Goal: Entertainment & Leisure: Browse casually

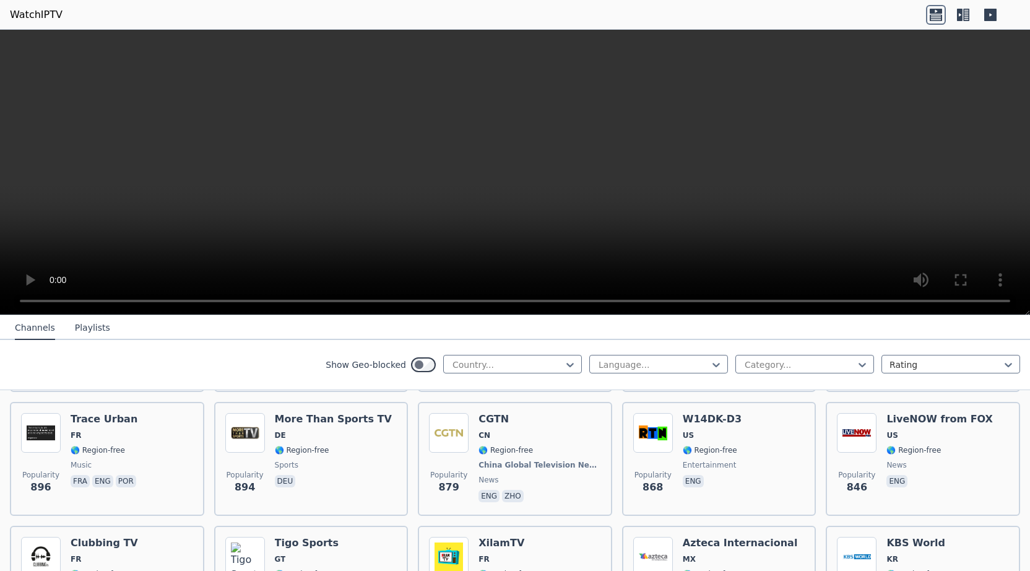
scroll to position [2252, 0]
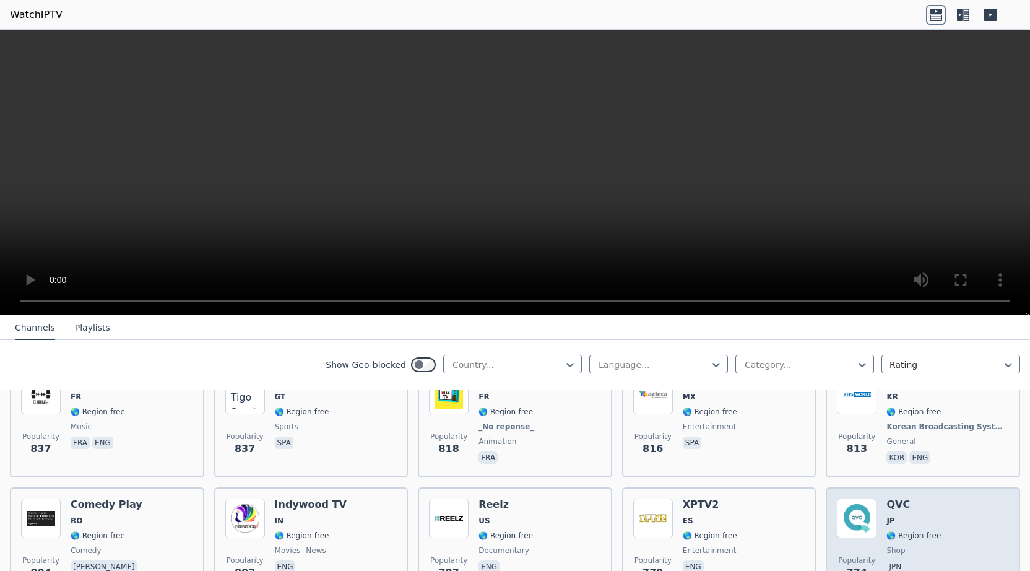
click at [892, 498] on h6 "QVC" at bounding box center [914, 504] width 54 height 12
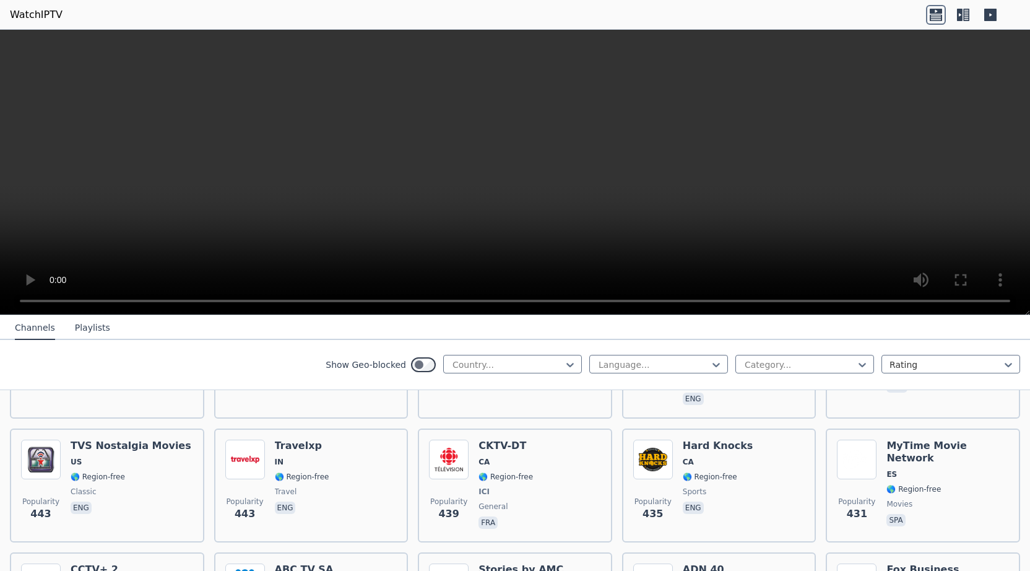
scroll to position [4859, 0]
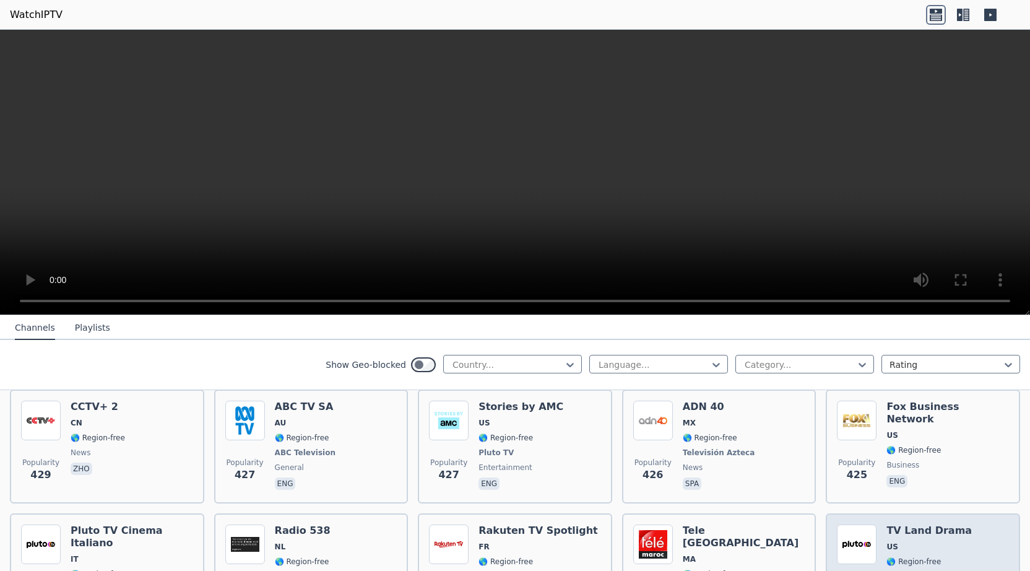
click at [945, 524] on h6 "TV Land Drama" at bounding box center [929, 530] width 85 height 12
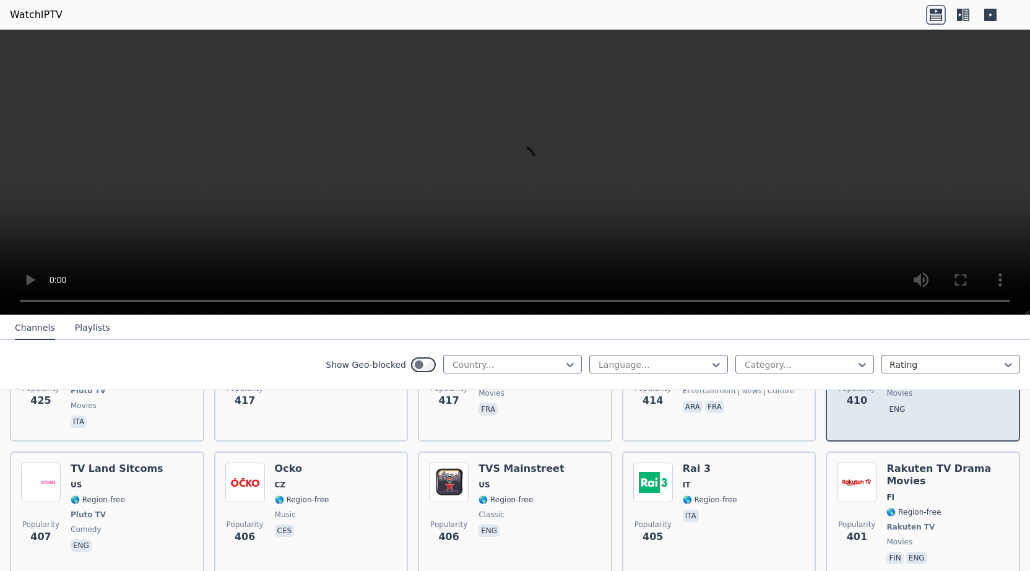
scroll to position [5017, 0]
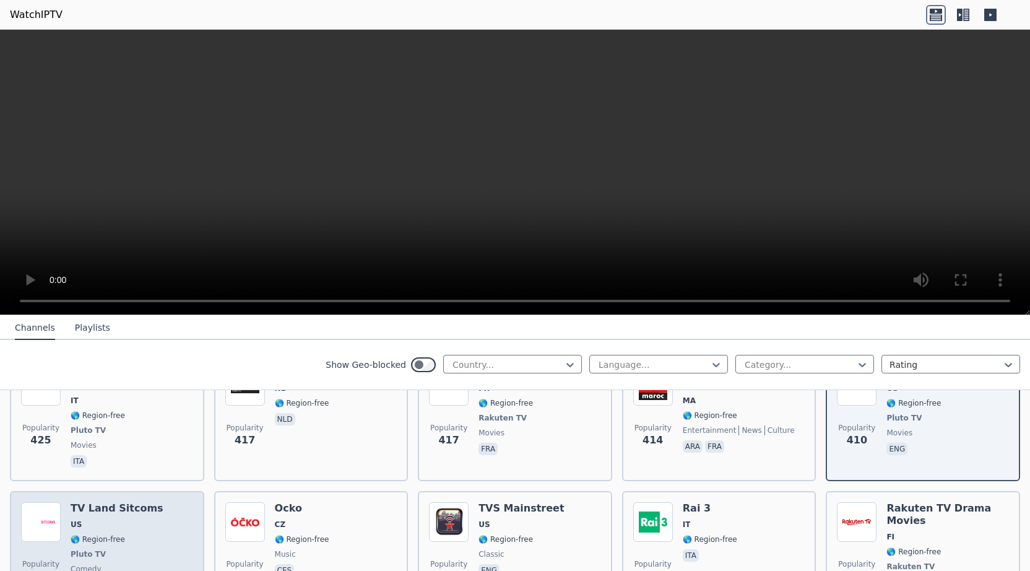
click at [105, 519] on span "US" at bounding box center [117, 524] width 93 height 10
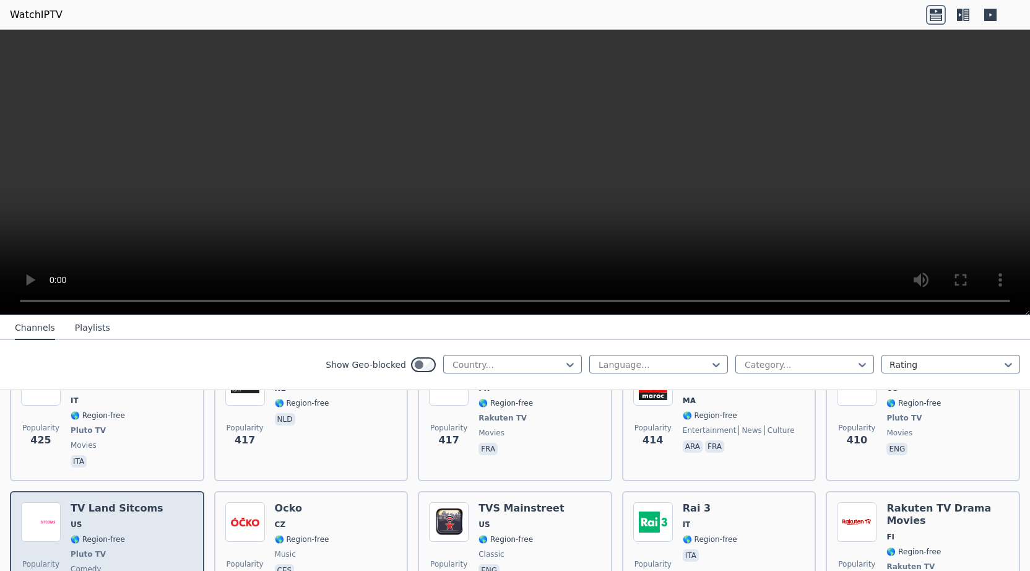
click at [105, 519] on span "US" at bounding box center [117, 524] width 93 height 10
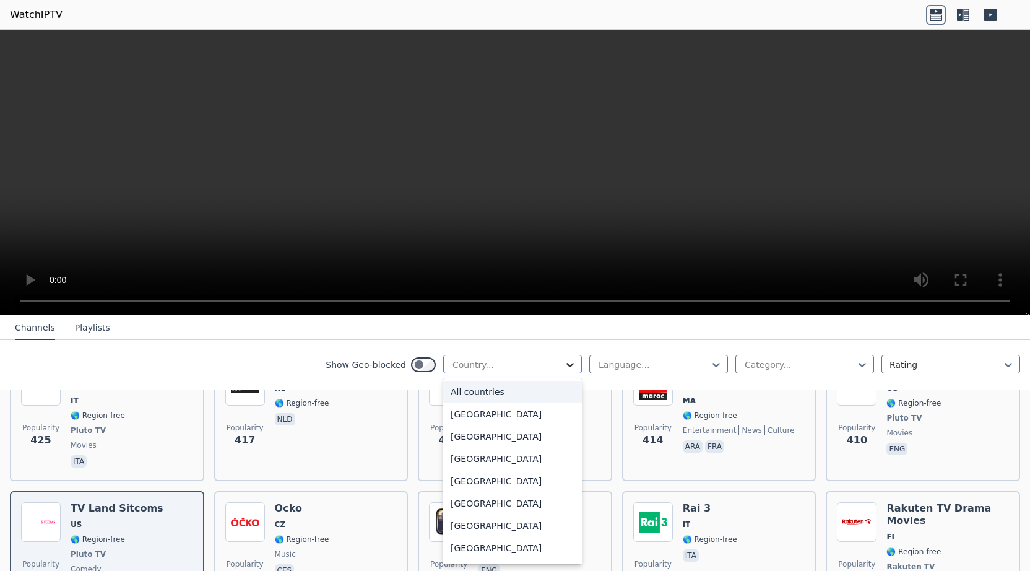
click at [573, 365] on icon at bounding box center [570, 365] width 7 height 4
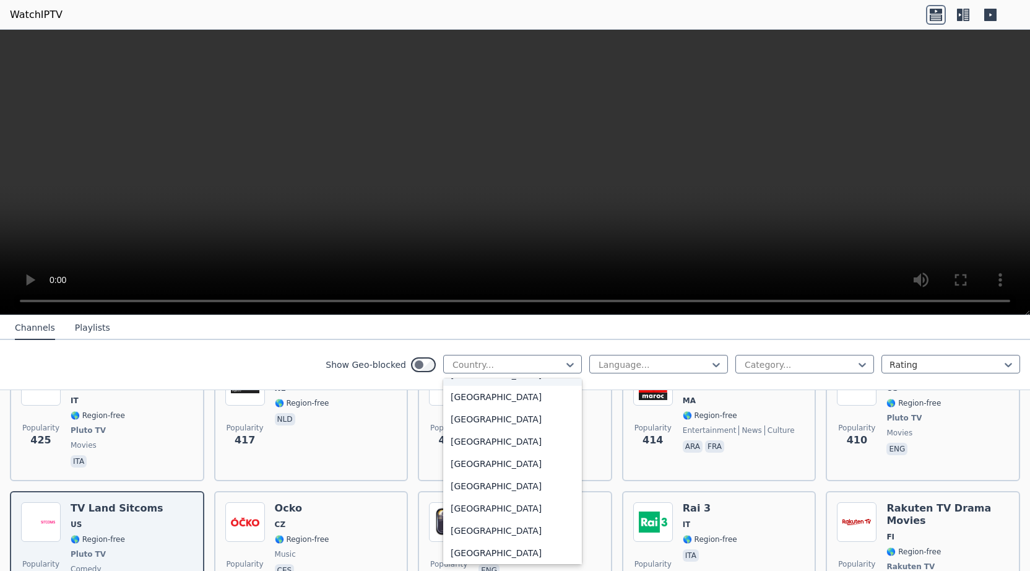
scroll to position [4354, 0]
click at [487, 422] on div "[GEOGRAPHIC_DATA]" at bounding box center [512, 419] width 139 height 22
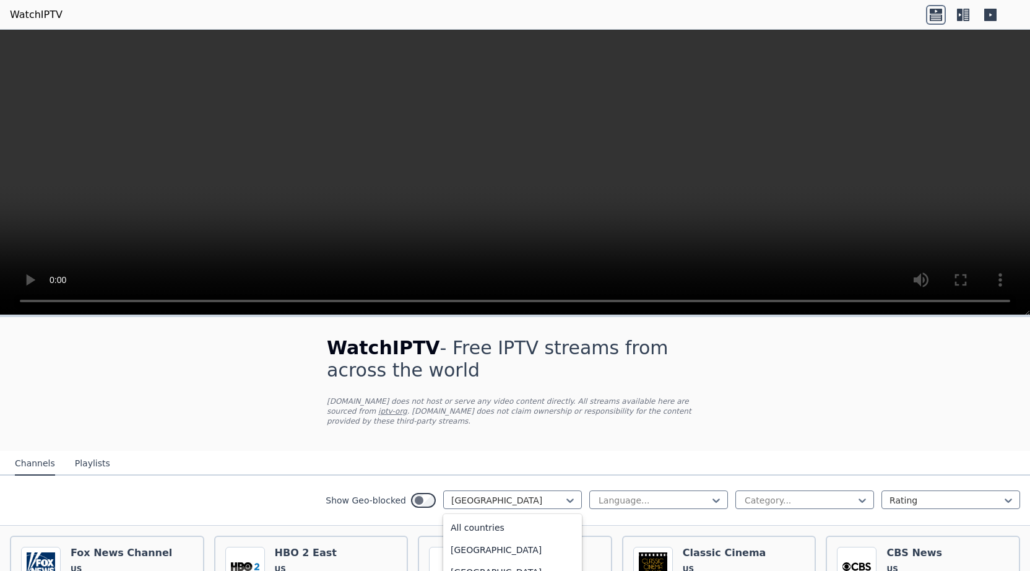
scroll to position [47, 0]
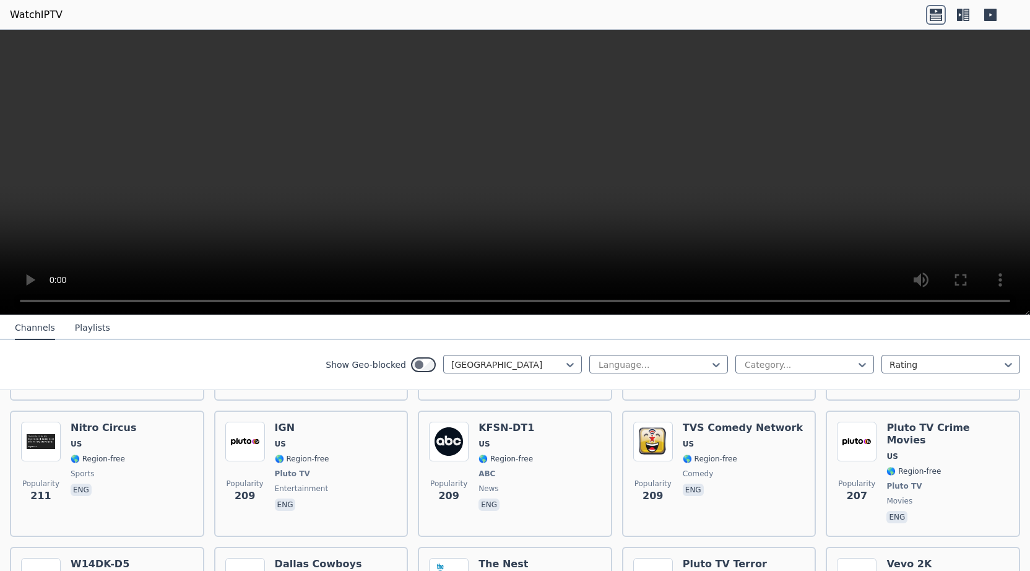
scroll to position [2941, 0]
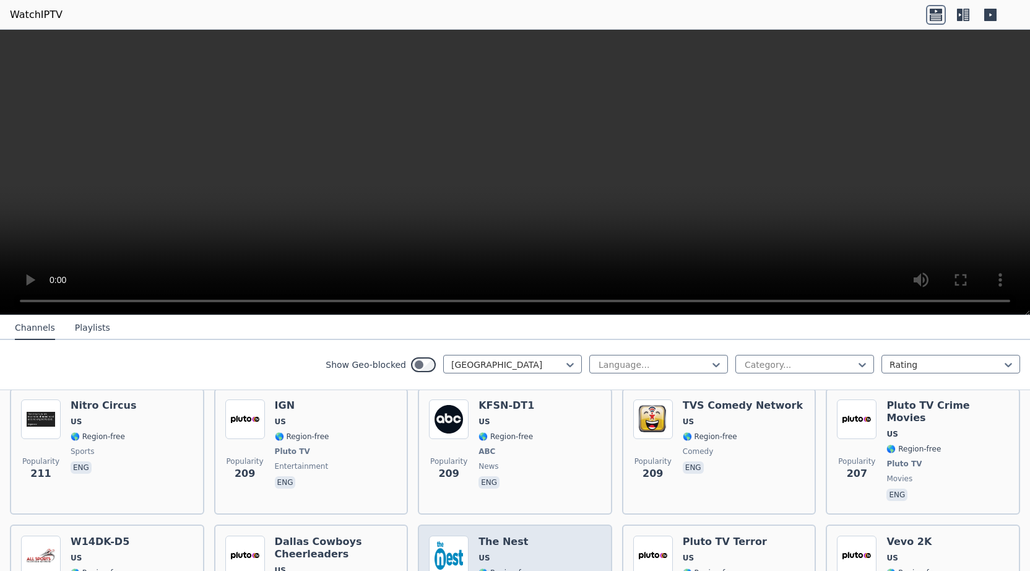
click at [502, 553] on span "US" at bounding box center [534, 558] width 110 height 10
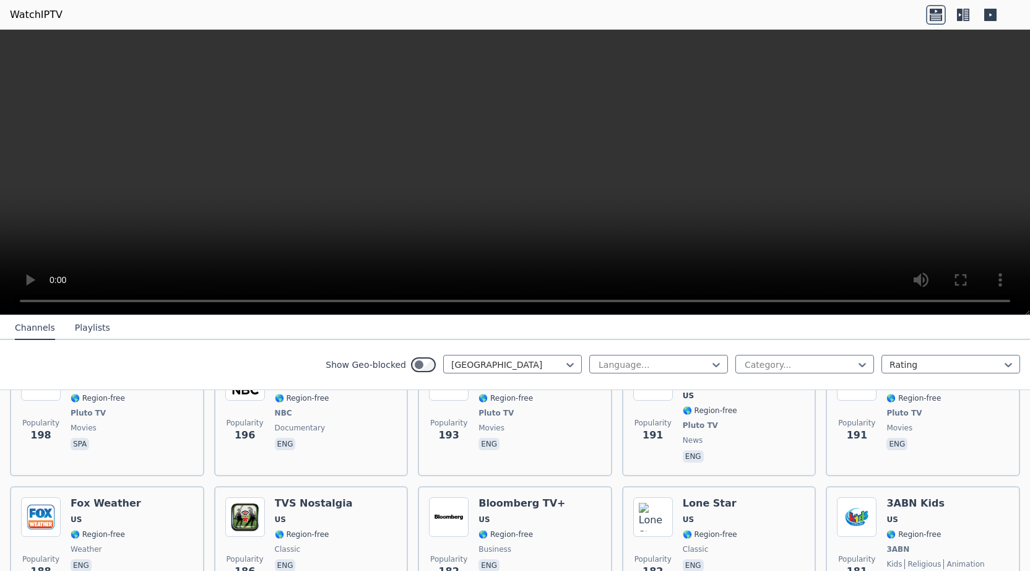
scroll to position [3258, 0]
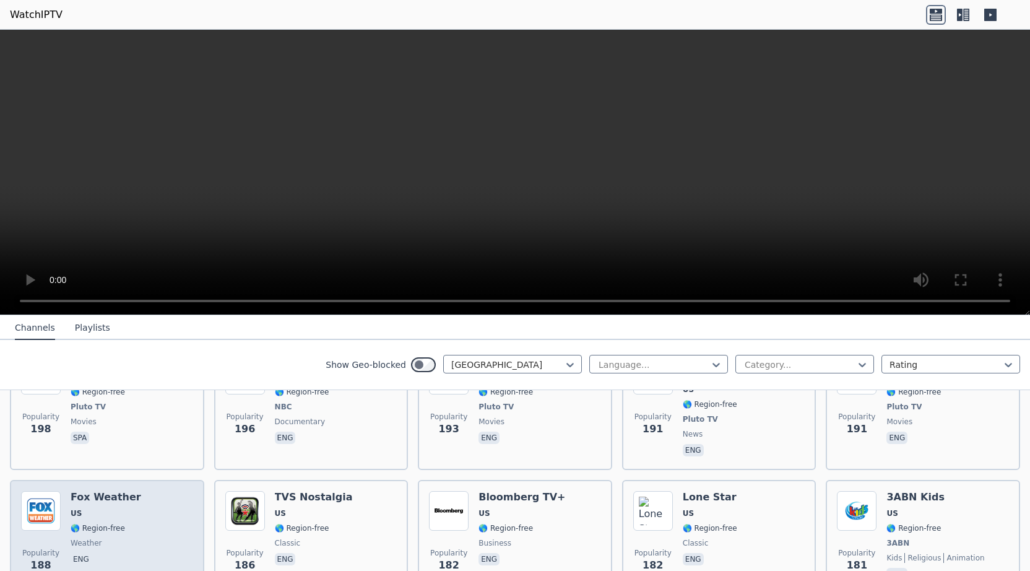
click at [110, 491] on div "Fox Weather US 🌎 Region-free weather eng" at bounding box center [106, 537] width 71 height 92
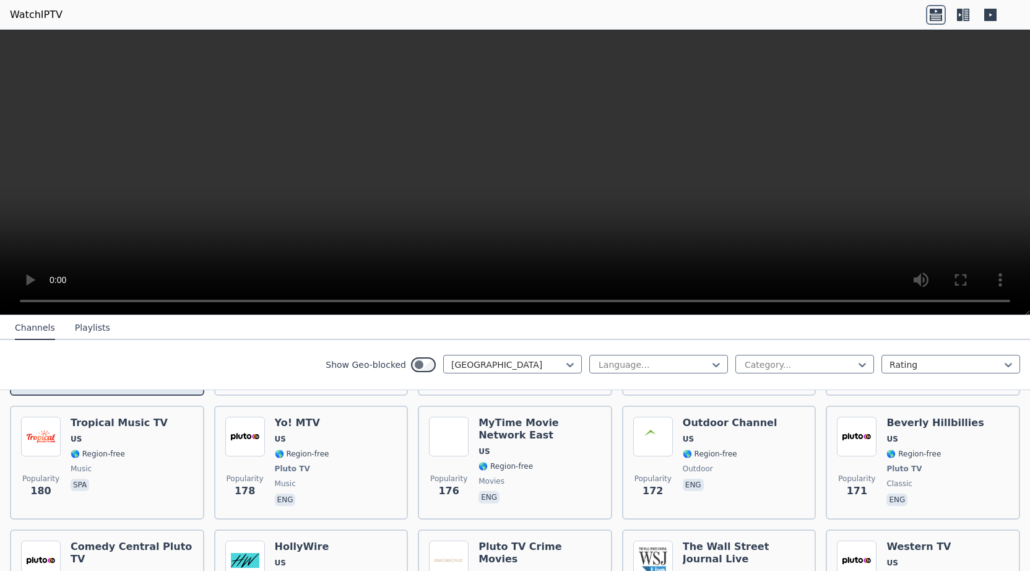
scroll to position [3496, 0]
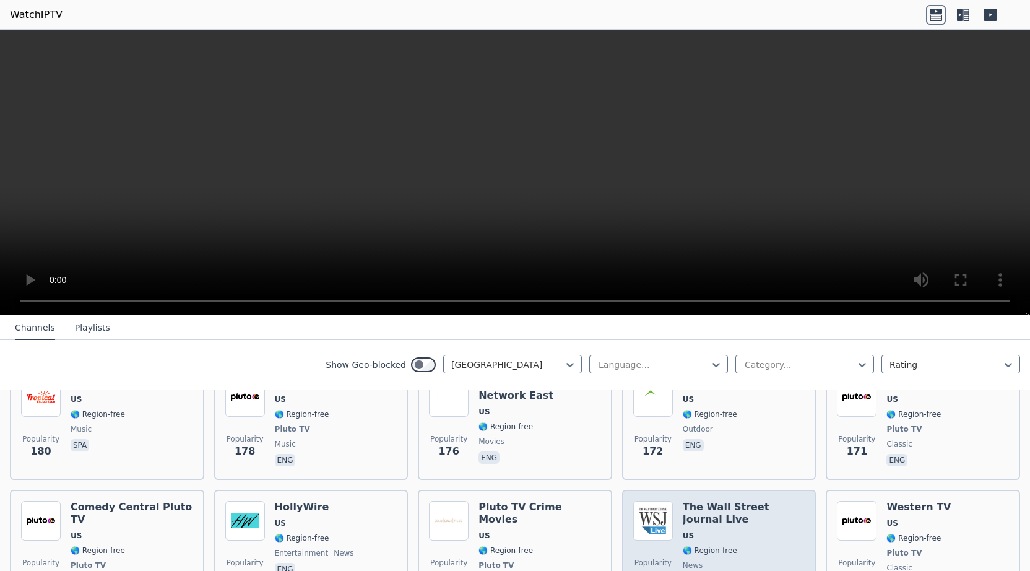
click at [714, 501] on h6 "The Wall Street Journal Live" at bounding box center [744, 513] width 123 height 25
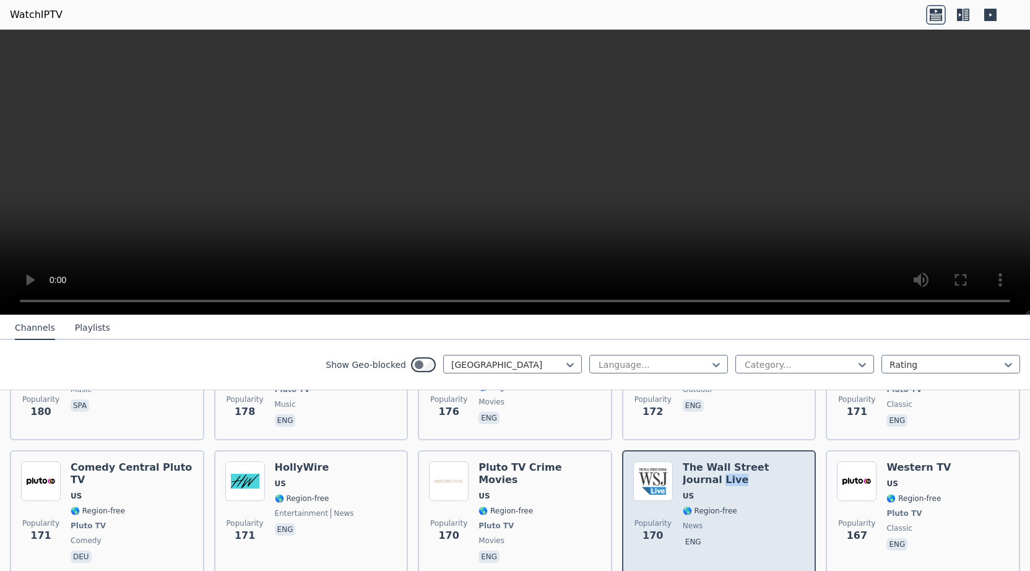
scroll to position [3614, 0]
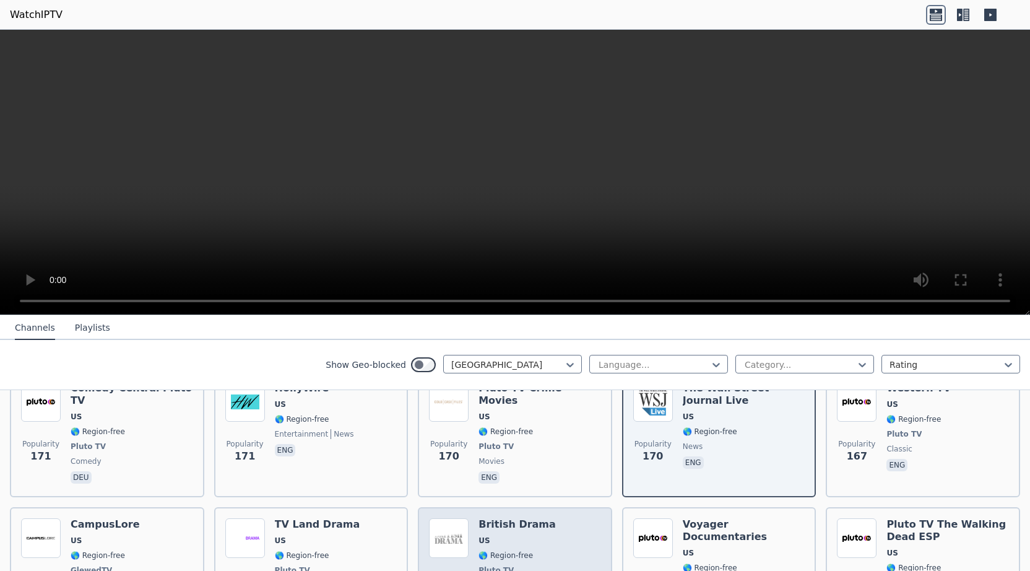
click at [508, 518] on div "British Drama US 🌎 Region-free Pluto TV entertainment eng" at bounding box center [517, 570] width 77 height 104
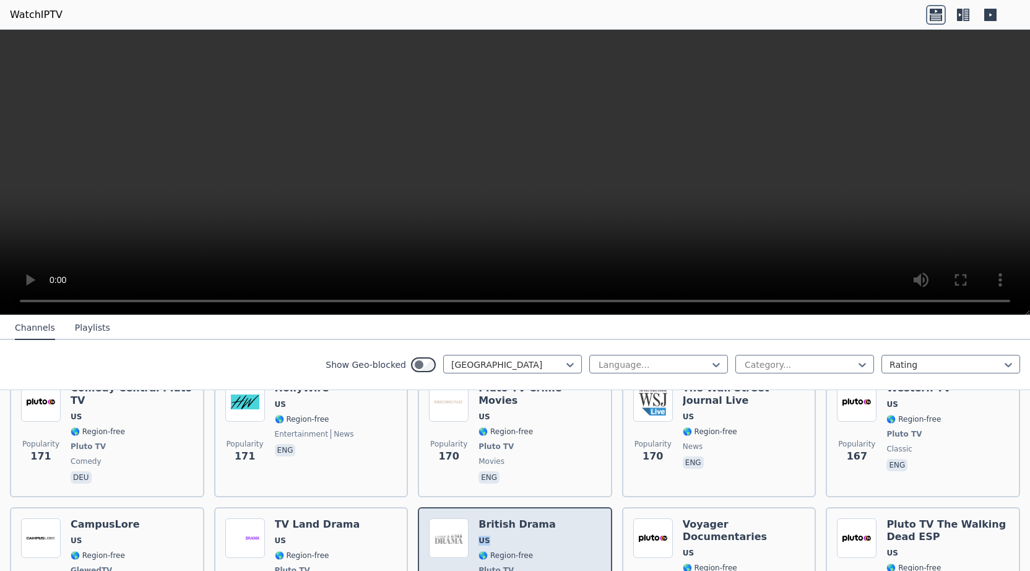
click at [508, 518] on div "British Drama US 🌎 Region-free Pluto TV entertainment eng" at bounding box center [517, 570] width 77 height 104
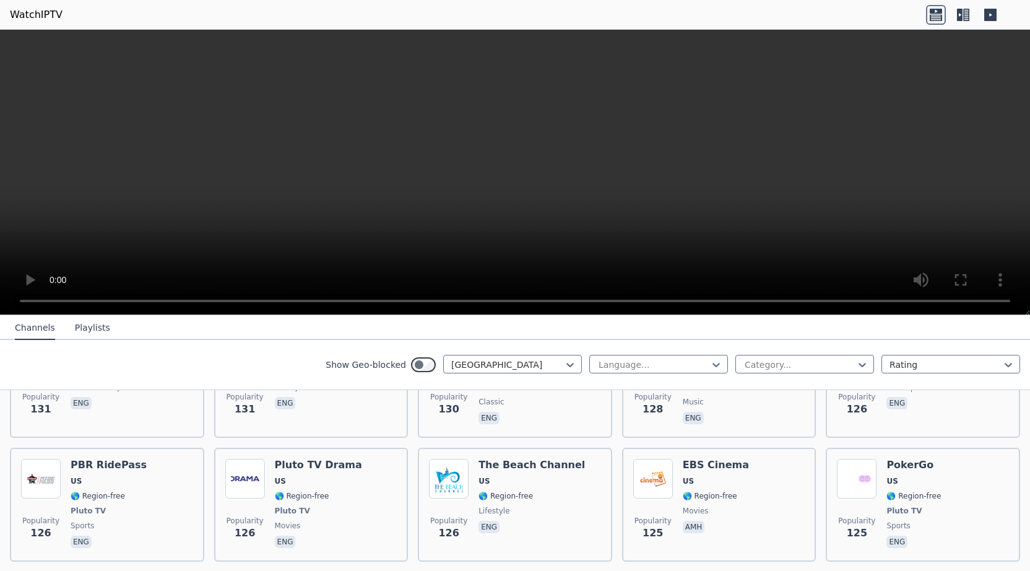
scroll to position [4605, 0]
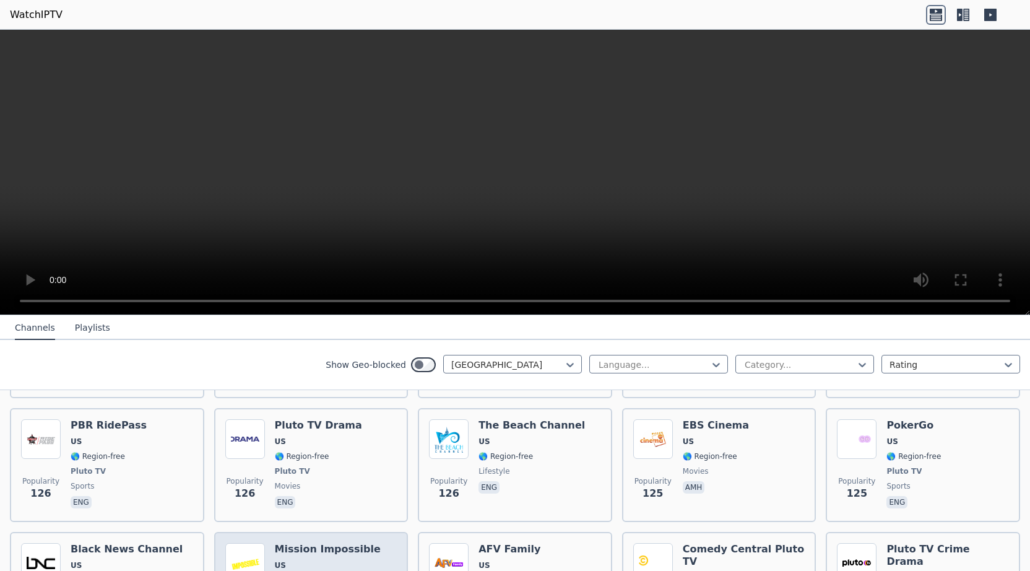
click at [317, 560] on span "US" at bounding box center [328, 565] width 106 height 10
click at [257, 366] on div "Show Geo-blocked [GEOGRAPHIC_DATA] Language... Category... Rating" at bounding box center [515, 365] width 1030 height 50
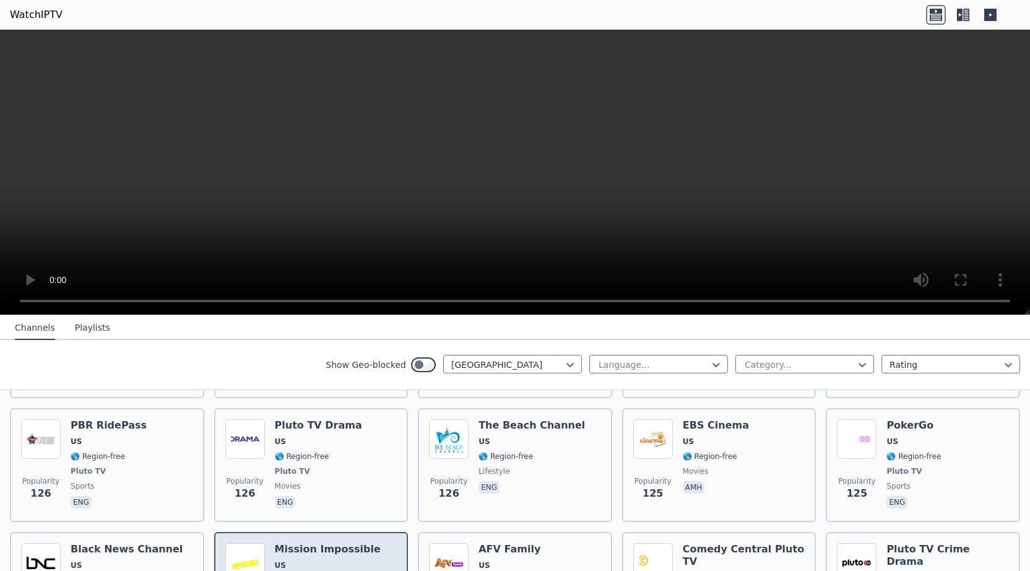
click at [303, 543] on h6 "Mission Impossible" at bounding box center [328, 549] width 106 height 12
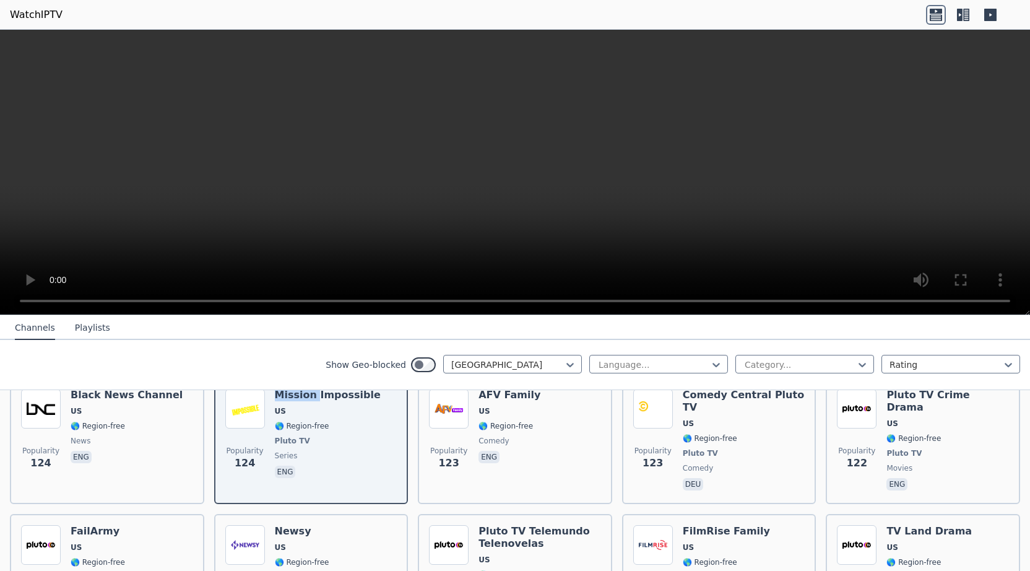
scroll to position [4764, 0]
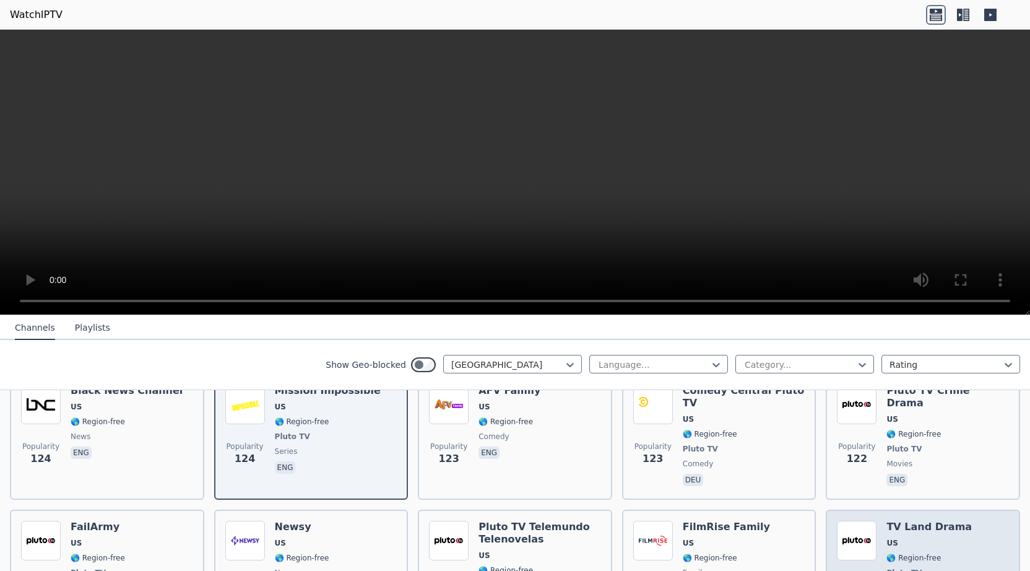
click at [927, 553] on span "🌎 Region-free" at bounding box center [914, 558] width 54 height 10
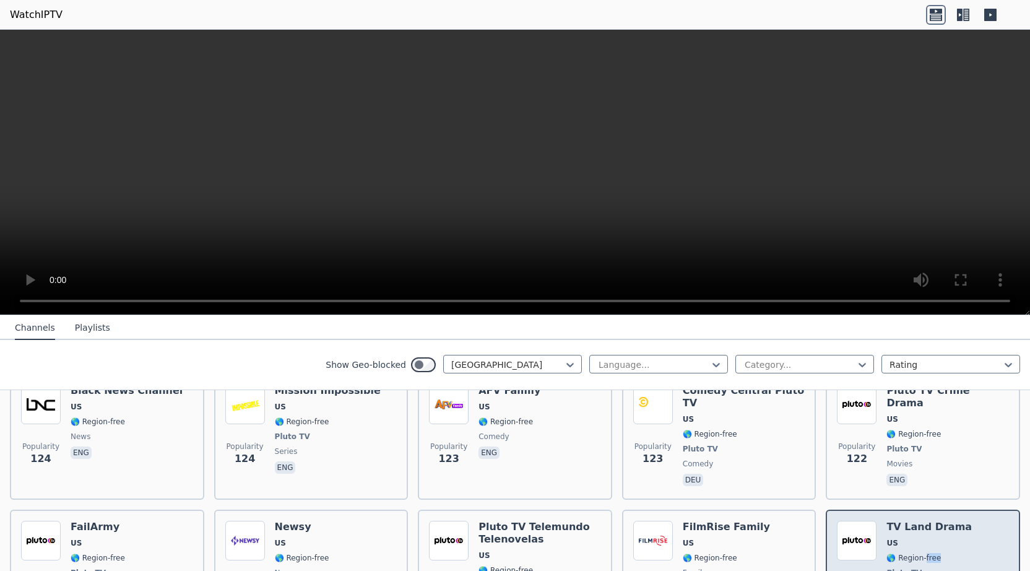
click at [927, 553] on span "🌎 Region-free" at bounding box center [914, 558] width 54 height 10
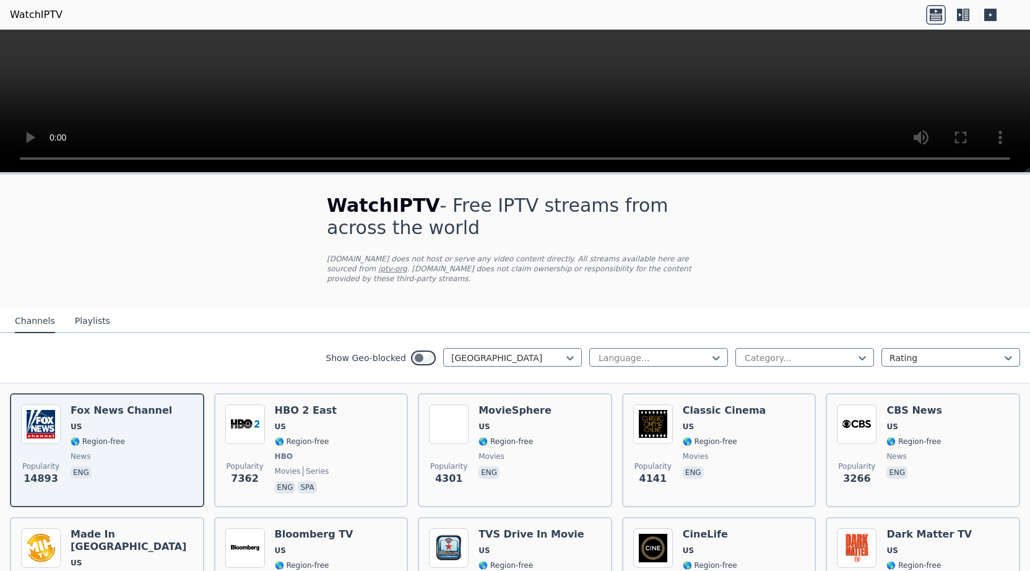
scroll to position [371, 0]
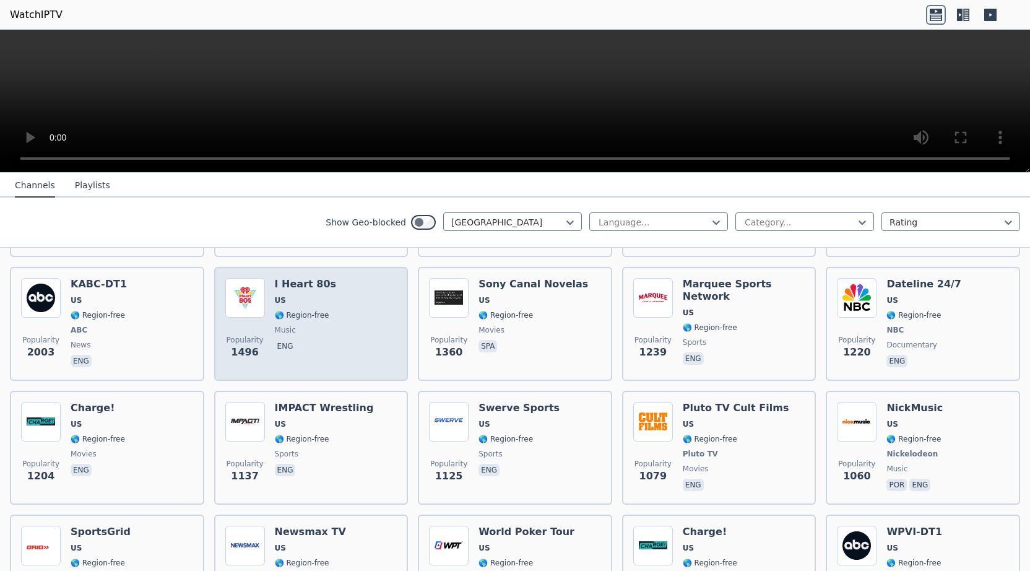
click at [304, 282] on div "I Heart 80s US 🌎 Region-free music eng" at bounding box center [305, 324] width 61 height 92
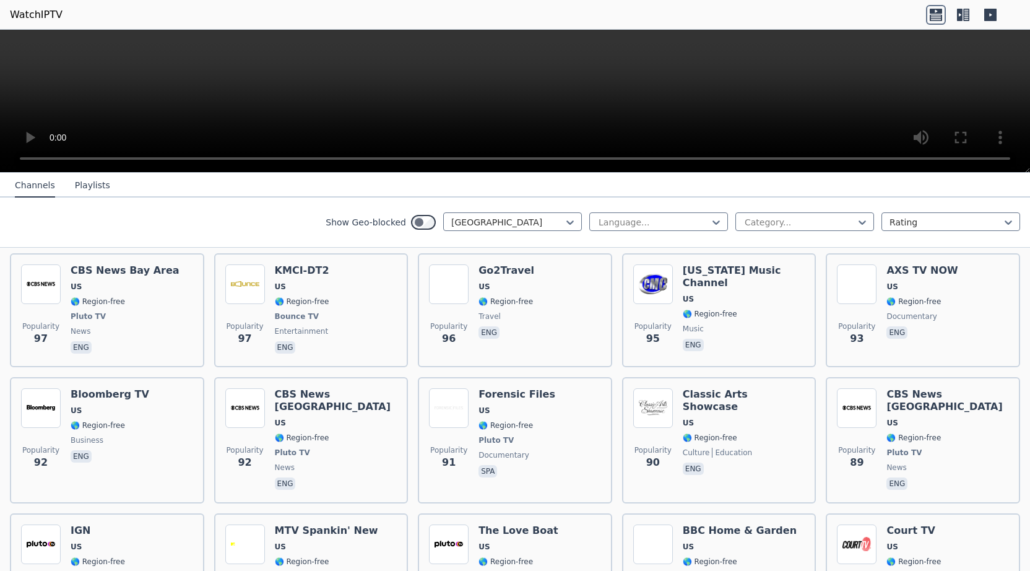
scroll to position [5666, 0]
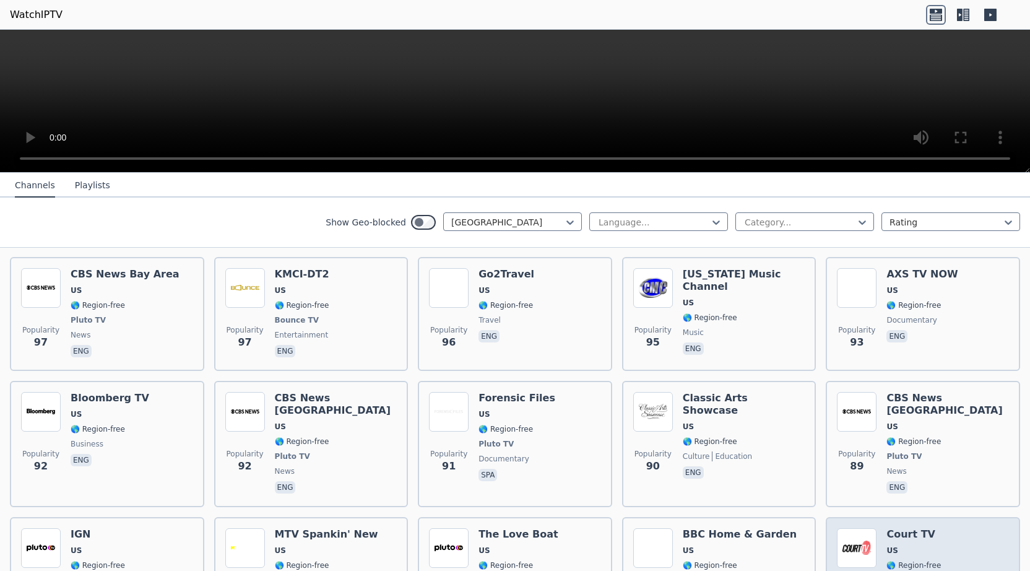
click at [908, 528] on div "Court TV US 🌎 Region-free documentary eng" at bounding box center [914, 574] width 54 height 92
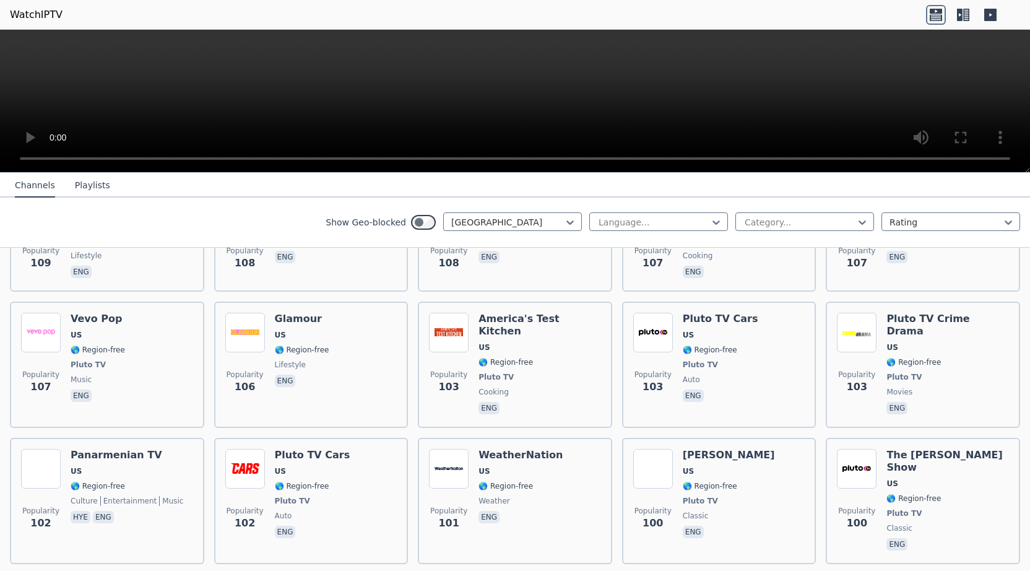
scroll to position [5310, 0]
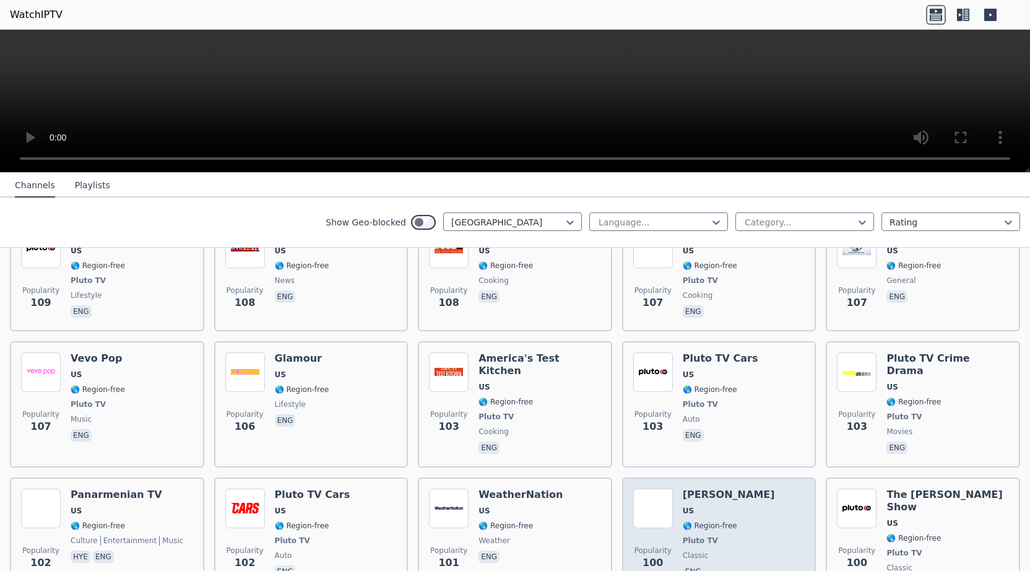
click at [729, 521] on span "🌎 Region-free" at bounding box center [710, 526] width 54 height 10
click at [643, 488] on img at bounding box center [653, 508] width 40 height 40
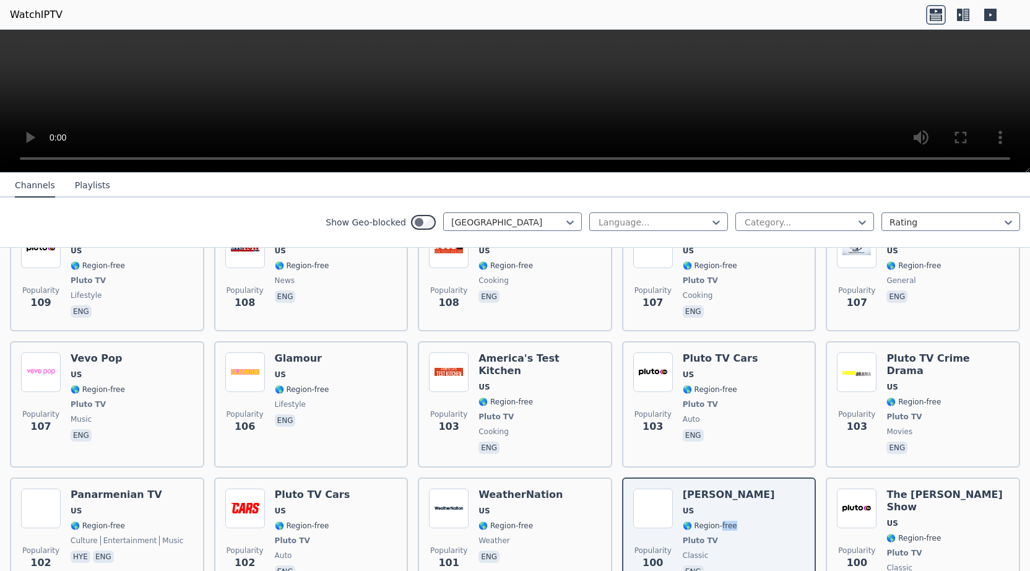
click at [76, 184] on button "Playlists" at bounding box center [92, 186] width 35 height 24
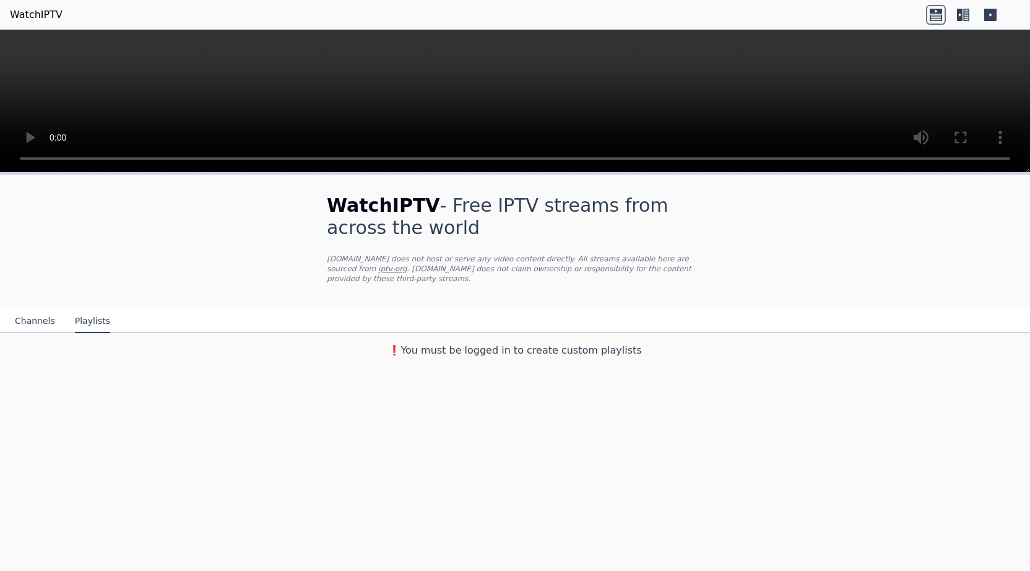
scroll to position [0, 0]
click at [29, 311] on button "Channels" at bounding box center [35, 322] width 40 height 24
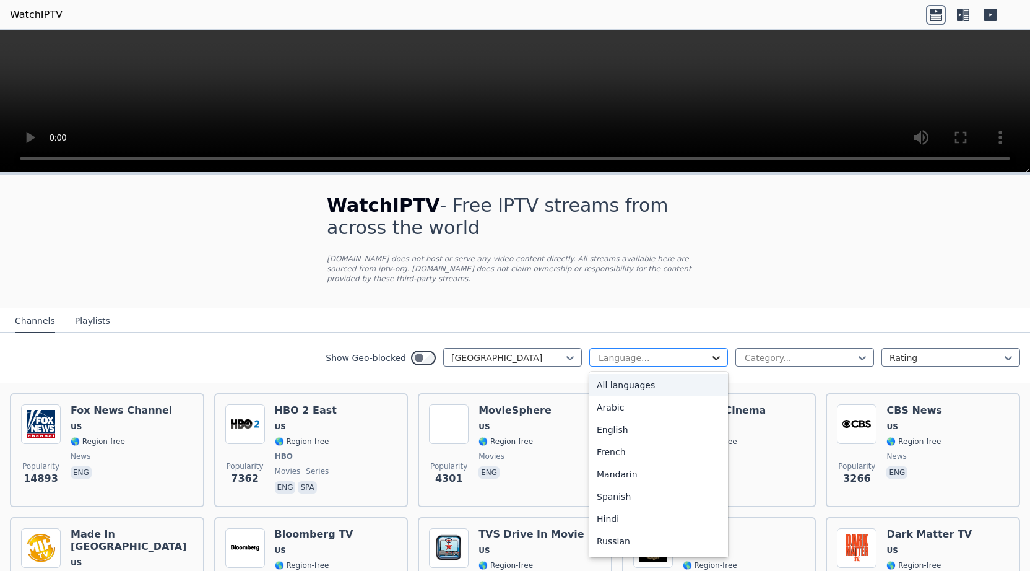
click at [718, 352] on icon at bounding box center [716, 358] width 12 height 12
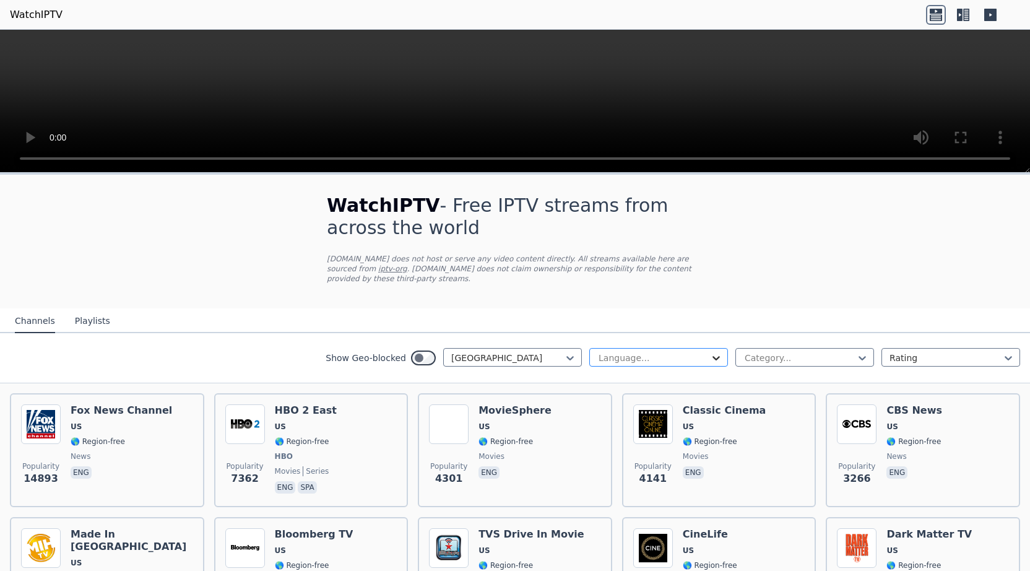
click at [718, 352] on icon at bounding box center [716, 358] width 12 height 12
click at [865, 356] on icon at bounding box center [862, 358] width 7 height 4
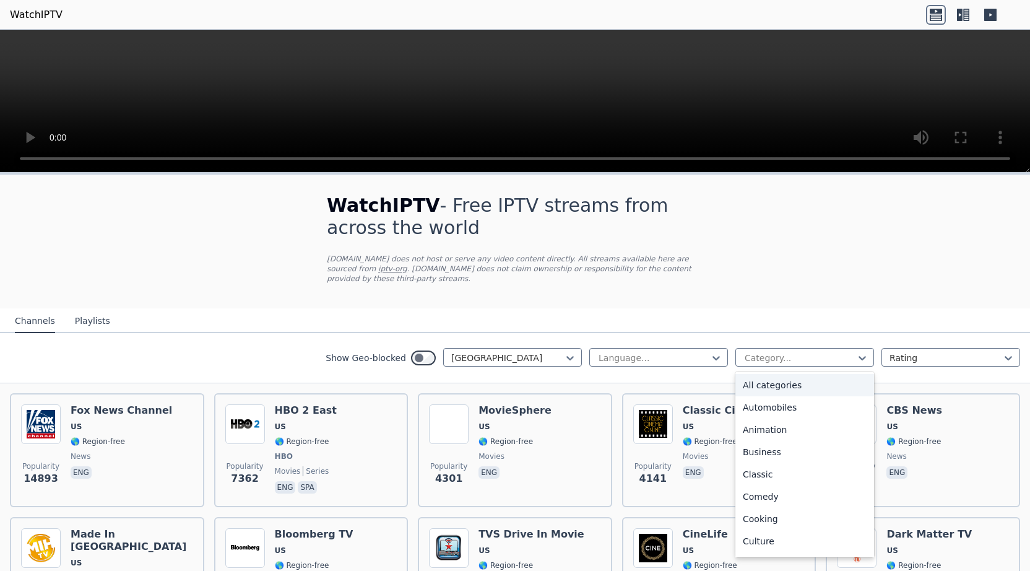
click at [820, 375] on div "All categories" at bounding box center [805, 385] width 139 height 22
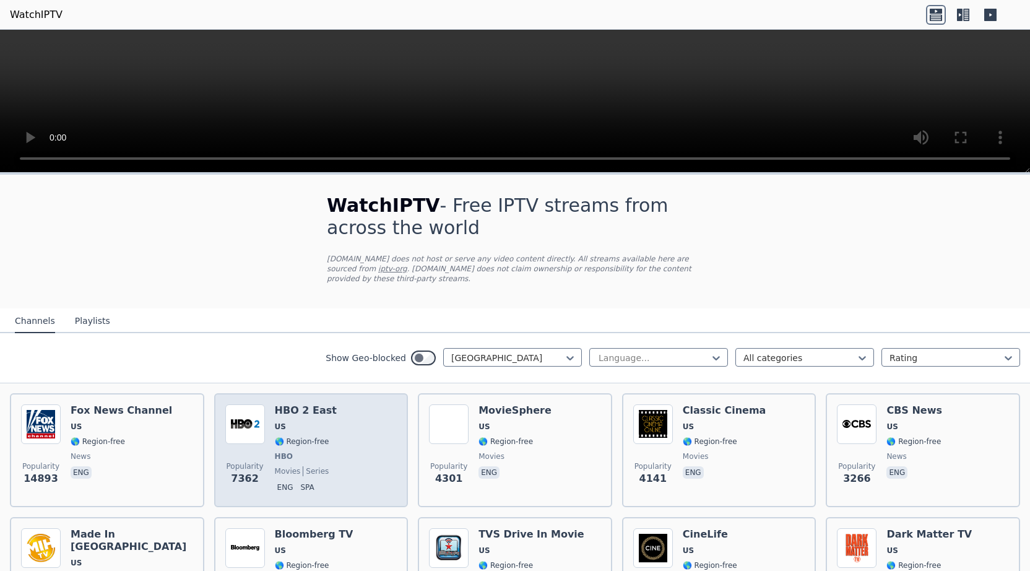
click at [306, 422] on span "US" at bounding box center [306, 427] width 62 height 10
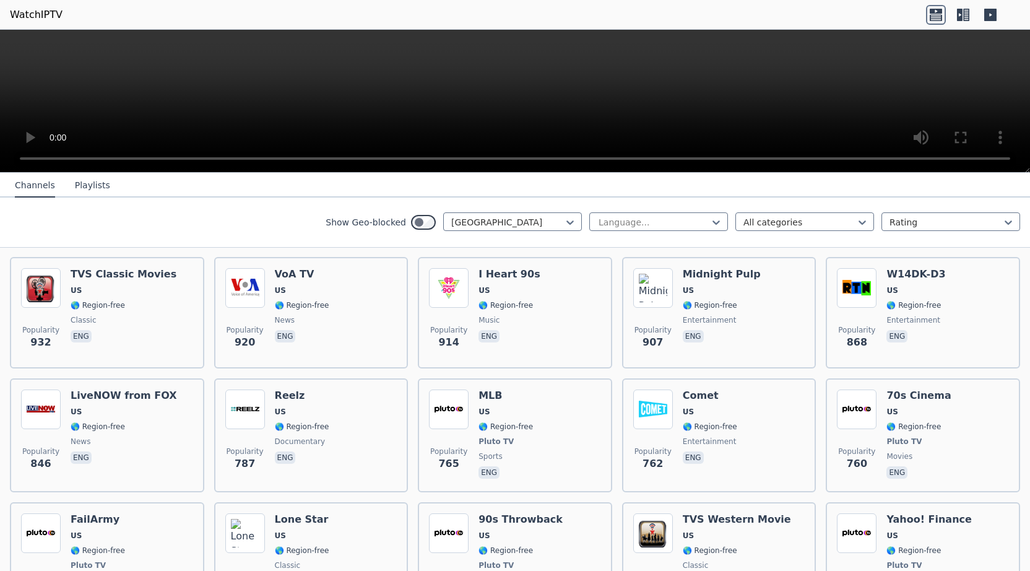
scroll to position [792, 0]
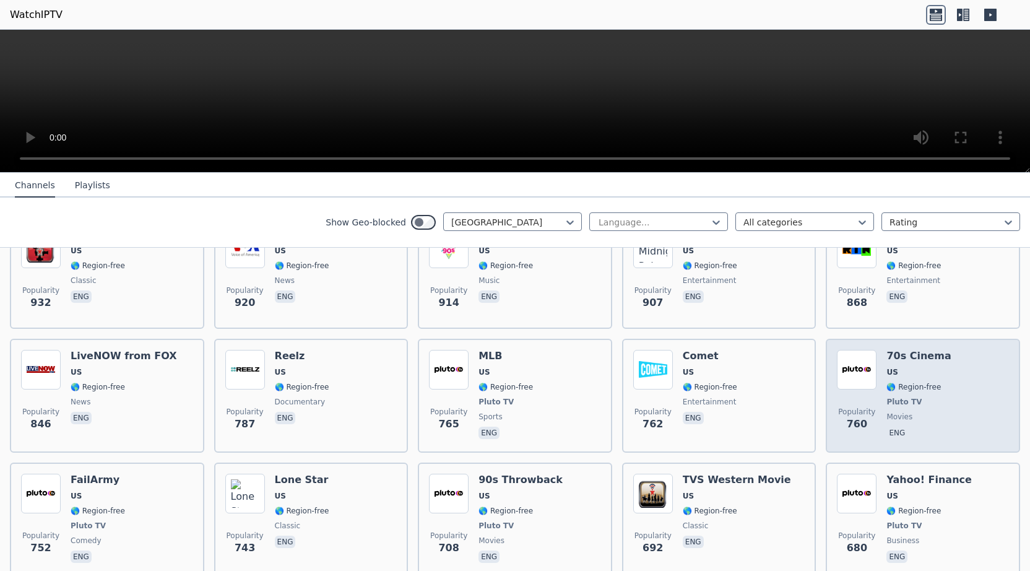
click at [911, 367] on div "70s Cinema US 🌎 Region-free Pluto TV movies eng" at bounding box center [919, 396] width 64 height 92
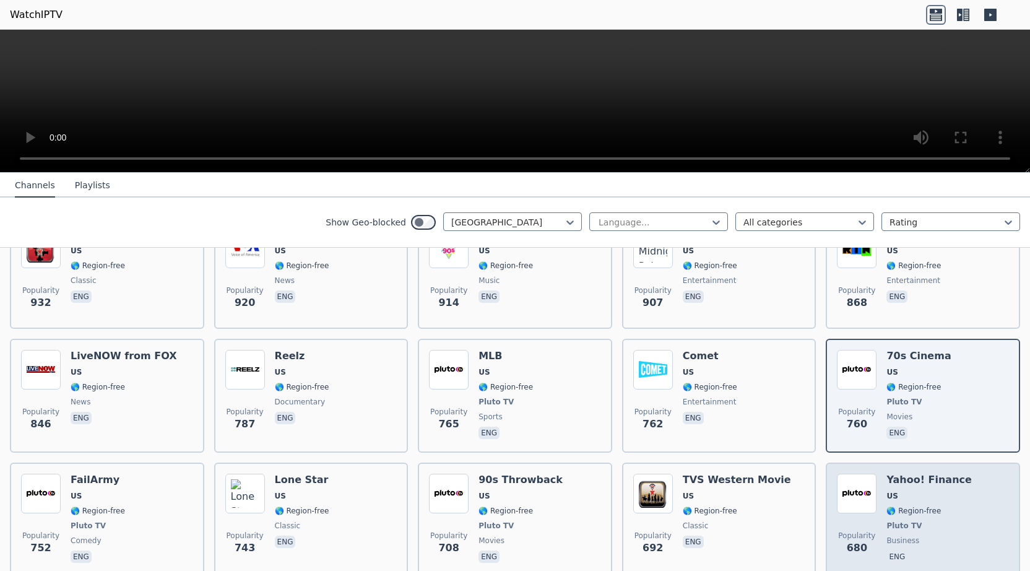
click at [902, 479] on div "Yahoo! Finance US 🌎 Region-free Pluto TV business eng" at bounding box center [929, 520] width 85 height 92
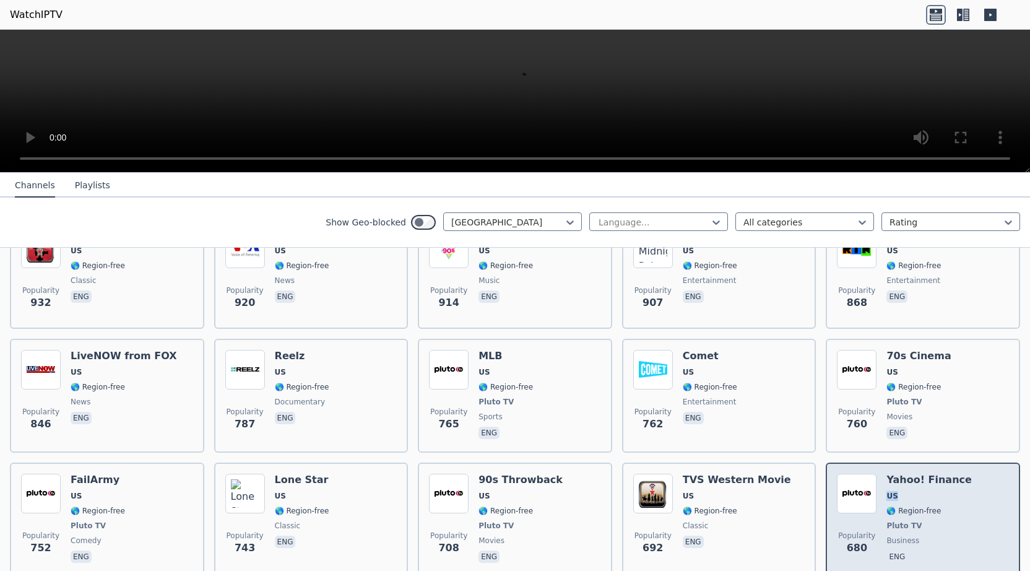
click at [902, 479] on div "Yahoo! Finance US 🌎 Region-free Pluto TV business eng" at bounding box center [929, 520] width 85 height 92
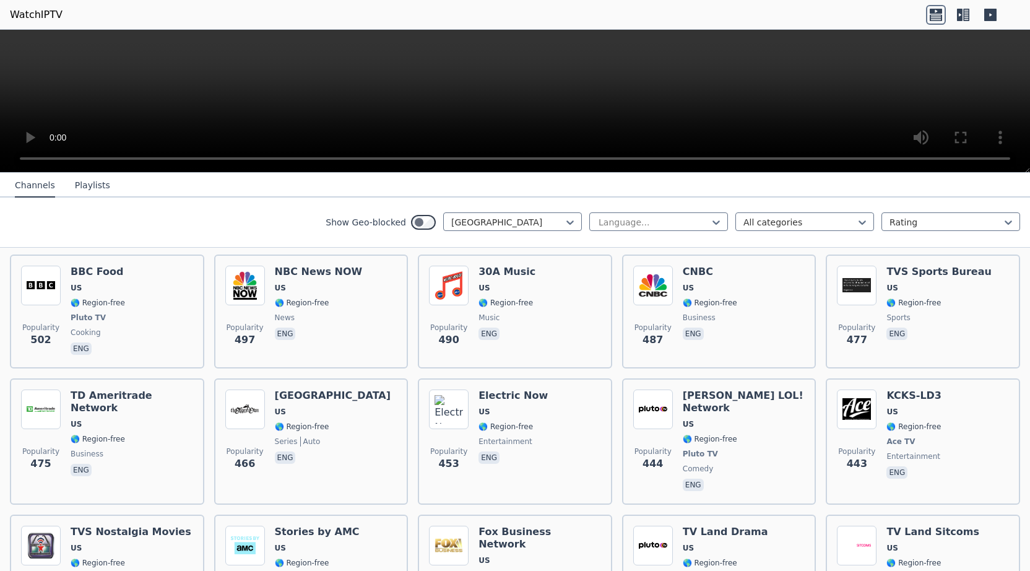
scroll to position [1698, 0]
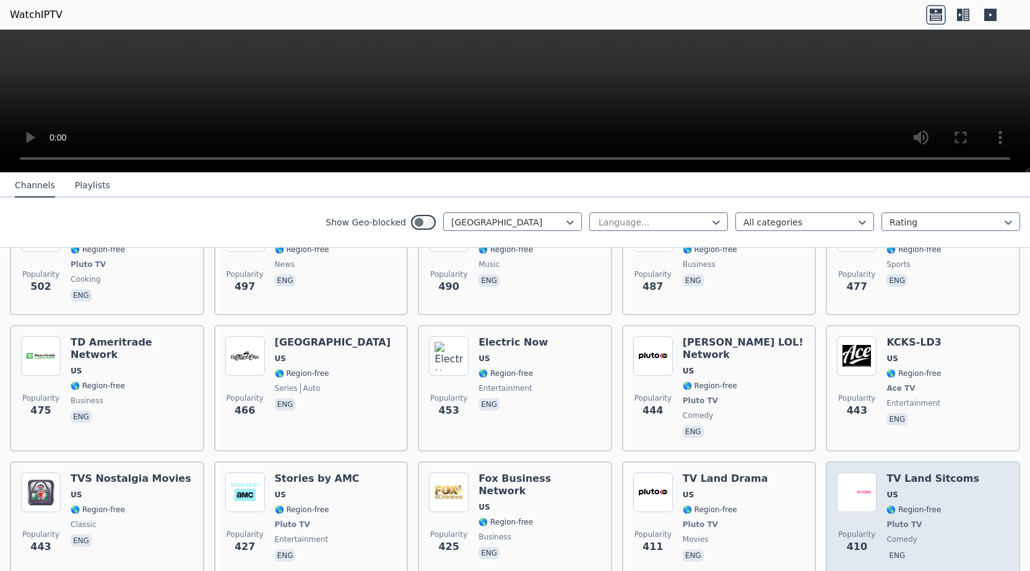
click at [882, 472] on div "Popularity 410 TV Land Sitcoms US 🌎 Region-free Pluto TV comedy eng" at bounding box center [923, 518] width 172 height 92
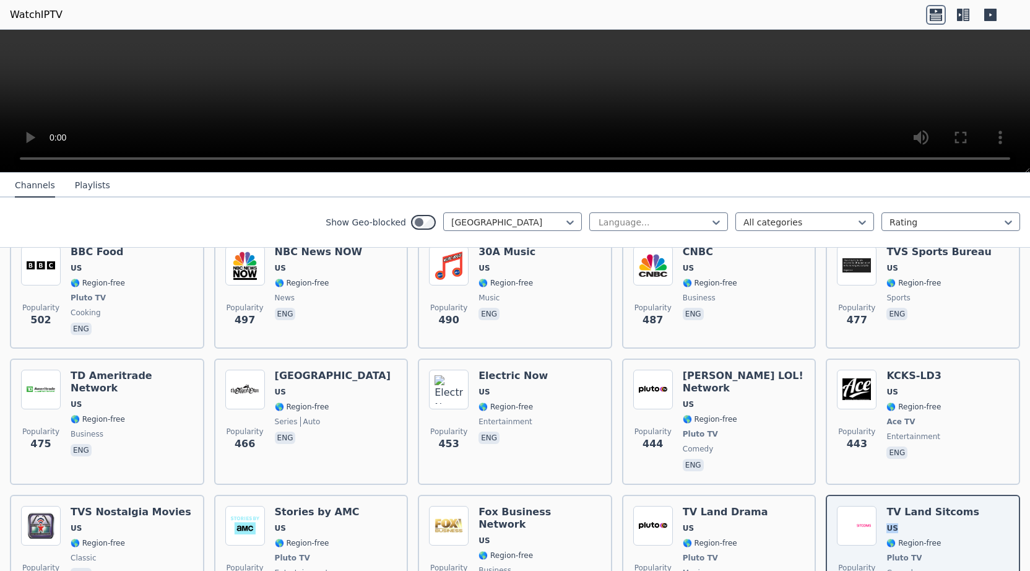
scroll to position [1658, 0]
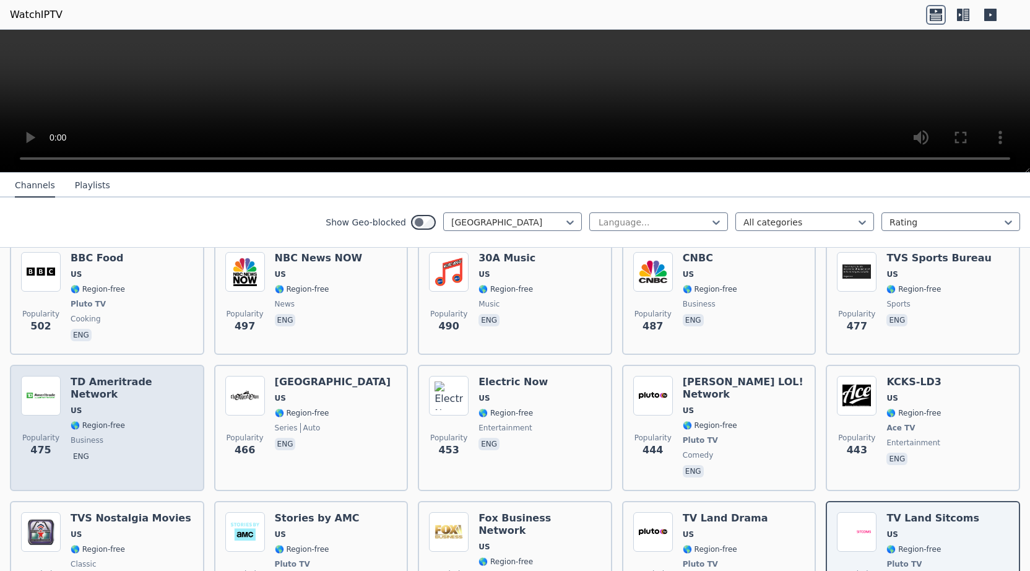
click at [121, 376] on div "TD Ameritrade Network US 🌎 Region-free business eng" at bounding box center [132, 428] width 123 height 104
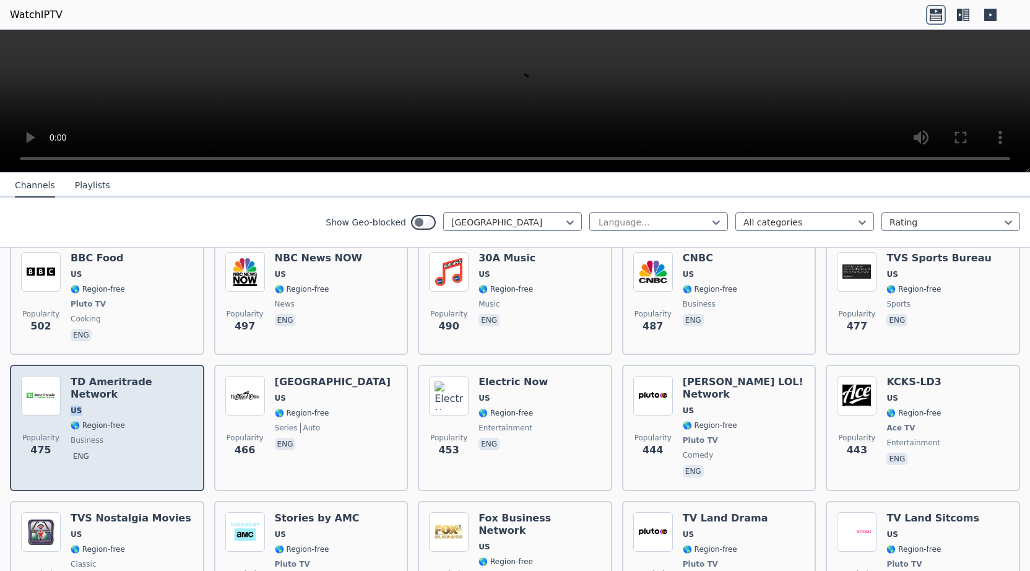
click at [121, 376] on div "TD Ameritrade Network US 🌎 Region-free business eng" at bounding box center [132, 428] width 123 height 104
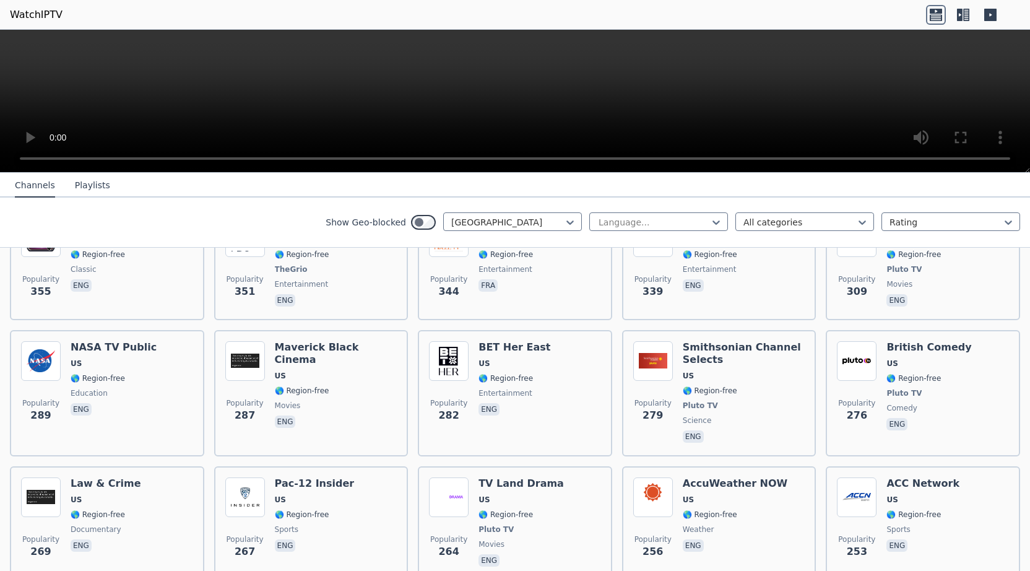
scroll to position [2173, 0]
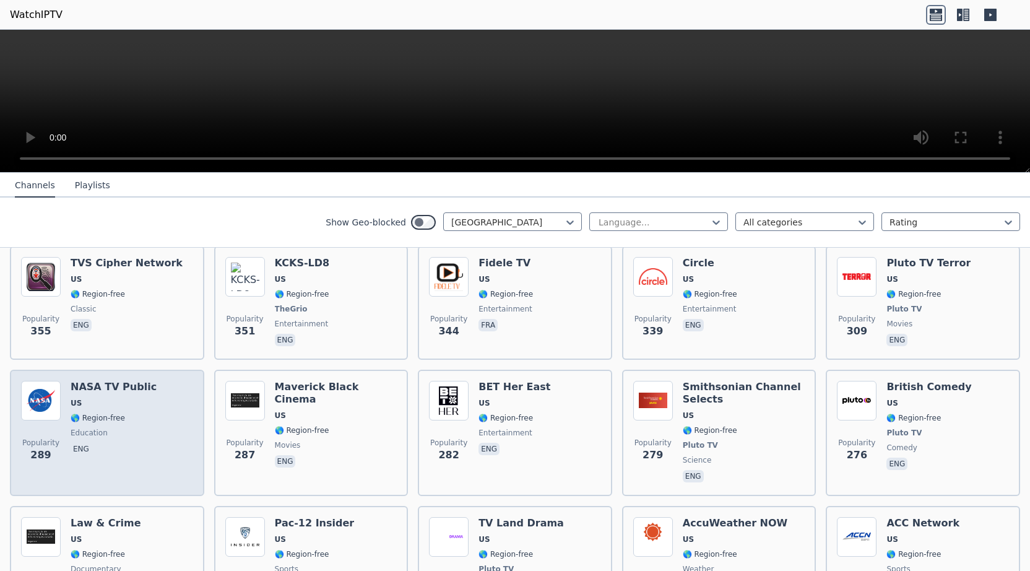
click at [99, 398] on span "US" at bounding box center [114, 403] width 86 height 10
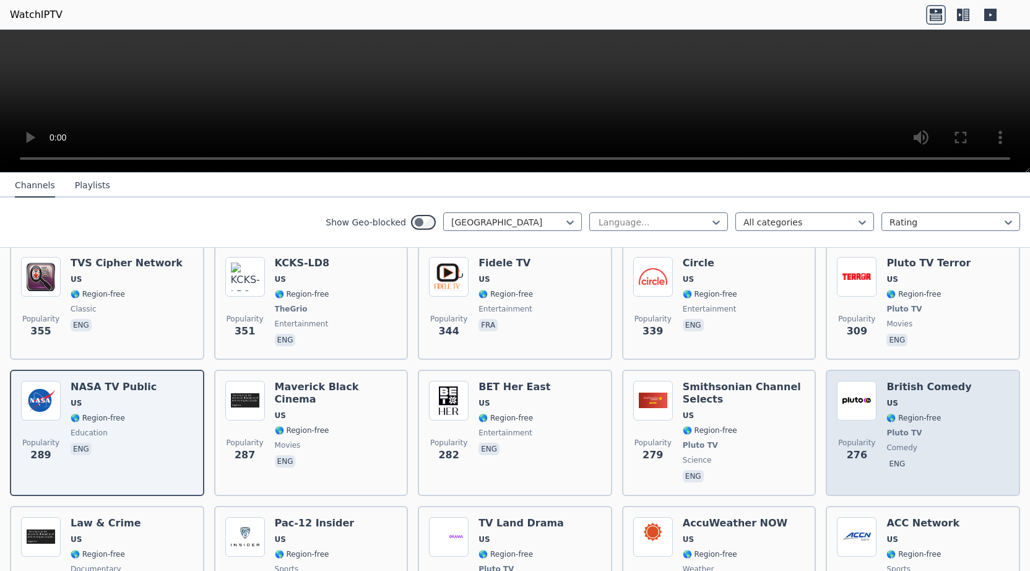
click at [924, 381] on div "British Comedy US 🌎 Region-free Pluto TV comedy eng" at bounding box center [929, 433] width 85 height 104
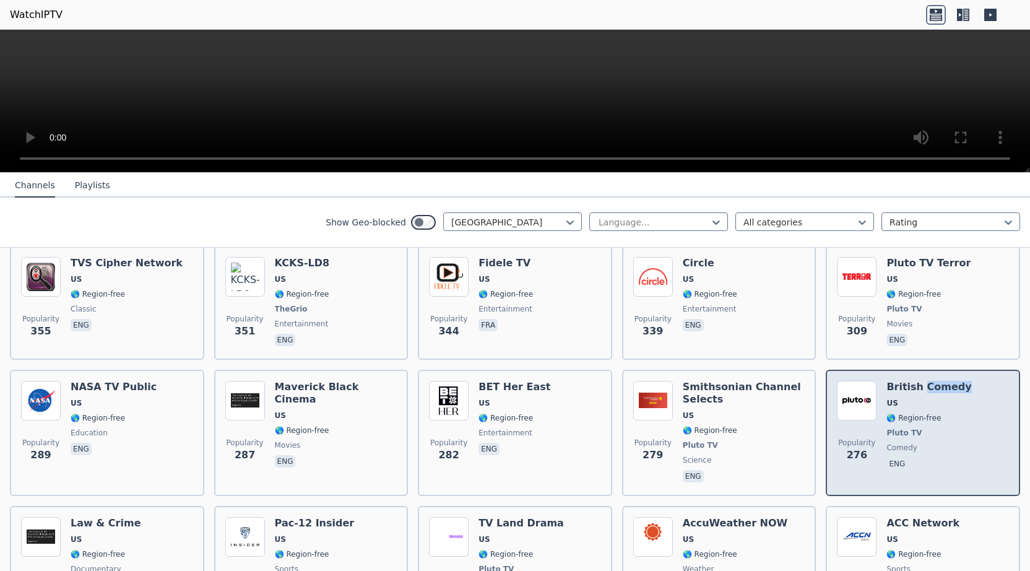
click at [924, 381] on div "British Comedy US 🌎 Region-free Pluto TV comedy eng" at bounding box center [929, 433] width 85 height 104
click at [903, 398] on span "US" at bounding box center [929, 403] width 85 height 10
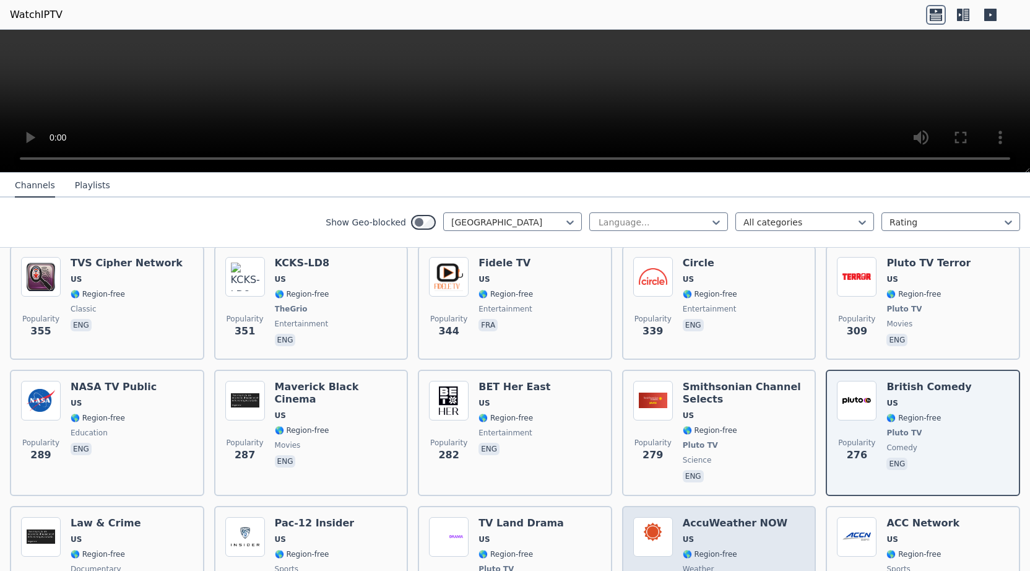
click at [716, 534] on span "US" at bounding box center [735, 539] width 105 height 10
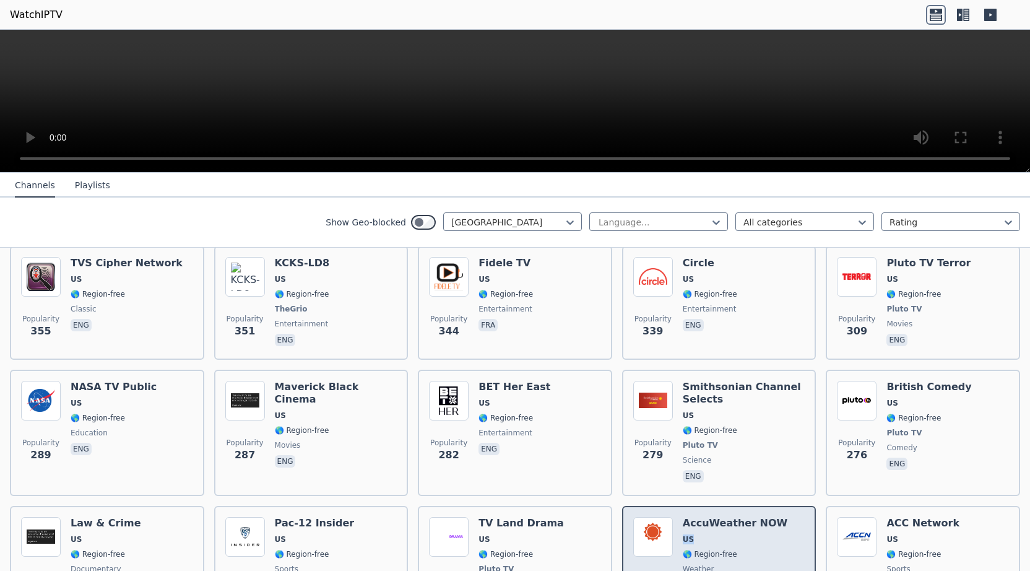
click at [716, 534] on span "US" at bounding box center [735, 539] width 105 height 10
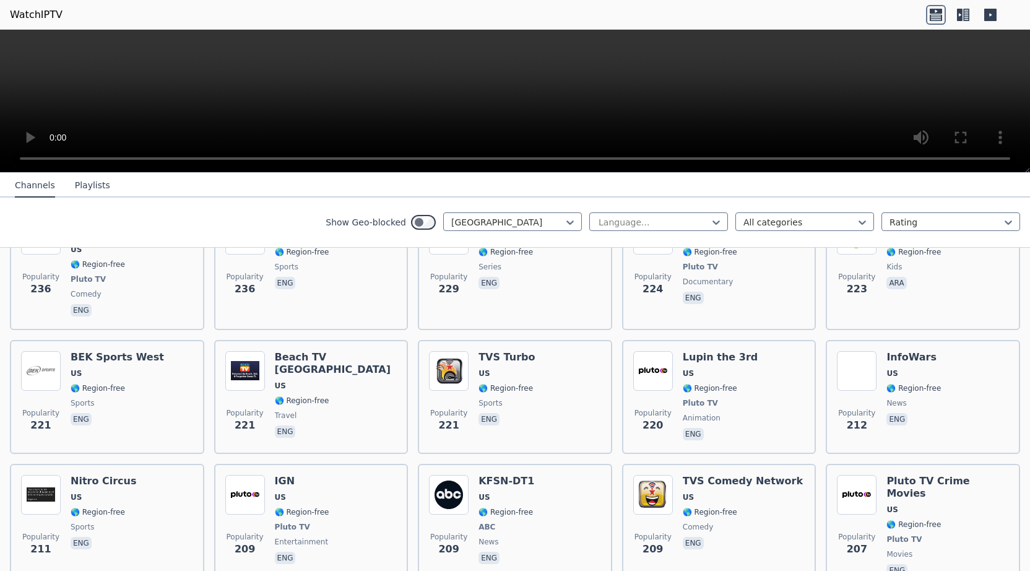
scroll to position [2728, 0]
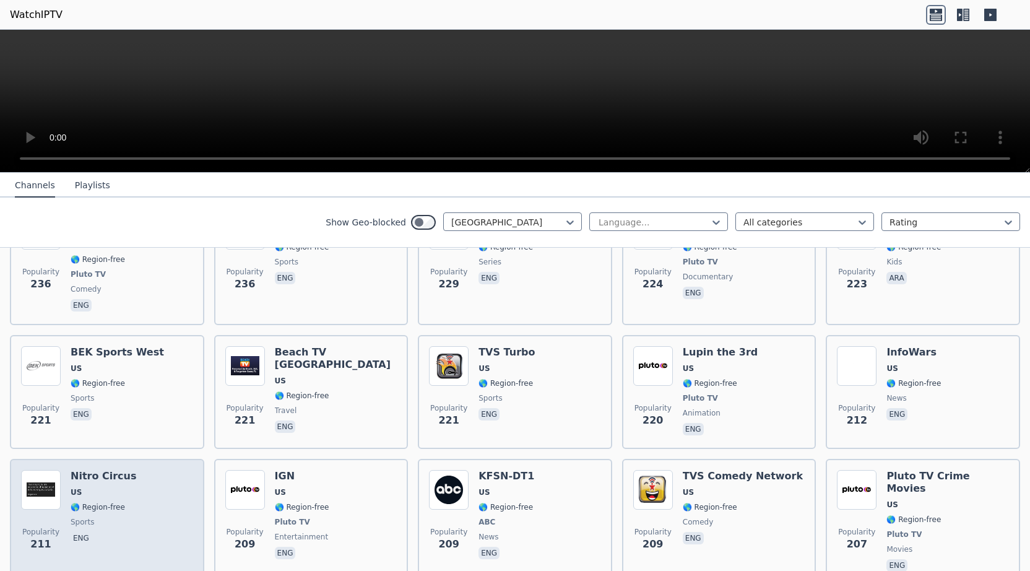
click at [97, 487] on span "US" at bounding box center [104, 492] width 66 height 10
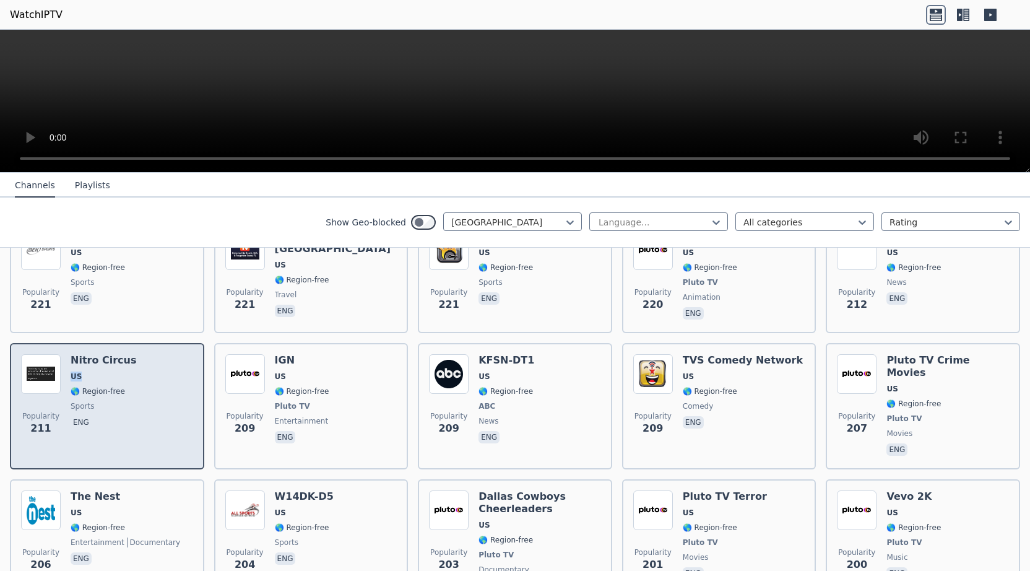
scroll to position [2886, 0]
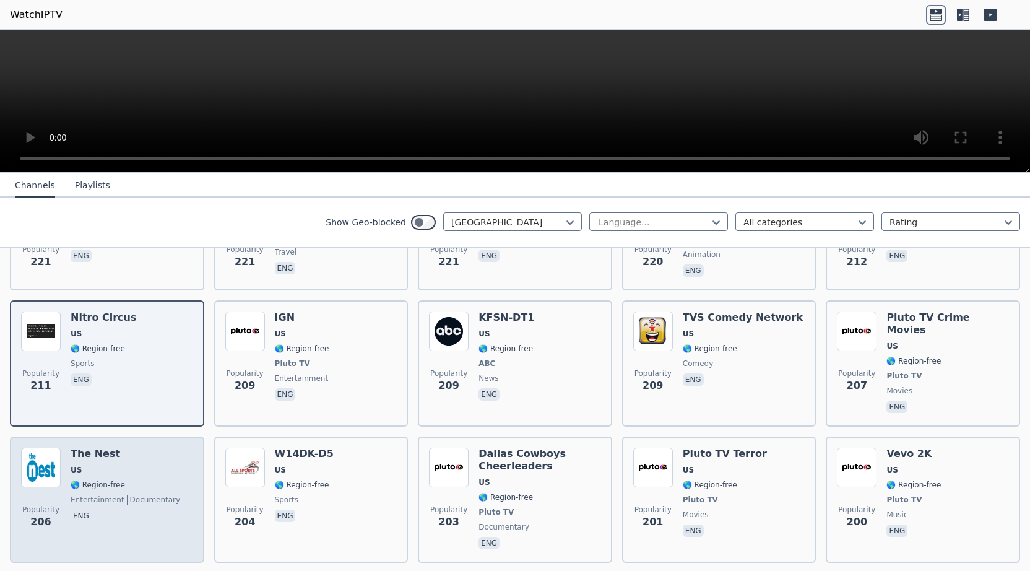
click at [108, 465] on span "US" at bounding box center [126, 470] width 110 height 10
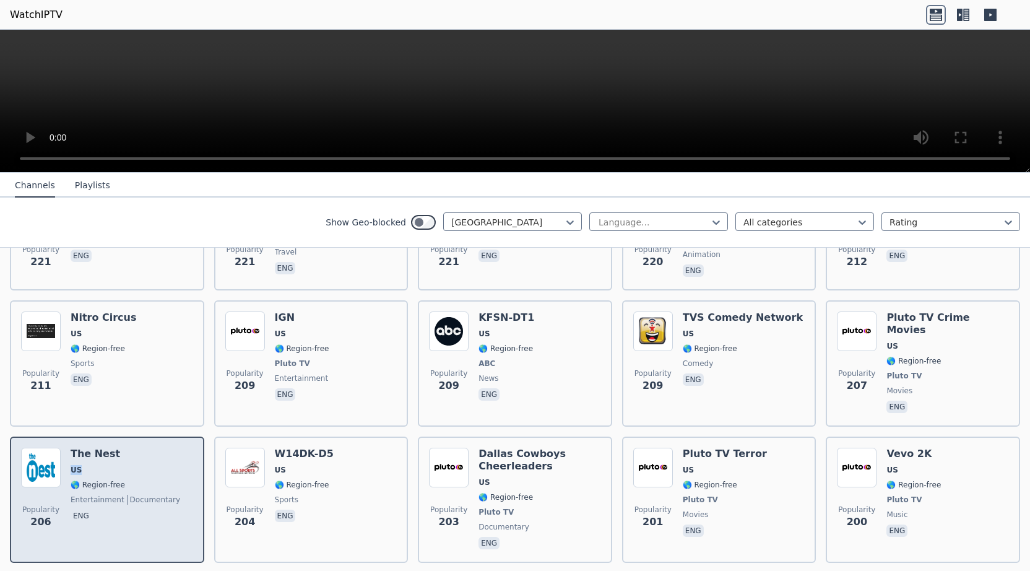
click at [108, 465] on span "US" at bounding box center [126, 470] width 110 height 10
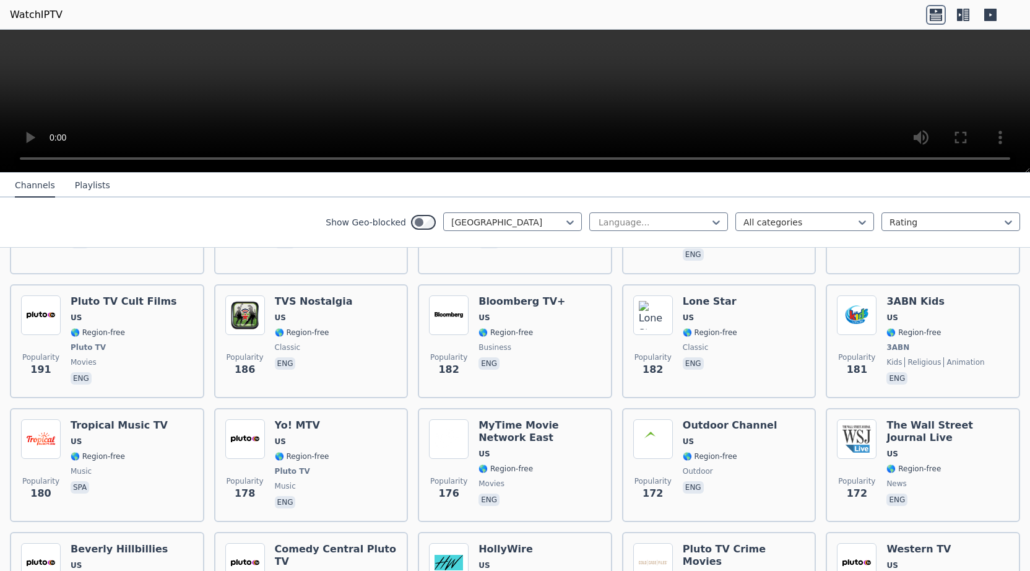
scroll to position [3322, 0]
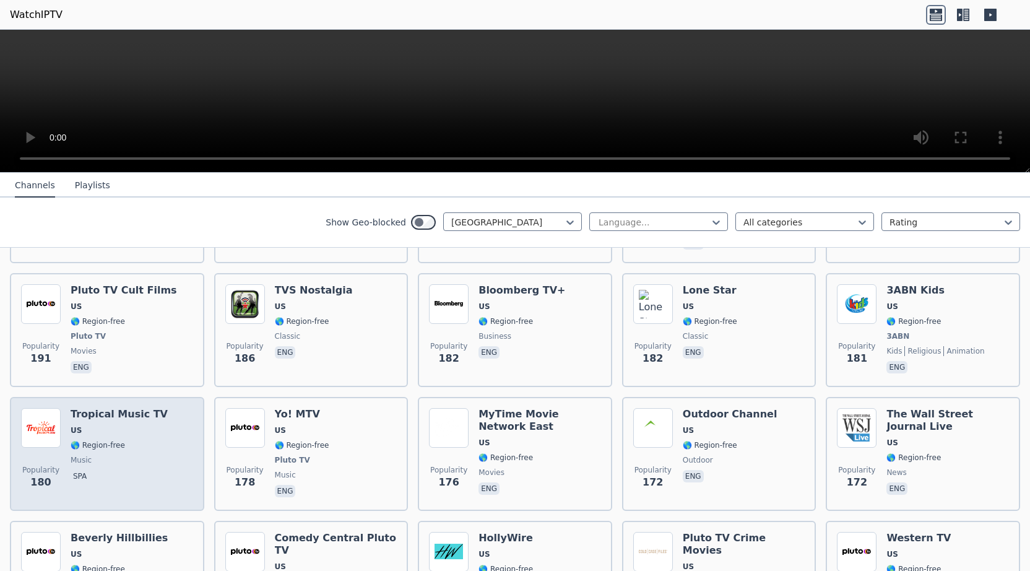
click at [121, 440] on span "🌎 Region-free" at bounding box center [119, 445] width 97 height 10
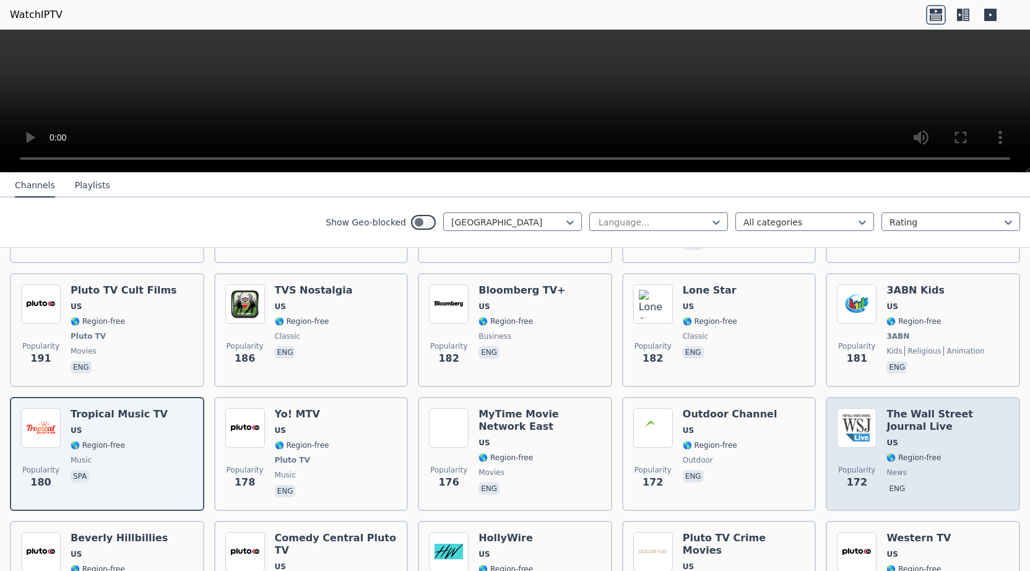
click at [932, 408] on h6 "The Wall Street Journal Live" at bounding box center [948, 420] width 123 height 25
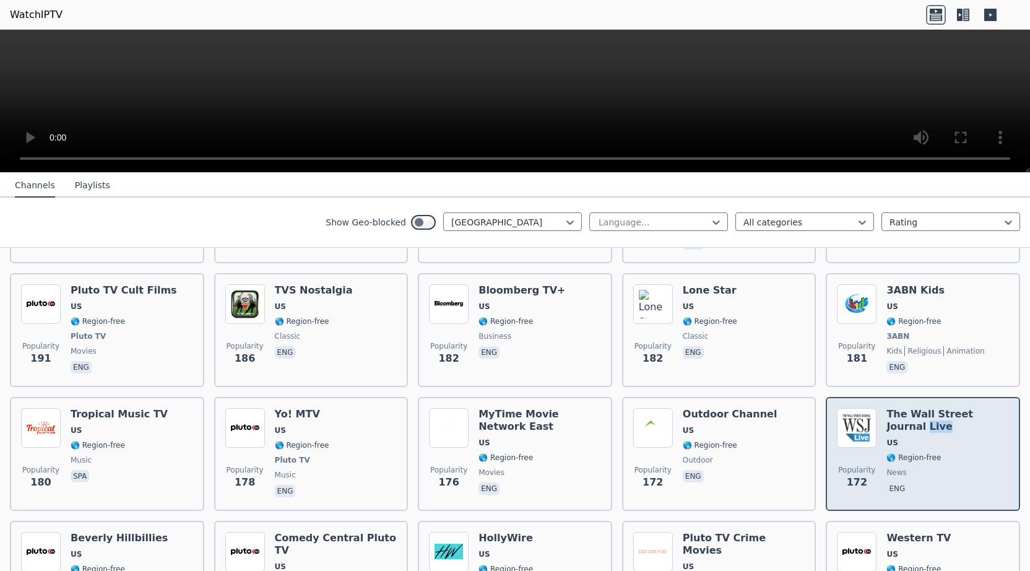
click at [932, 408] on h6 "The Wall Street Journal Live" at bounding box center [948, 420] width 123 height 25
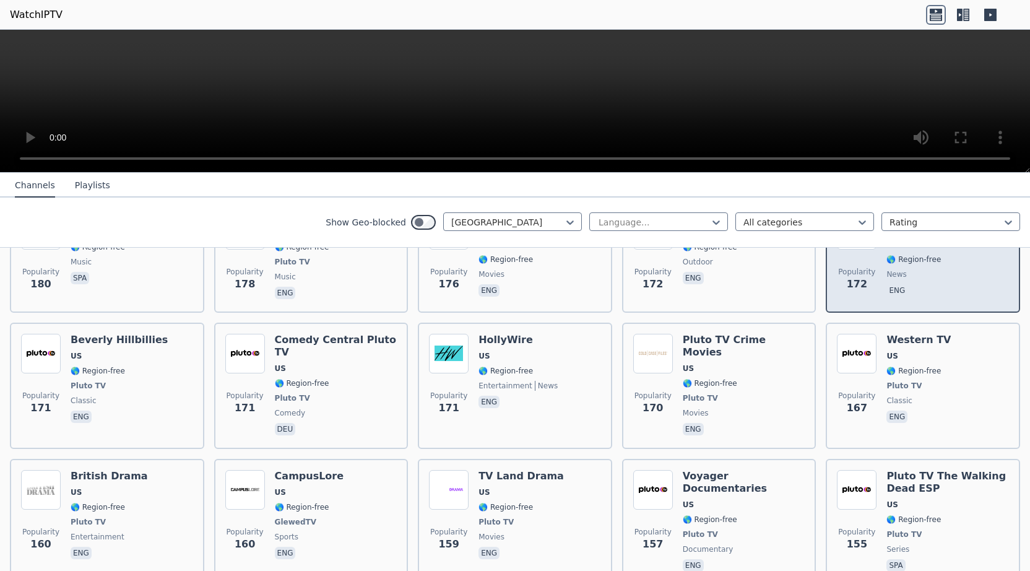
scroll to position [3560, 0]
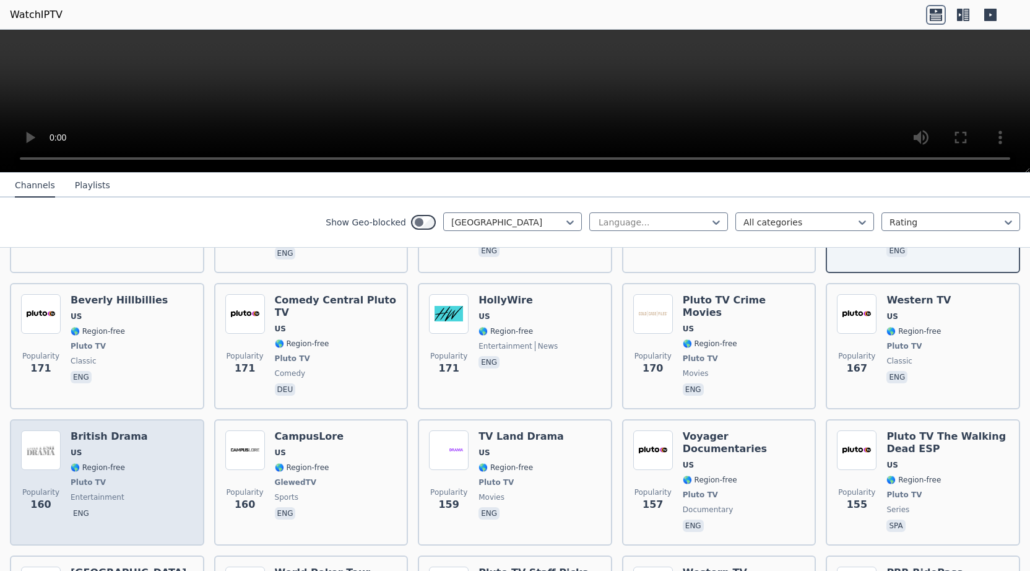
click at [149, 430] on div "Popularity 160 British Drama US 🌎 Region-free Pluto TV entertainment eng" at bounding box center [107, 482] width 172 height 104
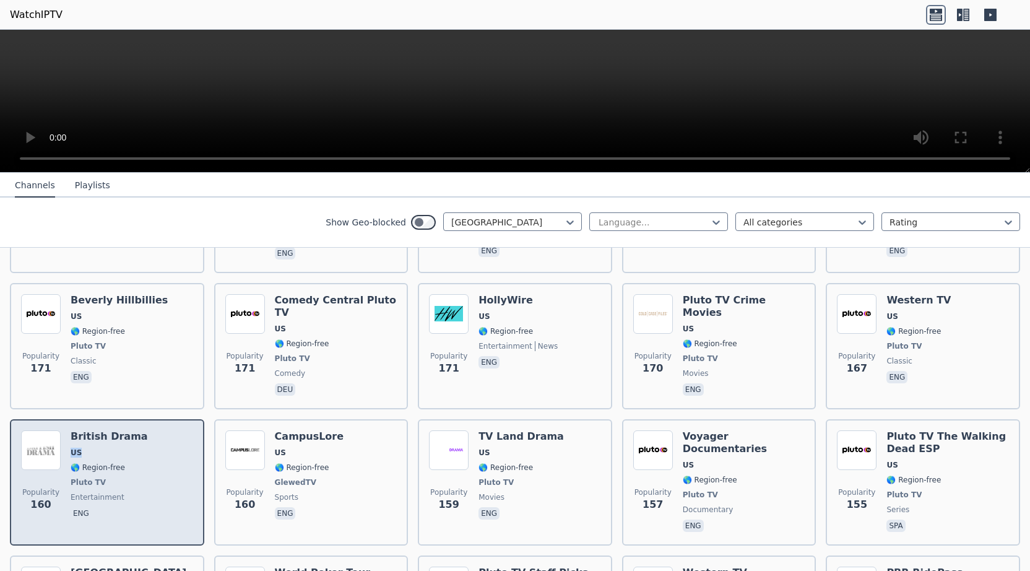
click at [149, 430] on div "Popularity 160 British Drama US 🌎 Region-free Pluto TV entertainment eng" at bounding box center [107, 482] width 172 height 104
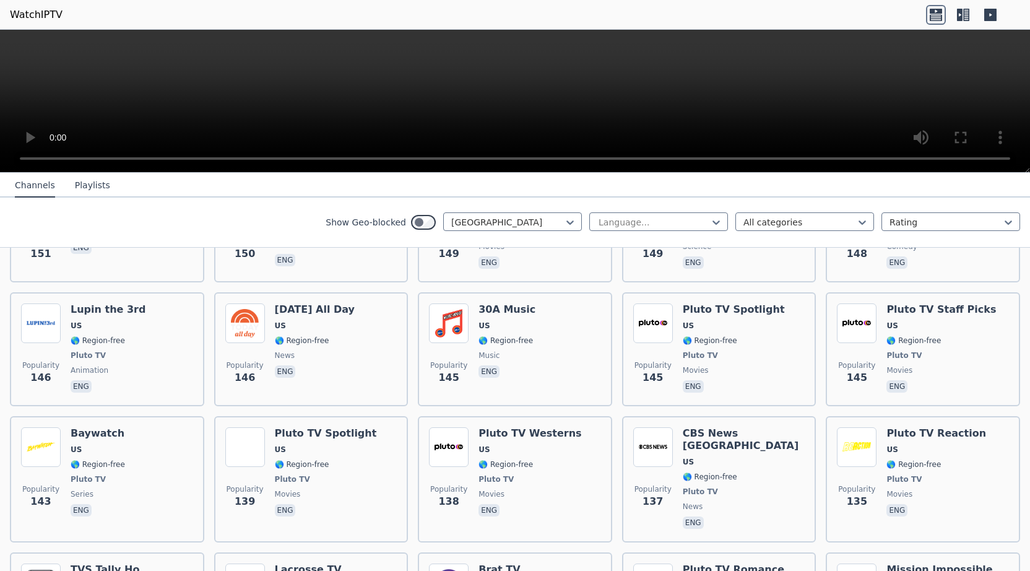
scroll to position [4075, 0]
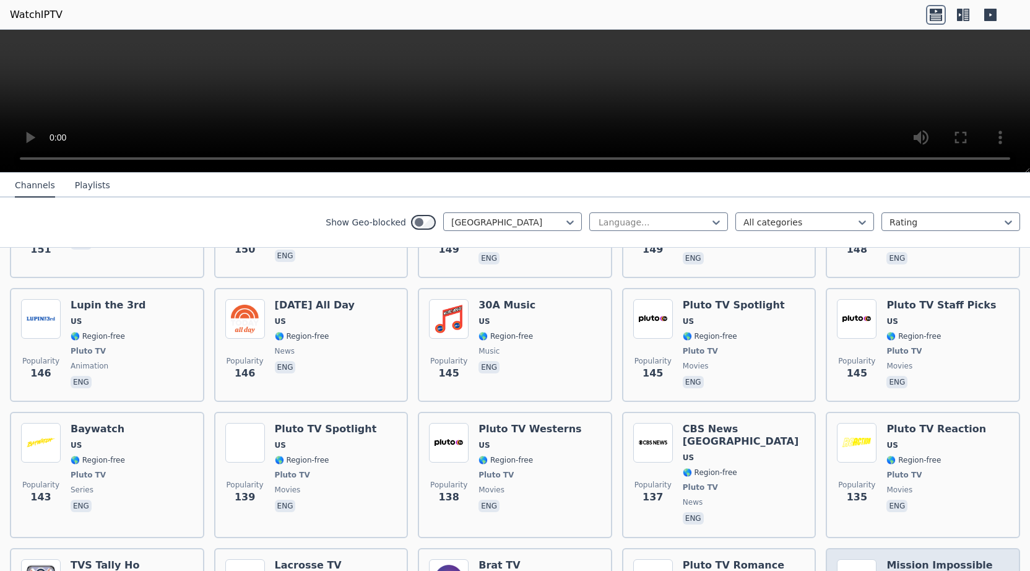
click at [922, 570] on span "US" at bounding box center [940, 581] width 106 height 10
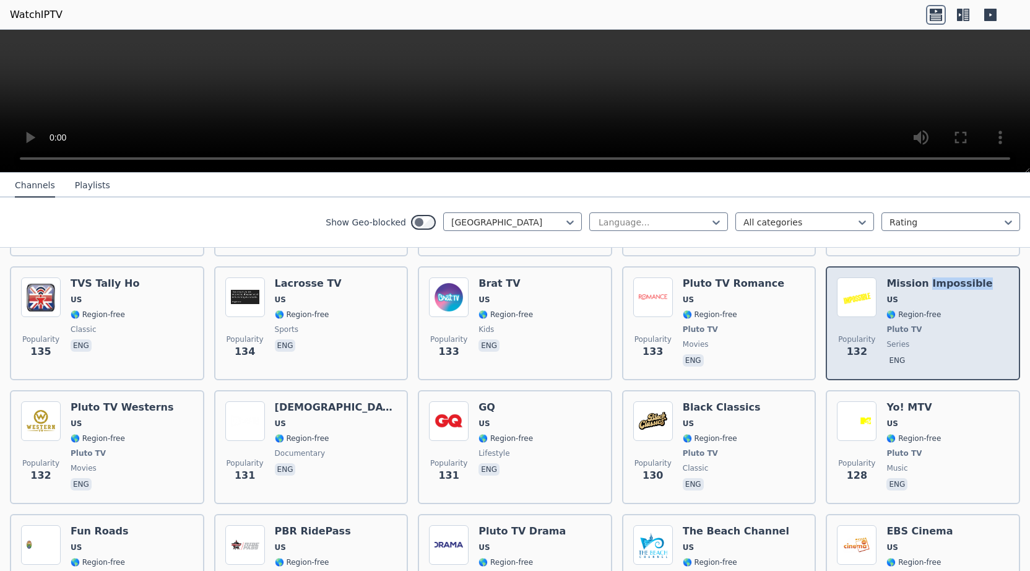
scroll to position [4352, 0]
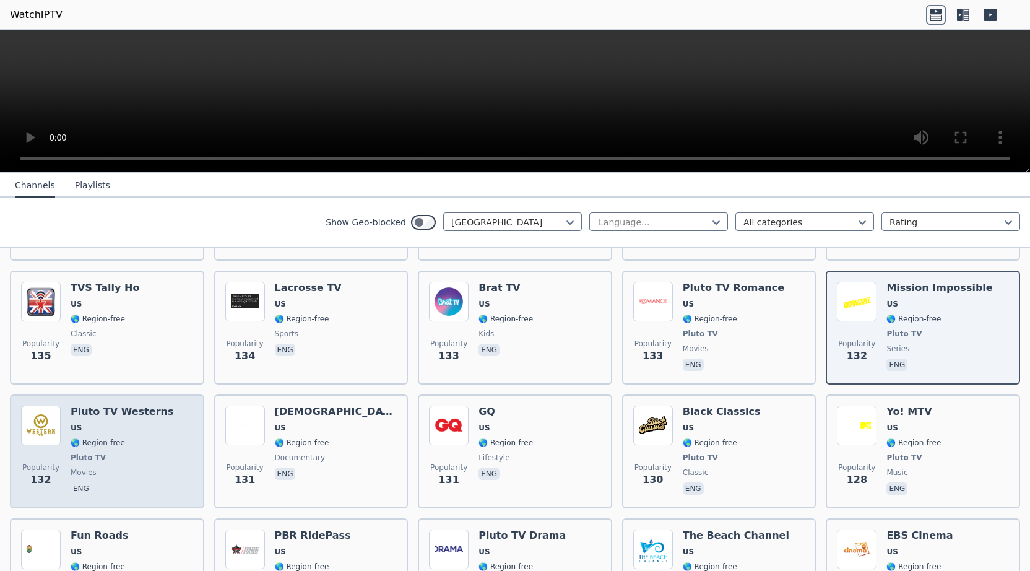
click at [81, 423] on span "US" at bounding box center [122, 428] width 103 height 10
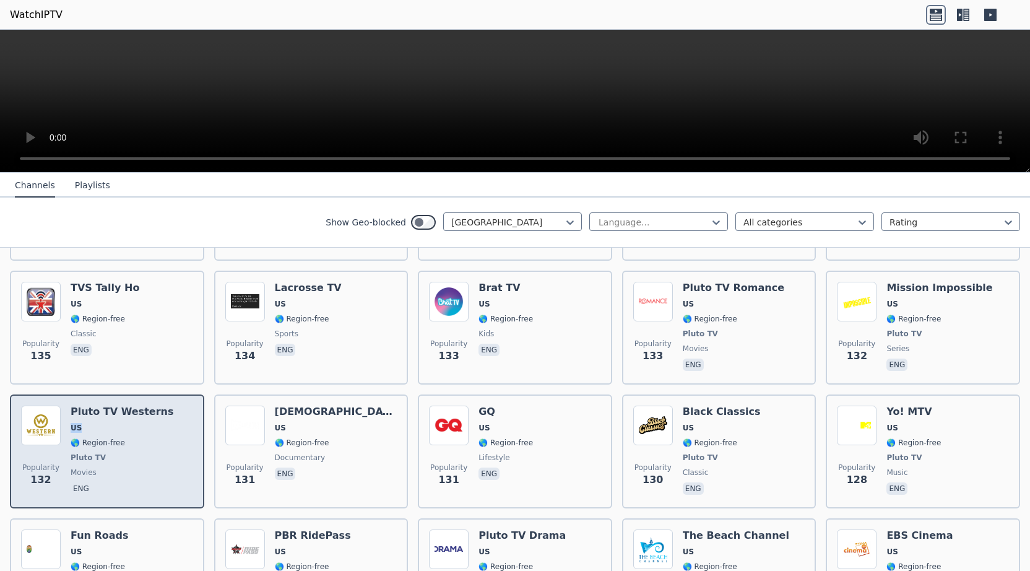
click at [81, 423] on span "US" at bounding box center [122, 428] width 103 height 10
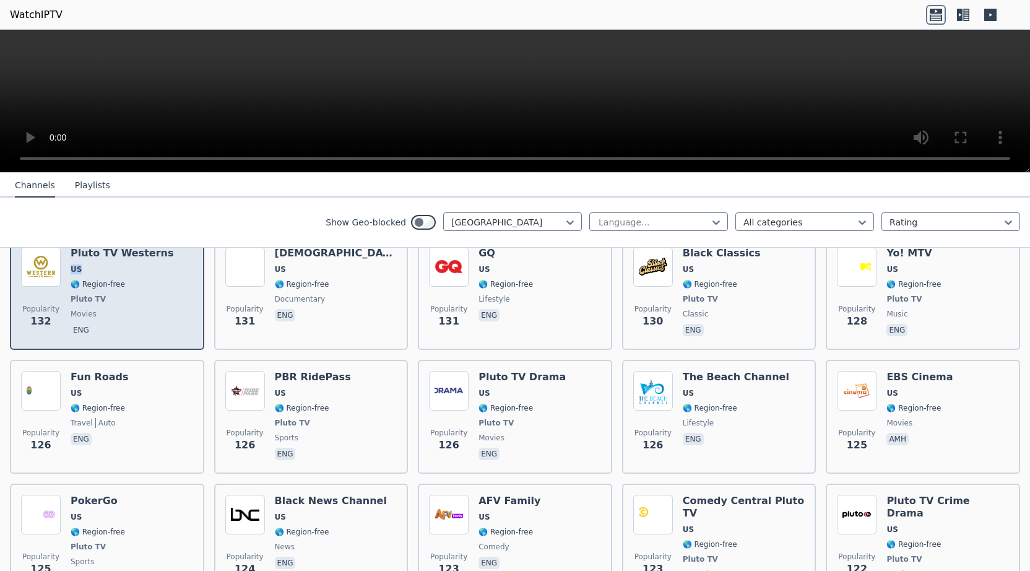
scroll to position [4551, 0]
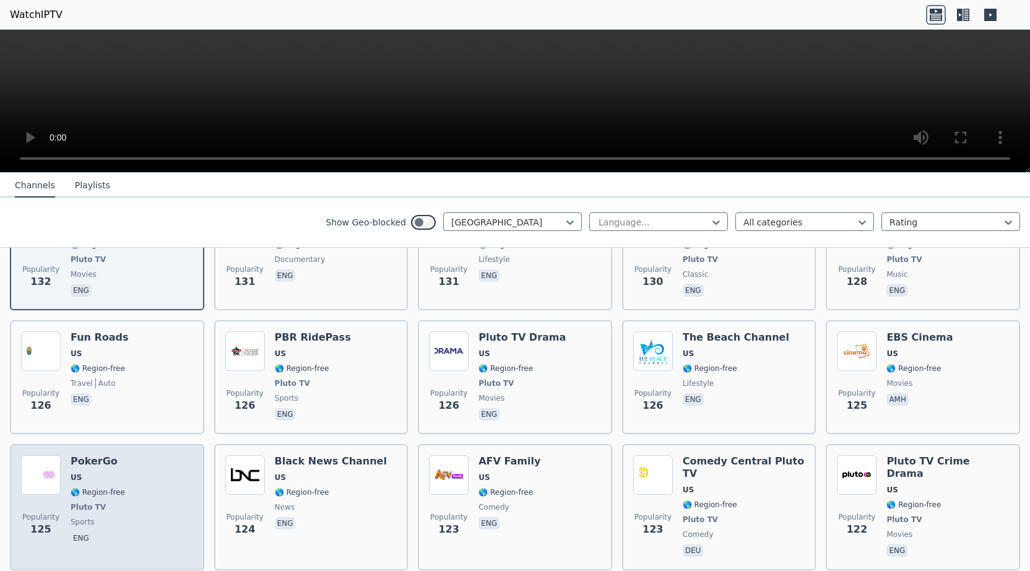
click at [109, 472] on span "US" at bounding box center [98, 477] width 54 height 10
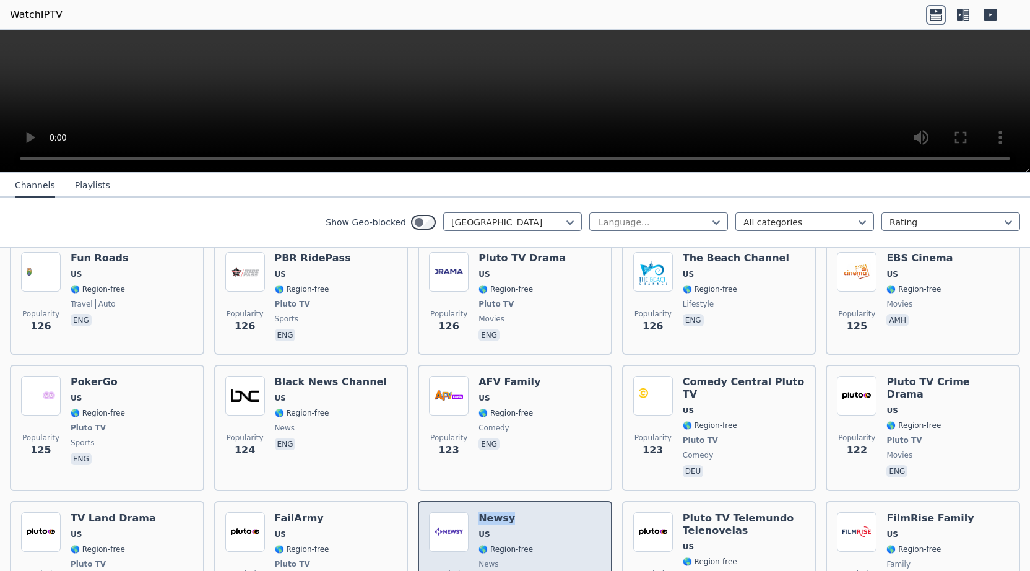
scroll to position [4749, 0]
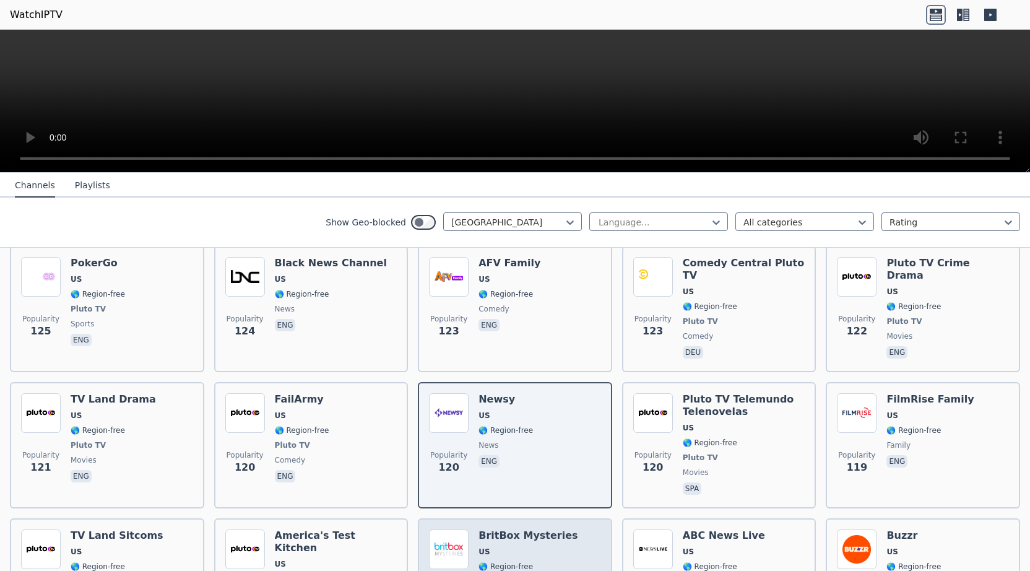
click at [516, 547] on span "US" at bounding box center [528, 552] width 99 height 10
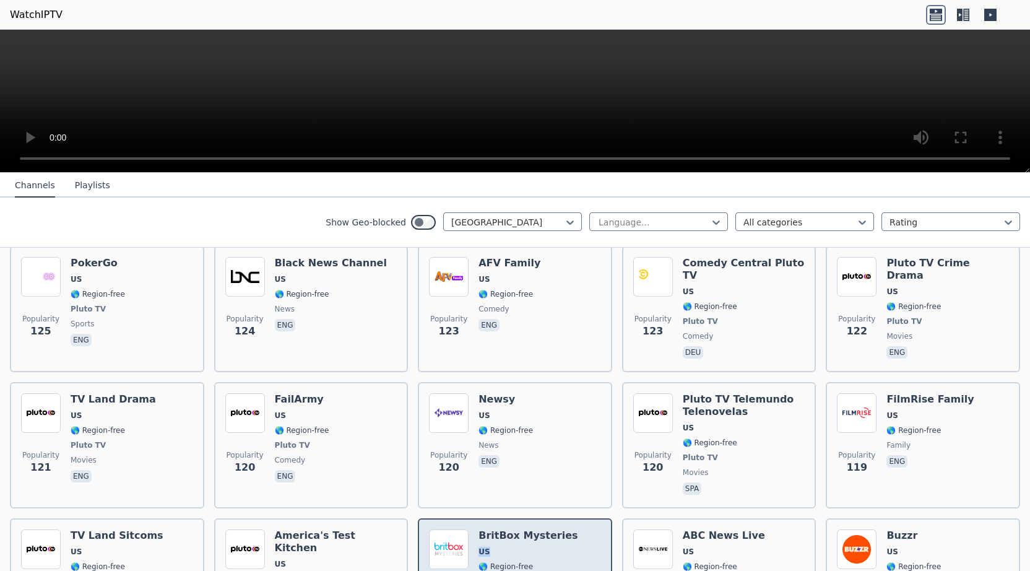
click at [516, 547] on span "US" at bounding box center [528, 552] width 99 height 10
click at [548, 529] on div "BritBox Mysteries US 🌎 Region-free Pluto TV documentary eng" at bounding box center [528, 581] width 99 height 104
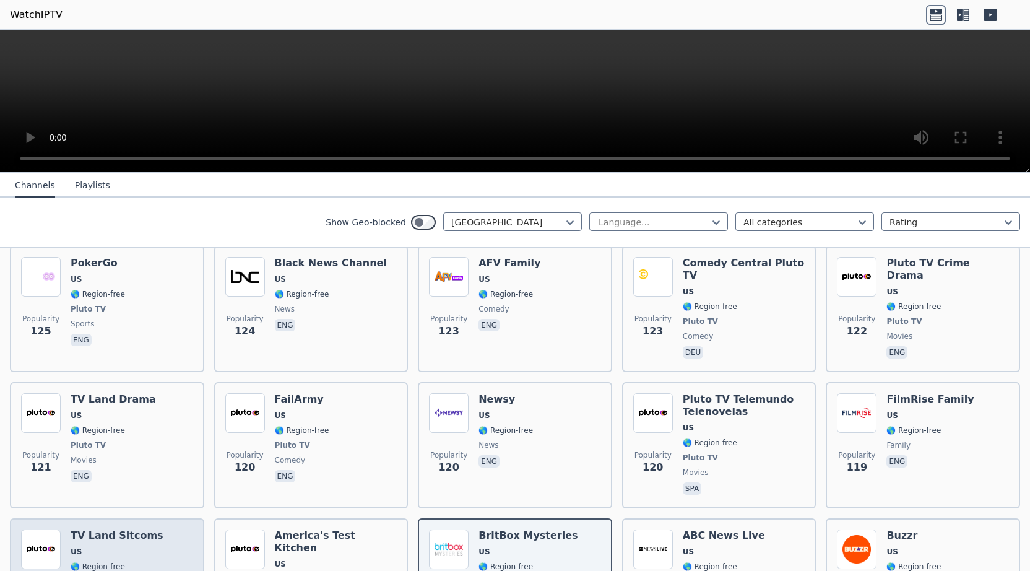
click at [142, 547] on span "US" at bounding box center [117, 552] width 93 height 10
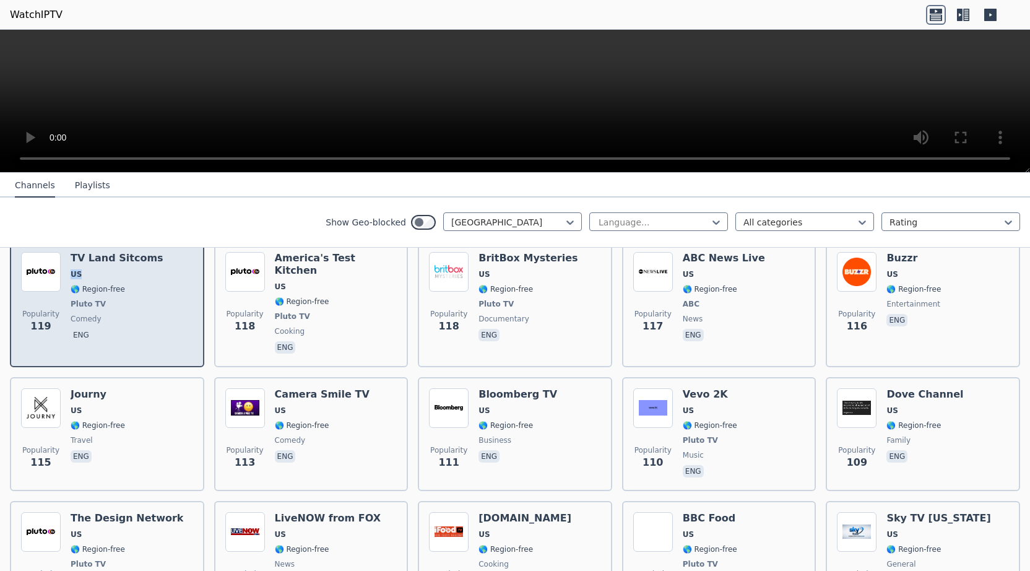
scroll to position [5066, 0]
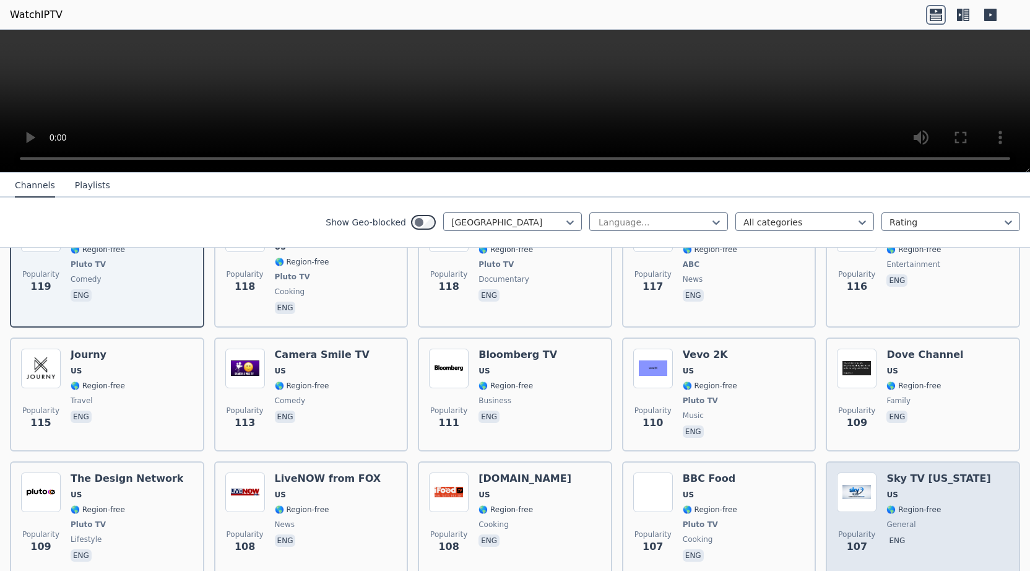
click at [902, 472] on h6 "Sky TV [US_STATE]" at bounding box center [939, 478] width 104 height 12
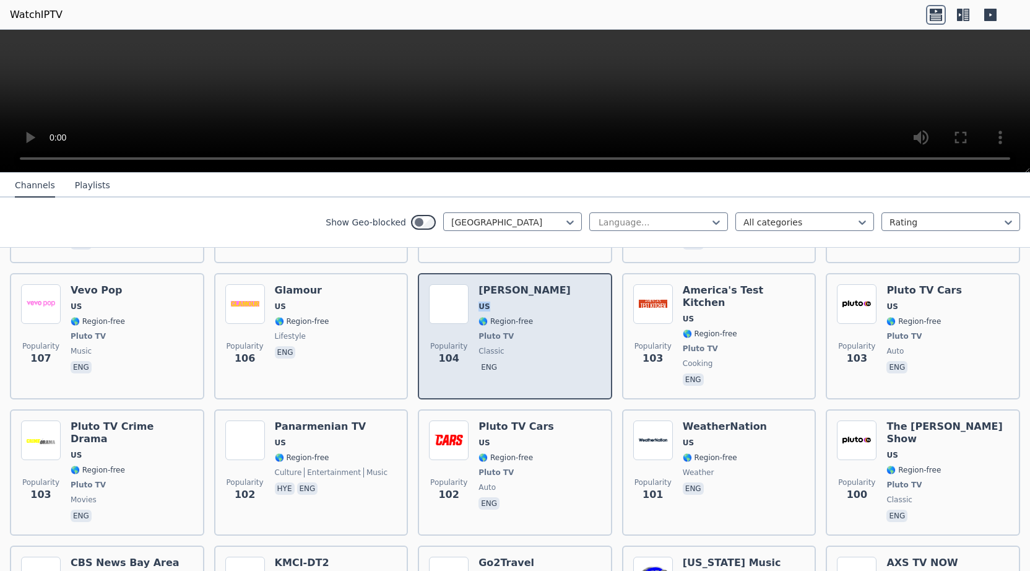
scroll to position [5383, 0]
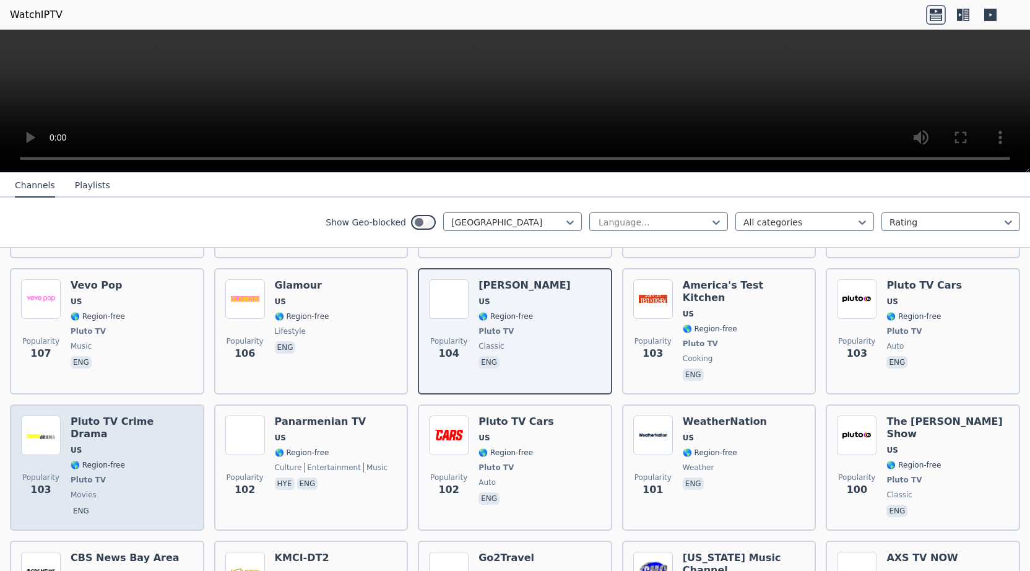
click at [127, 445] on span "US" at bounding box center [132, 450] width 123 height 10
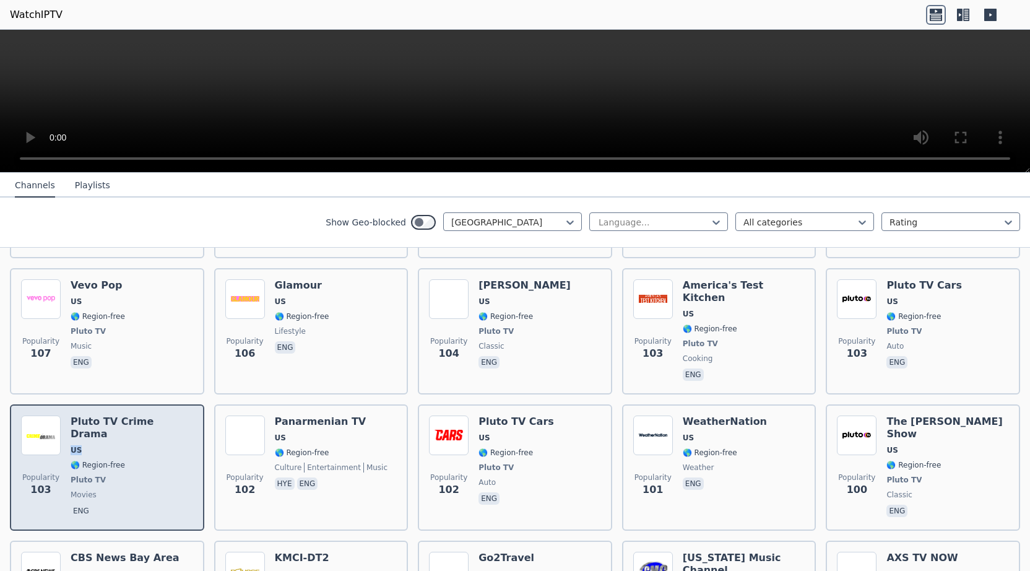
click at [127, 445] on span "US" at bounding box center [132, 450] width 123 height 10
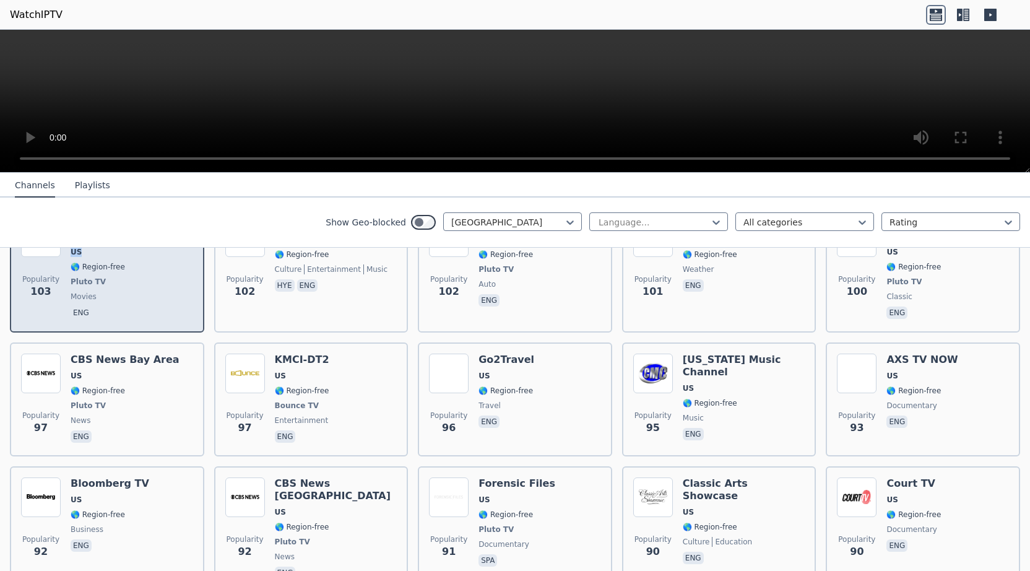
scroll to position [5620, 0]
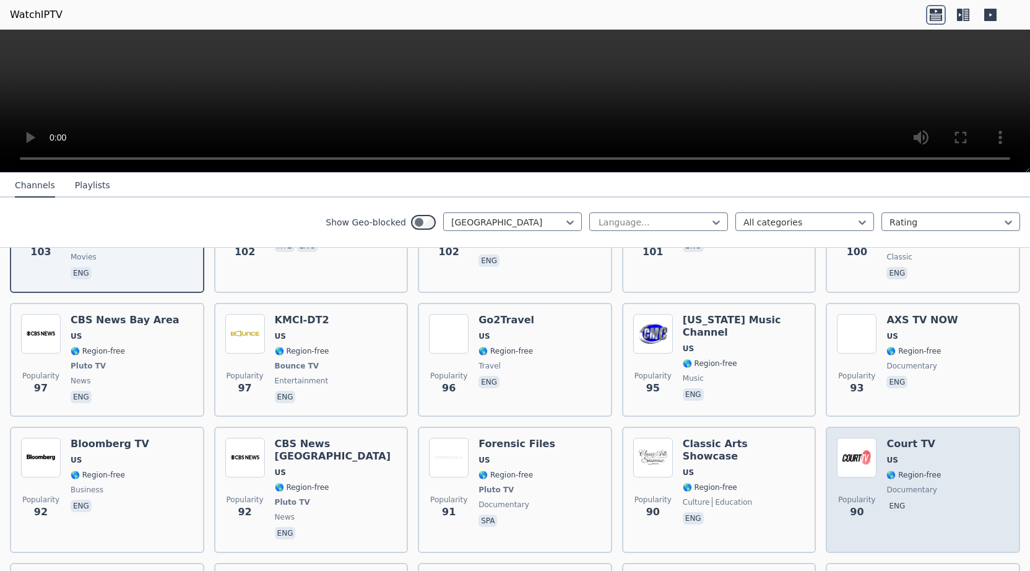
click at [913, 470] on span "🌎 Region-free" at bounding box center [914, 475] width 54 height 10
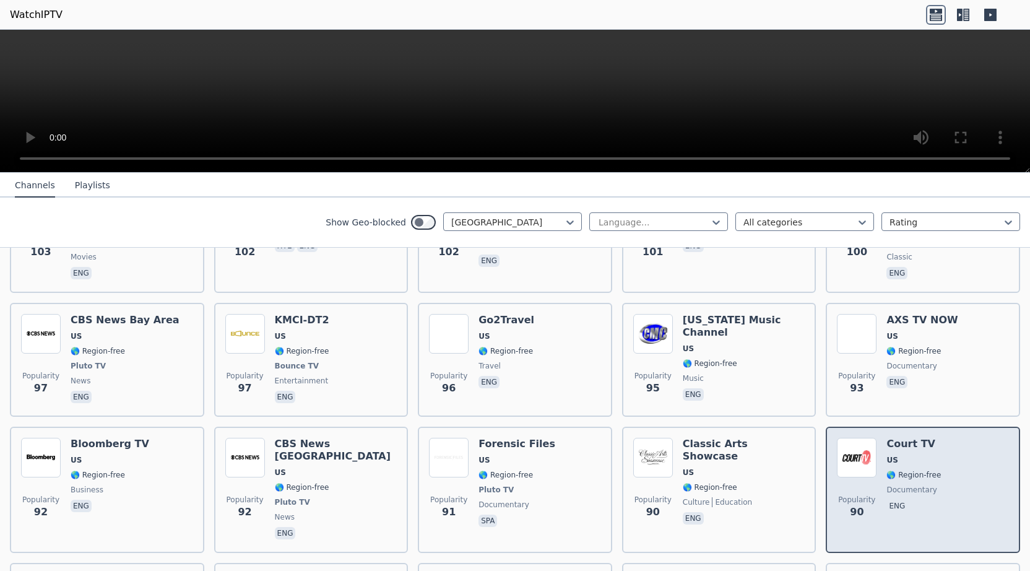
click at [945, 438] on div "Popularity 90 Court TV US 🌎 Region-free documentary eng" at bounding box center [923, 490] width 172 height 104
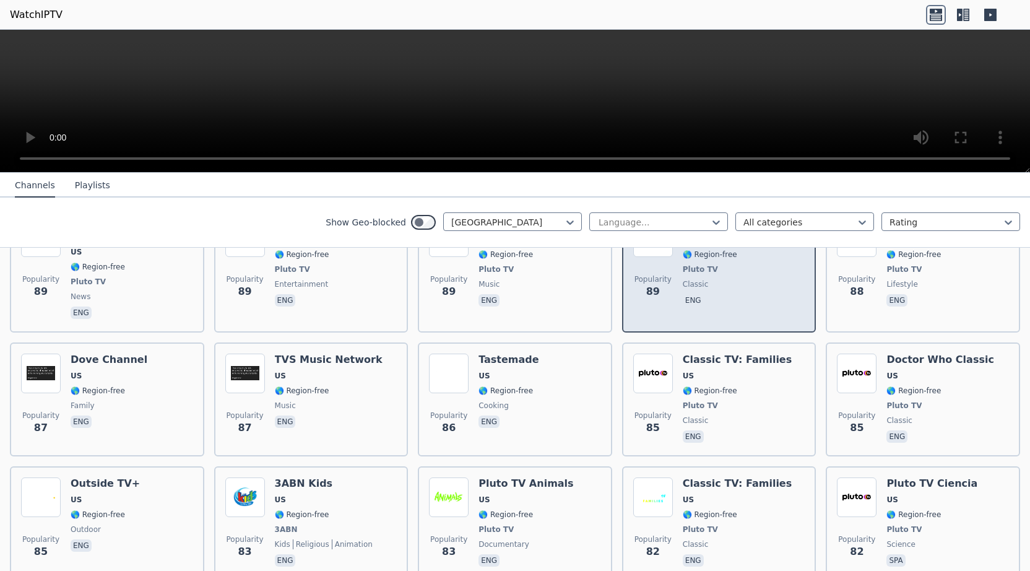
scroll to position [6017, 0]
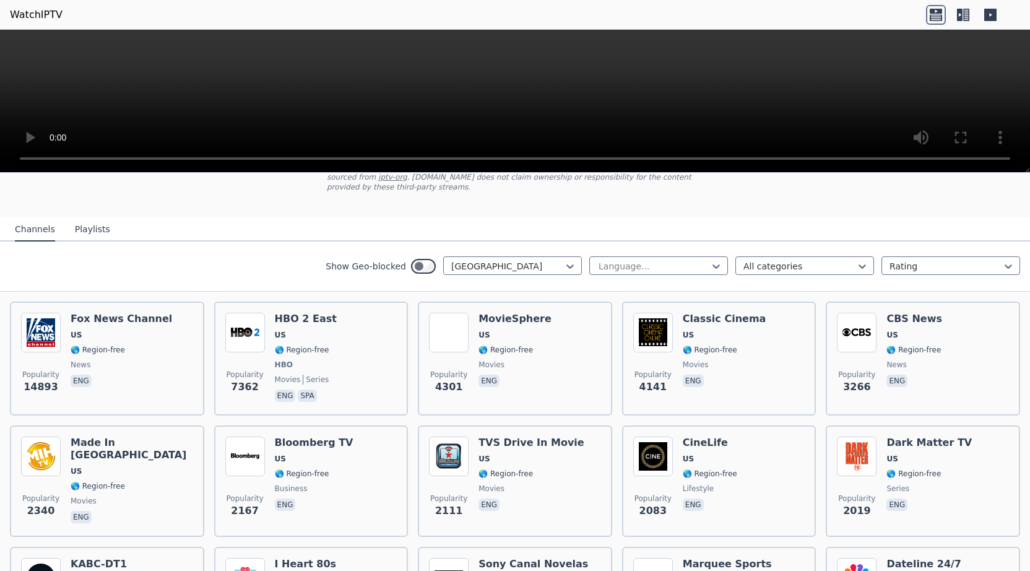
scroll to position [0, 0]
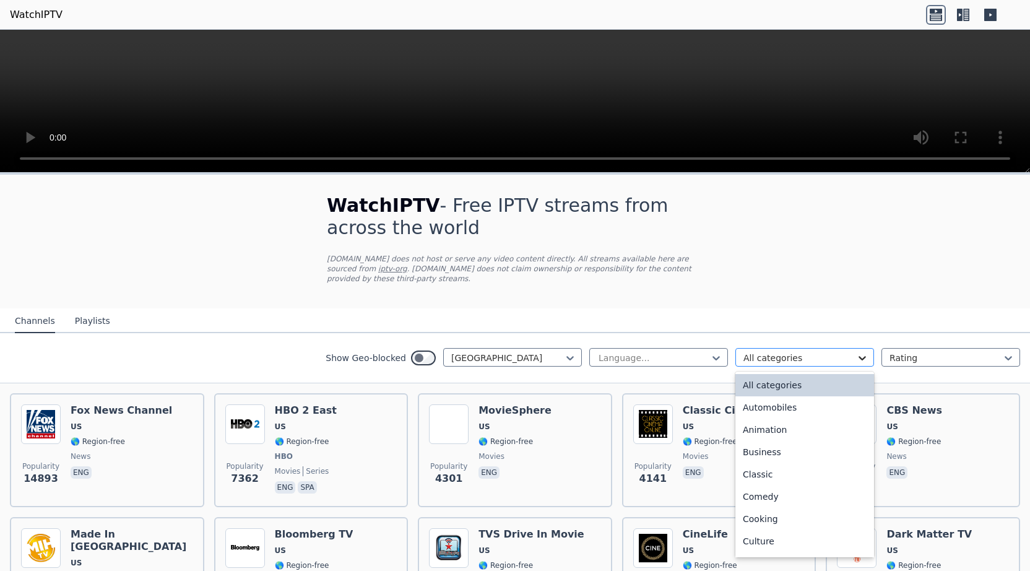
click at [864, 356] on icon at bounding box center [862, 358] width 7 height 4
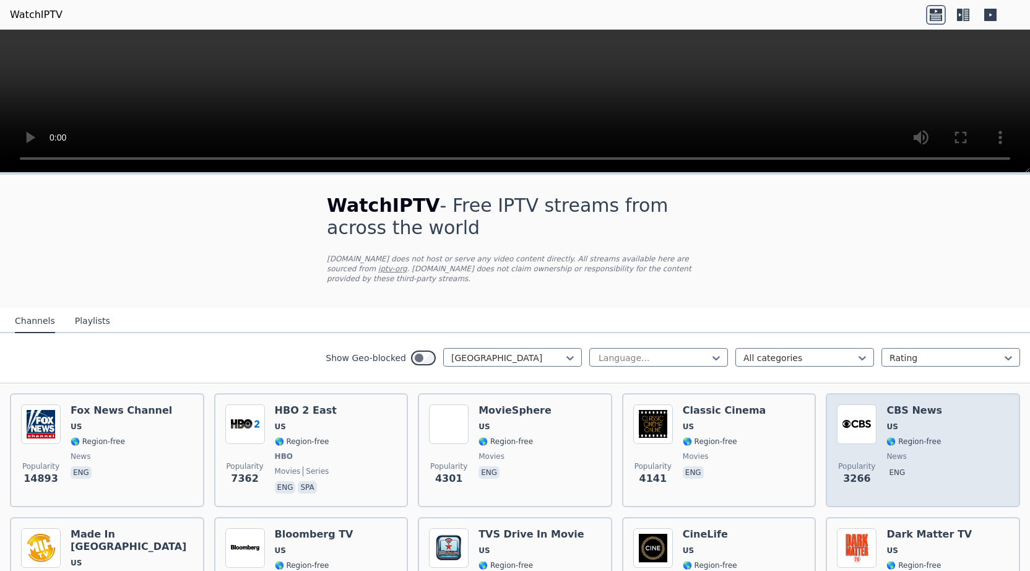
click at [875, 404] on img at bounding box center [857, 424] width 40 height 40
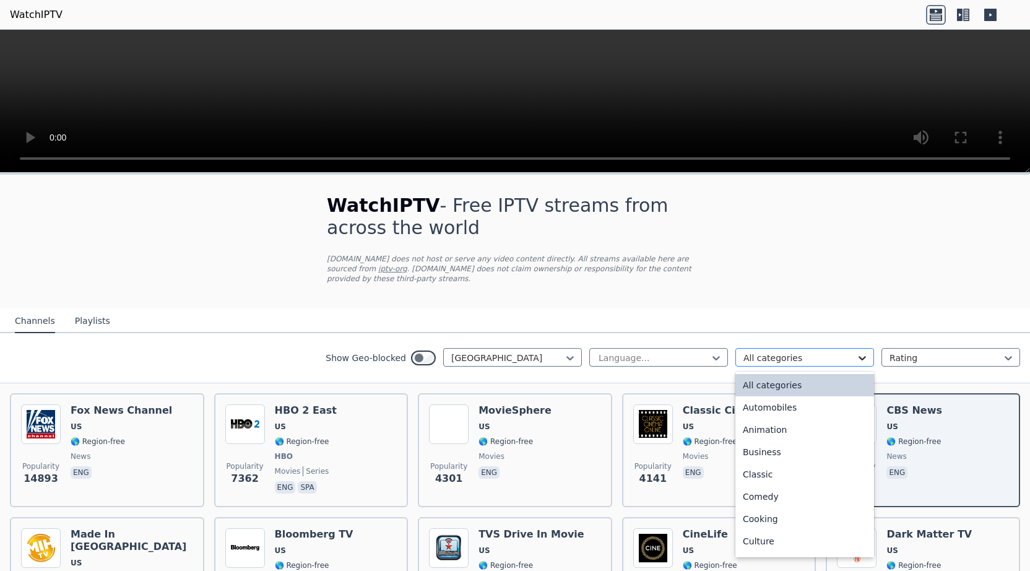
click at [860, 352] on icon at bounding box center [862, 358] width 12 height 12
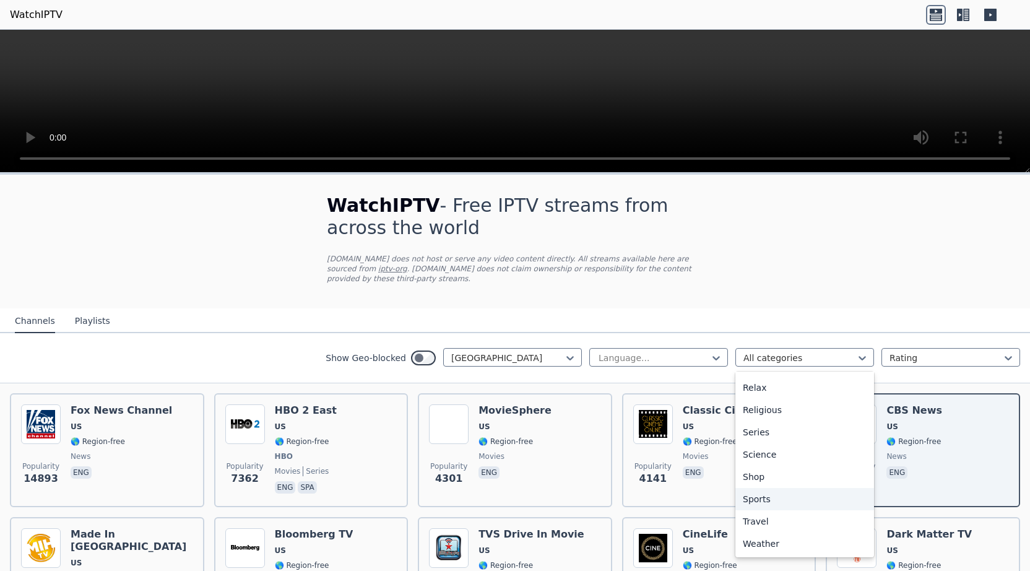
click at [761, 491] on div "Sports" at bounding box center [805, 499] width 139 height 22
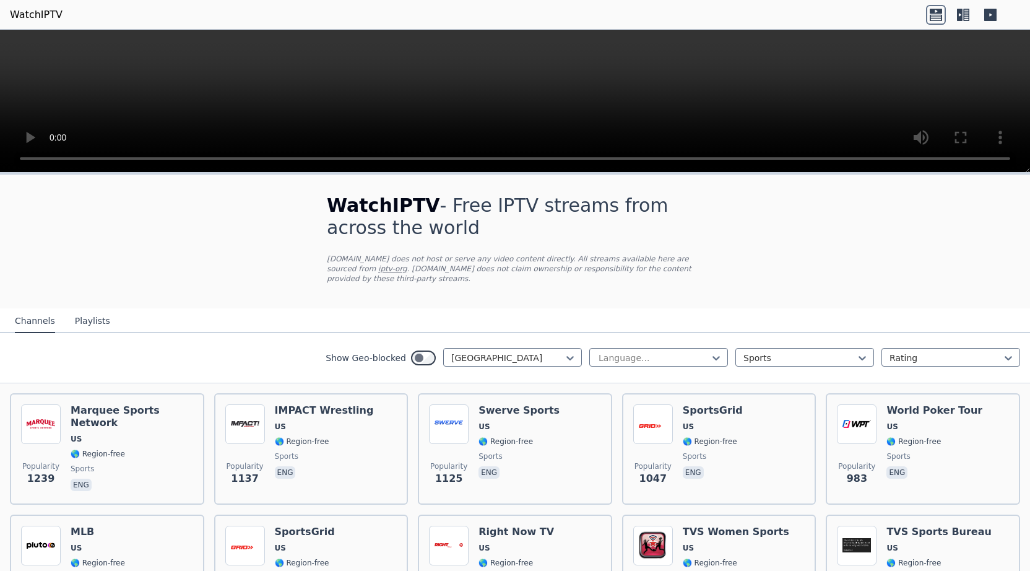
click at [180, 308] on nav "Channels Playlists" at bounding box center [515, 320] width 1030 height 25
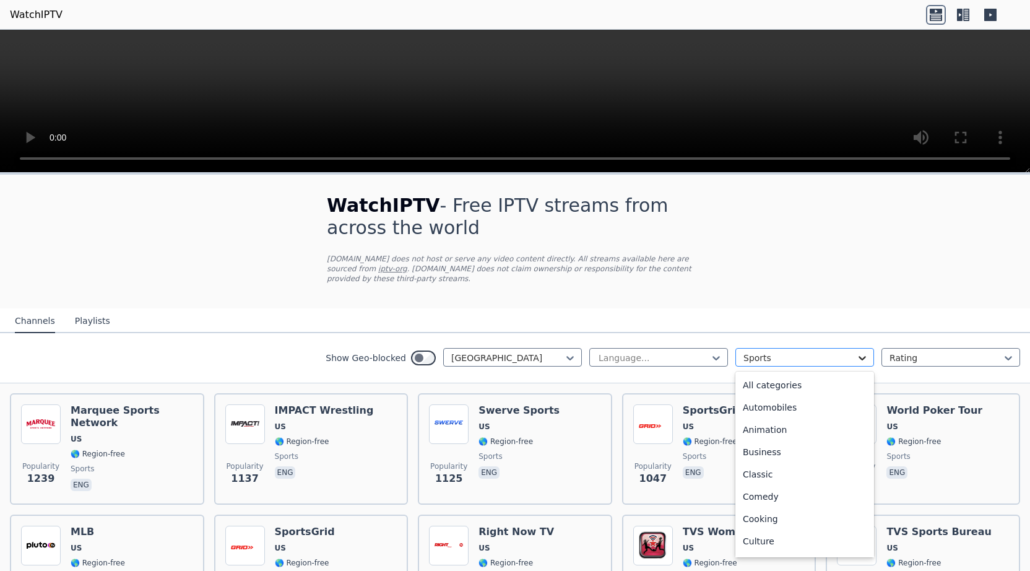
scroll to position [381, 0]
click at [864, 352] on icon at bounding box center [862, 358] width 12 height 12
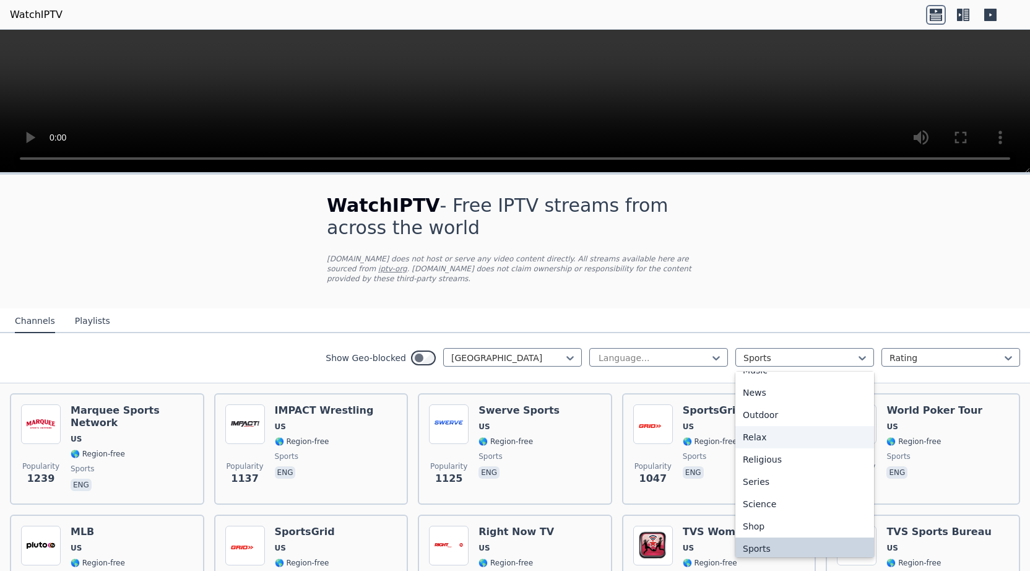
scroll to position [363, 0]
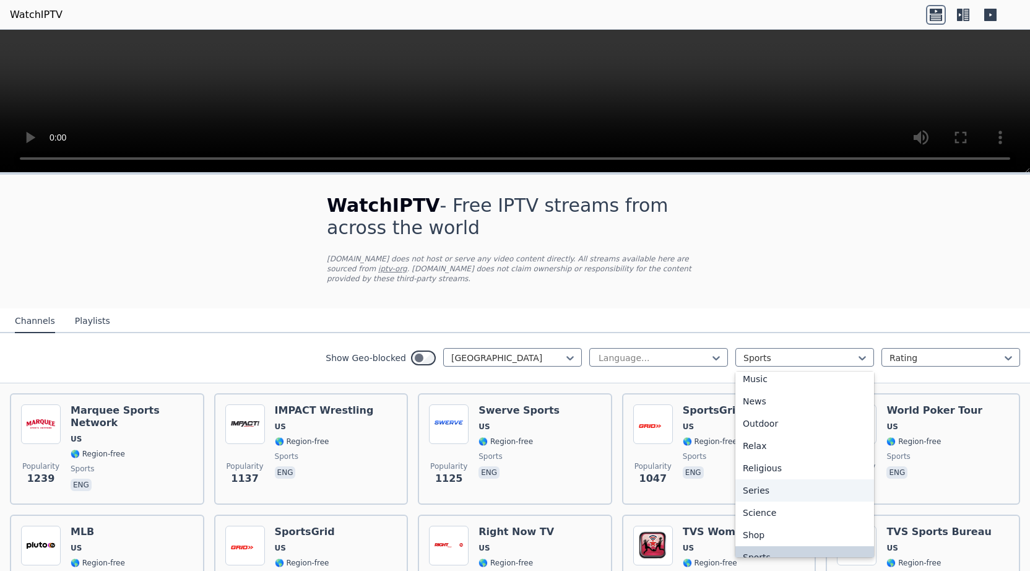
click at [753, 480] on div "Series" at bounding box center [805, 490] width 139 height 22
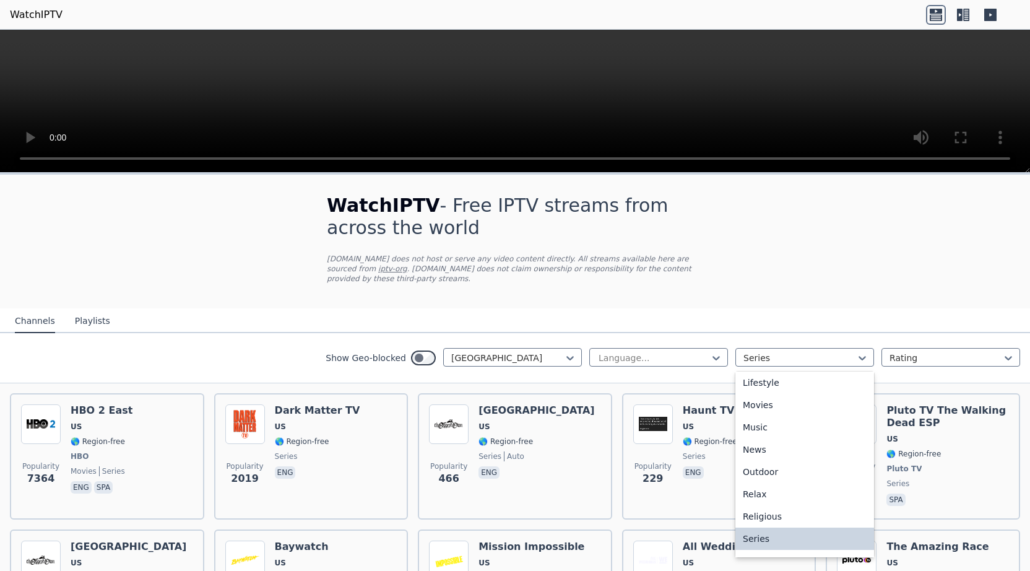
scroll to position [337, 0]
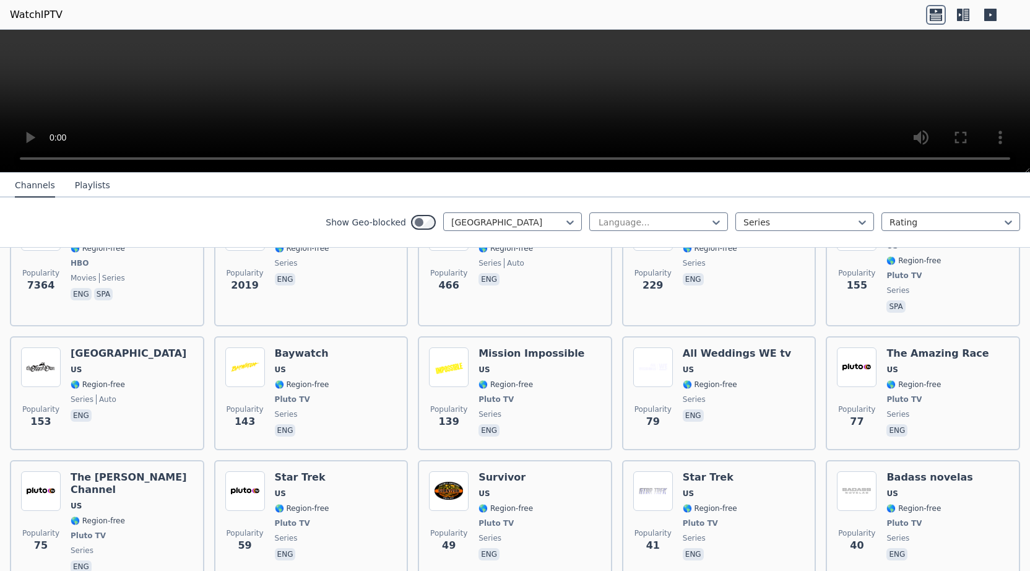
scroll to position [198, 0]
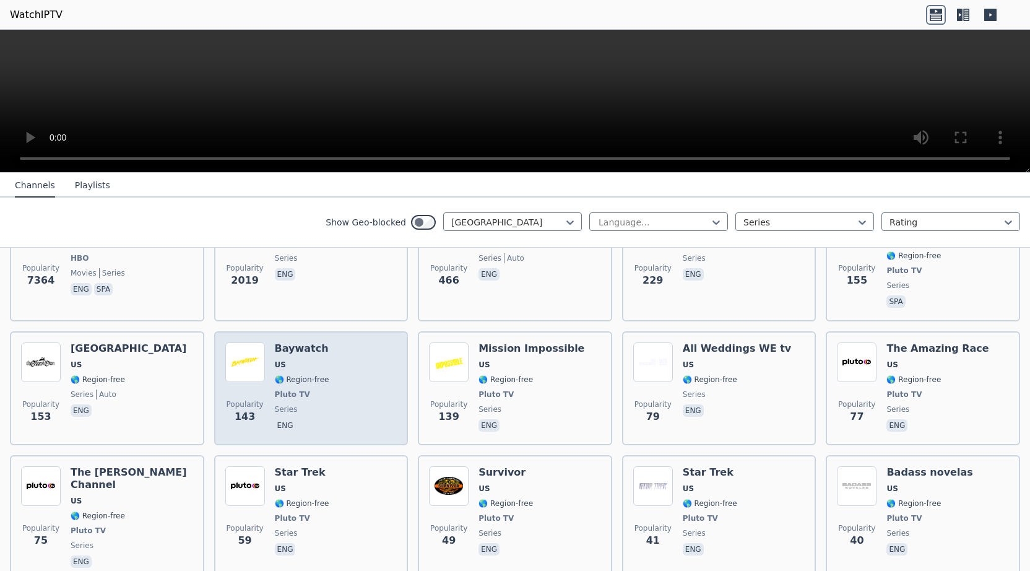
click at [327, 361] on div "Popularity 143 Baywatch US 🌎 Region-free Pluto TV series eng" at bounding box center [311, 388] width 172 height 92
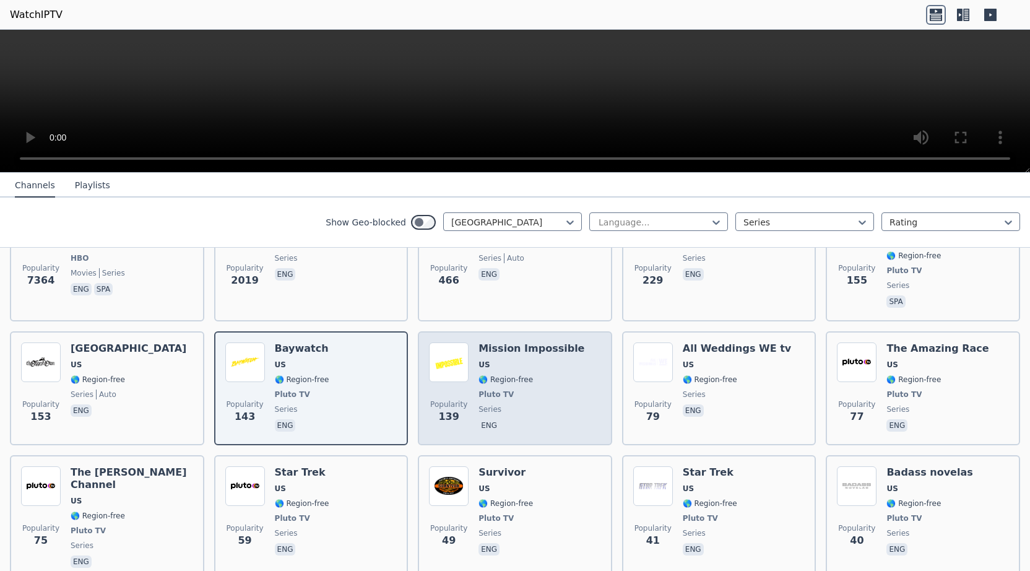
click at [552, 375] on span "🌎 Region-free" at bounding box center [532, 380] width 106 height 10
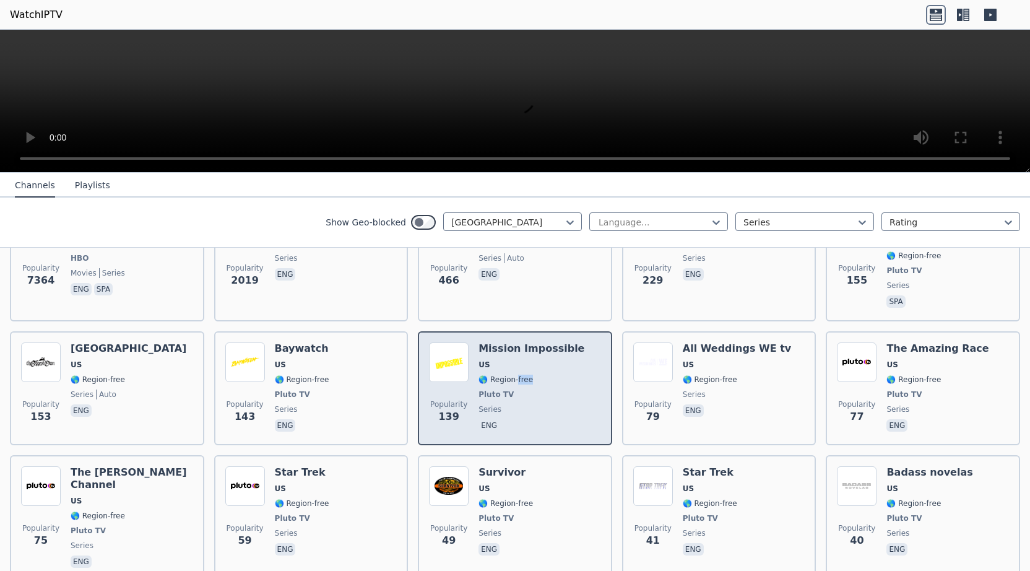
click at [552, 375] on span "🌎 Region-free" at bounding box center [532, 380] width 106 height 10
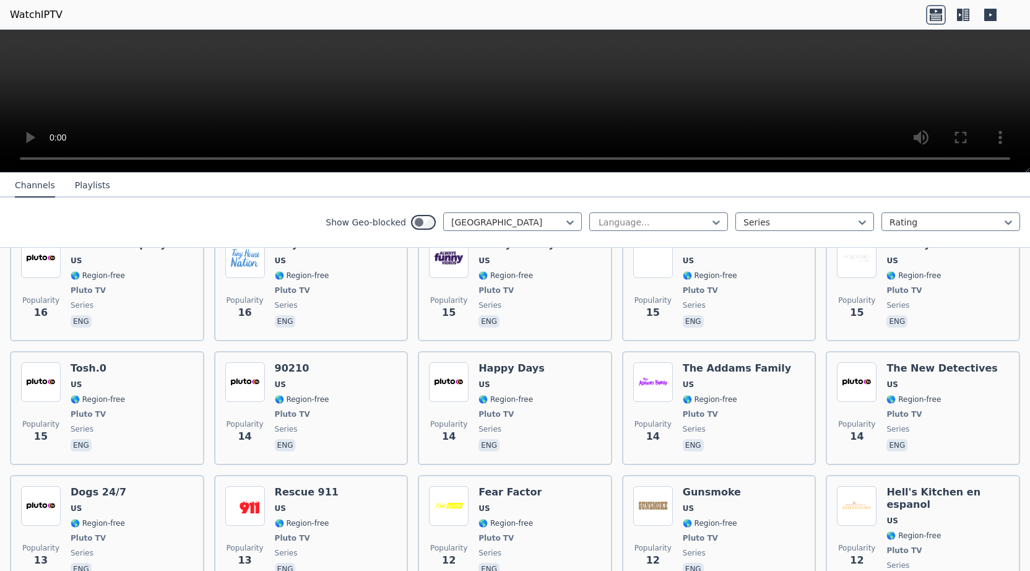
scroll to position [1347, 0]
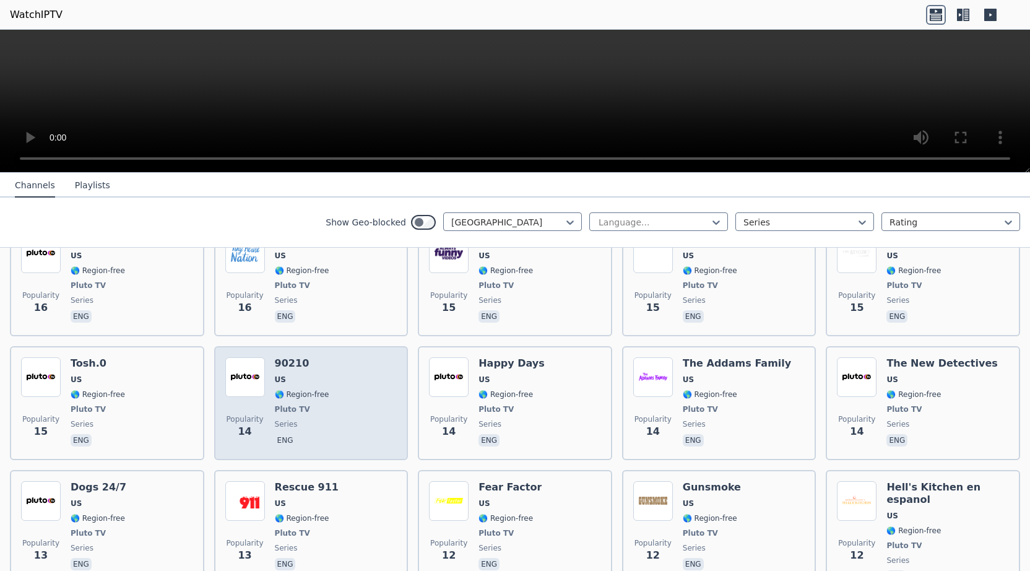
click at [348, 357] on div "Popularity 14 90210 US 🌎 Region-free Pluto TV series eng" at bounding box center [311, 403] width 172 height 92
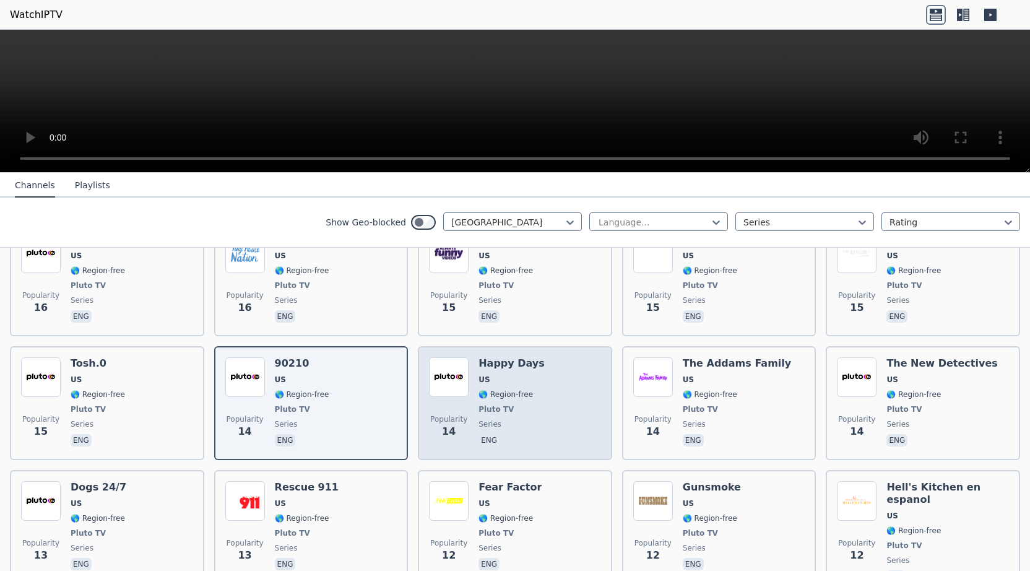
click at [566, 357] on div "Popularity 14 Happy Days US 🌎 Region-free Pluto TV series eng" at bounding box center [515, 403] width 172 height 92
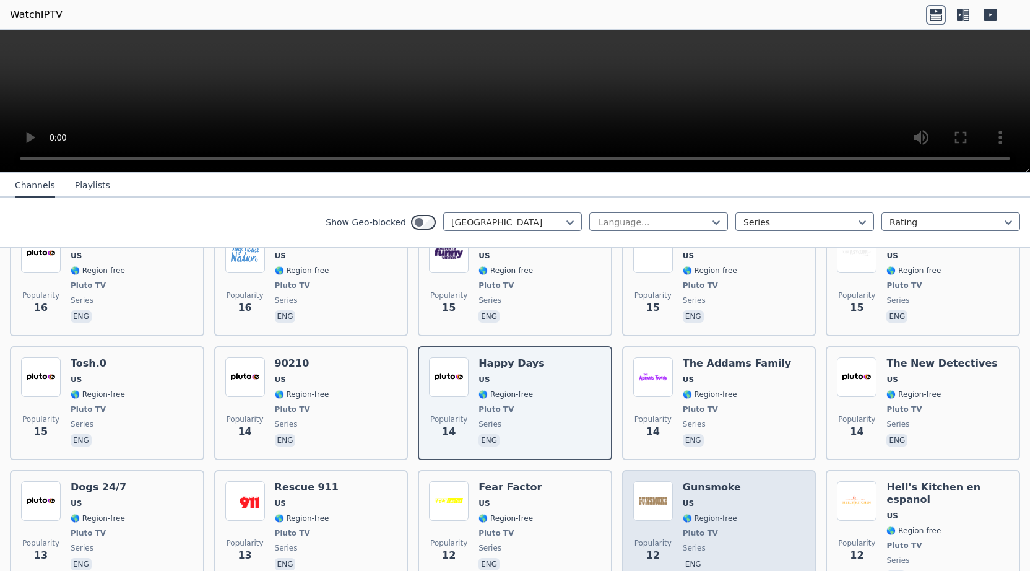
click at [766, 481] on div "Popularity 12 Gunsmoke US 🌎 Region-free Pluto TV series eng" at bounding box center [719, 533] width 172 height 104
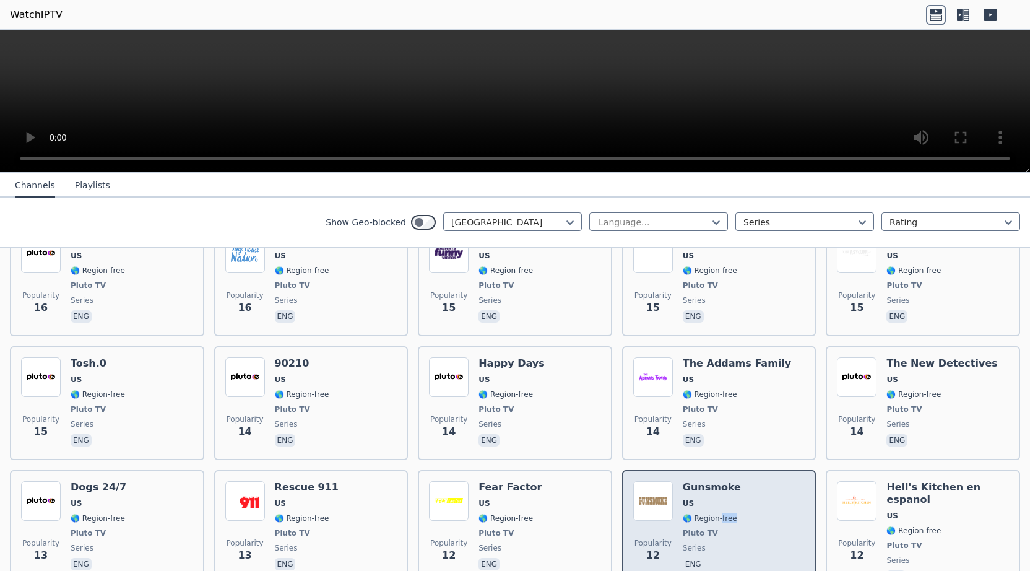
click at [766, 481] on div "Popularity 12 Gunsmoke US 🌎 Region-free Pluto TV series eng" at bounding box center [719, 533] width 172 height 104
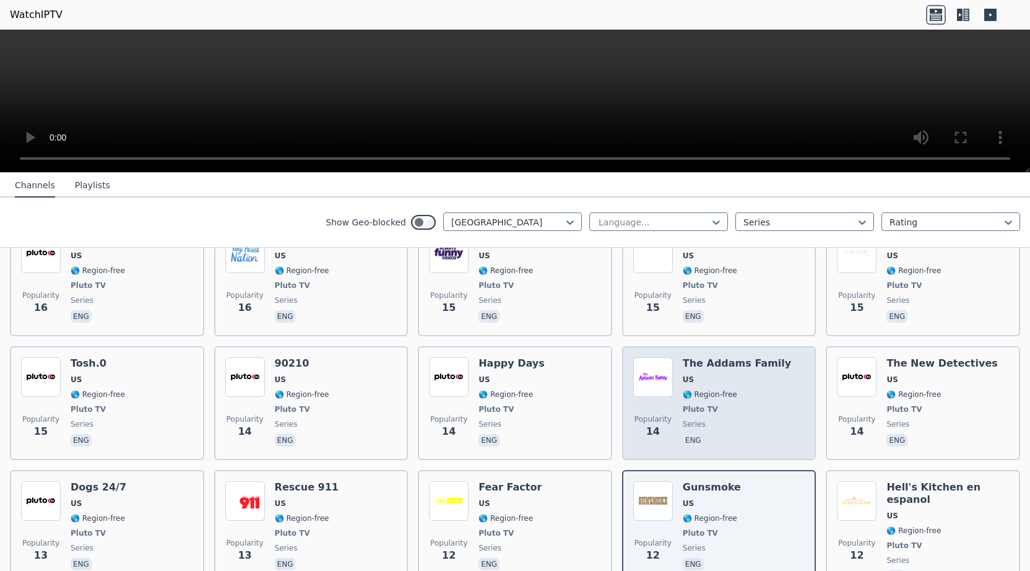
click at [775, 364] on div "Popularity 14 The Addams Family US 🌎 Region-free Pluto TV series eng" at bounding box center [719, 403] width 172 height 92
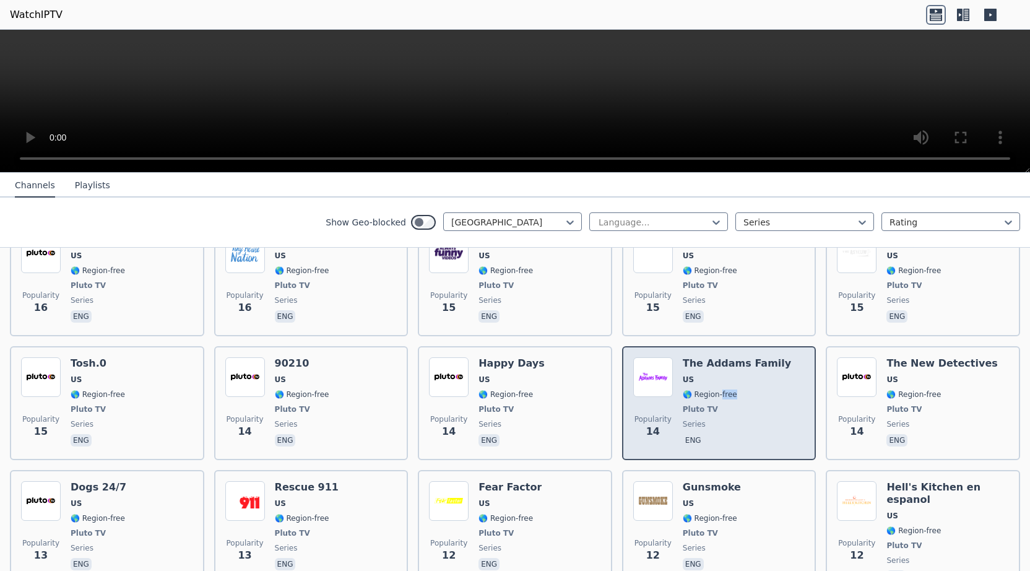
click at [775, 364] on div "Popularity 14 The Addams Family US 🌎 Region-free Pluto TV series eng" at bounding box center [719, 403] width 172 height 92
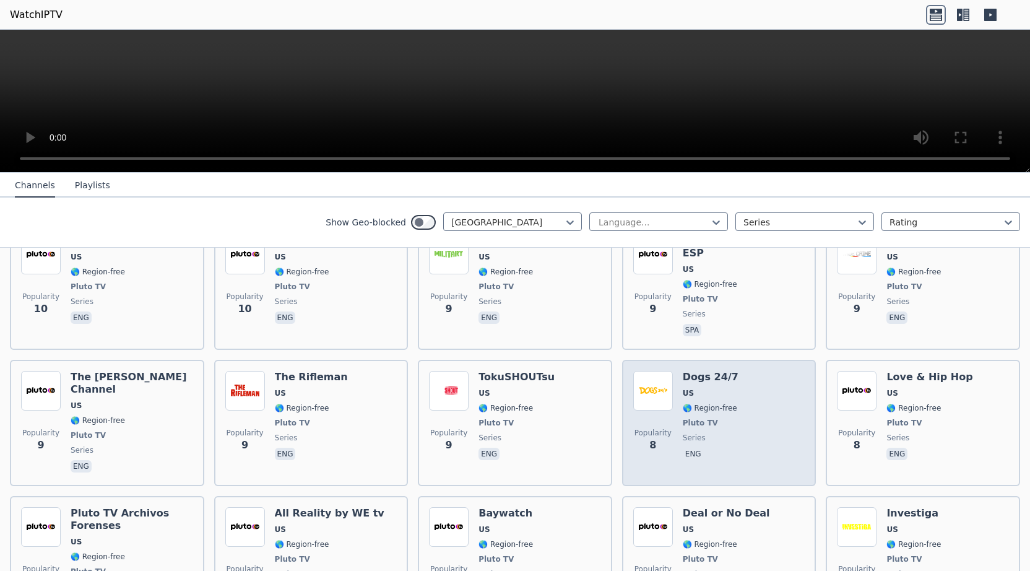
scroll to position [2140, 0]
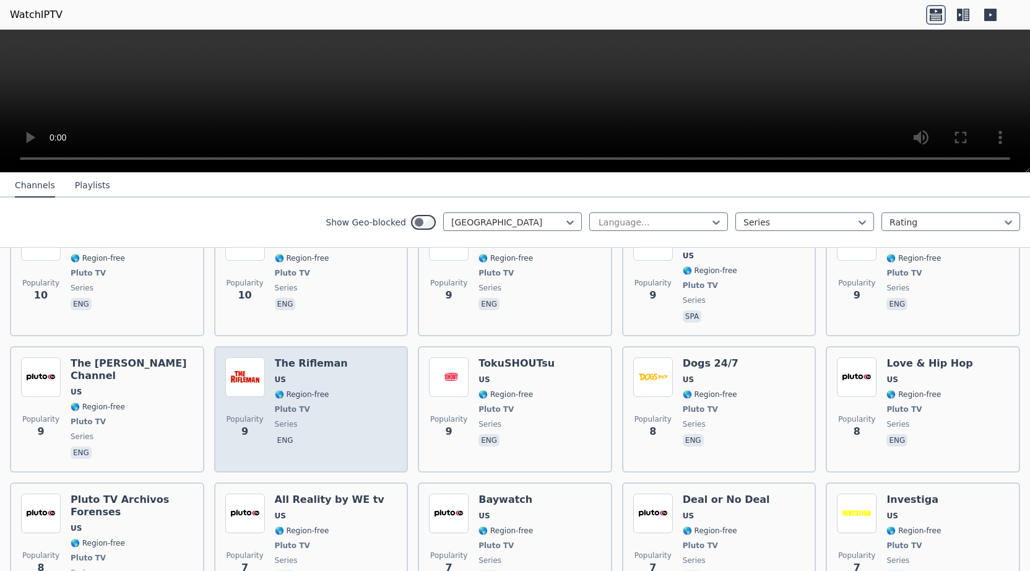
click at [293, 389] on span "🌎 Region-free" at bounding box center [302, 394] width 54 height 10
click at [355, 357] on div "Popularity 9 The Rifleman US 🌎 Region-free Pluto TV series eng" at bounding box center [311, 409] width 172 height 104
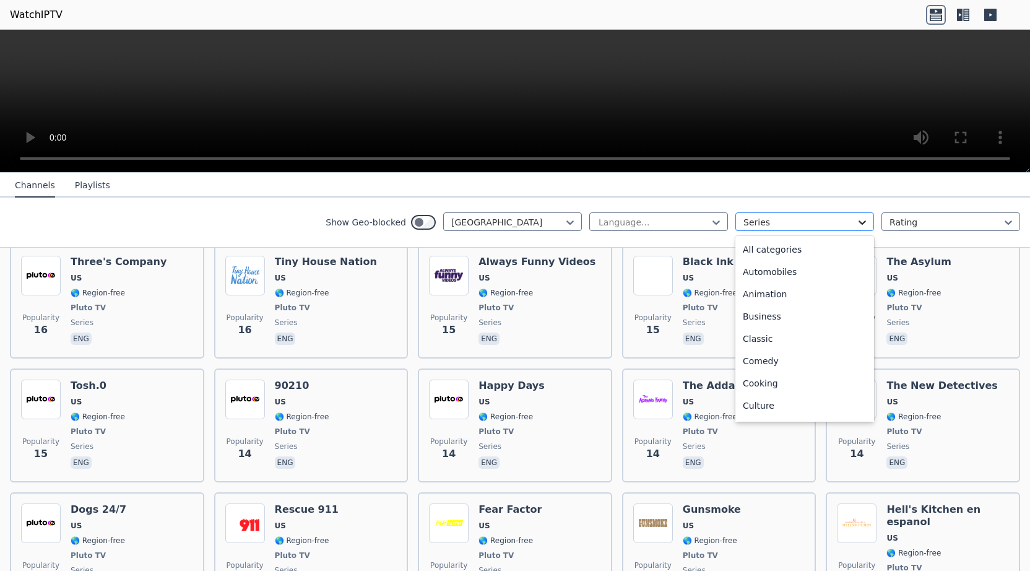
scroll to position [315, 0]
click at [866, 223] on icon at bounding box center [862, 222] width 12 height 12
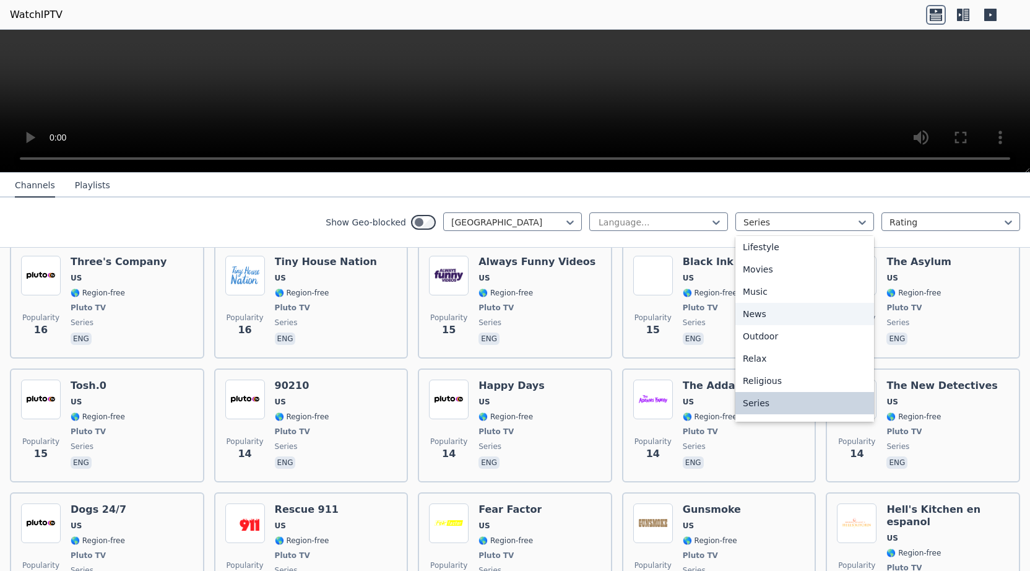
click at [760, 314] on div "News" at bounding box center [805, 314] width 139 height 22
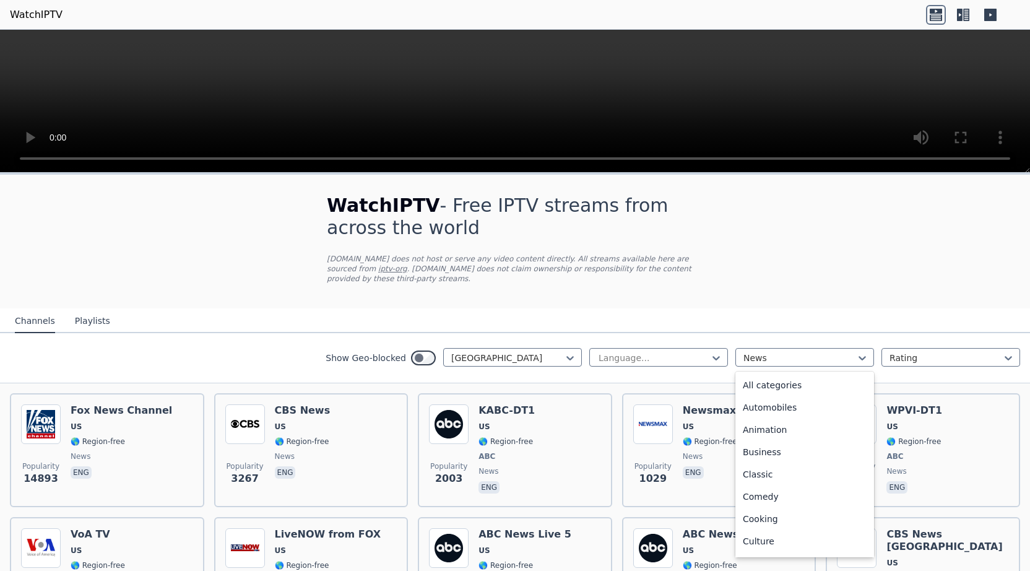
scroll to position [225, 0]
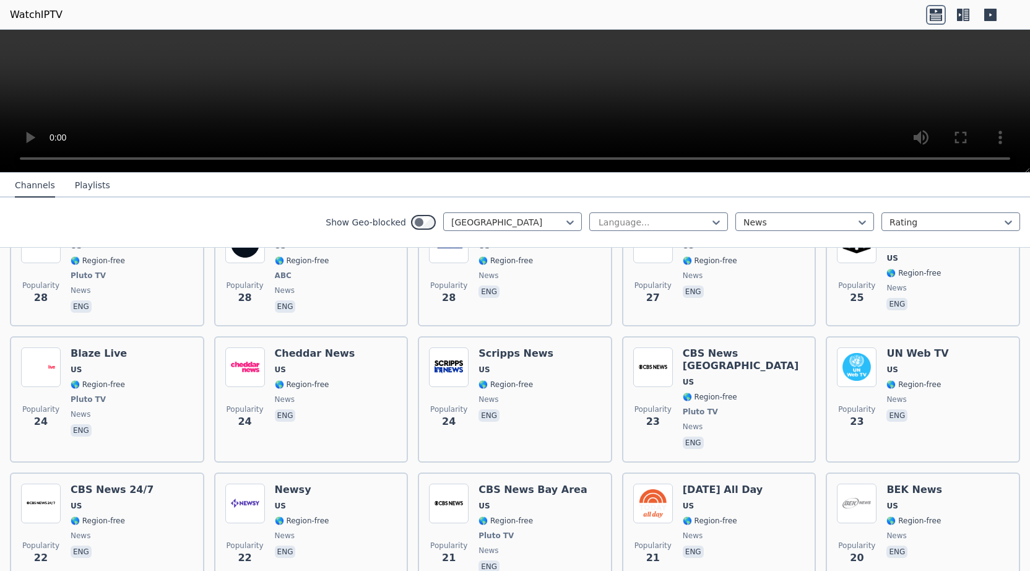
scroll to position [1466, 0]
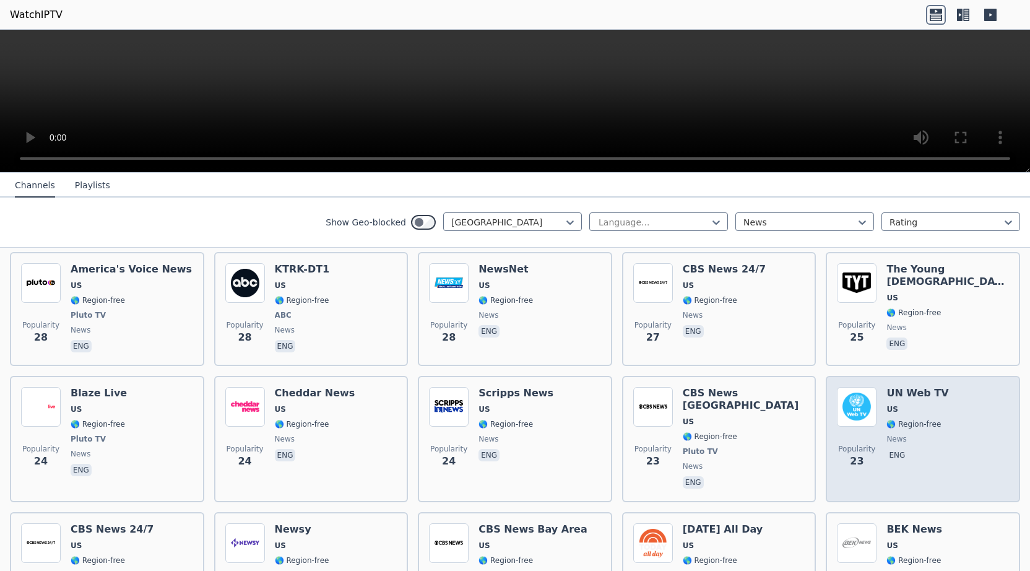
click at [912, 387] on div "UN Web TV US 🌎 Region-free news eng" at bounding box center [918, 439] width 62 height 104
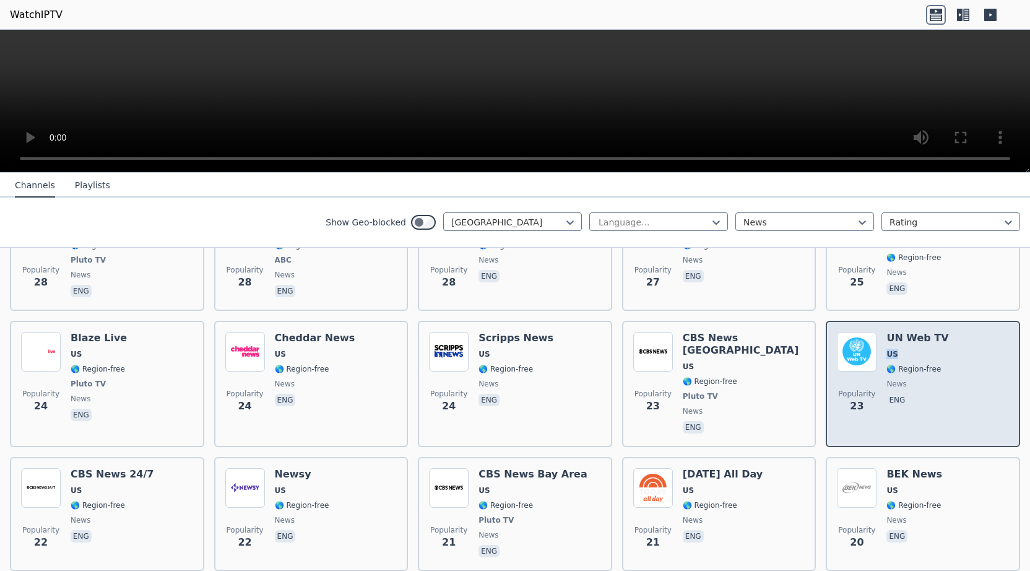
scroll to position [1545, 0]
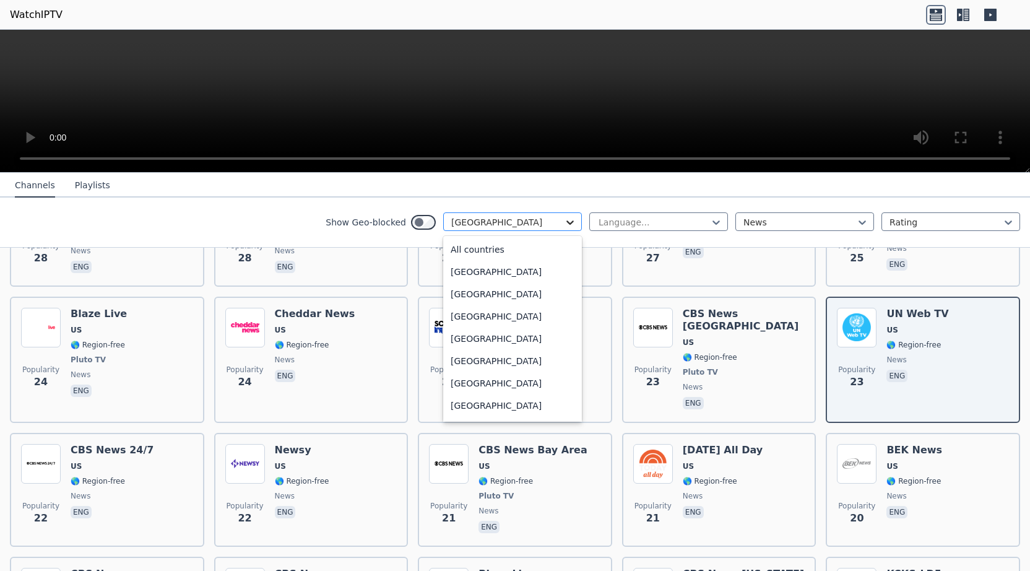
click at [575, 219] on icon at bounding box center [570, 222] width 12 height 12
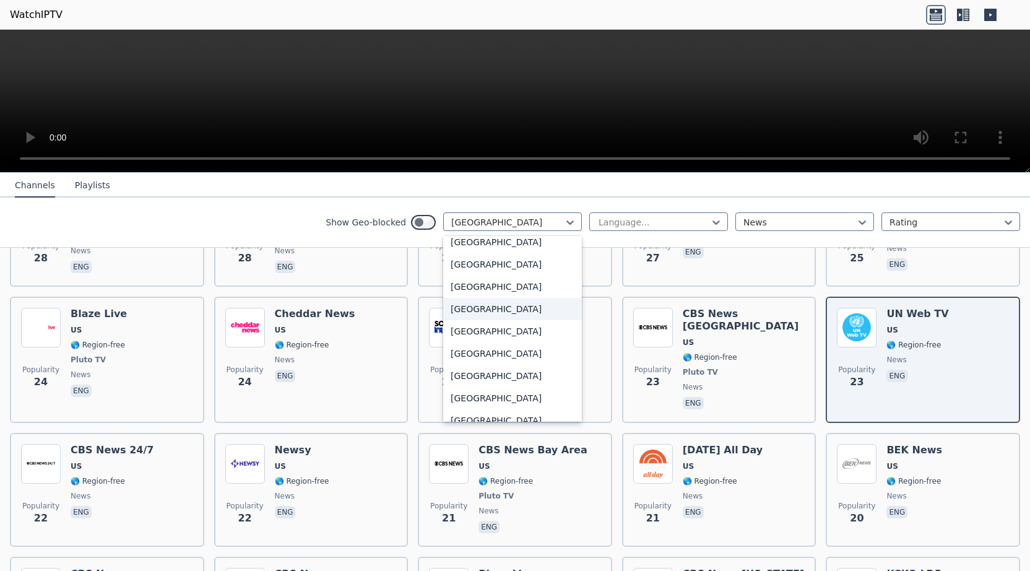
scroll to position [4148, 0]
click at [514, 304] on div "[GEOGRAPHIC_DATA]" at bounding box center [512, 304] width 139 height 22
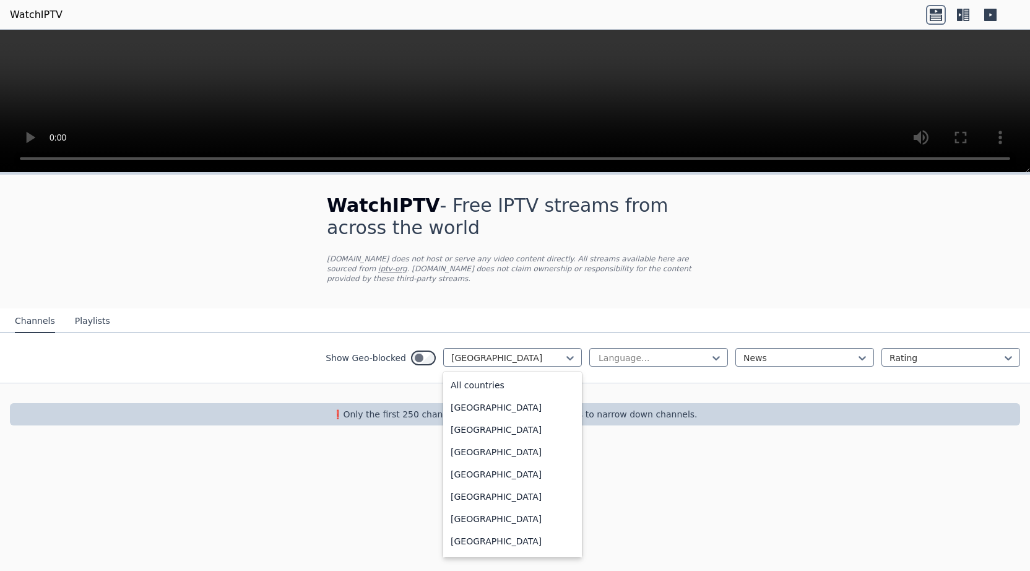
scroll to position [4049, 0]
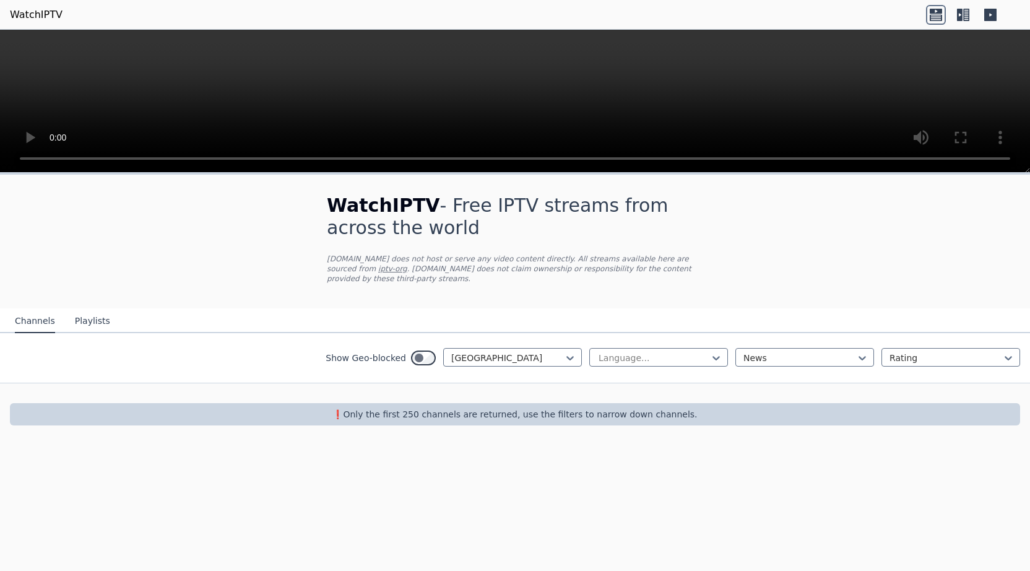
click at [152, 201] on div "WatchIPTV - Free IPTV streams from across the world WatchIPTV.xyz does not host…" at bounding box center [515, 310] width 1030 height 271
click at [86, 310] on button "Playlists" at bounding box center [92, 322] width 35 height 24
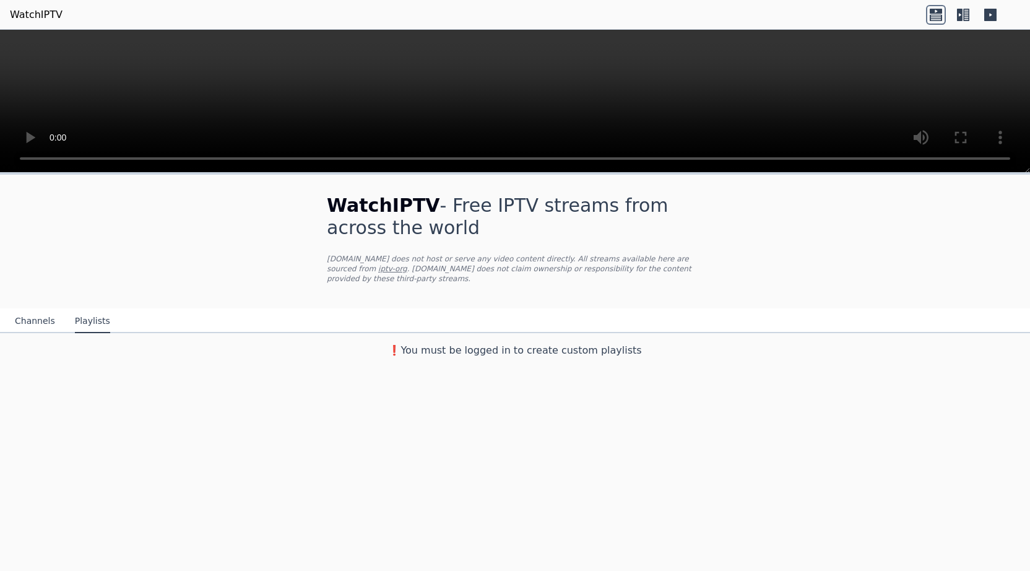
click at [19, 310] on button "Channels" at bounding box center [35, 322] width 40 height 24
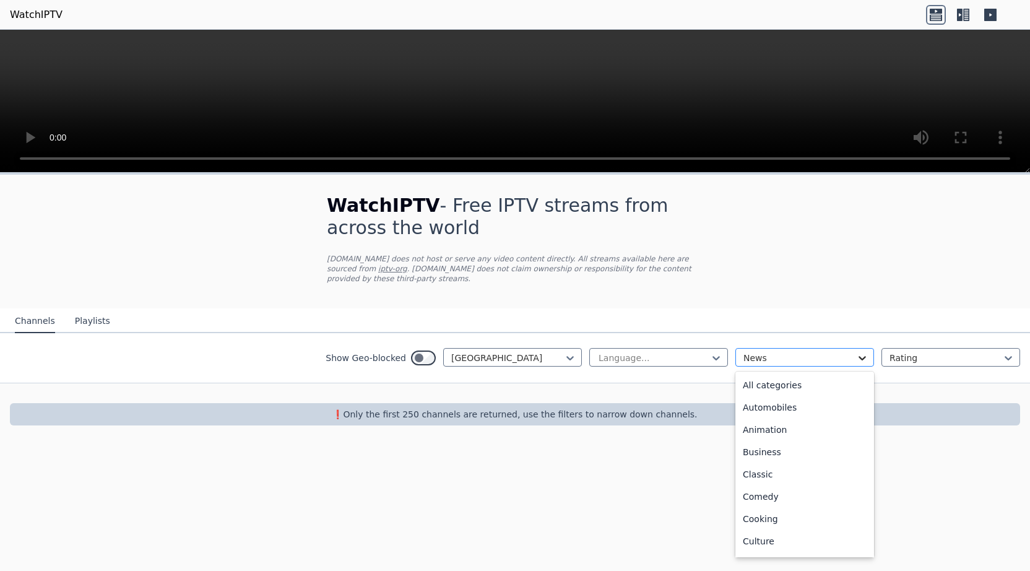
scroll to position [225, 0]
click at [865, 352] on icon at bounding box center [862, 358] width 12 height 12
click at [761, 374] on div "All categories" at bounding box center [805, 385] width 139 height 22
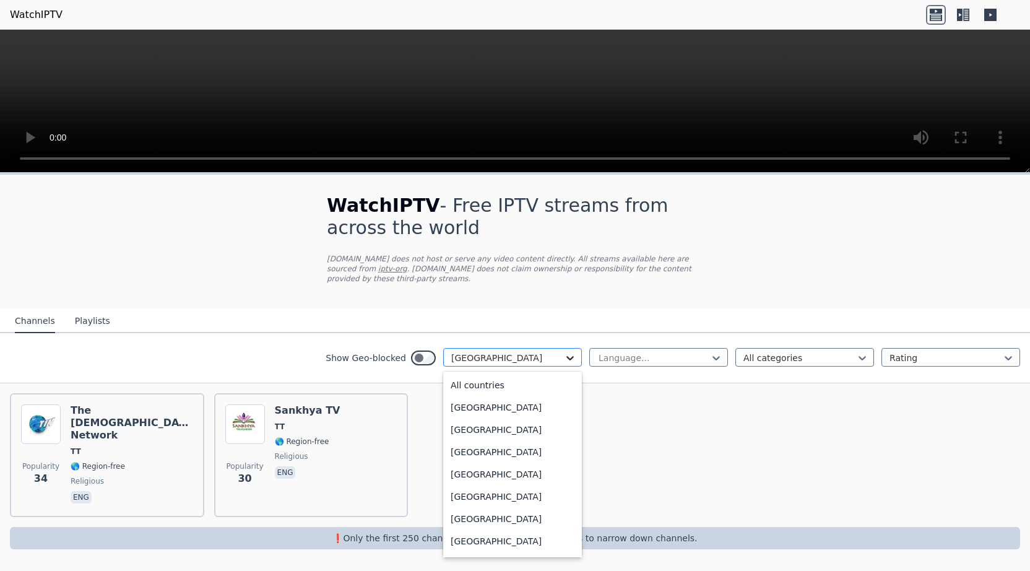
click at [573, 352] on icon at bounding box center [570, 358] width 12 height 12
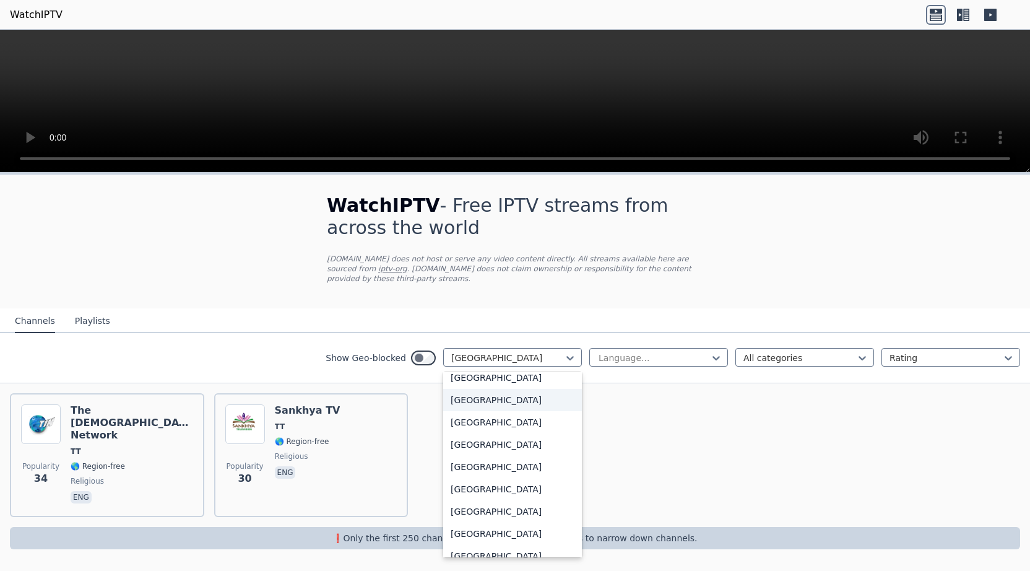
click at [511, 392] on div "[GEOGRAPHIC_DATA]" at bounding box center [512, 400] width 139 height 22
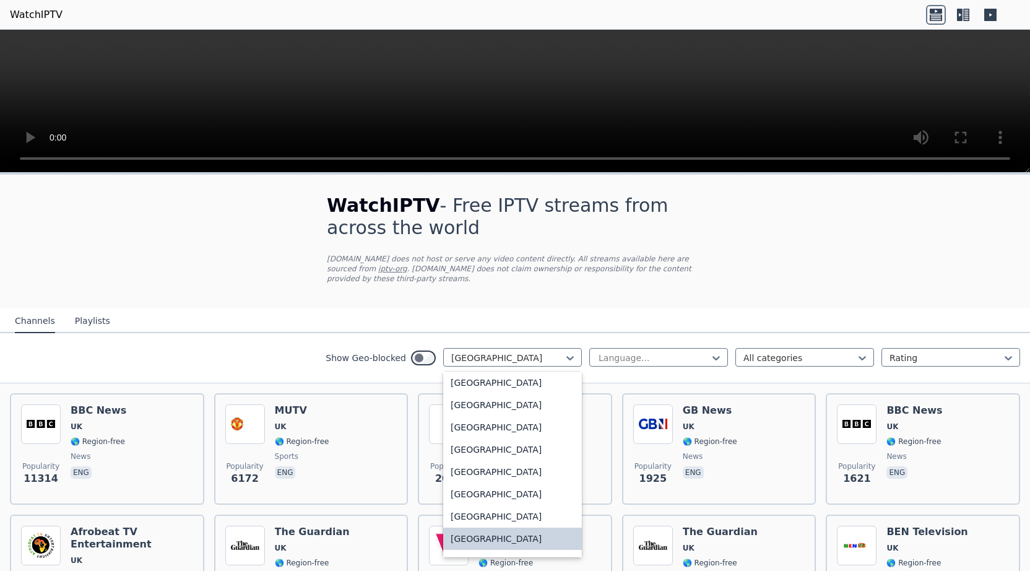
scroll to position [4272, 0]
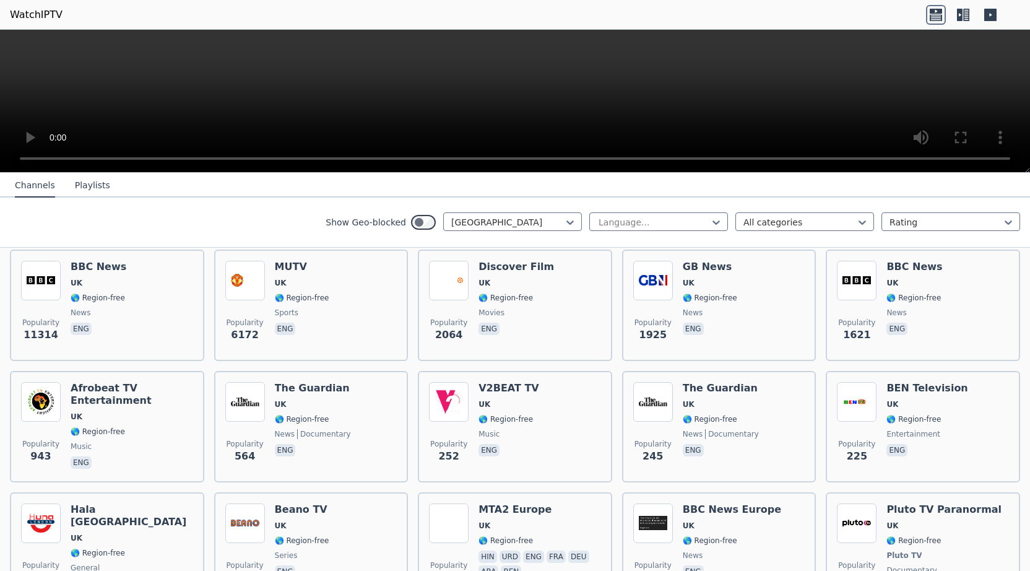
scroll to position [0, 0]
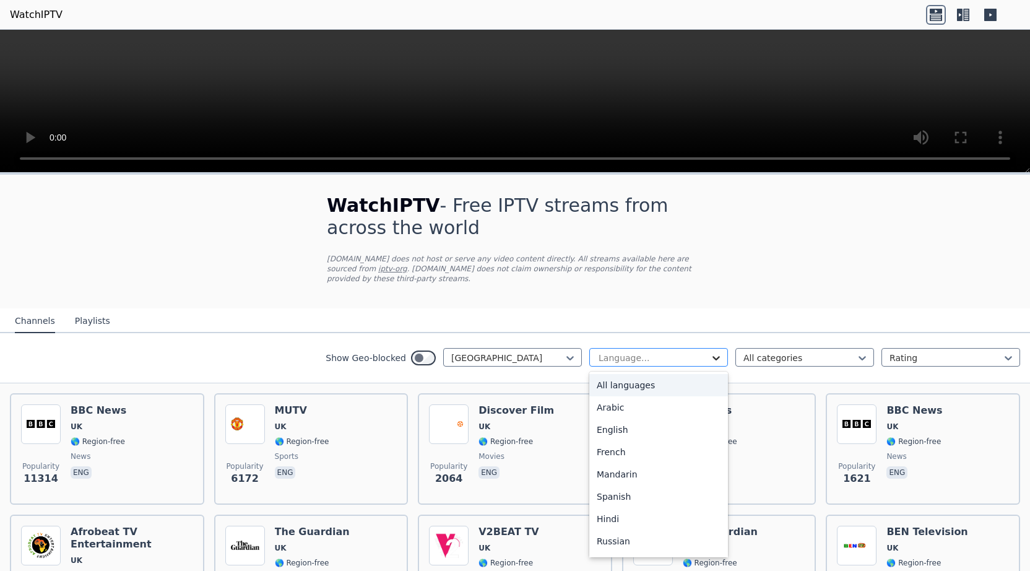
click at [718, 352] on icon at bounding box center [716, 358] width 12 height 12
click at [664, 419] on div "English" at bounding box center [658, 430] width 139 height 22
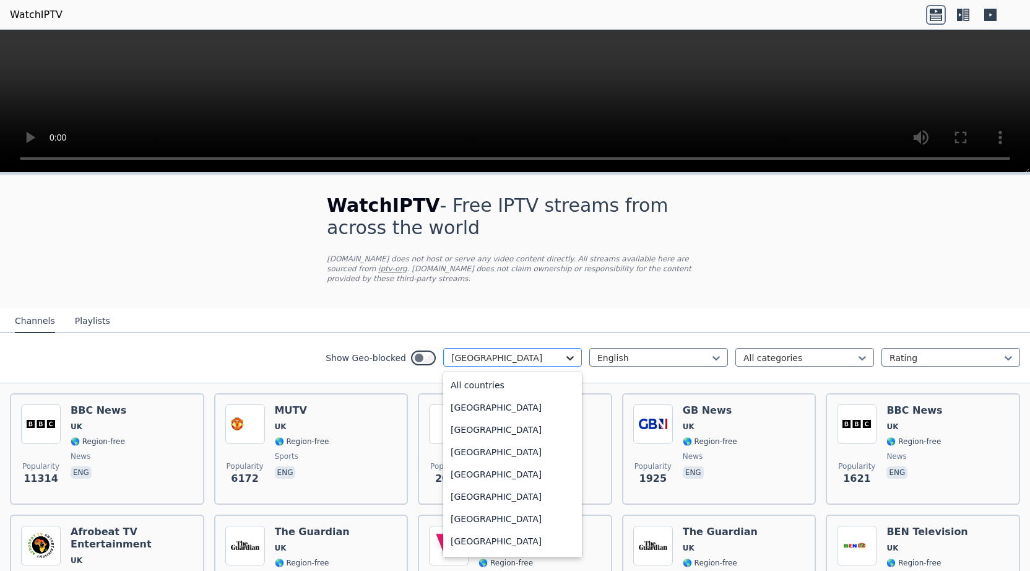
click at [573, 352] on icon at bounding box center [570, 358] width 12 height 12
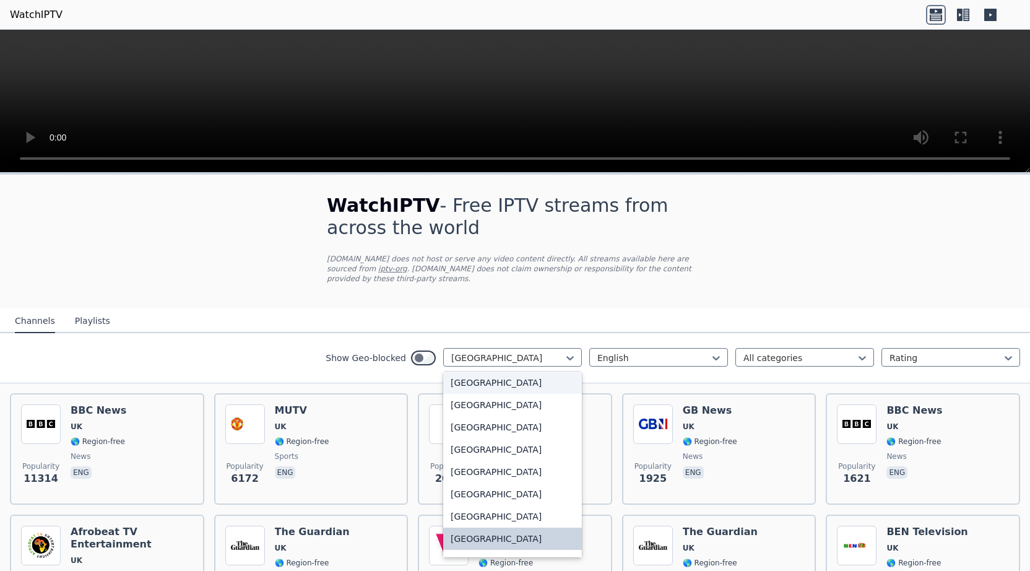
click at [530, 372] on div "[GEOGRAPHIC_DATA]" at bounding box center [512, 382] width 139 height 22
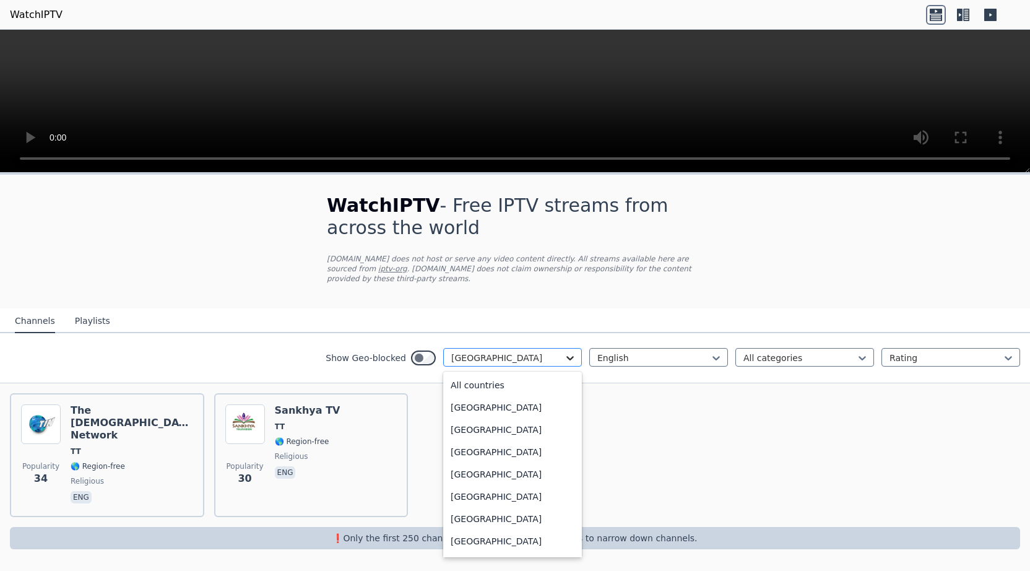
scroll to position [4049, 0]
click at [571, 352] on icon at bounding box center [570, 358] width 12 height 12
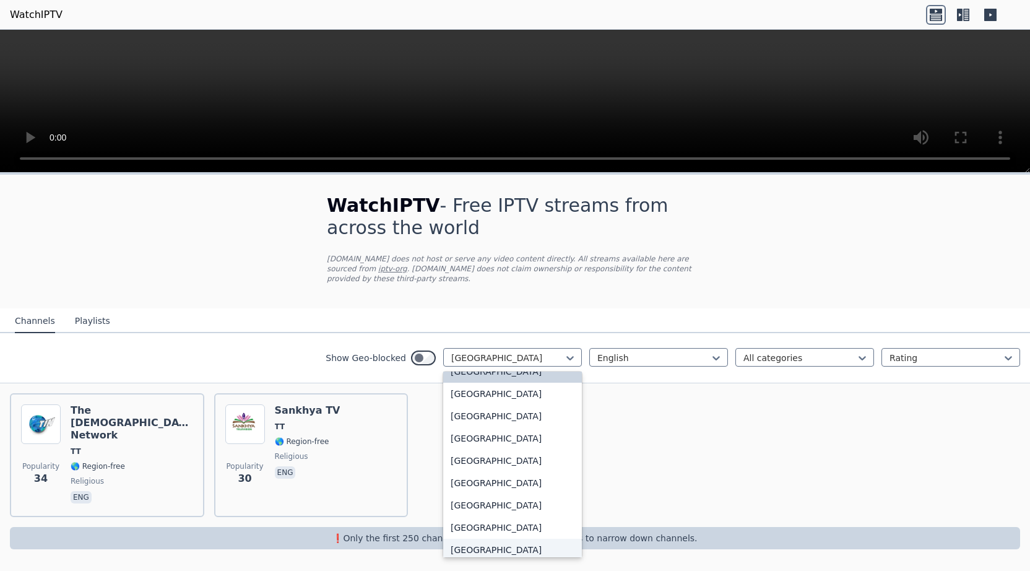
click at [496, 539] on div "[GEOGRAPHIC_DATA]" at bounding box center [512, 550] width 139 height 22
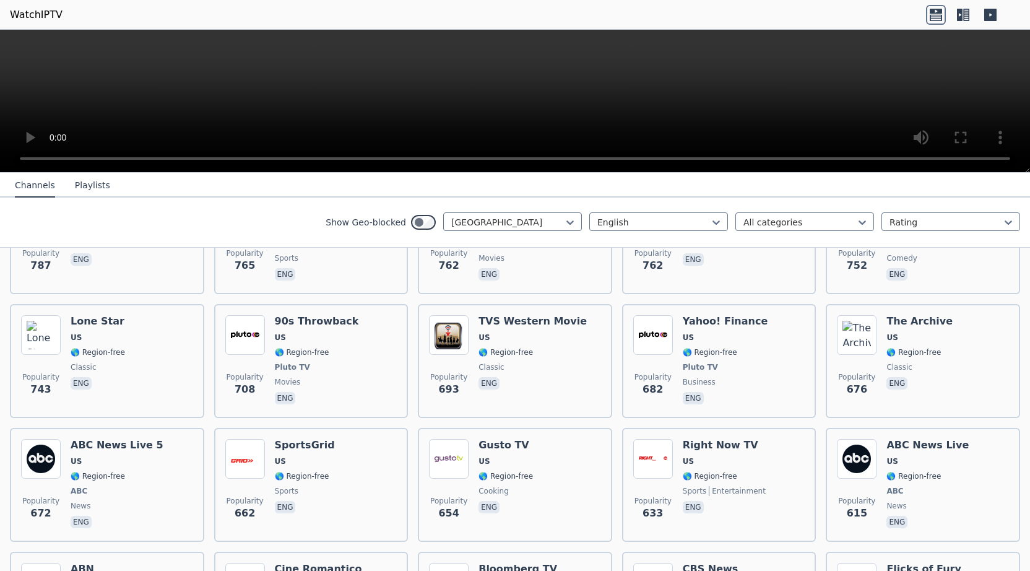
scroll to position [991, 0]
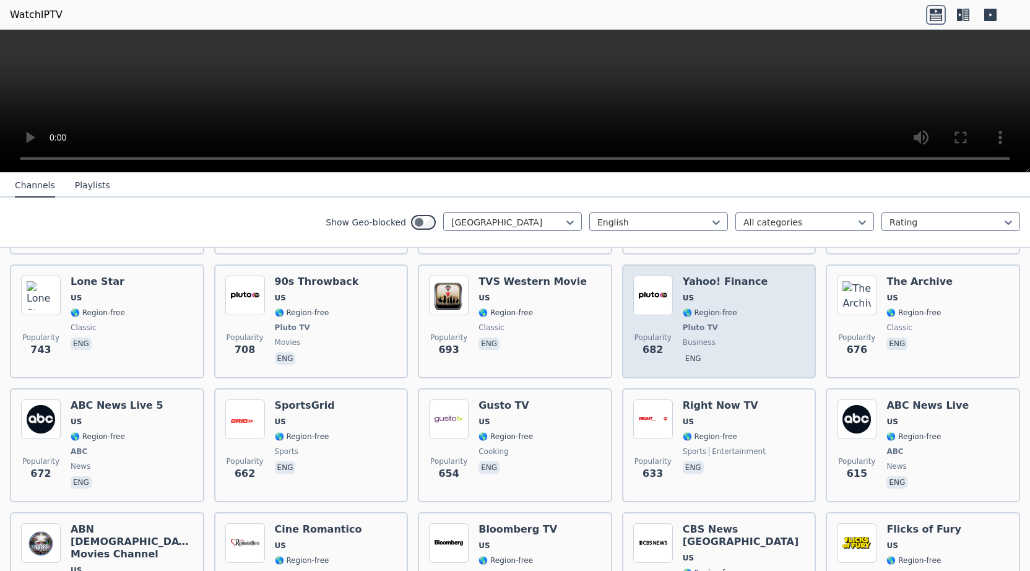
click at [698, 276] on h6 "Yahoo! Finance" at bounding box center [725, 282] width 85 height 12
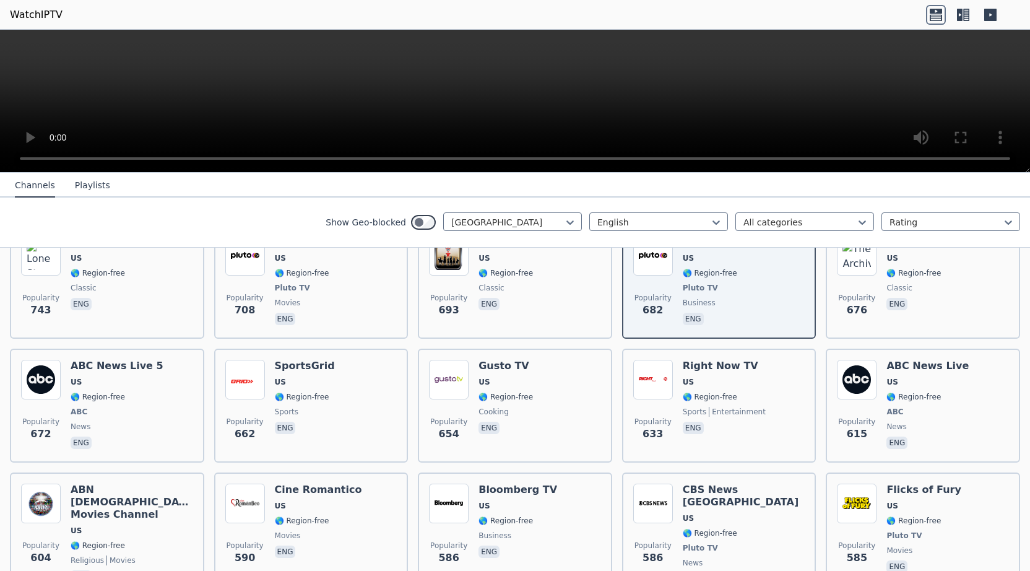
scroll to position [1070, 0]
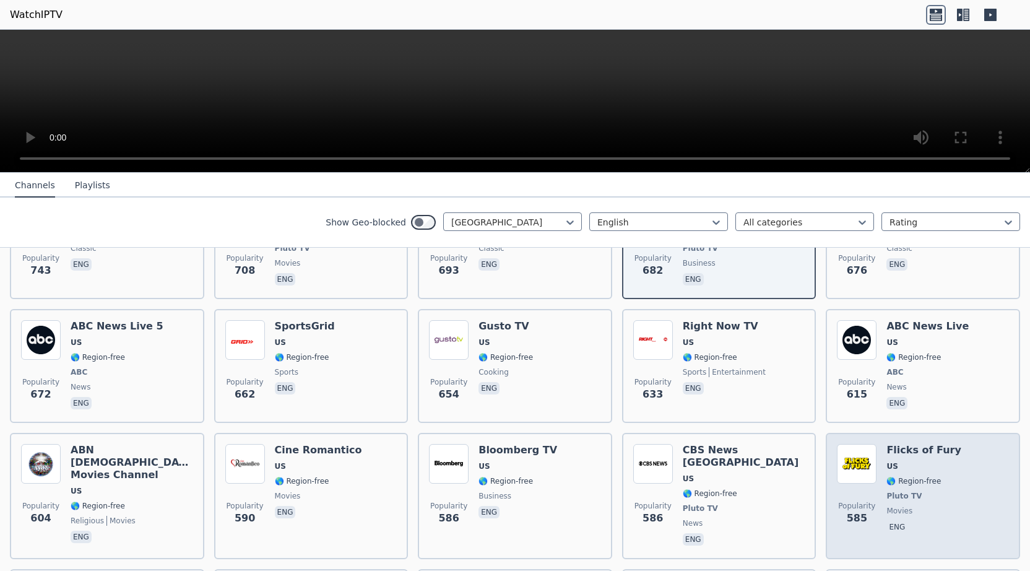
click at [907, 461] on span "US" at bounding box center [924, 466] width 74 height 10
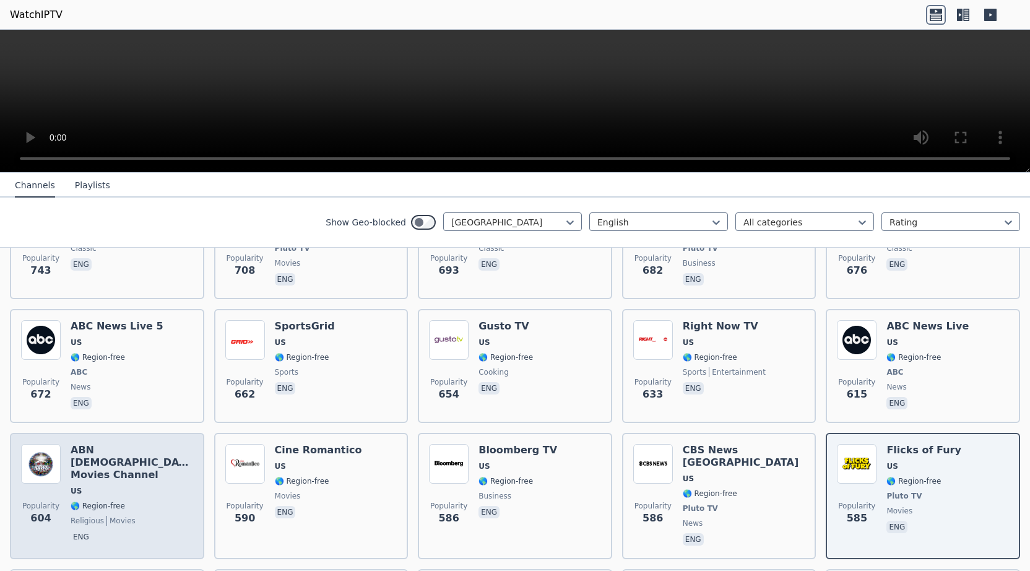
click at [113, 486] on span "US" at bounding box center [132, 491] width 123 height 10
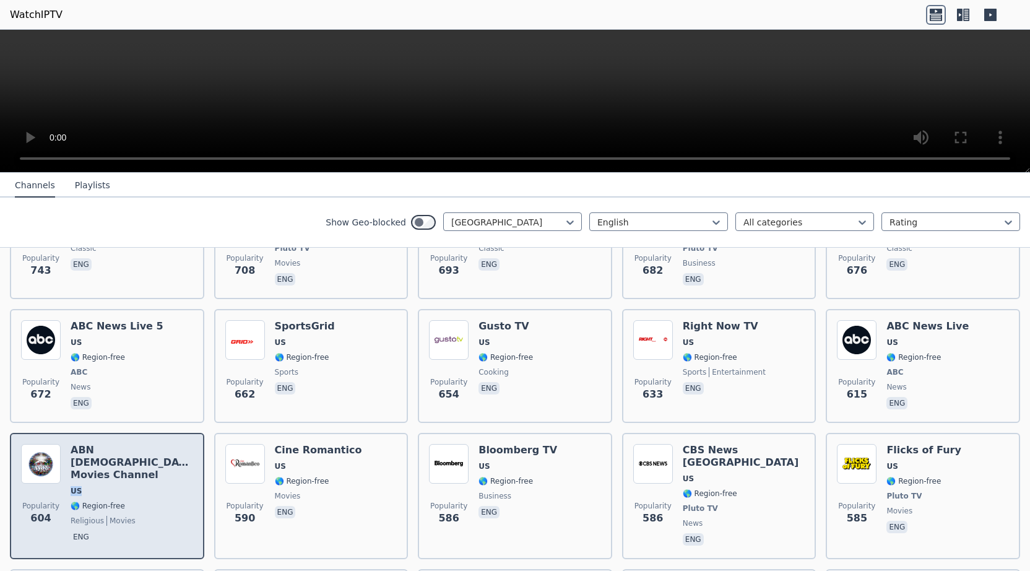
click at [113, 486] on span "US" at bounding box center [132, 491] width 123 height 10
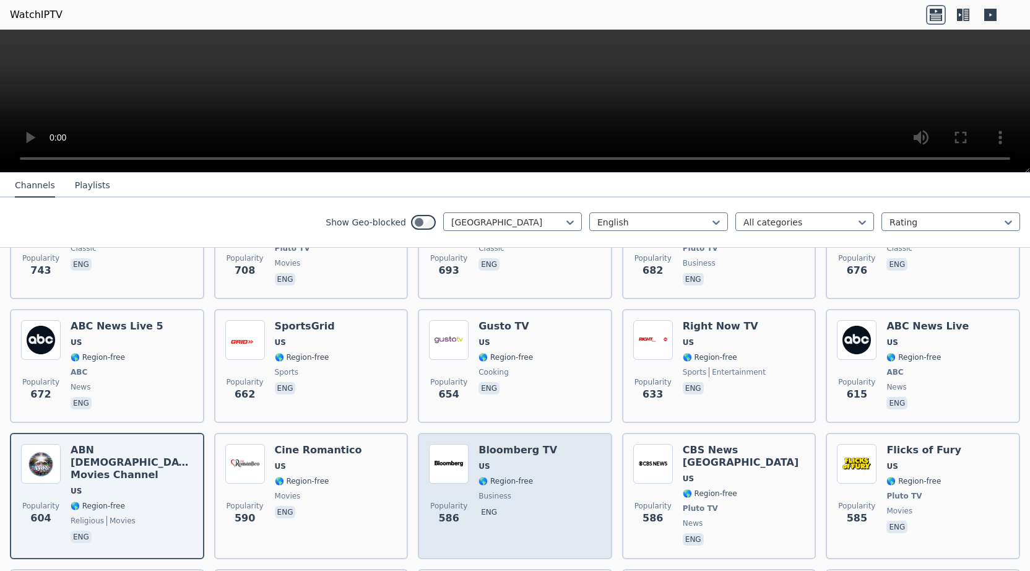
click at [527, 461] on span "US" at bounding box center [518, 466] width 79 height 10
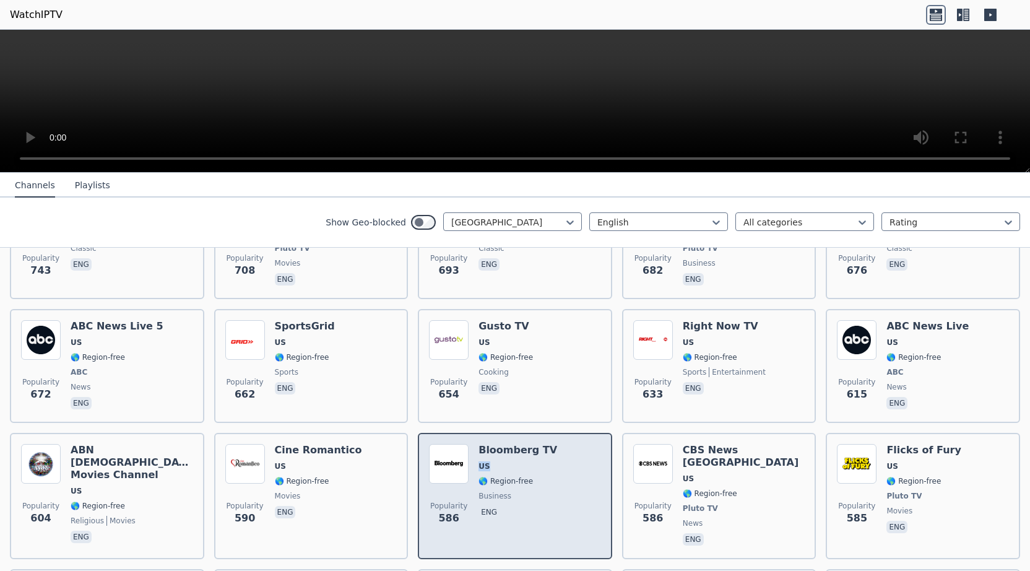
click at [527, 461] on span "US" at bounding box center [518, 466] width 79 height 10
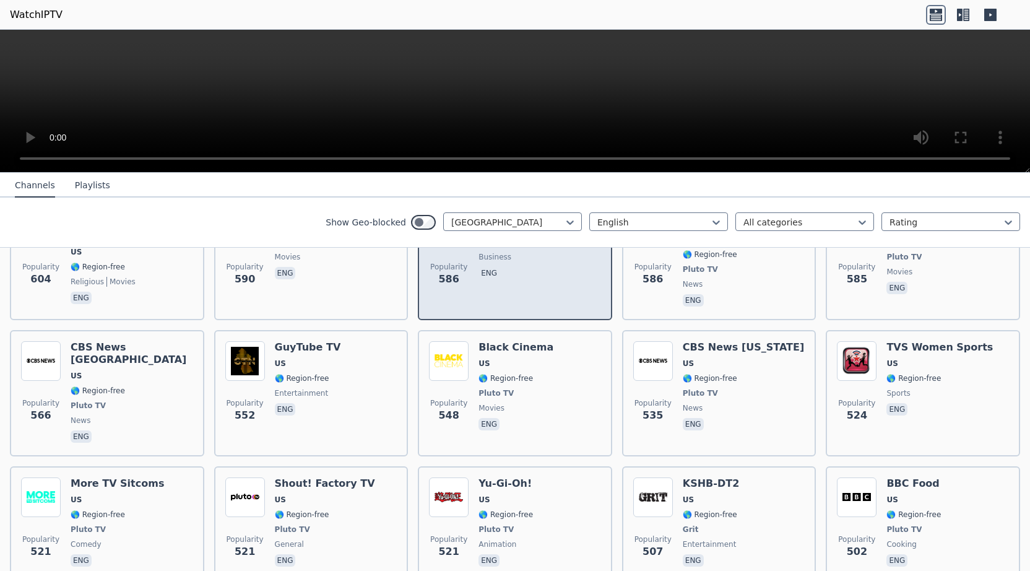
scroll to position [1347, 0]
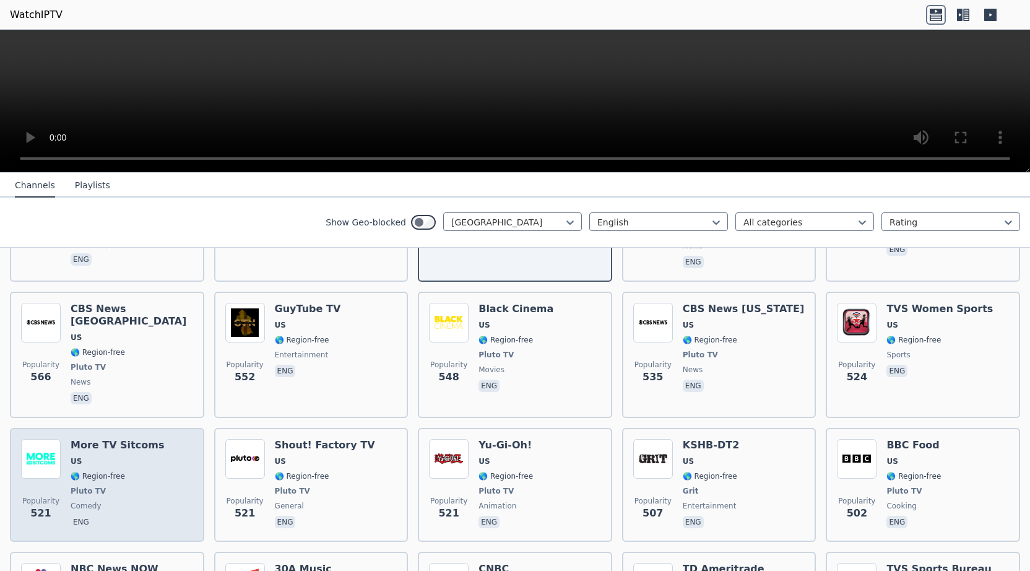
click at [102, 456] on span "US" at bounding box center [117, 461] width 93 height 10
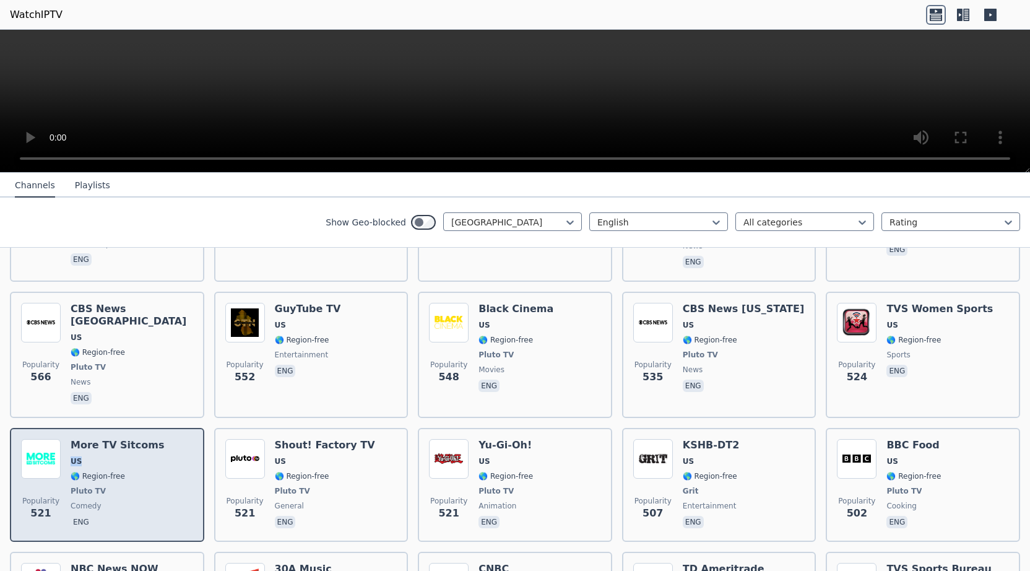
click at [102, 456] on span "US" at bounding box center [117, 461] width 93 height 10
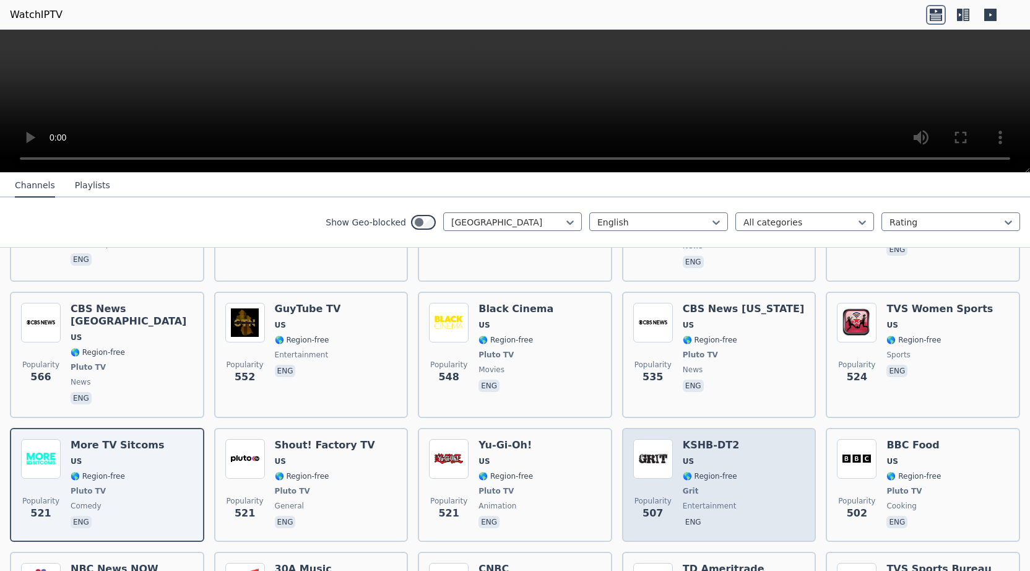
click at [739, 439] on div "Popularity 507 KSHB-DT2 US 🌎 Region-free Grit entertainment eng" at bounding box center [719, 485] width 172 height 92
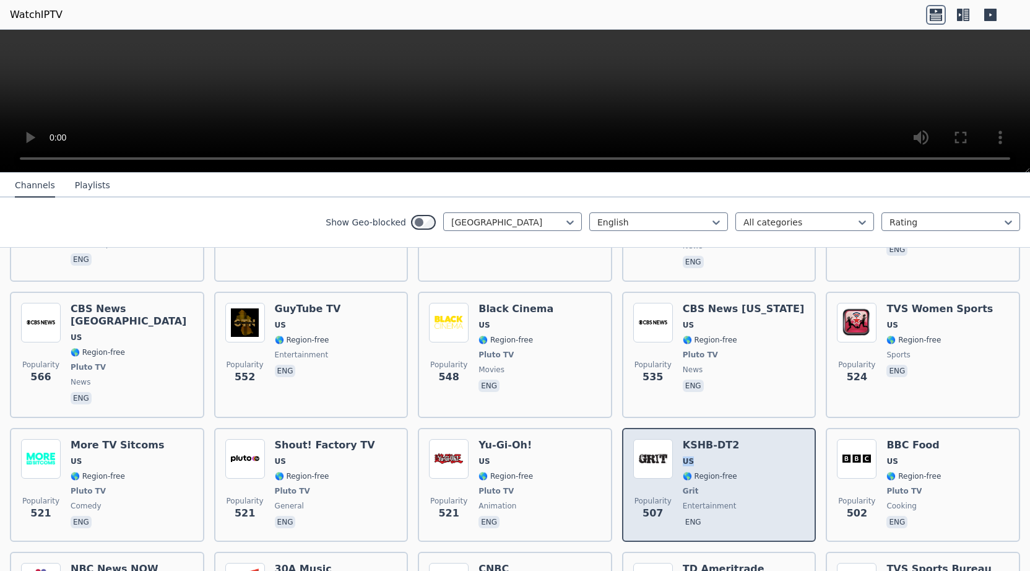
click at [739, 439] on div "Popularity 507 KSHB-DT2 US 🌎 Region-free Grit entertainment eng" at bounding box center [719, 485] width 172 height 92
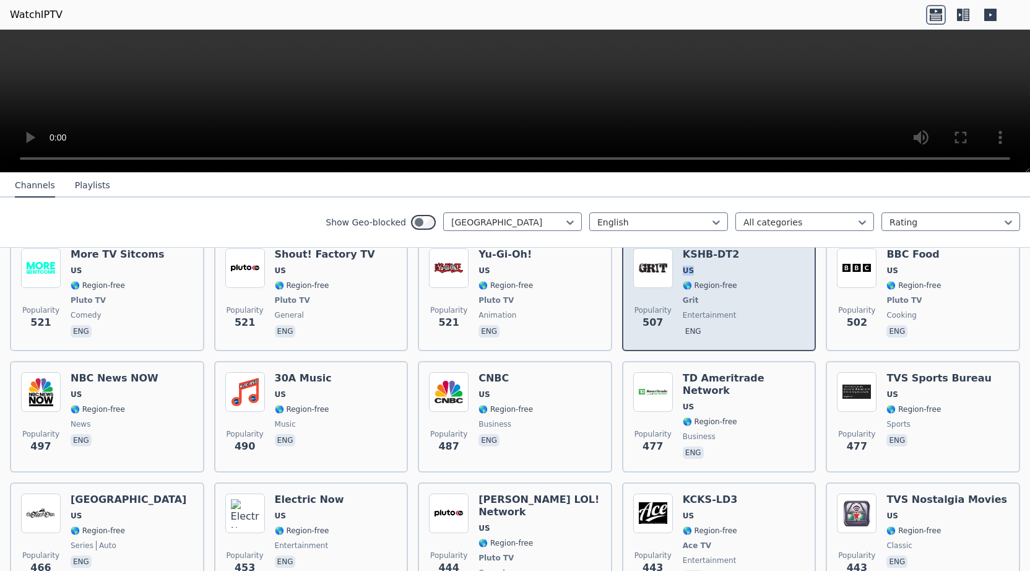
scroll to position [1625, 0]
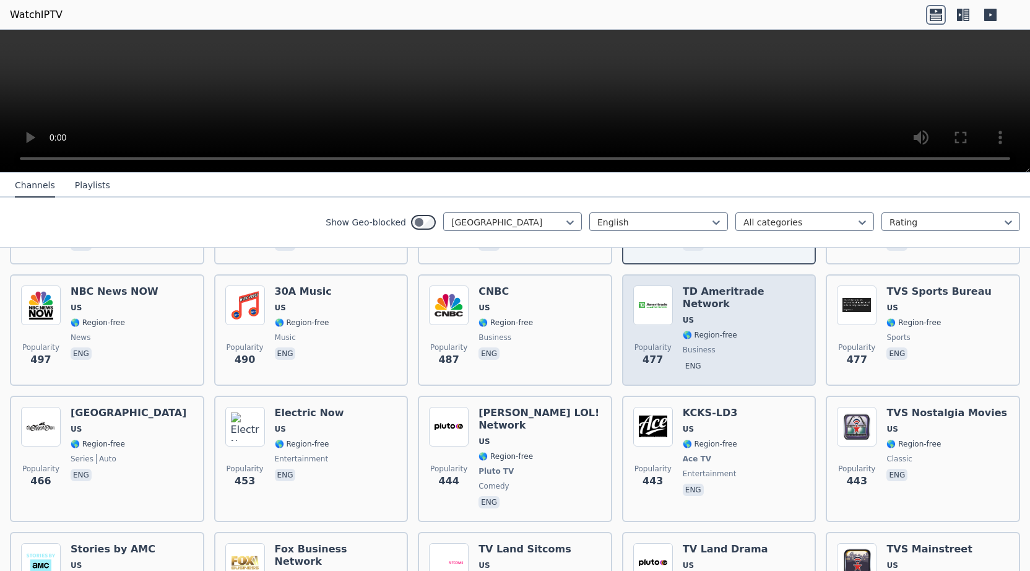
click at [741, 315] on span "US" at bounding box center [744, 320] width 123 height 10
click at [753, 345] on span "business" at bounding box center [744, 350] width 123 height 10
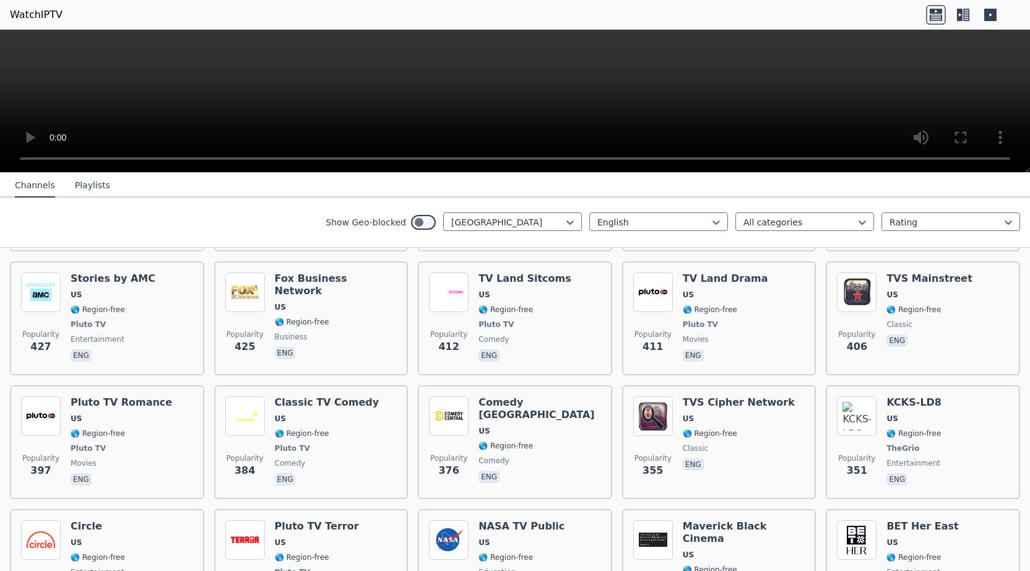
scroll to position [1922, 0]
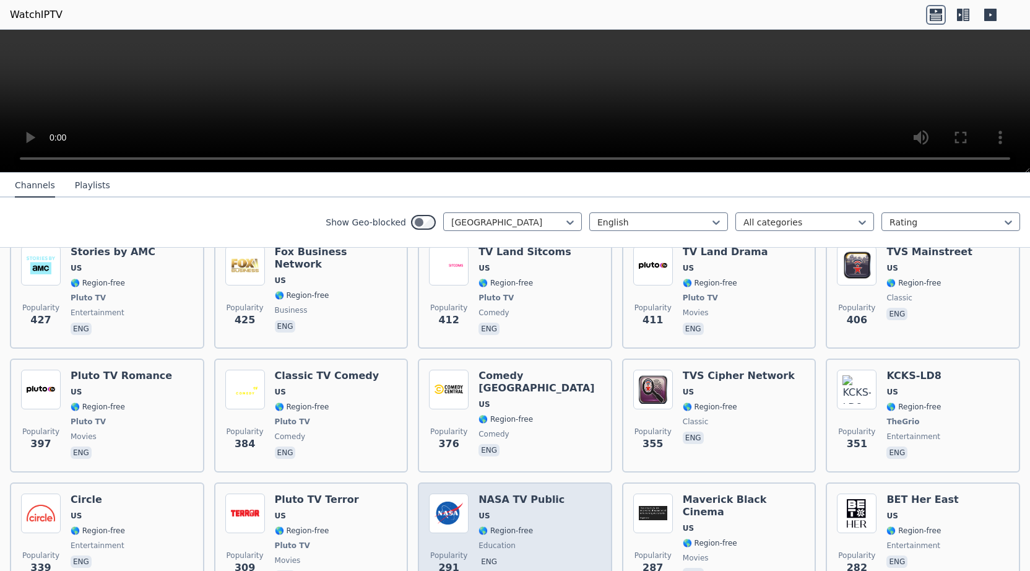
click at [519, 511] on span "US" at bounding box center [522, 516] width 86 height 10
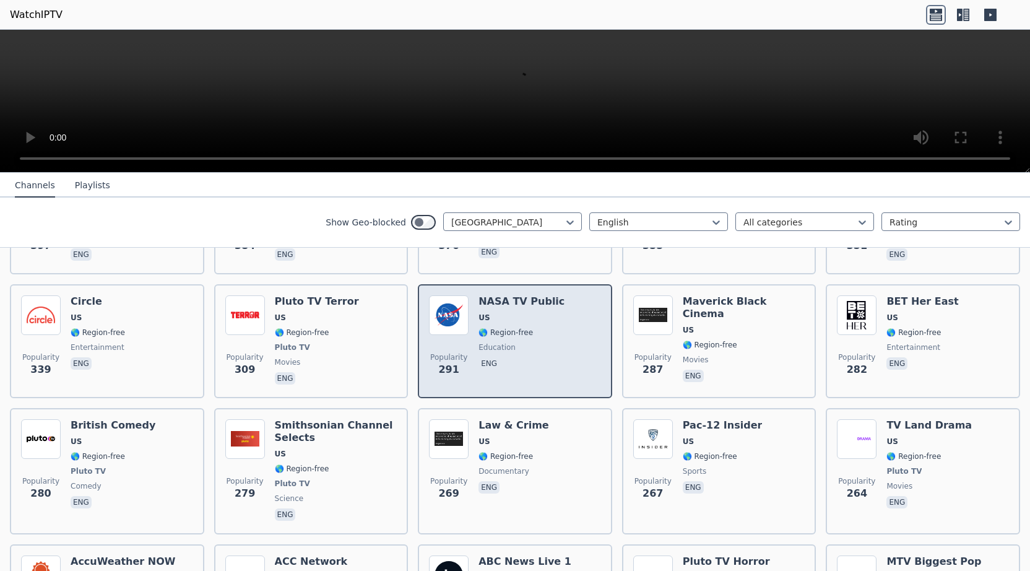
scroll to position [2160, 0]
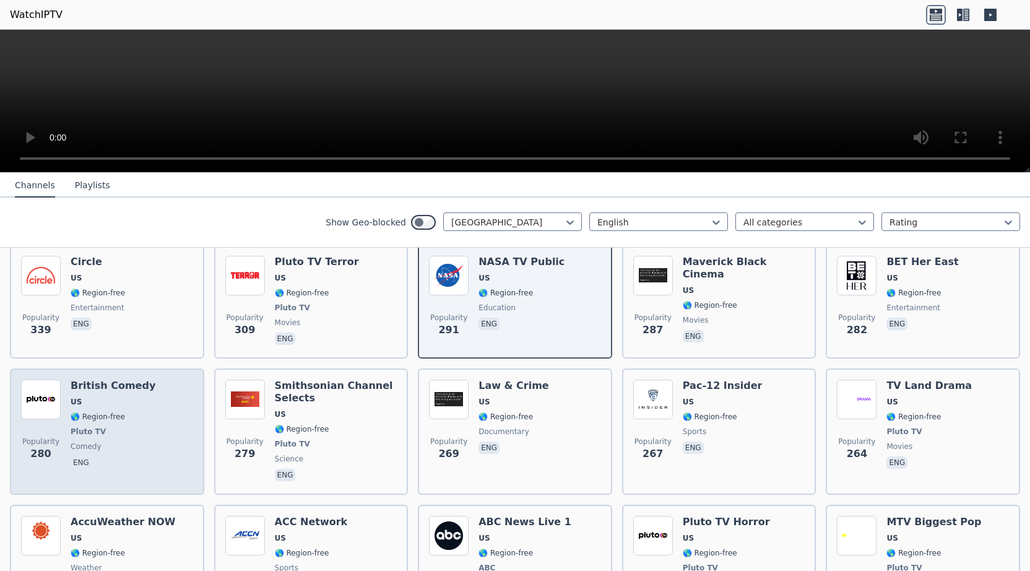
click at [126, 412] on span "🌎 Region-free" at bounding box center [113, 417] width 85 height 10
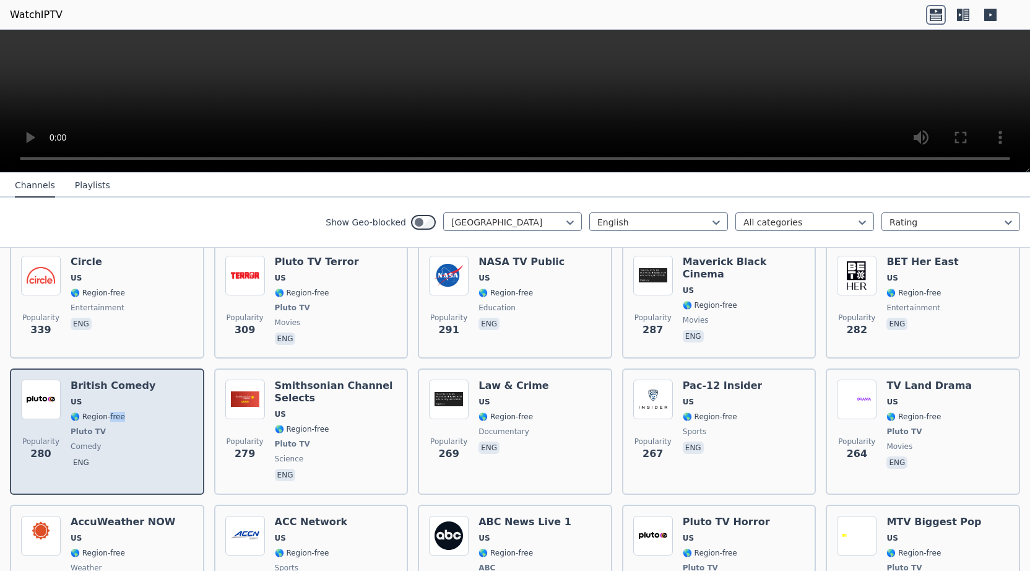
click at [126, 412] on span "🌎 Region-free" at bounding box center [113, 417] width 85 height 10
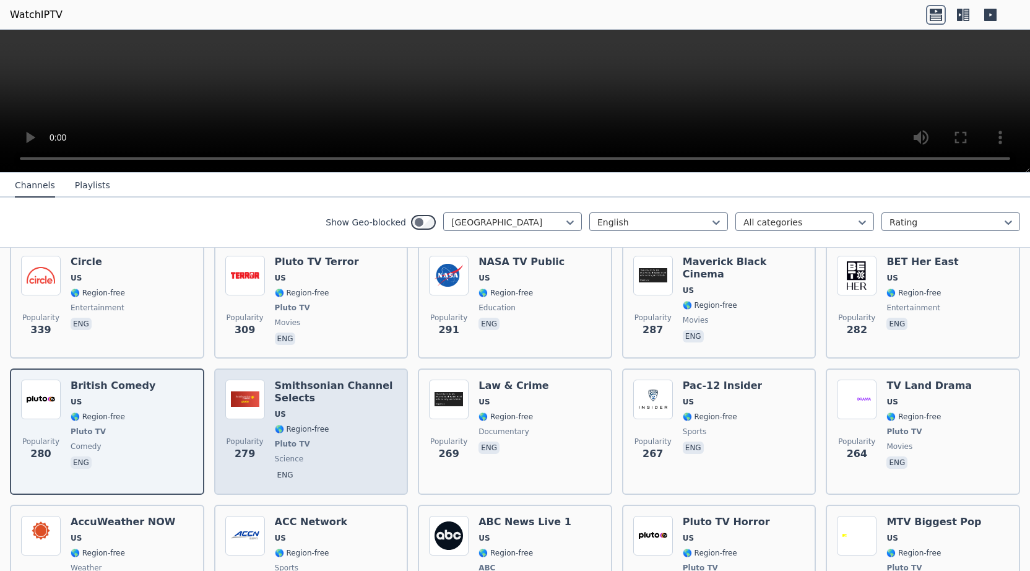
click at [334, 409] on span "US" at bounding box center [336, 414] width 123 height 10
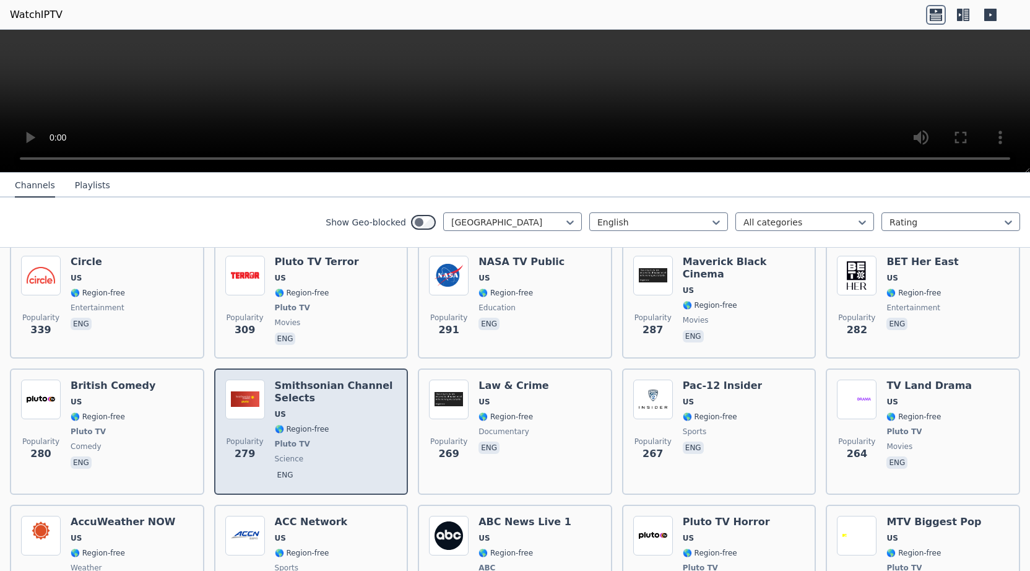
click at [334, 409] on span "US" at bounding box center [336, 414] width 123 height 10
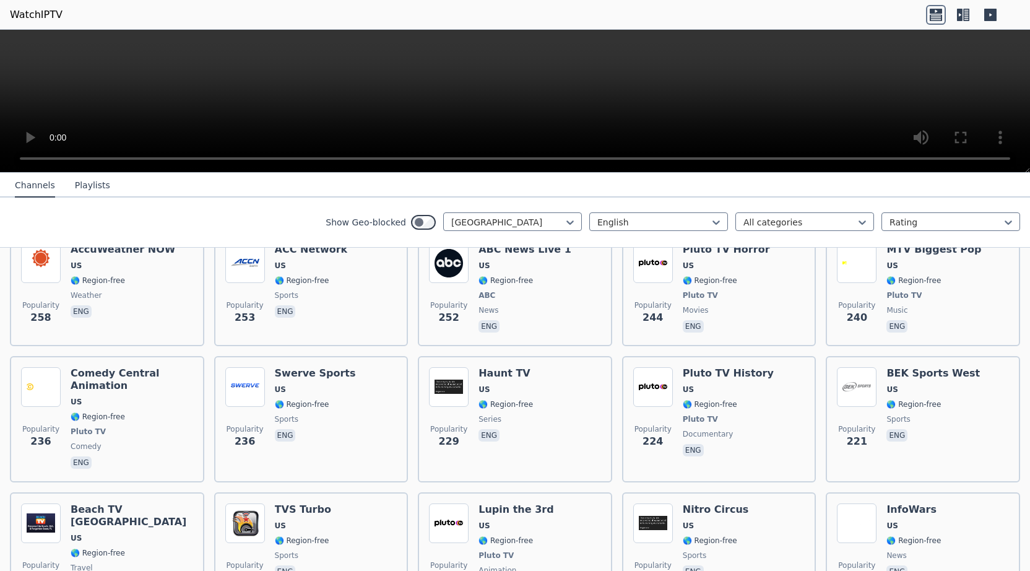
scroll to position [2437, 0]
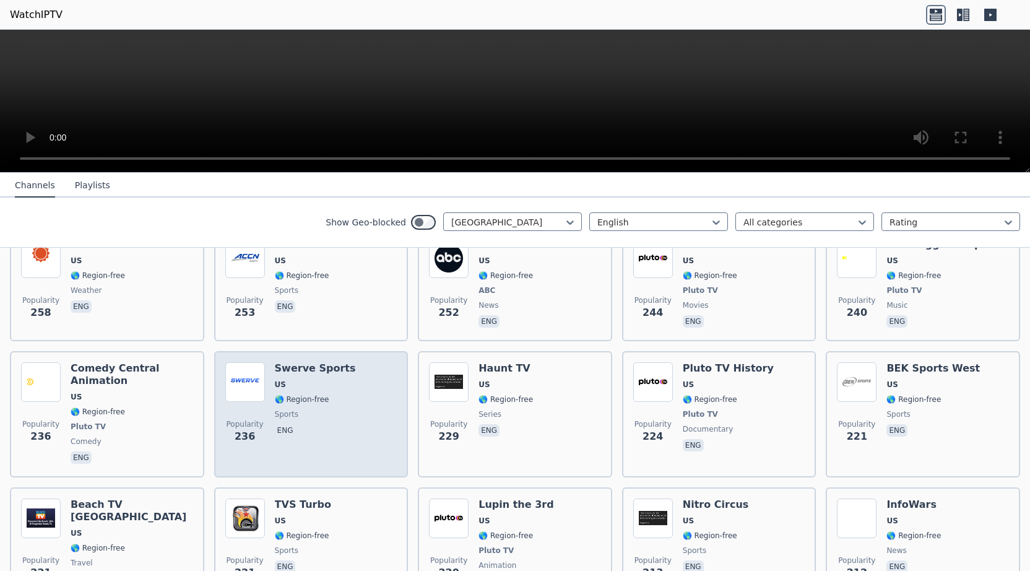
click at [337, 409] on span "sports" at bounding box center [315, 414] width 81 height 10
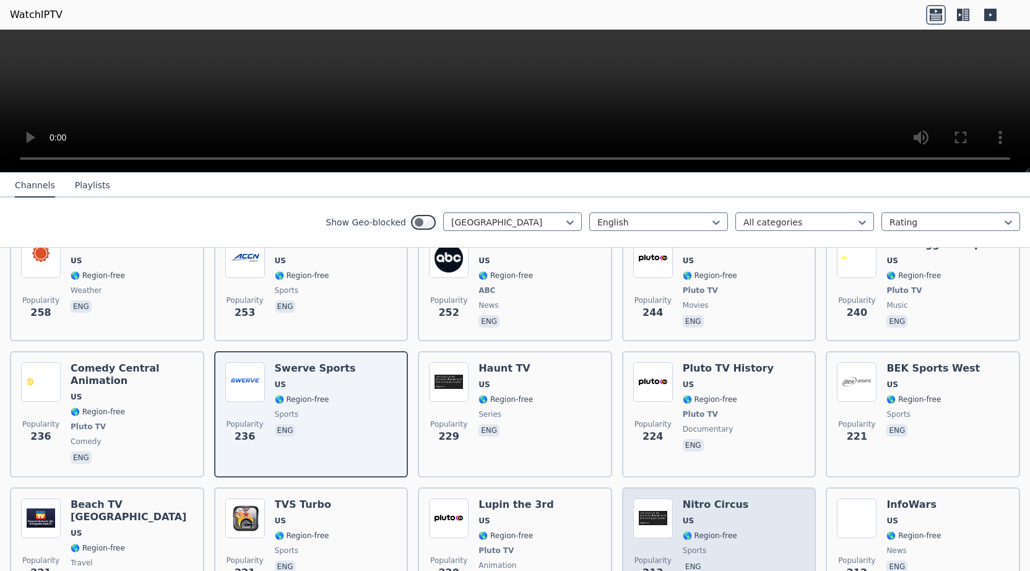
click at [739, 498] on div "Popularity 213 Nitro Circus US 🌎 Region-free sports eng" at bounding box center [719, 544] width 172 height 92
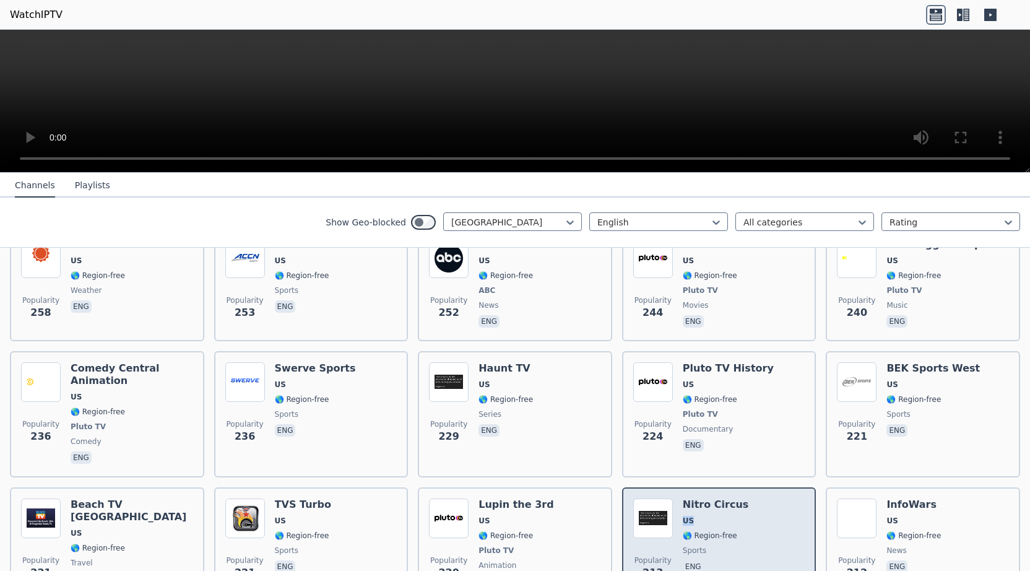
click at [739, 498] on div "Popularity 213 Nitro Circus US 🌎 Region-free sports eng" at bounding box center [719, 544] width 172 height 92
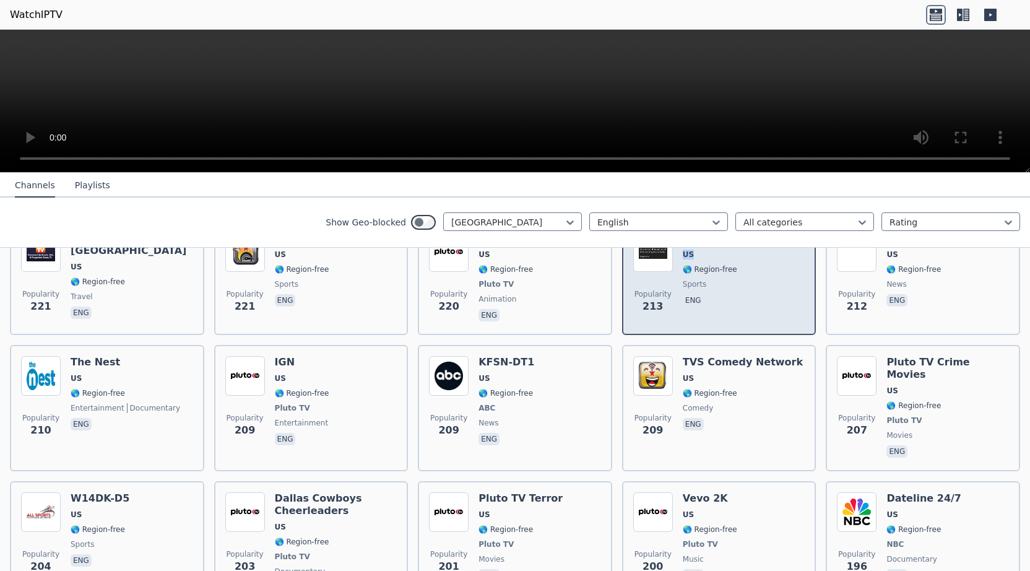
scroll to position [2714, 0]
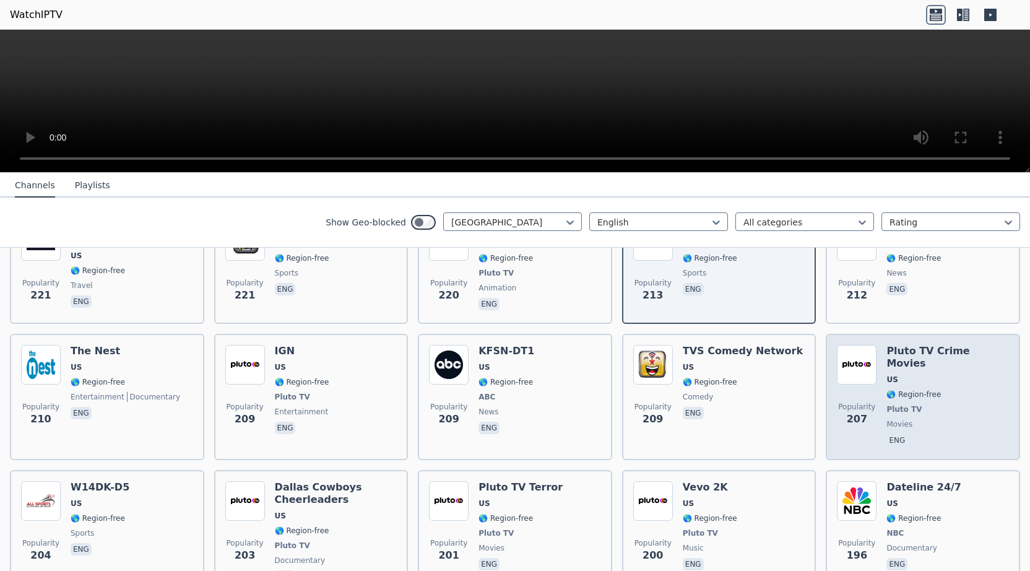
click at [914, 389] on span "🌎 Region-free" at bounding box center [914, 394] width 54 height 10
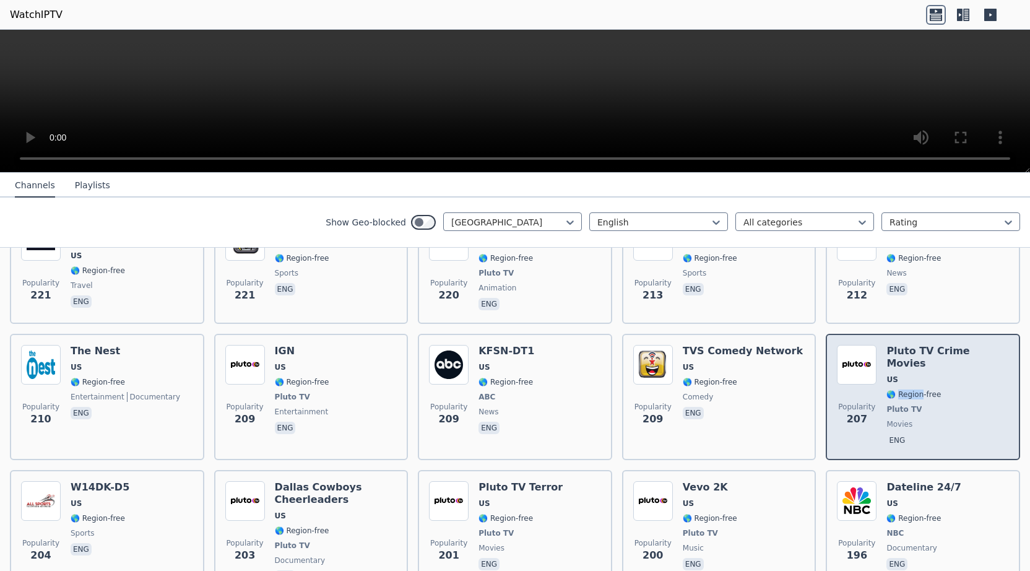
click at [914, 389] on span "🌎 Region-free" at bounding box center [914, 394] width 54 height 10
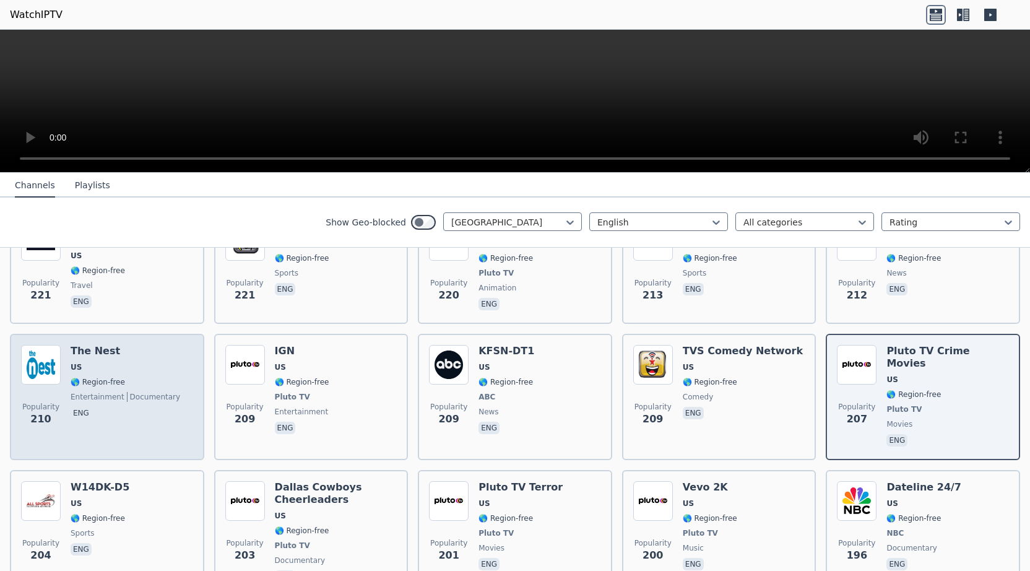
click at [155, 345] on div "The Nest US 🌎 Region-free entertainment documentary eng" at bounding box center [126, 397] width 110 height 104
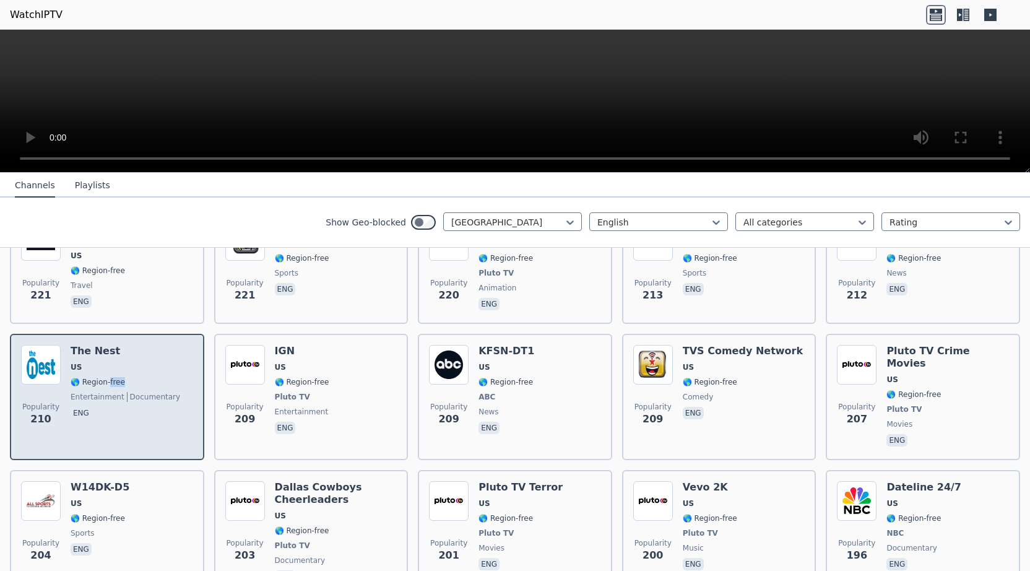
click at [155, 345] on div "The Nest US 🌎 Region-free entertainment documentary eng" at bounding box center [126, 397] width 110 height 104
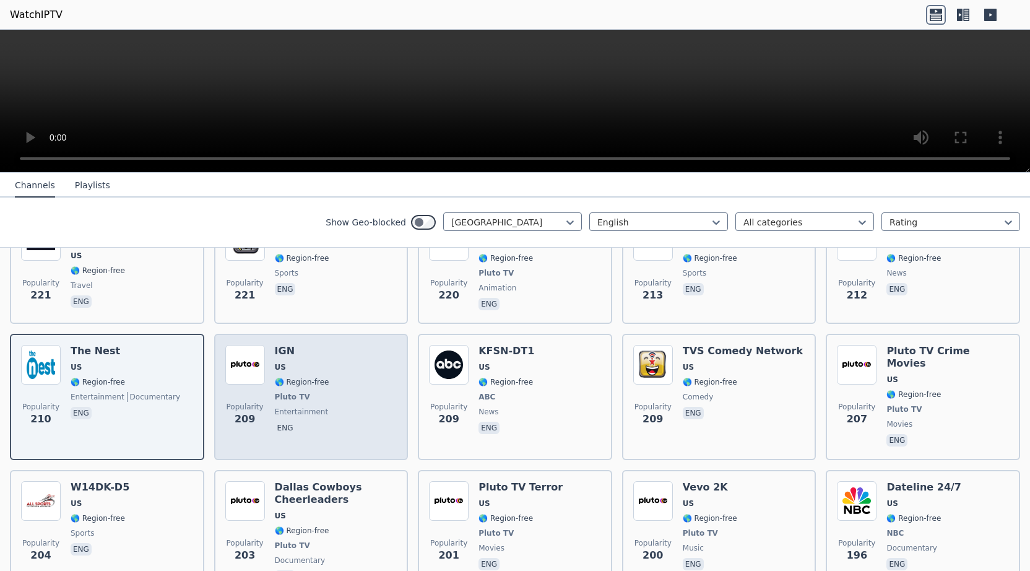
click at [315, 362] on span "US" at bounding box center [302, 367] width 54 height 10
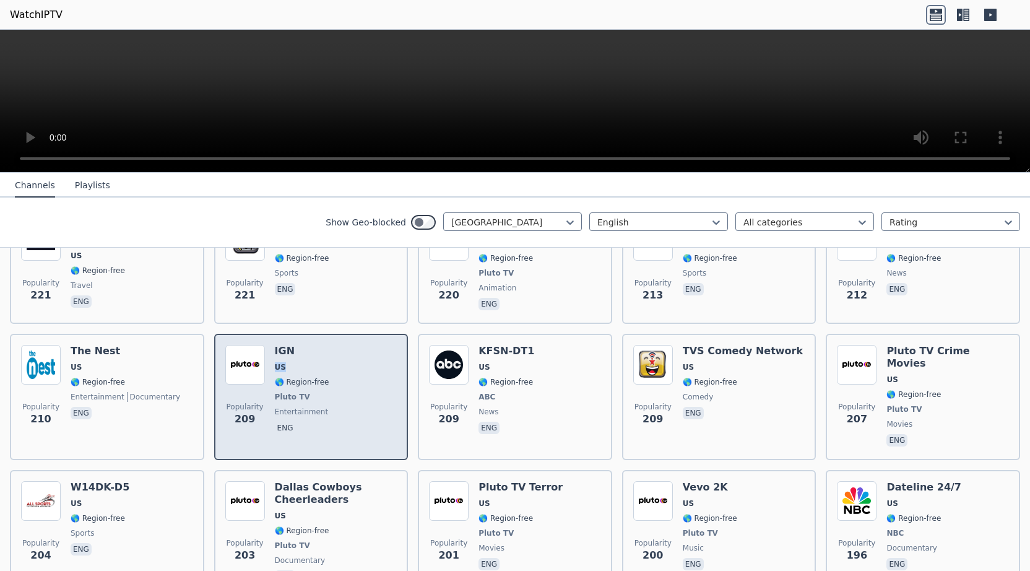
click at [315, 362] on span "US" at bounding box center [302, 367] width 54 height 10
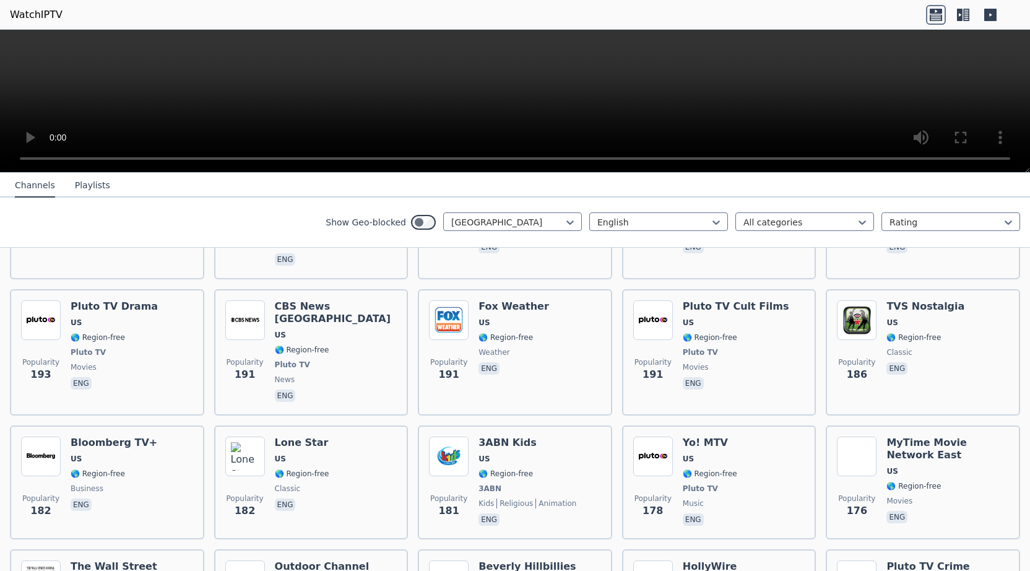
scroll to position [3071, 0]
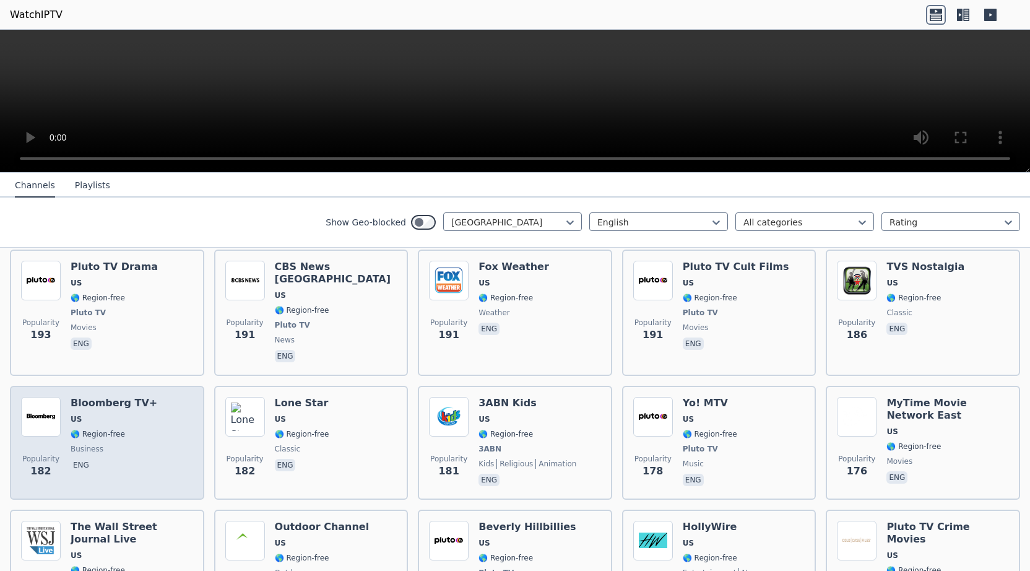
click at [136, 429] on span "🌎 Region-free" at bounding box center [114, 434] width 87 height 10
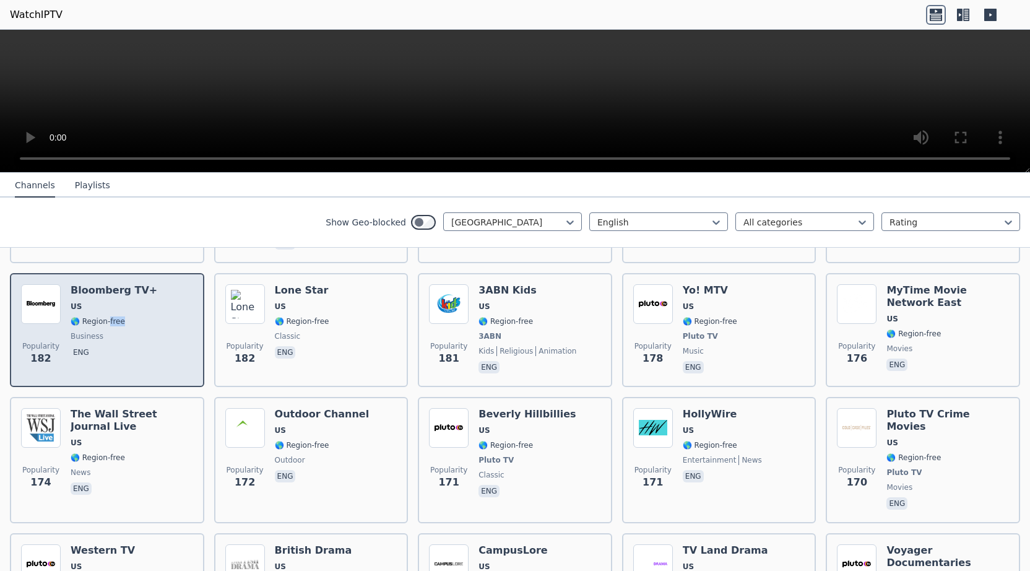
scroll to position [3190, 0]
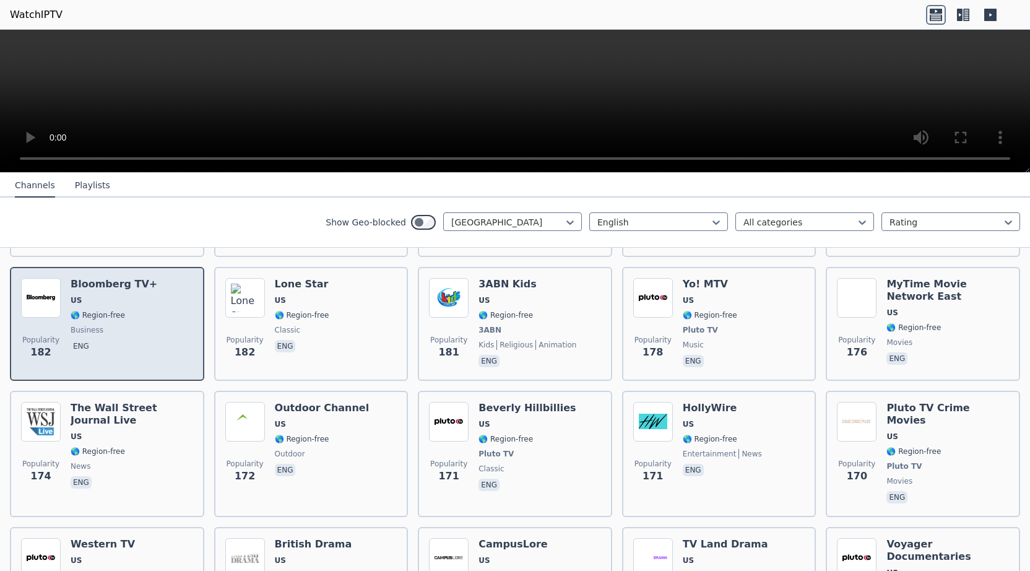
click at [136, 432] on span "US" at bounding box center [132, 437] width 123 height 10
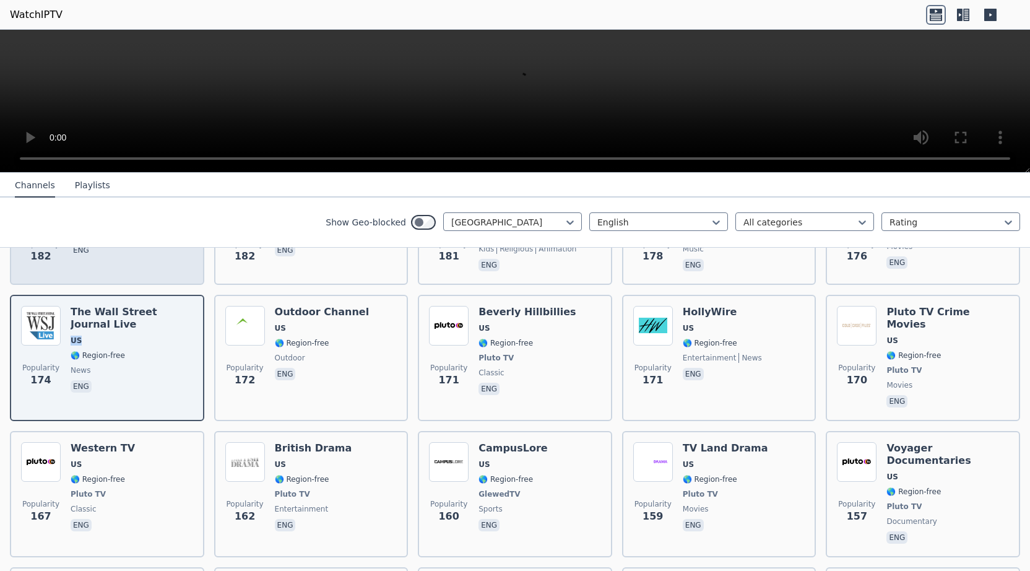
scroll to position [3309, 0]
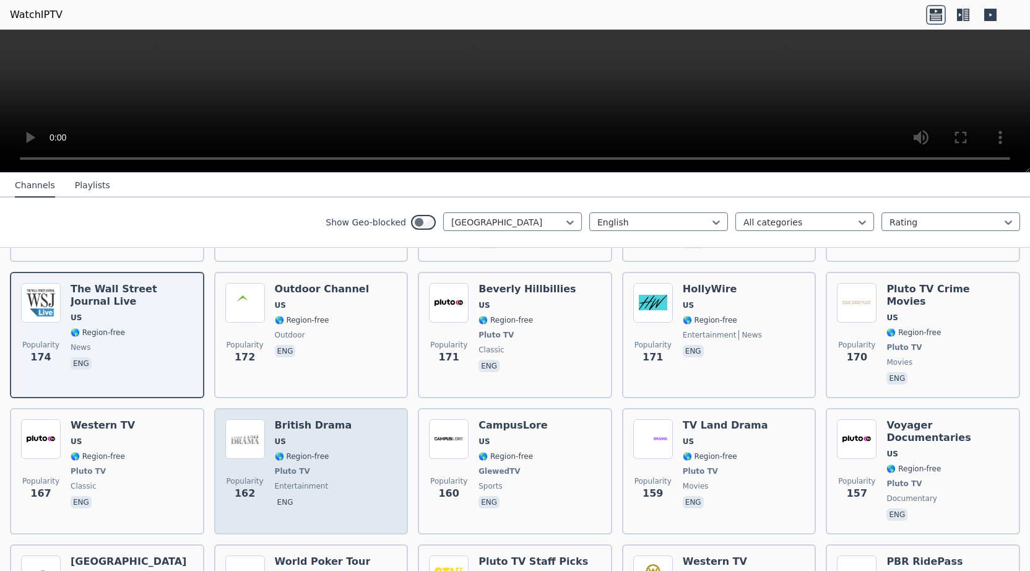
click at [350, 419] on div "Popularity 162 British Drama US 🌎 Region-free Pluto TV entertainment eng" at bounding box center [311, 471] width 172 height 104
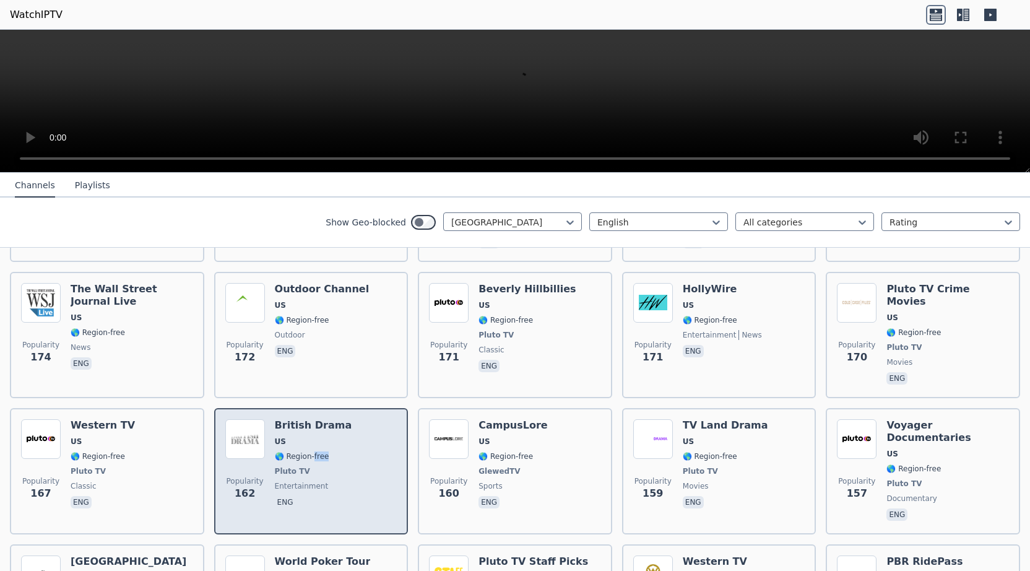
click at [350, 419] on div "Popularity 162 British Drama US 🌎 Region-free Pluto TV entertainment eng" at bounding box center [311, 471] width 172 height 104
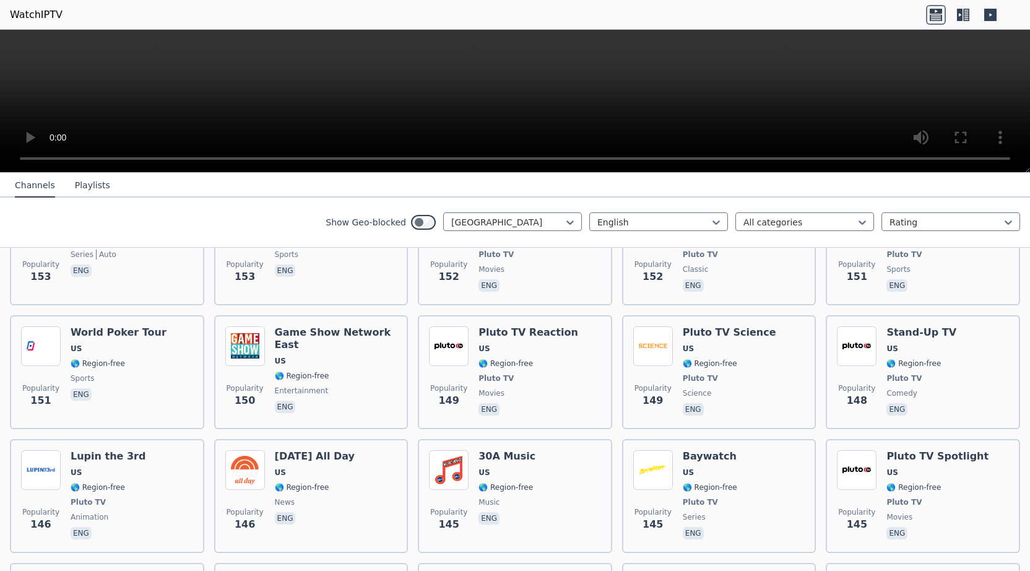
scroll to position [3665, 0]
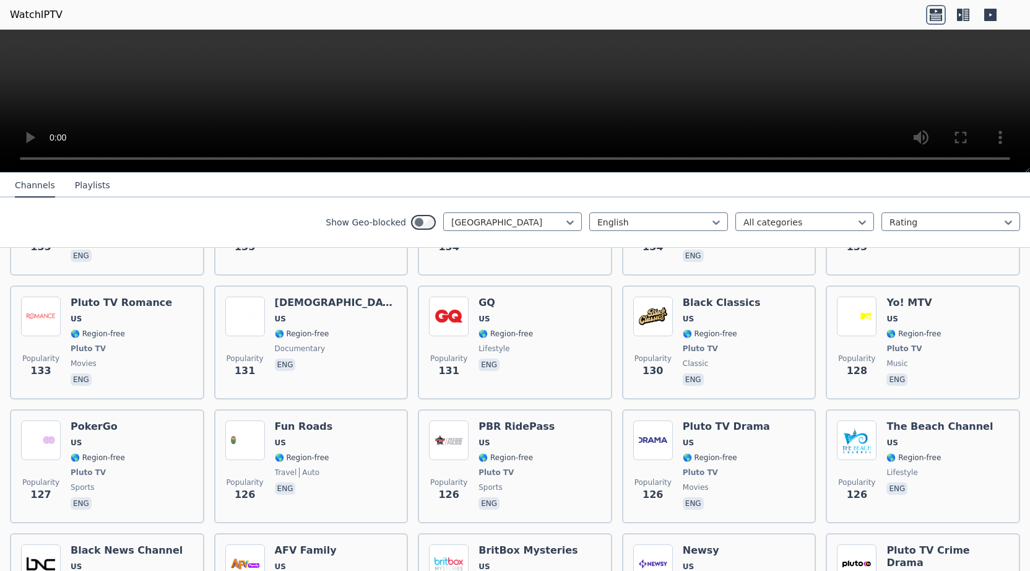
scroll to position [4220, 0]
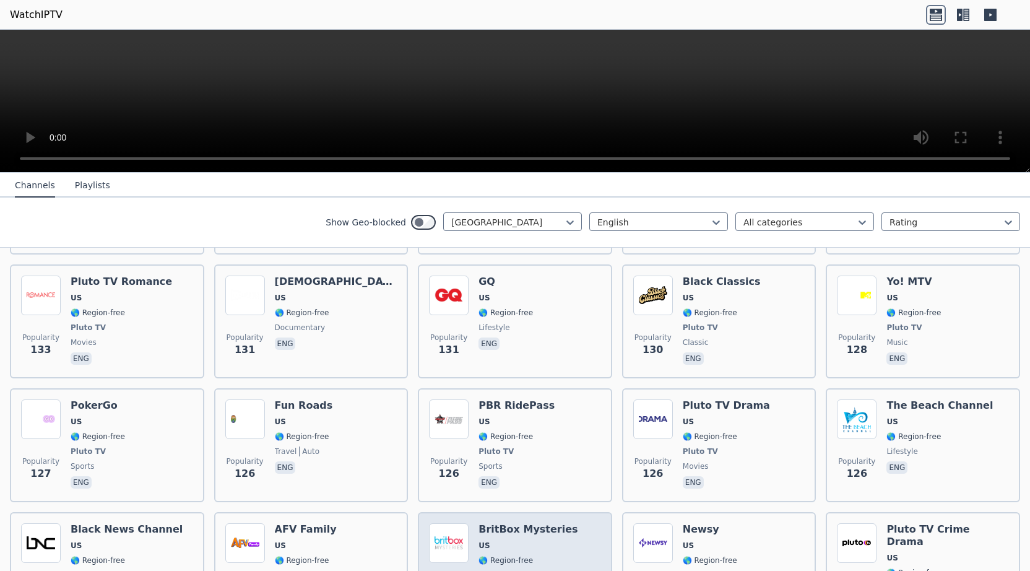
click at [528, 541] on span "US" at bounding box center [528, 546] width 99 height 10
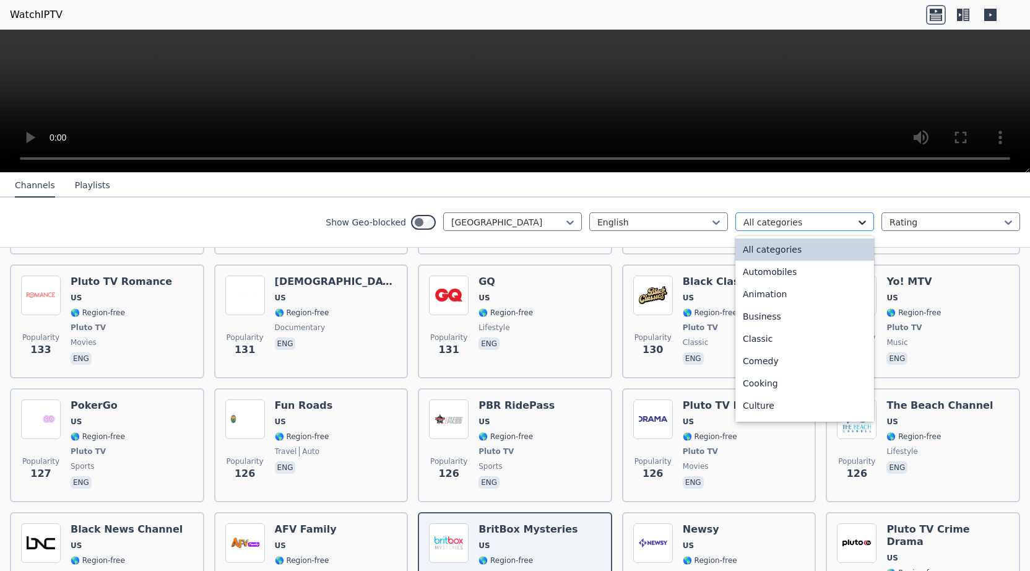
click at [864, 222] on icon at bounding box center [862, 222] width 7 height 4
click at [766, 334] on div "Classic" at bounding box center [805, 339] width 139 height 22
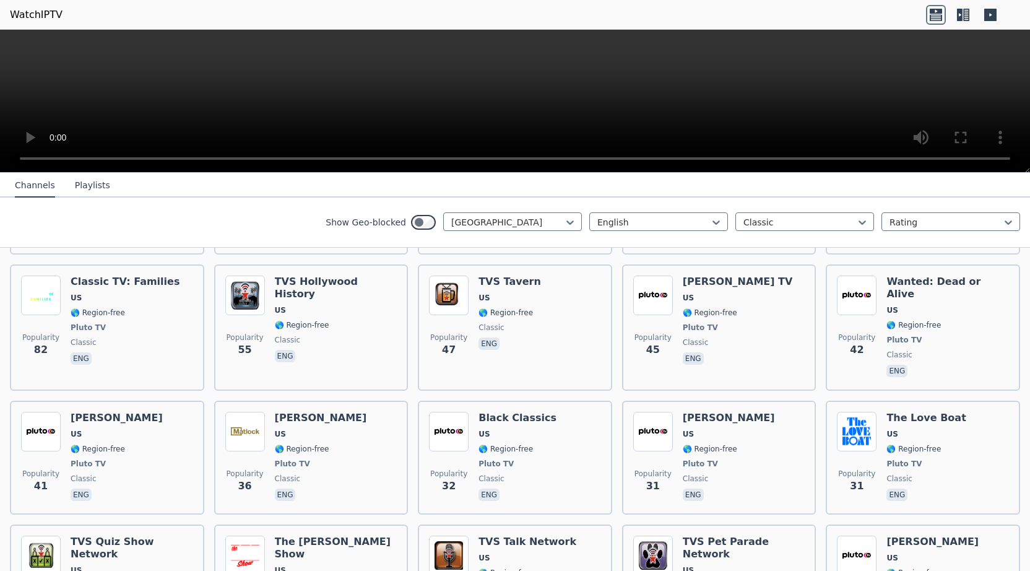
scroll to position [674, 0]
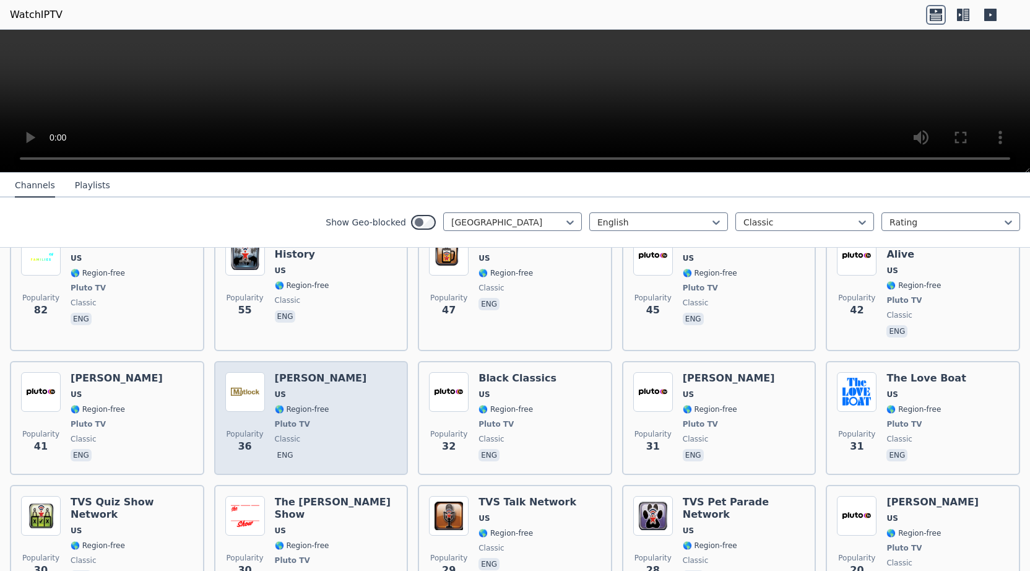
click at [358, 372] on div "Popularity 36 Matlock US 🌎 Region-free Pluto TV classic eng" at bounding box center [311, 418] width 172 height 92
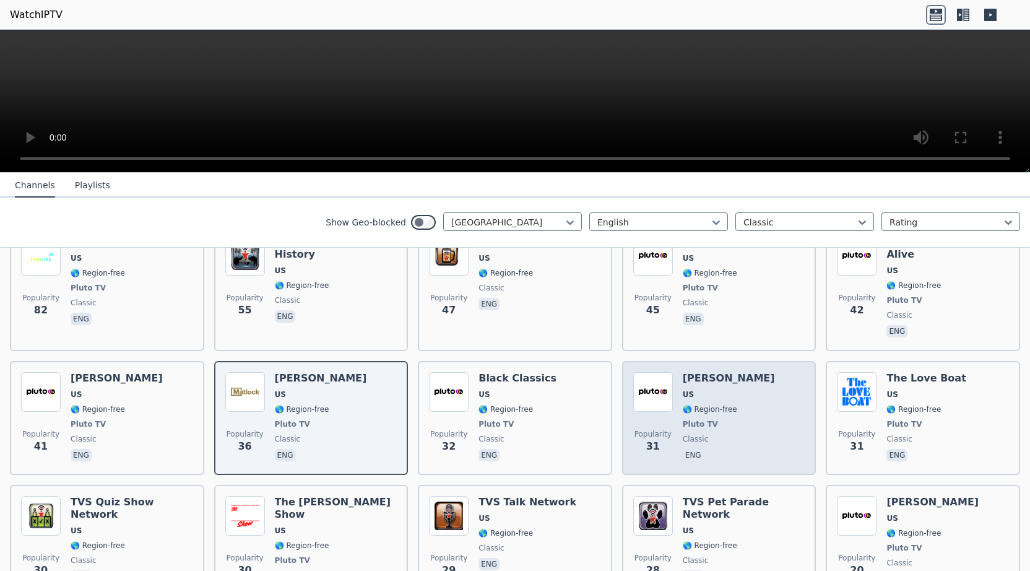
click at [779, 383] on div "Popularity 31 Matlock US 🌎 Region-free Pluto TV classic eng" at bounding box center [719, 418] width 172 height 92
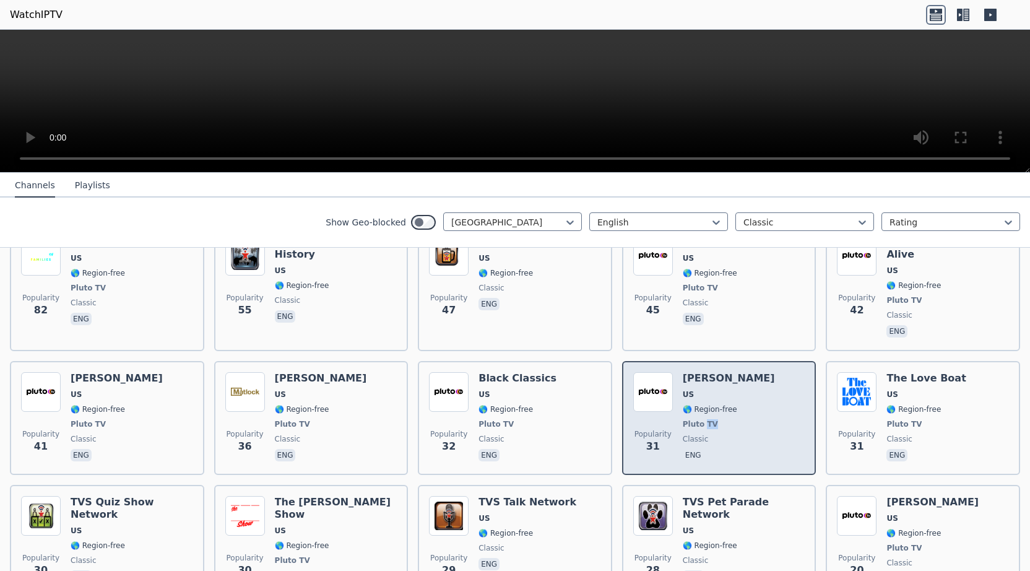
click at [779, 383] on div "Popularity 31 Matlock US 🌎 Region-free Pluto TV classic eng" at bounding box center [719, 418] width 172 height 92
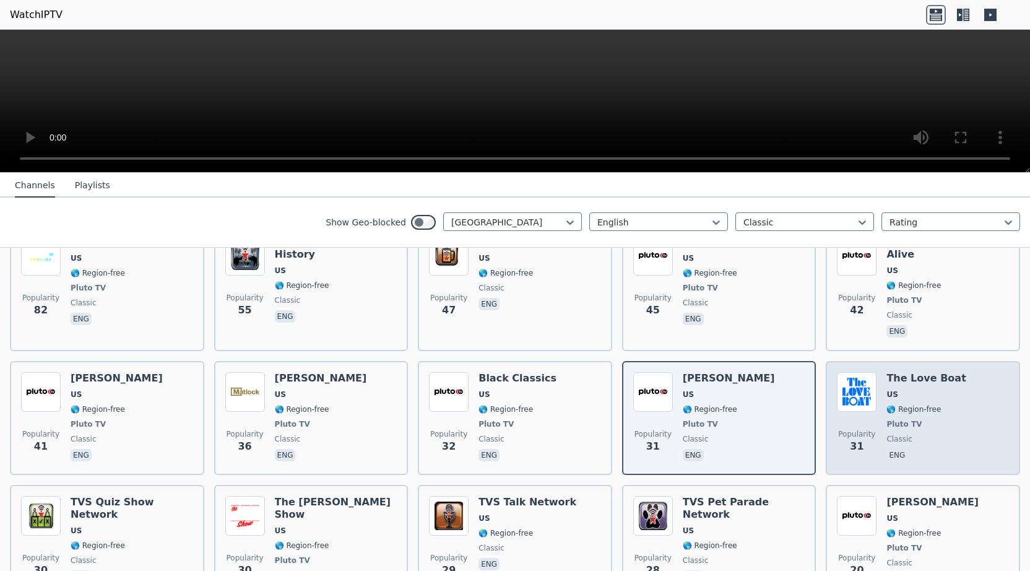
click at [973, 376] on div "Popularity 31 The Love Boat US 🌎 Region-free Pluto TV classic eng" at bounding box center [923, 418] width 172 height 92
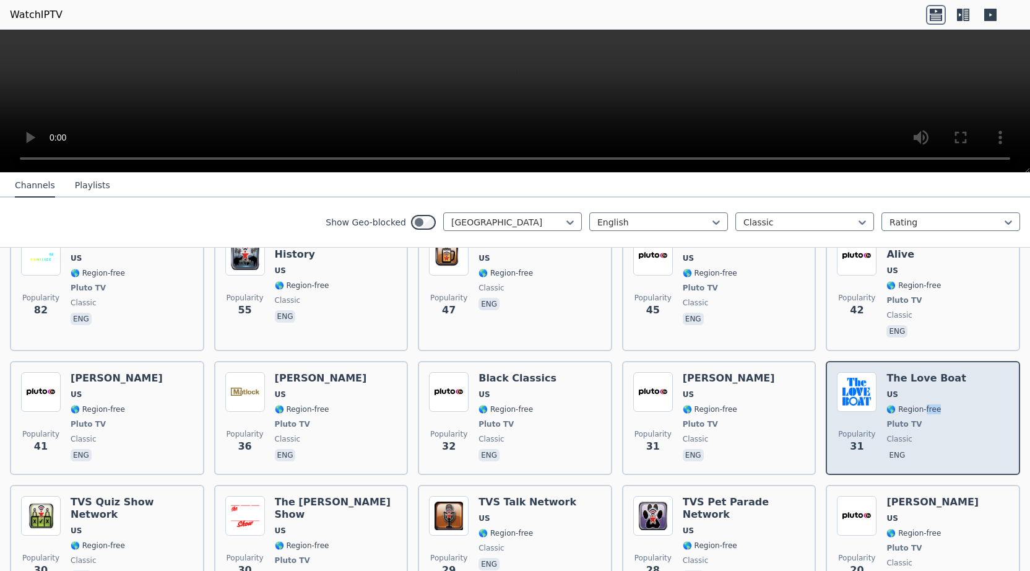
click at [973, 376] on div "Popularity 31 The Love Boat US 🌎 Region-free Pluto TV classic eng" at bounding box center [923, 418] width 172 height 92
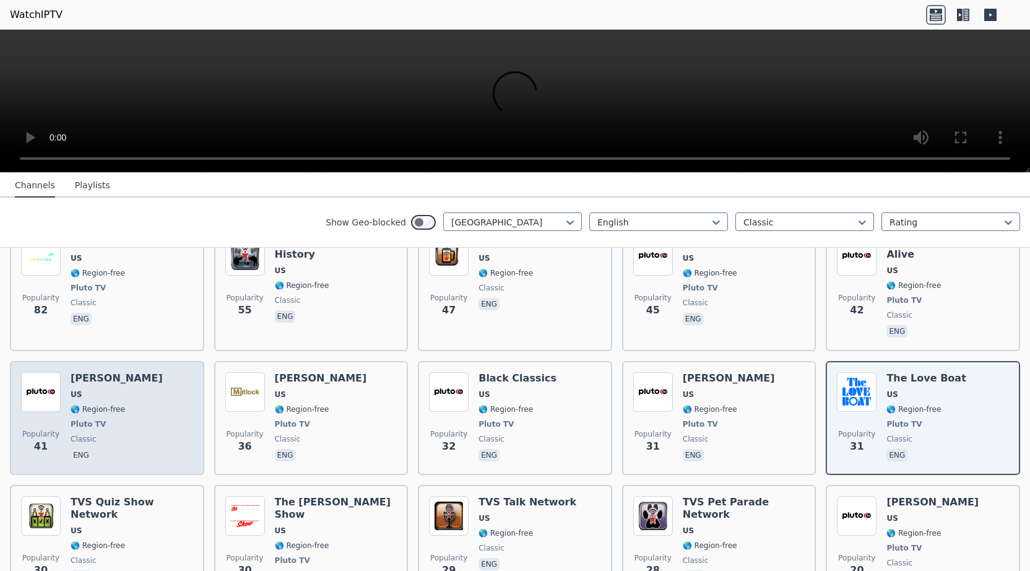
click at [172, 383] on div "Popularity 41 Perry Mason US 🌎 Region-free Pluto TV classic eng" at bounding box center [107, 418] width 172 height 92
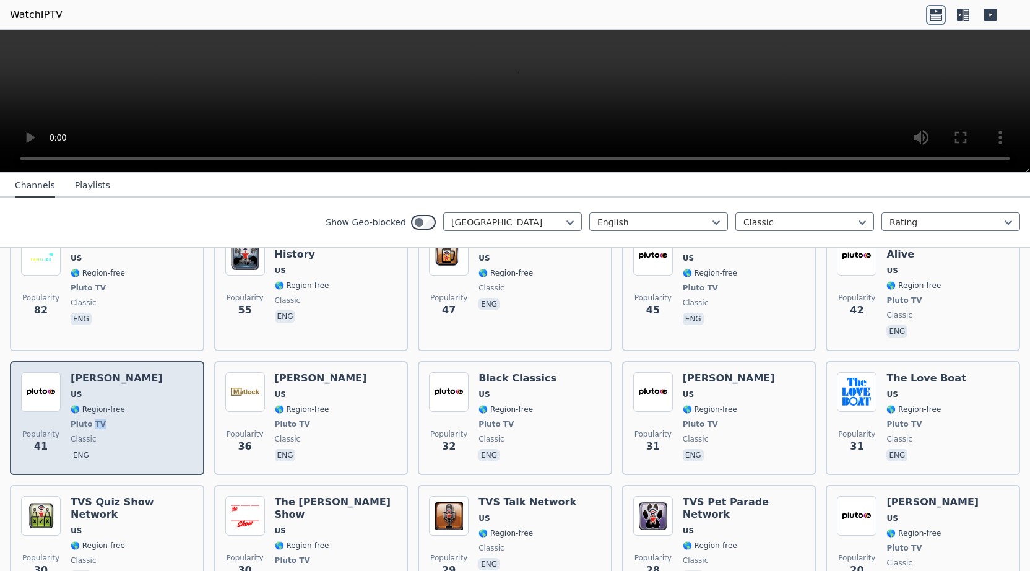
click at [172, 383] on div "Popularity 41 Perry Mason US 🌎 Region-free Pluto TV classic eng" at bounding box center [107, 418] width 172 height 92
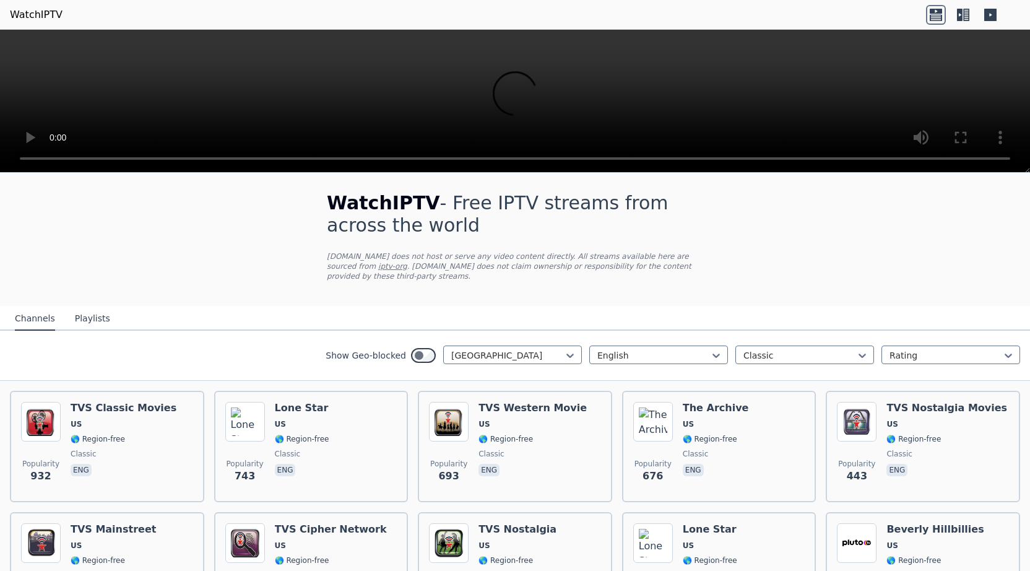
scroll to position [0, 0]
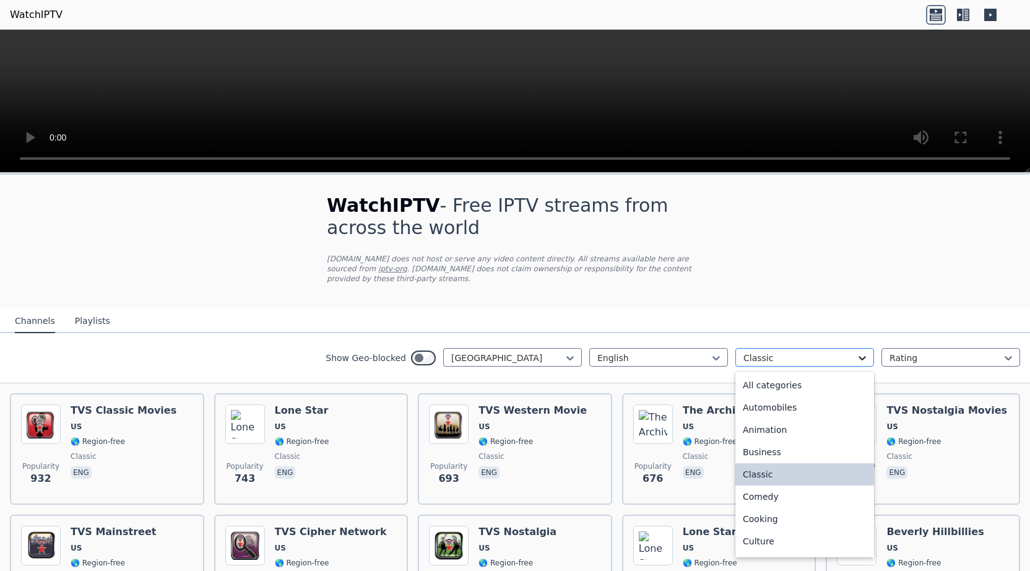
click at [864, 352] on icon at bounding box center [862, 358] width 12 height 12
click at [784, 415] on div "Entertainment" at bounding box center [805, 425] width 139 height 22
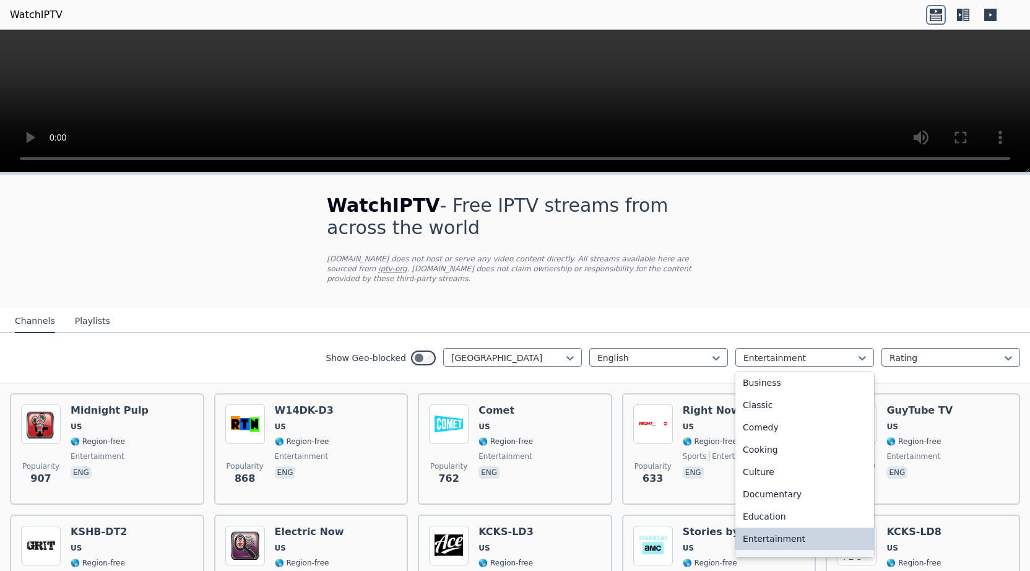
scroll to position [92, 0]
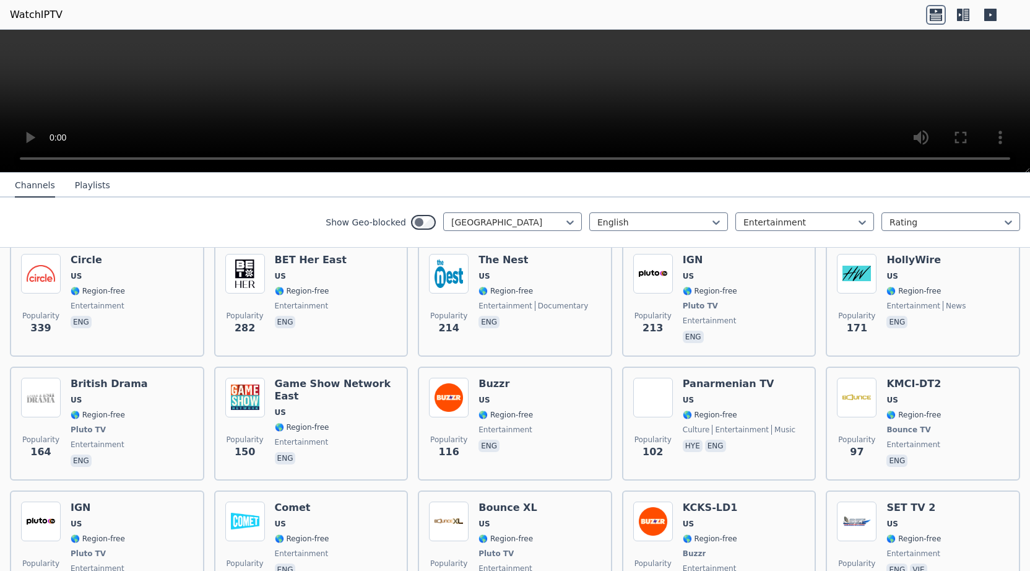
scroll to position [396, 0]
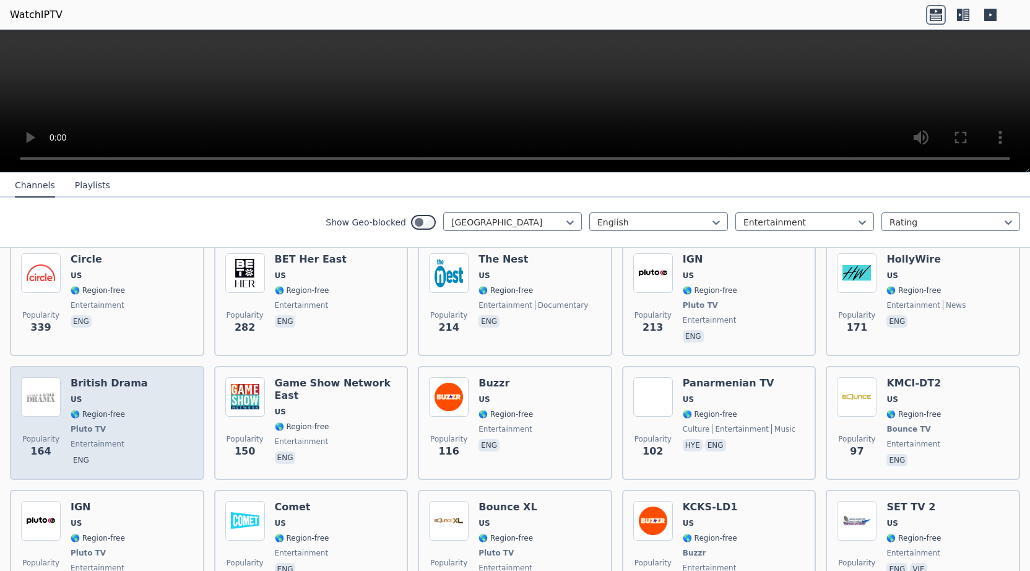
click at [155, 390] on div "Popularity 164 British Drama US 🌎 Region-free Pluto TV entertainment eng" at bounding box center [107, 423] width 172 height 92
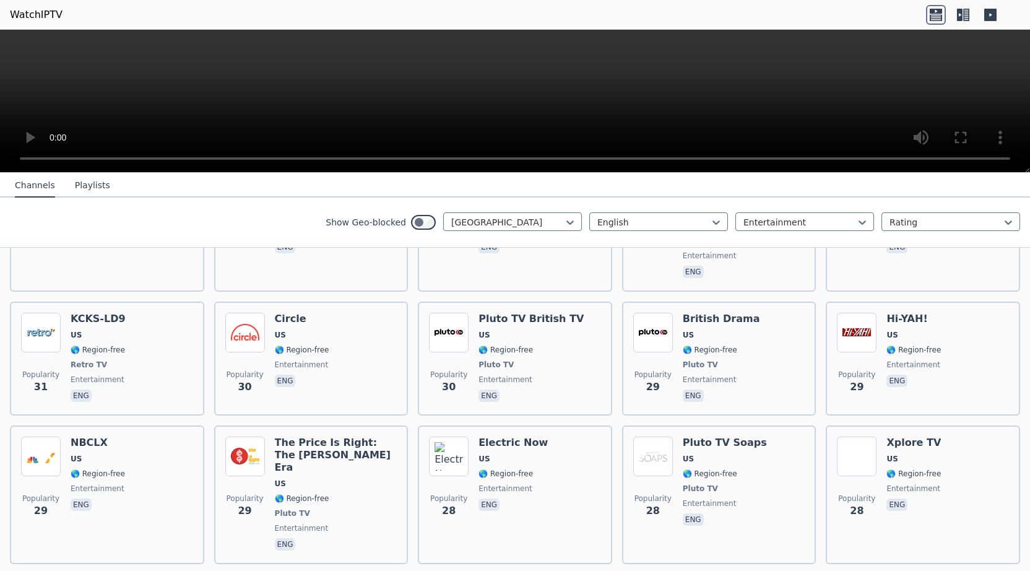
scroll to position [1109, 0]
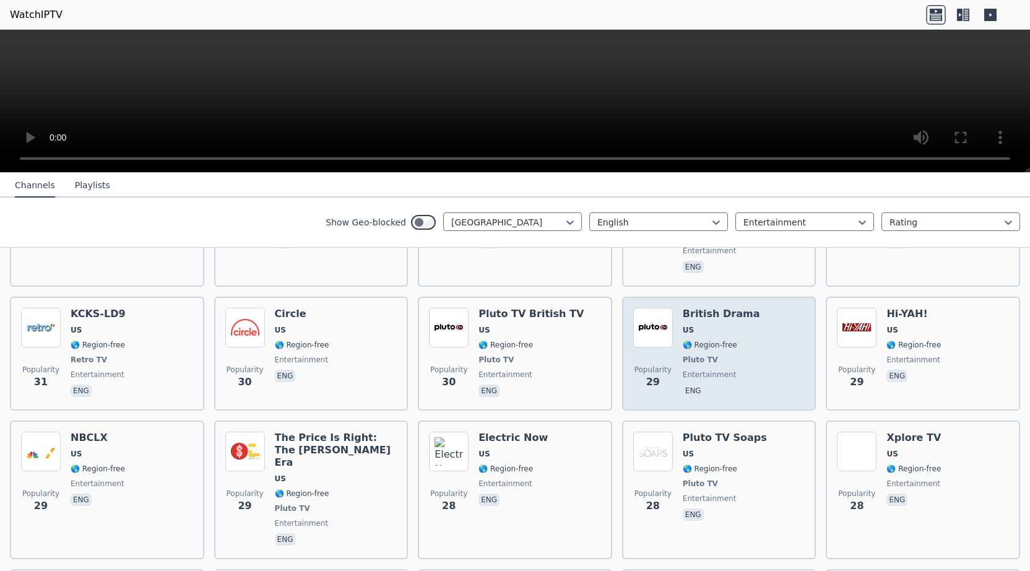
click at [749, 333] on div "Popularity 29 British Drama US 🌎 Region-free Pluto TV entertainment eng" at bounding box center [719, 354] width 172 height 92
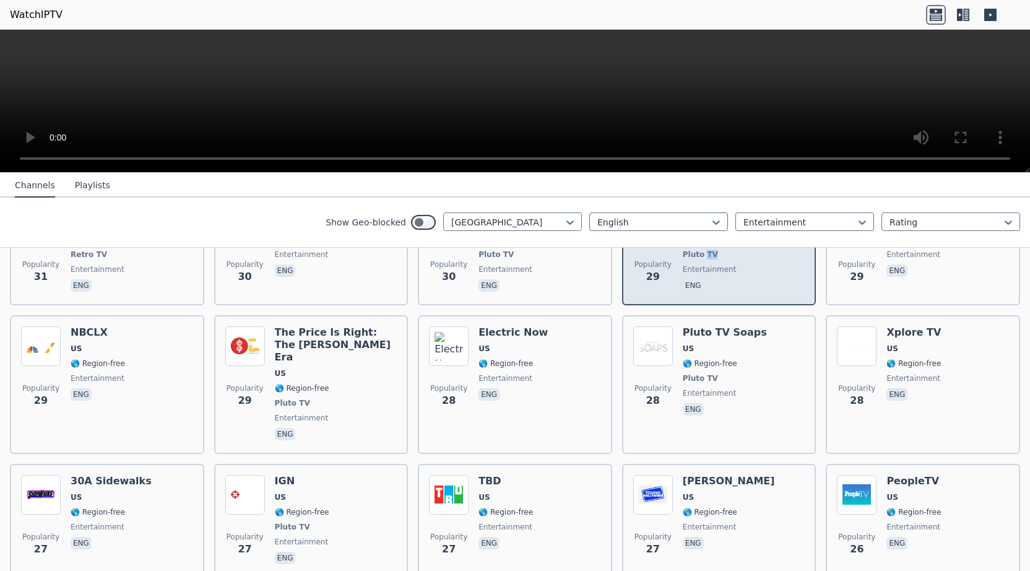
scroll to position [1268, 0]
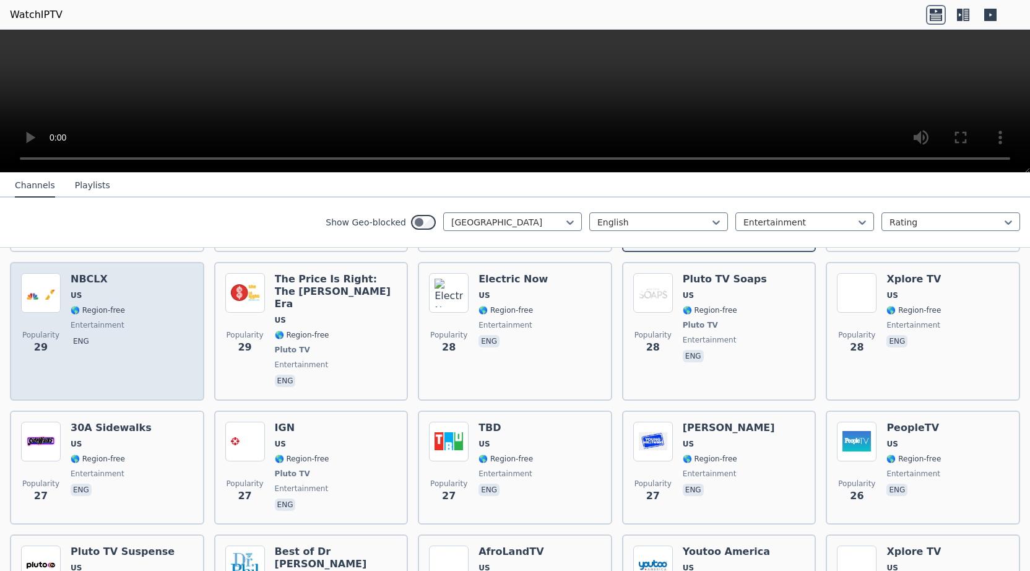
click at [116, 290] on span "US" at bounding box center [98, 295] width 54 height 10
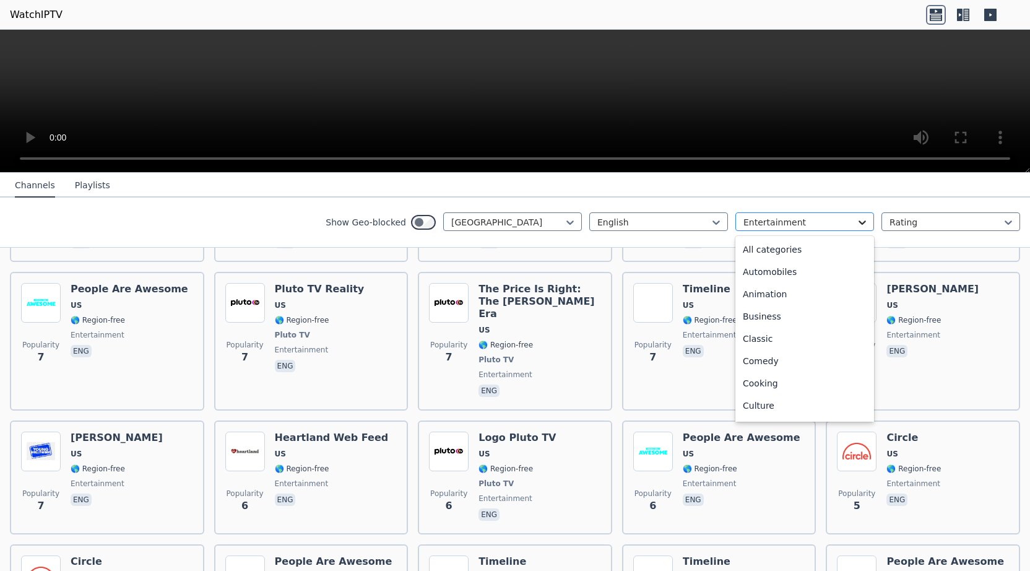
scroll to position [69, 0]
click at [864, 220] on icon at bounding box center [862, 222] width 12 height 12
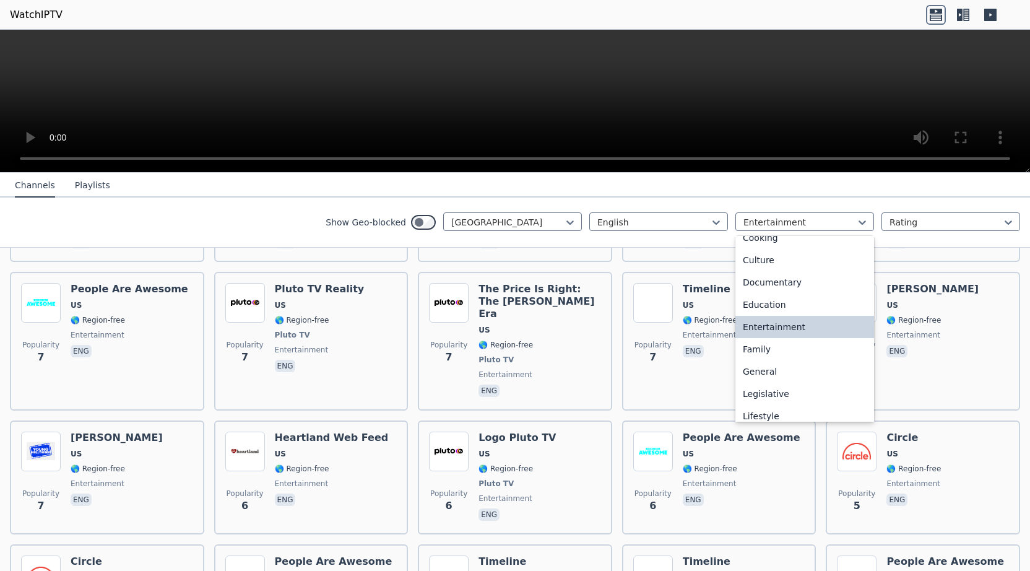
scroll to position [176, 0]
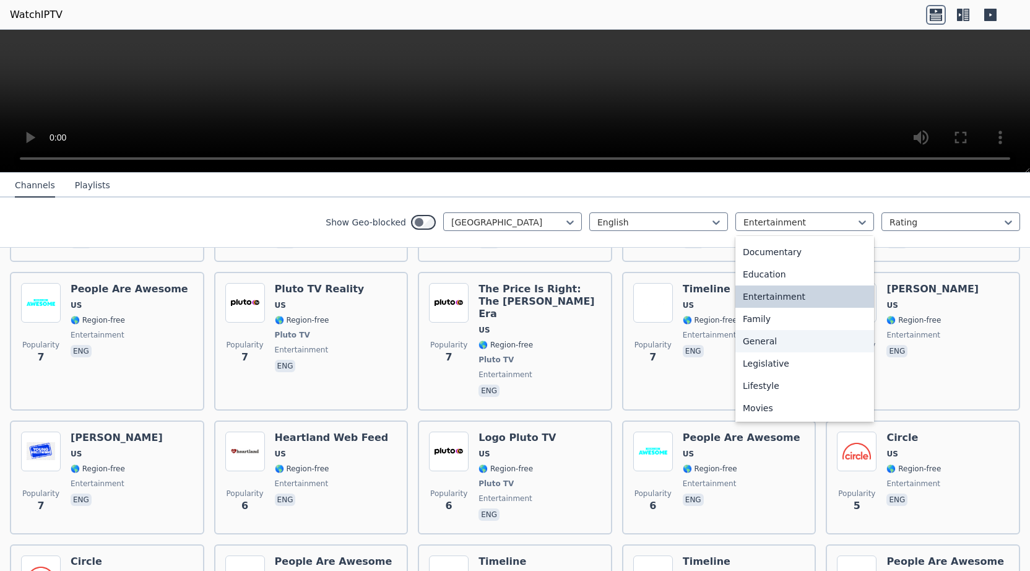
click at [762, 339] on div "General" at bounding box center [805, 341] width 139 height 22
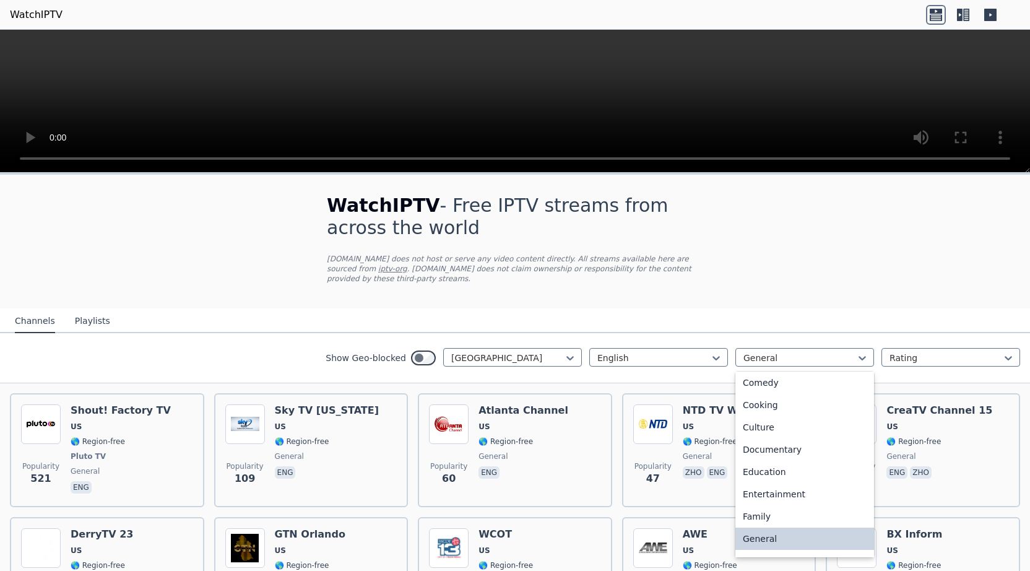
scroll to position [270, 0]
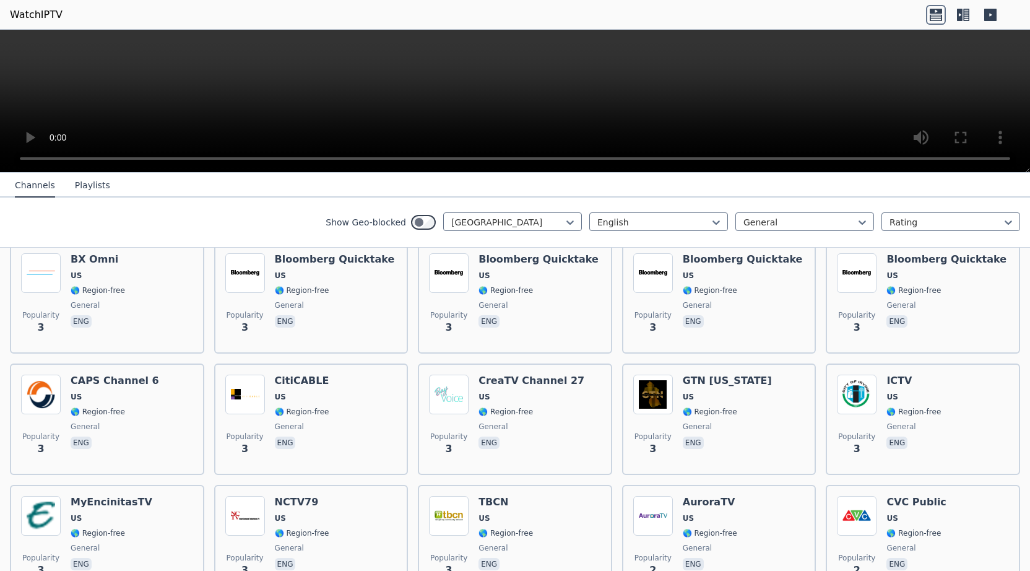
scroll to position [2259, 0]
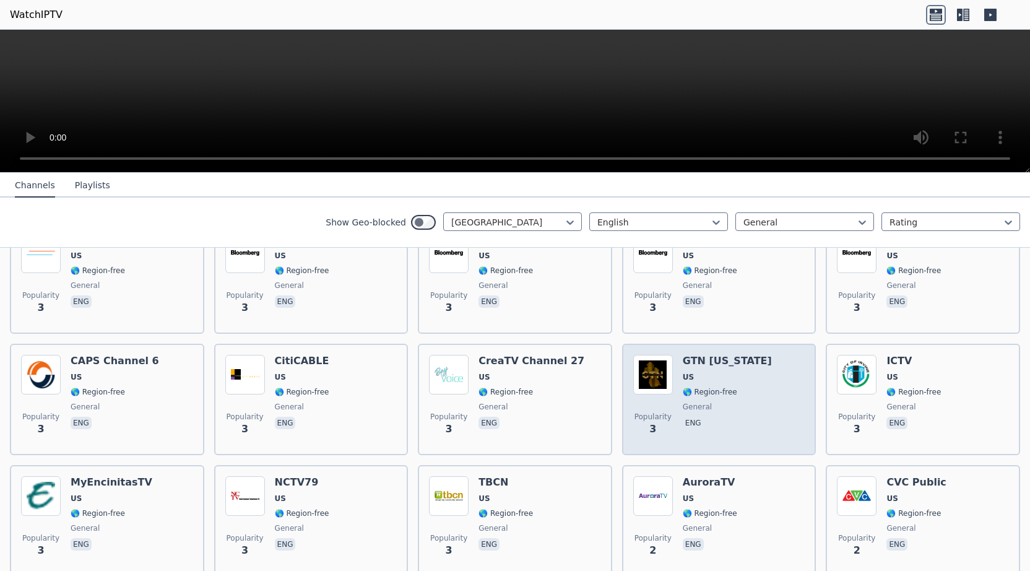
click at [726, 355] on h6 "GTN New York" at bounding box center [727, 361] width 89 height 12
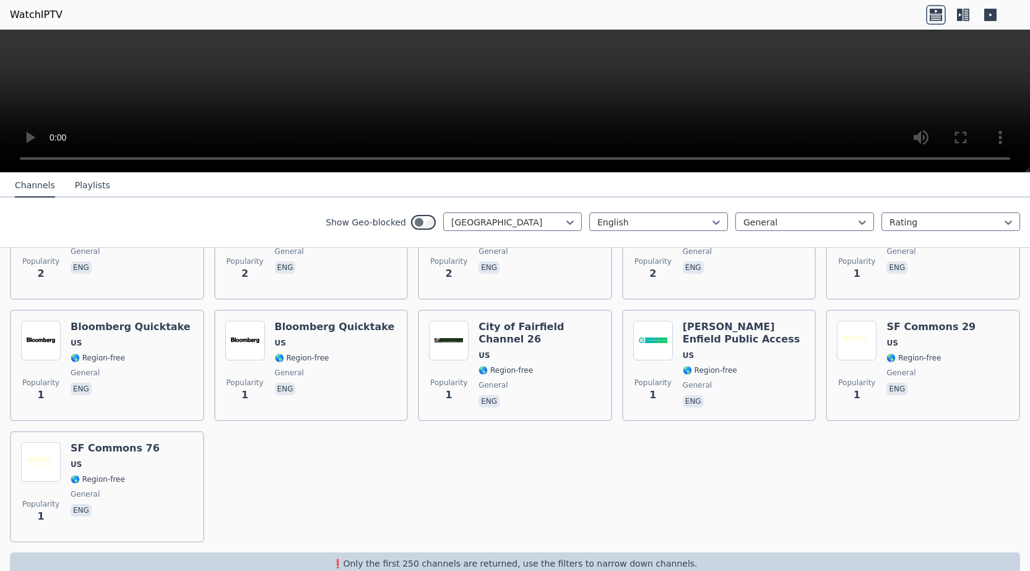
scroll to position [2657, 0]
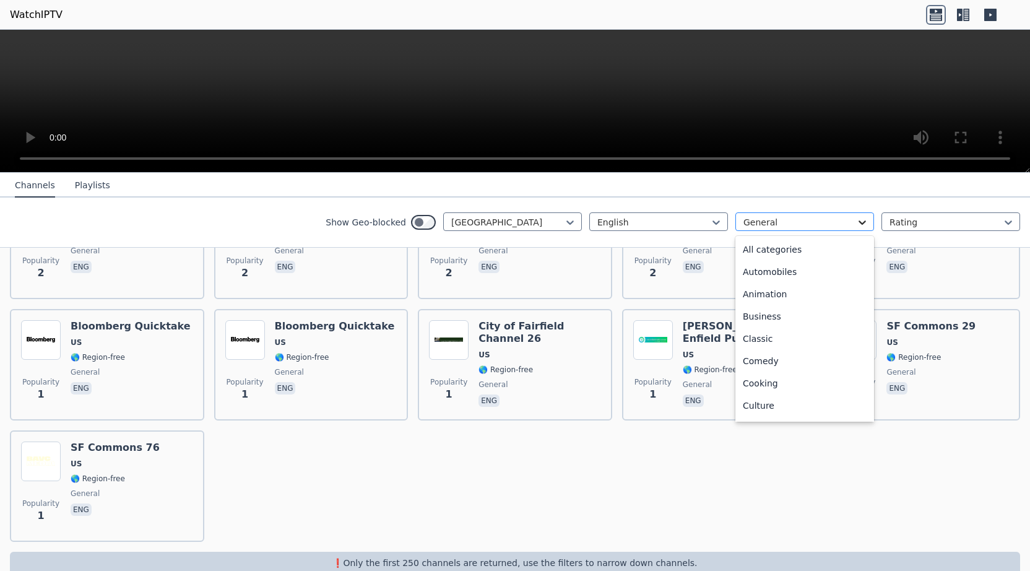
click at [864, 221] on icon at bounding box center [862, 222] width 7 height 4
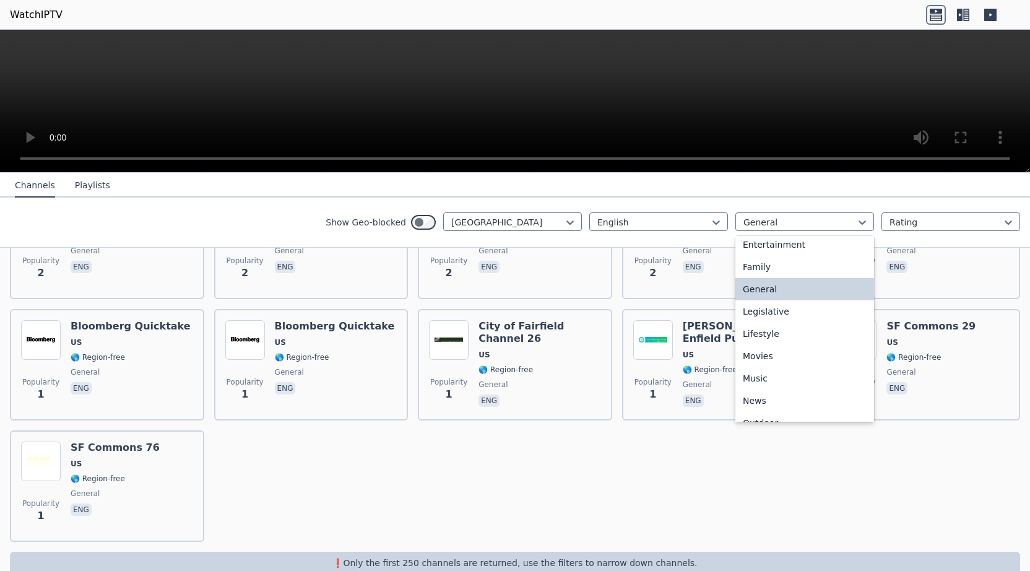
scroll to position [227, 0]
click at [757, 360] on div "Movies" at bounding box center [805, 357] width 139 height 22
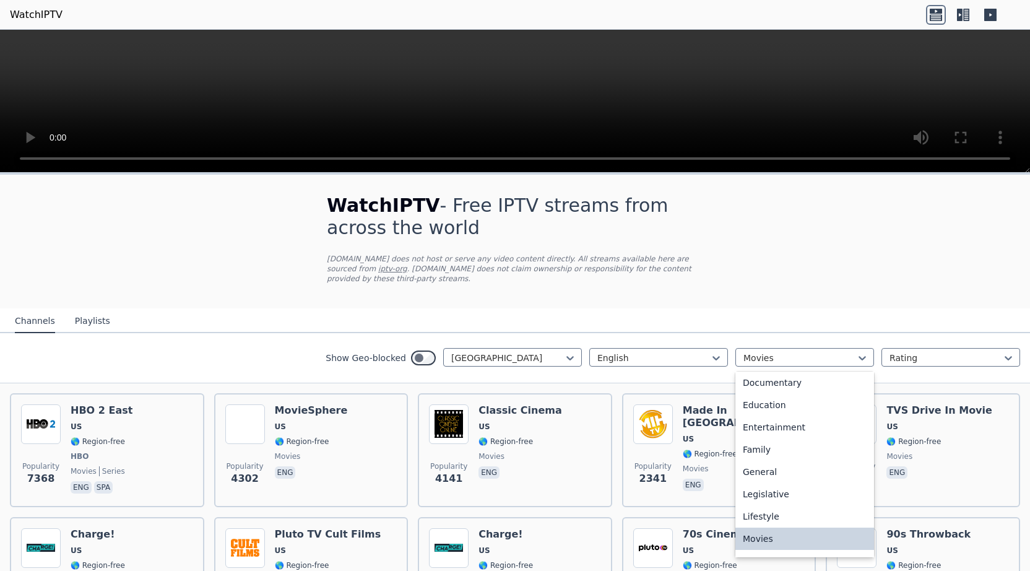
scroll to position [270, 0]
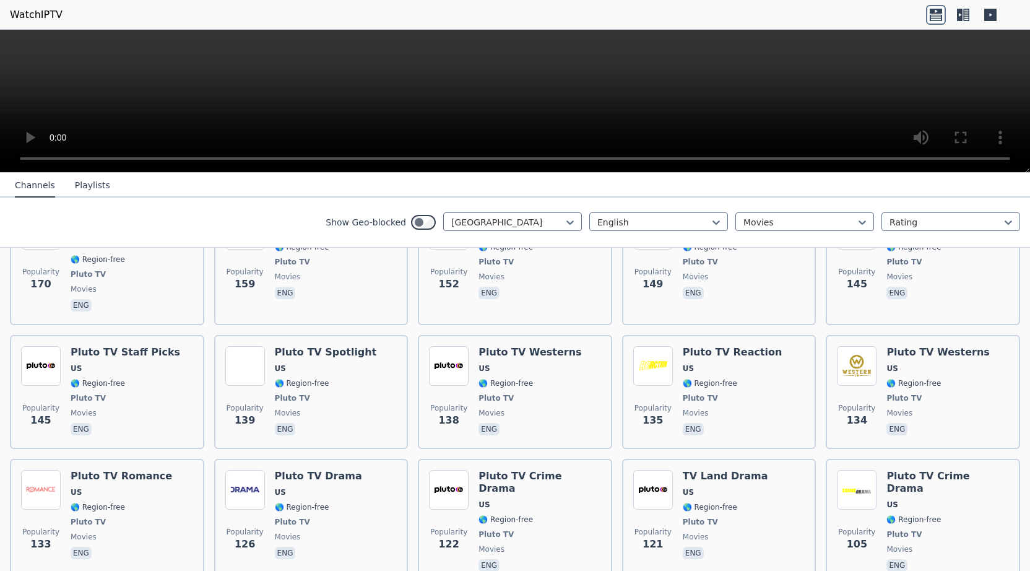
scroll to position [844, 0]
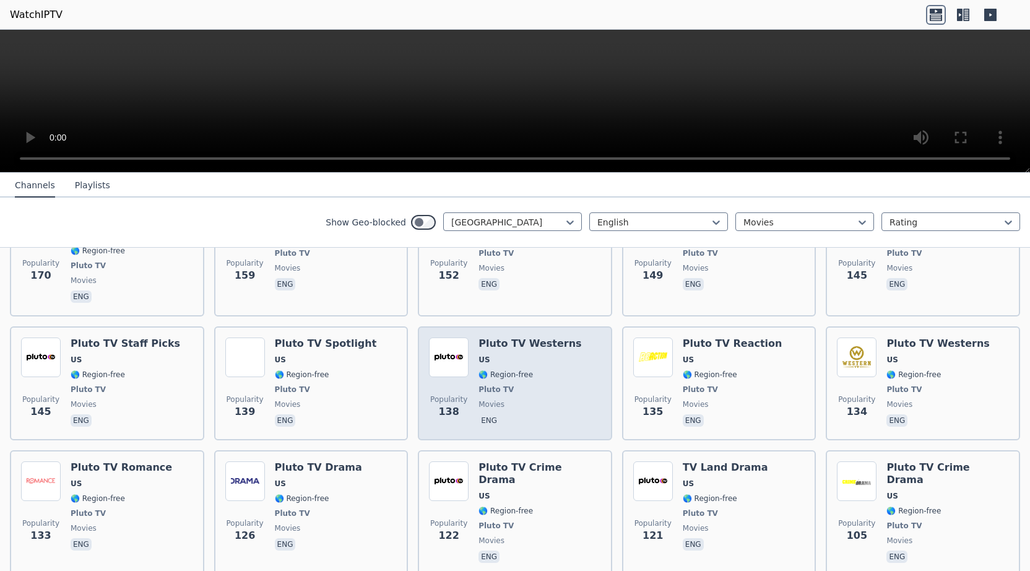
click at [537, 355] on span "US" at bounding box center [530, 360] width 103 height 10
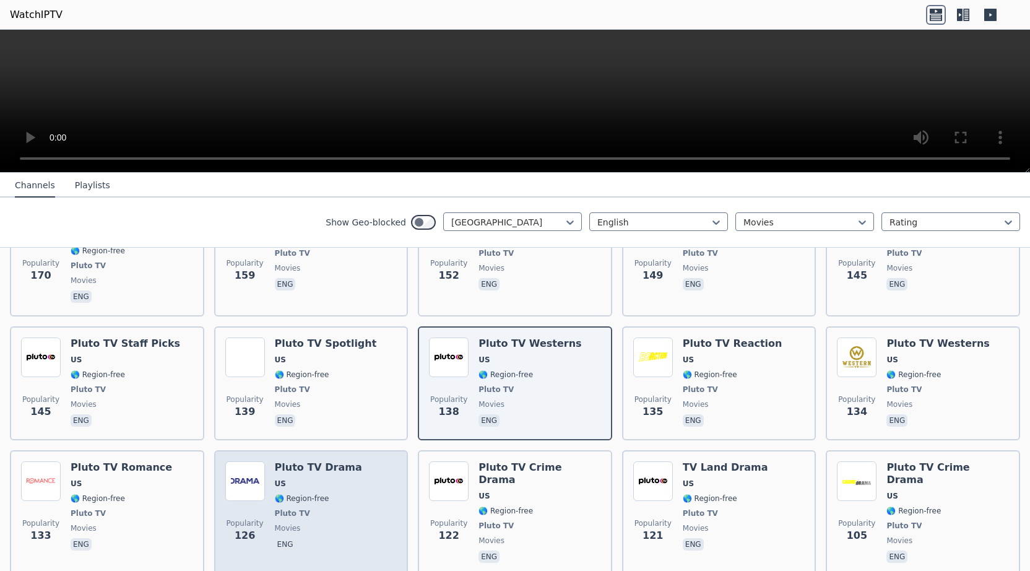
click at [345, 493] on span "🌎 Region-free" at bounding box center [318, 498] width 87 height 10
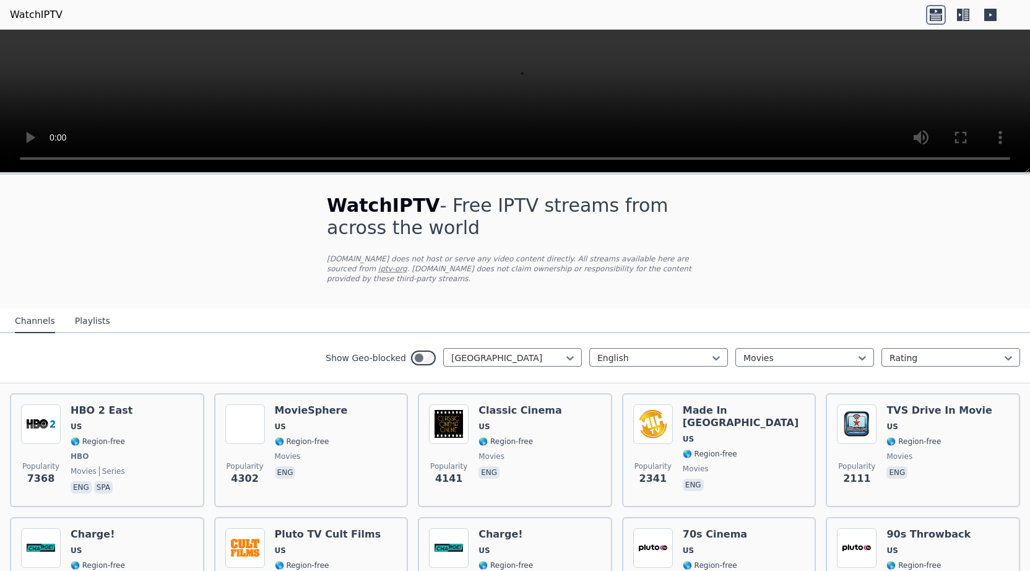
scroll to position [0, 0]
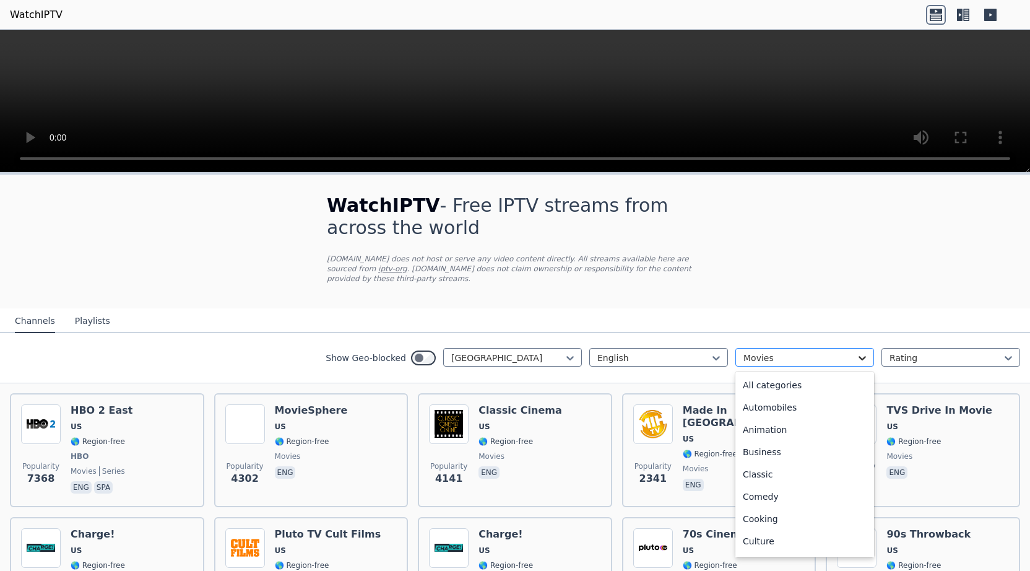
click at [864, 356] on icon at bounding box center [862, 358] width 7 height 4
click at [748, 421] on div "Series" at bounding box center [805, 432] width 139 height 22
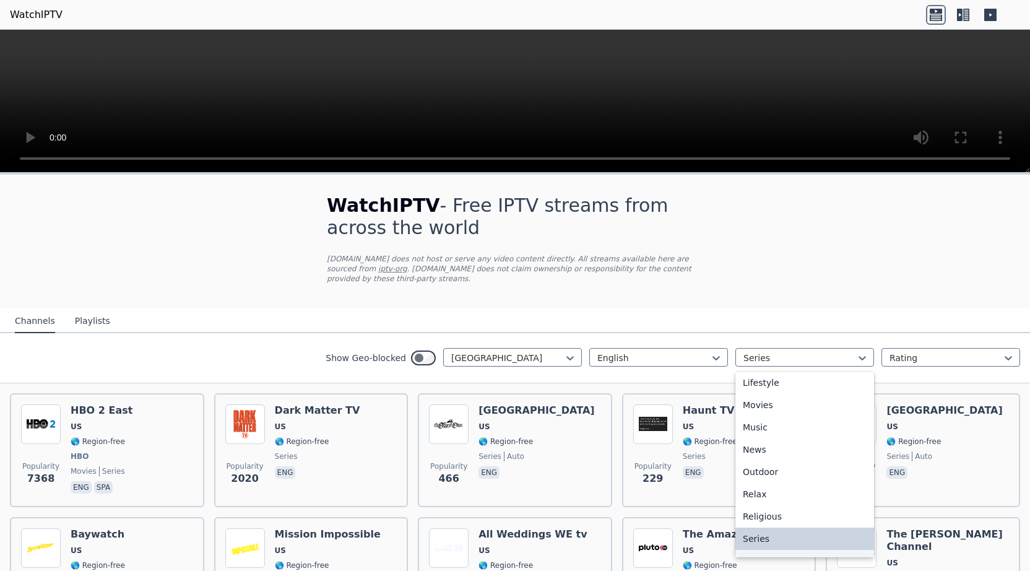
scroll to position [337, 0]
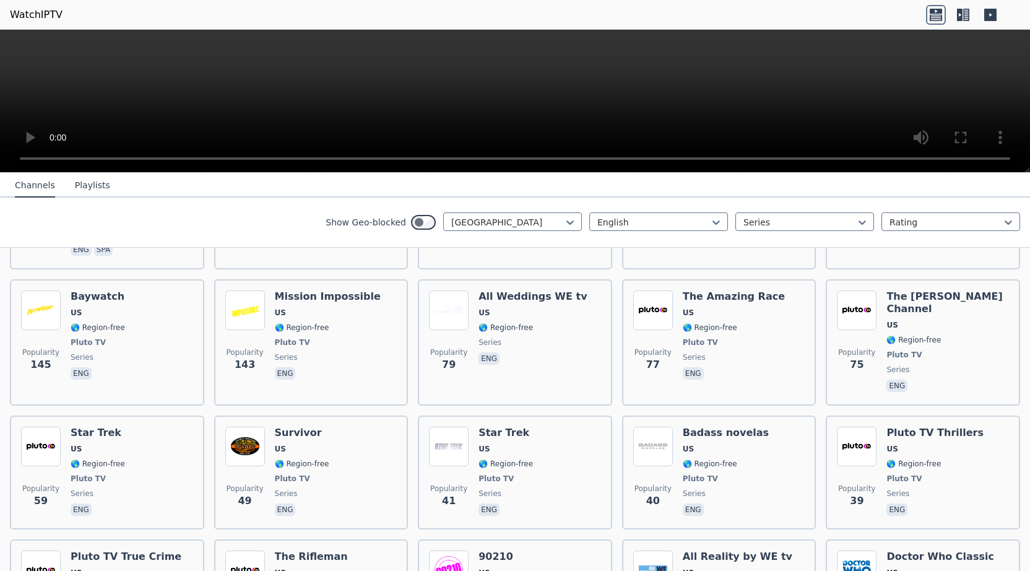
scroll to position [198, 0]
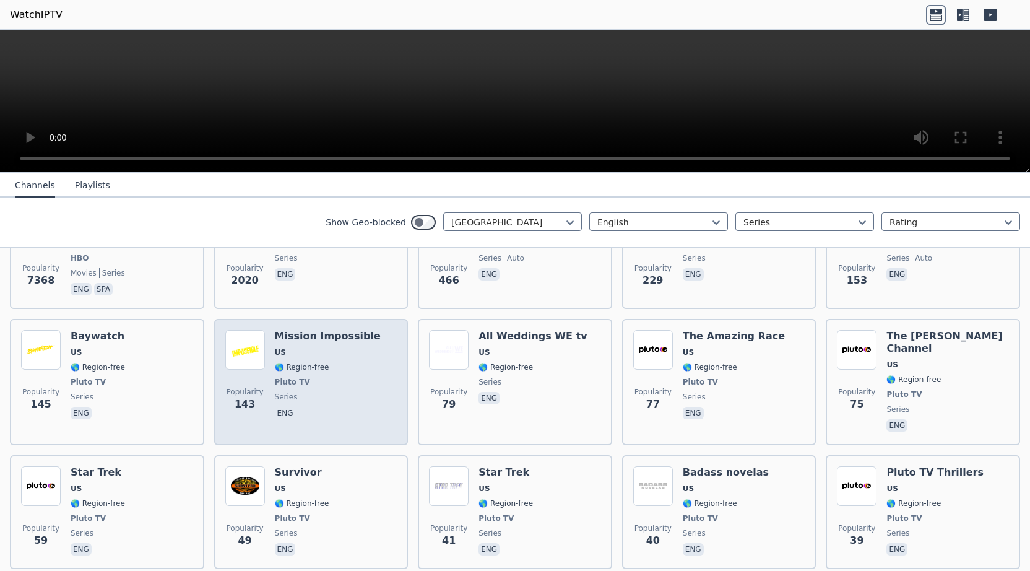
click at [349, 377] on span "Pluto TV" at bounding box center [328, 382] width 106 height 10
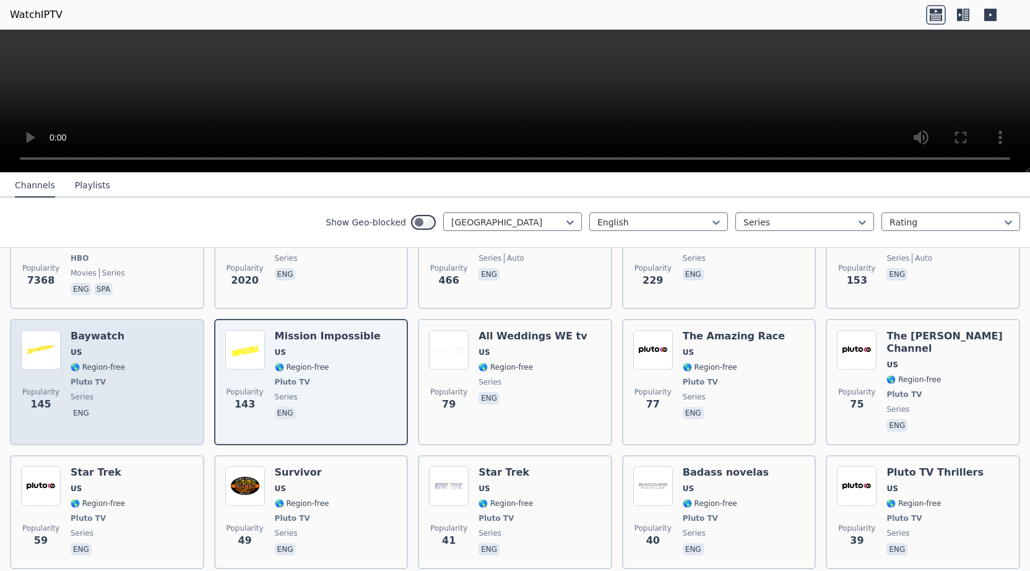
click at [138, 367] on div "Popularity 145 Baywatch US 🌎 Region-free Pluto TV series eng" at bounding box center [107, 382] width 172 height 104
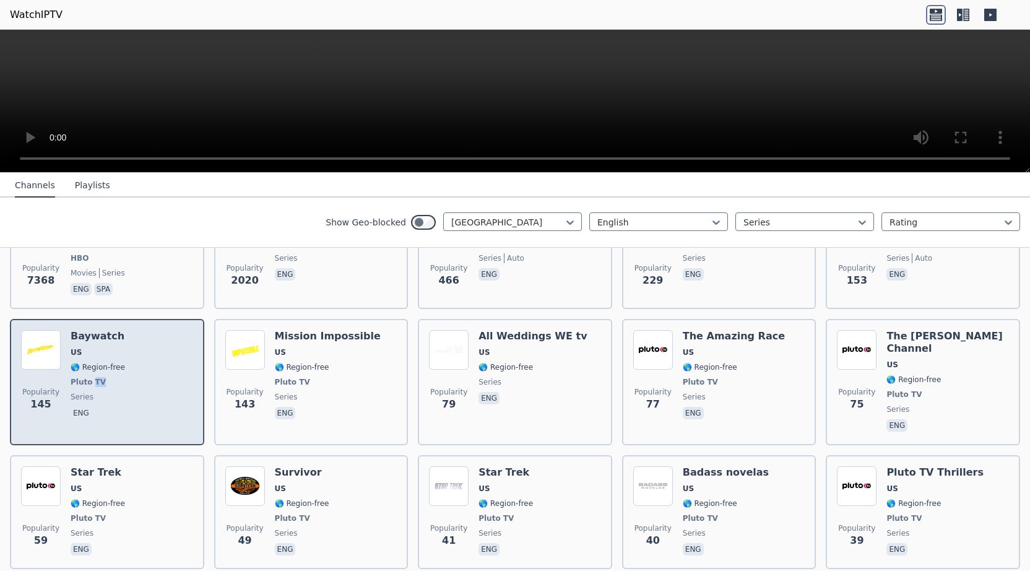
click at [138, 367] on div "Popularity 145 Baywatch US 🌎 Region-free Pluto TV series eng" at bounding box center [107, 382] width 172 height 104
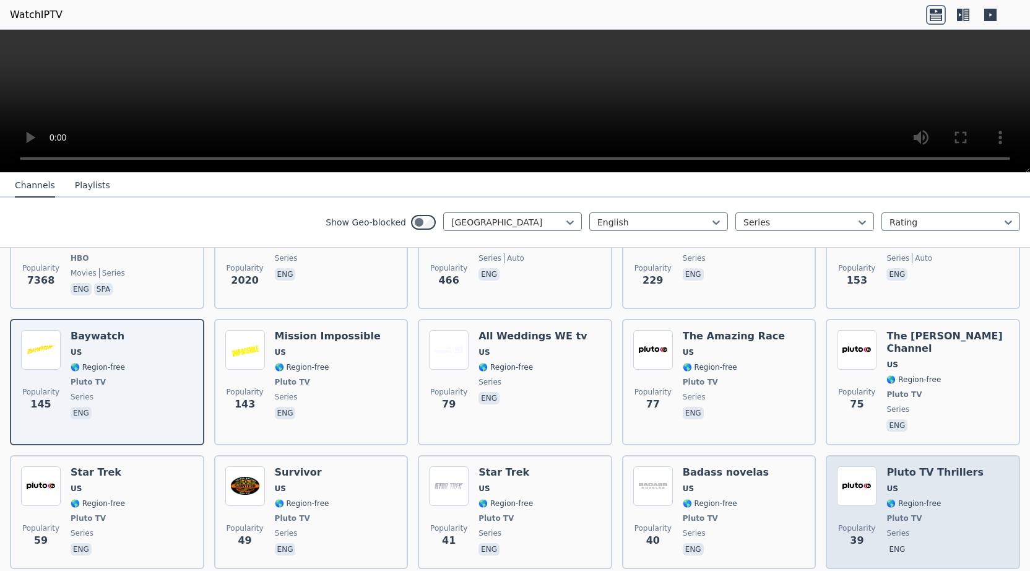
click at [957, 498] on span "🌎 Region-free" at bounding box center [935, 503] width 97 height 10
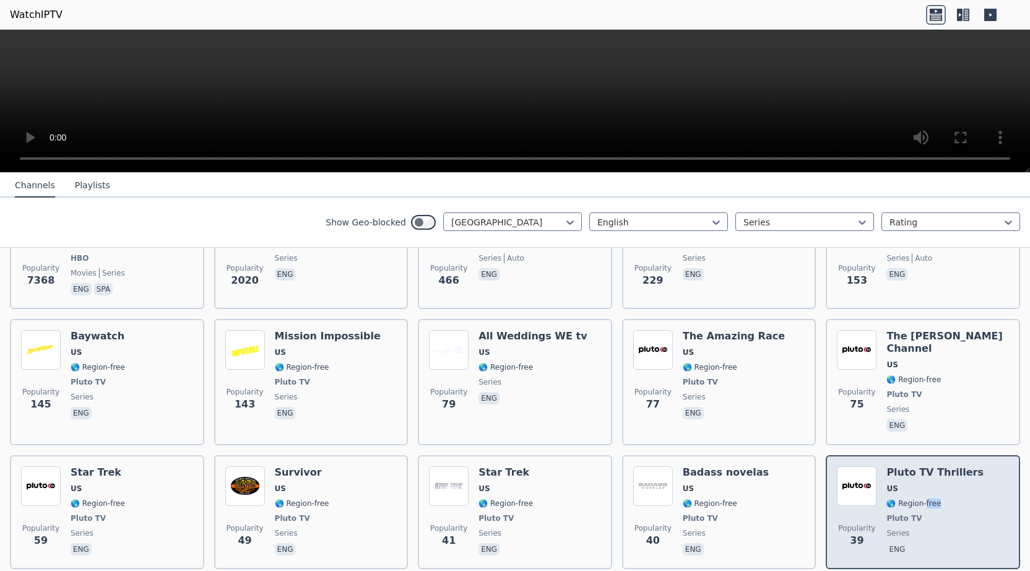
click at [957, 498] on span "🌎 Region-free" at bounding box center [935, 503] width 97 height 10
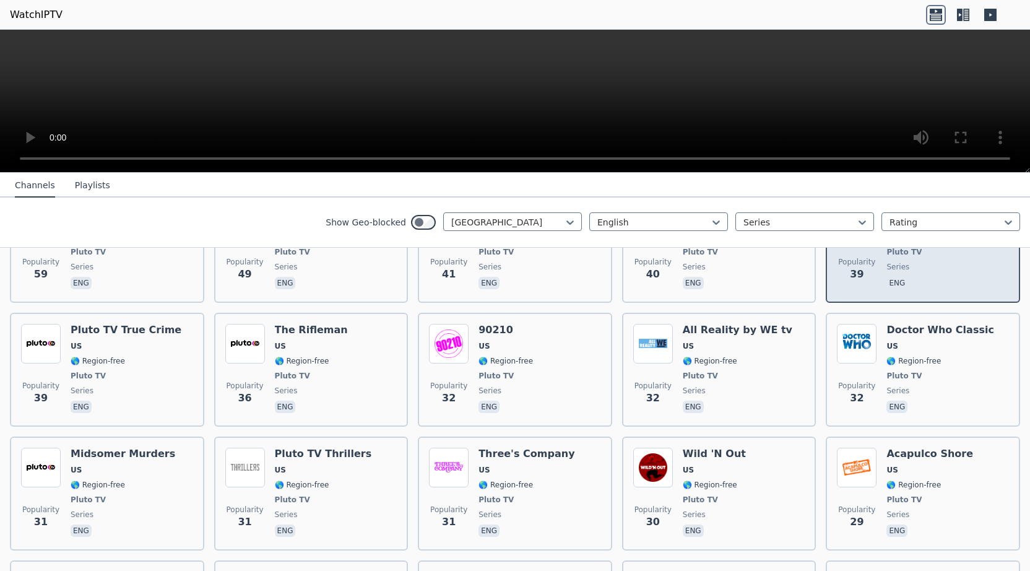
scroll to position [515, 0]
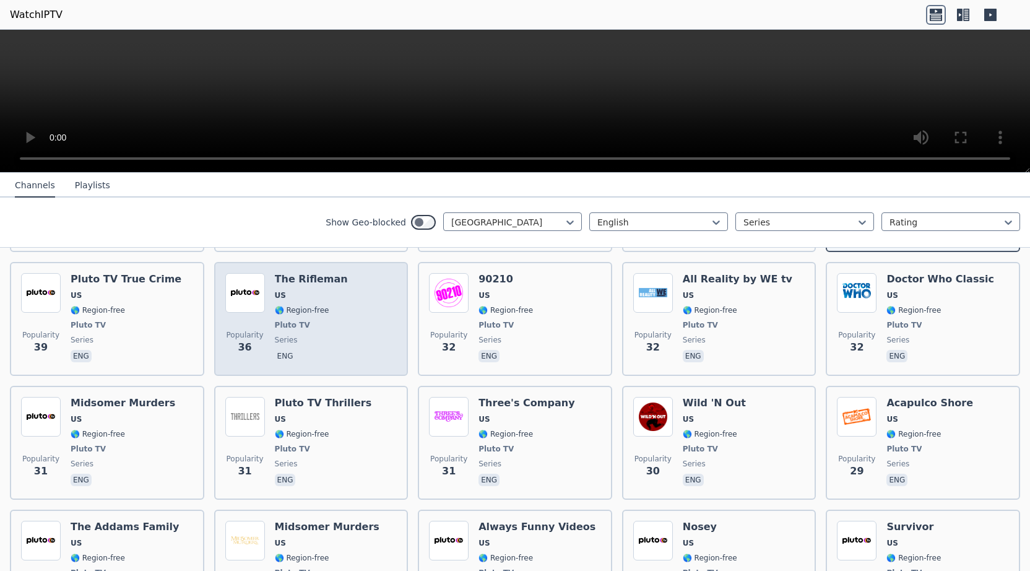
click at [337, 303] on div "Popularity 36 The Rifleman US 🌎 Region-free Pluto TV series eng" at bounding box center [311, 319] width 172 height 92
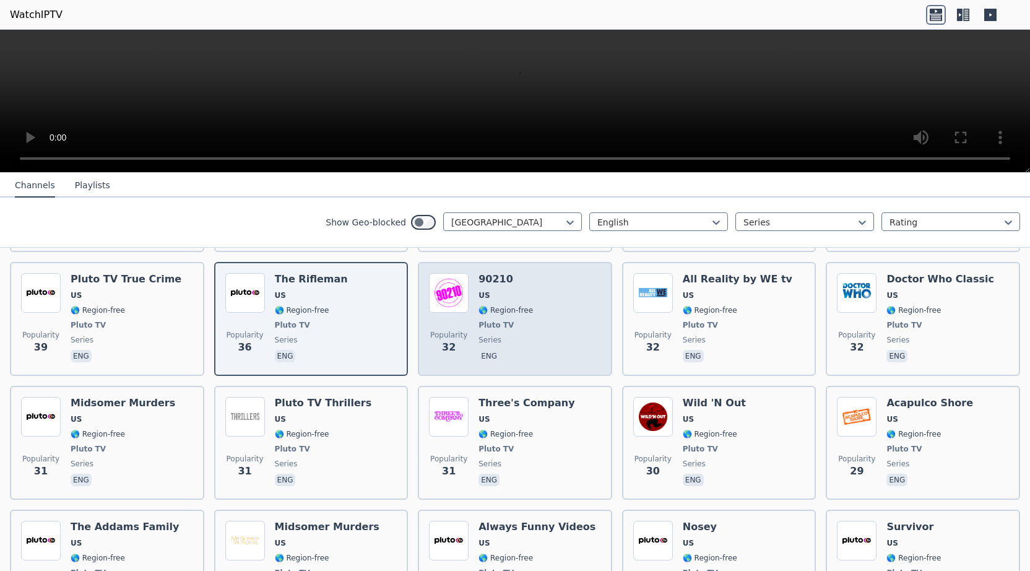
click at [555, 311] on div "Popularity 32 90210 US 🌎 Region-free Pluto TV series eng" at bounding box center [515, 319] width 172 height 92
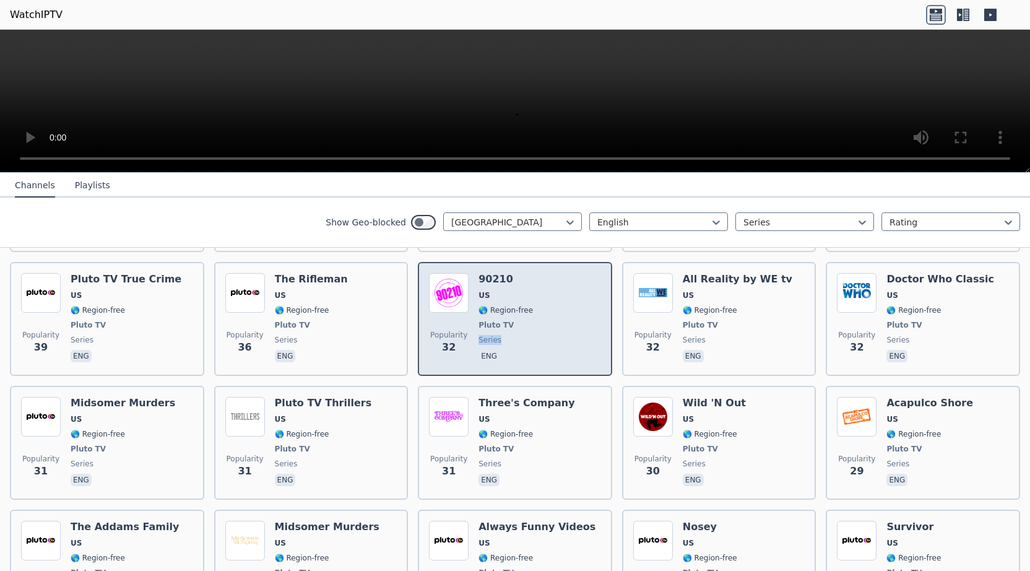
click at [555, 311] on div "Popularity 32 90210 US 🌎 Region-free Pluto TV series eng" at bounding box center [515, 319] width 172 height 92
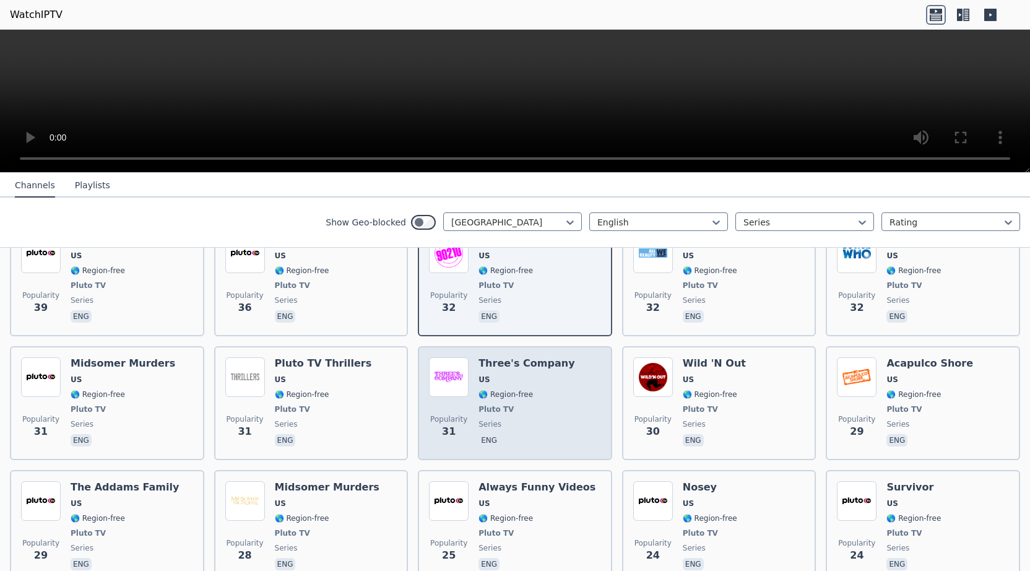
click at [560, 367] on div "Popularity 31 Three's Company US 🌎 Region-free Pluto TV series eng" at bounding box center [515, 403] width 172 height 92
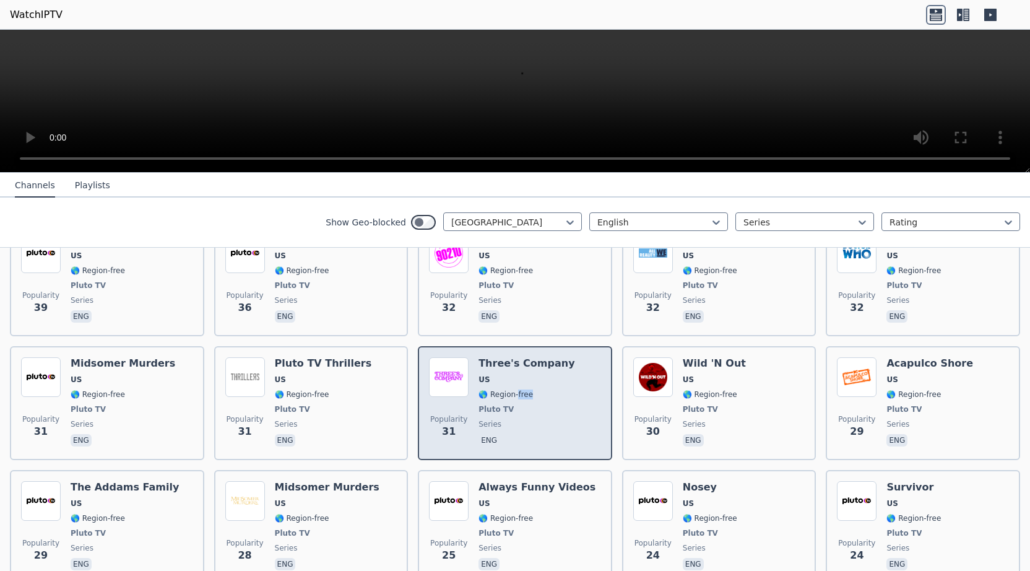
click at [560, 367] on div "Popularity 31 Three's Company US 🌎 Region-free Pluto TV series eng" at bounding box center [515, 403] width 172 height 92
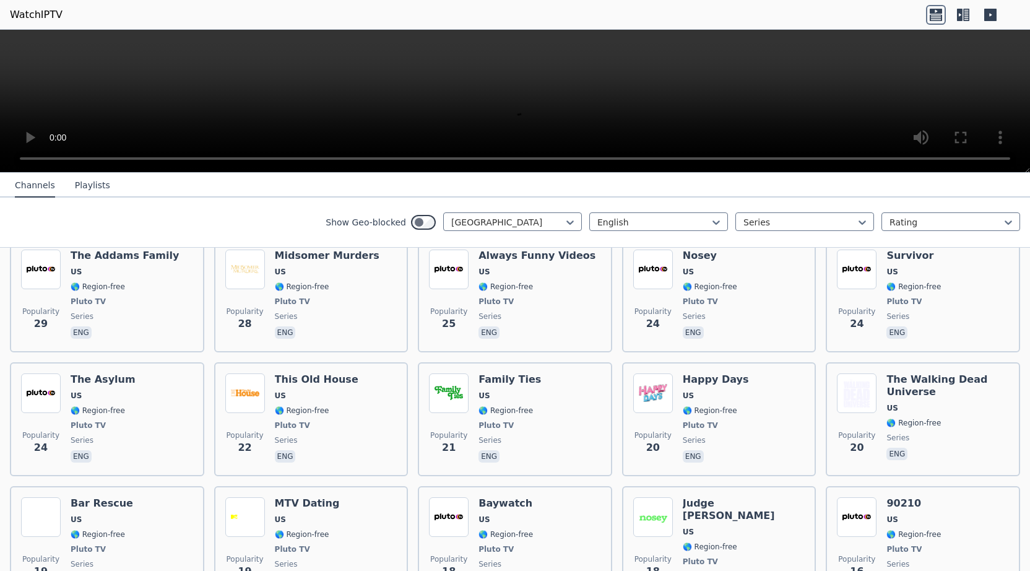
scroll to position [792, 0]
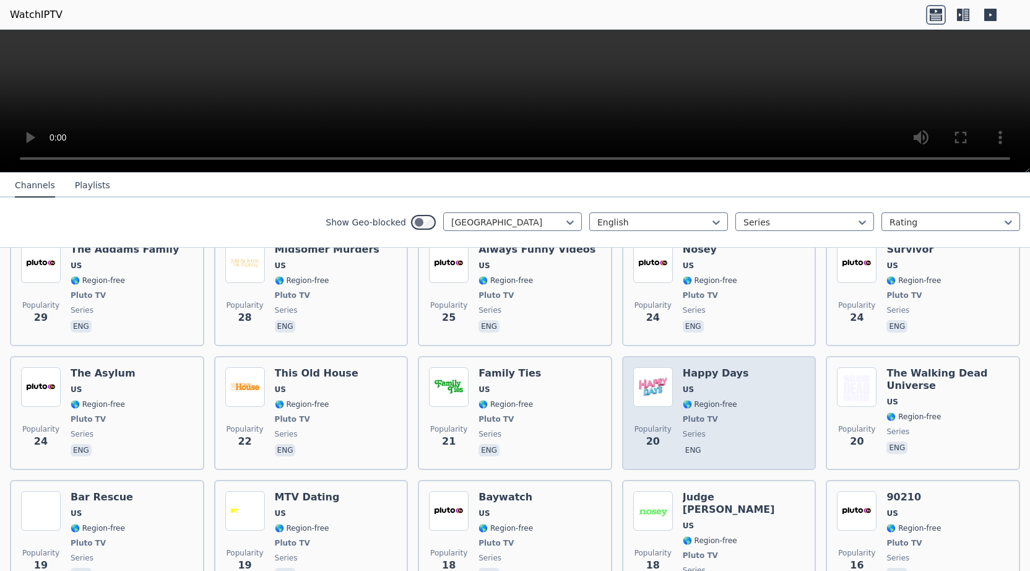
click at [787, 391] on div "Popularity 20 Happy Days US 🌎 Region-free Pluto TV series eng" at bounding box center [719, 413] width 172 height 92
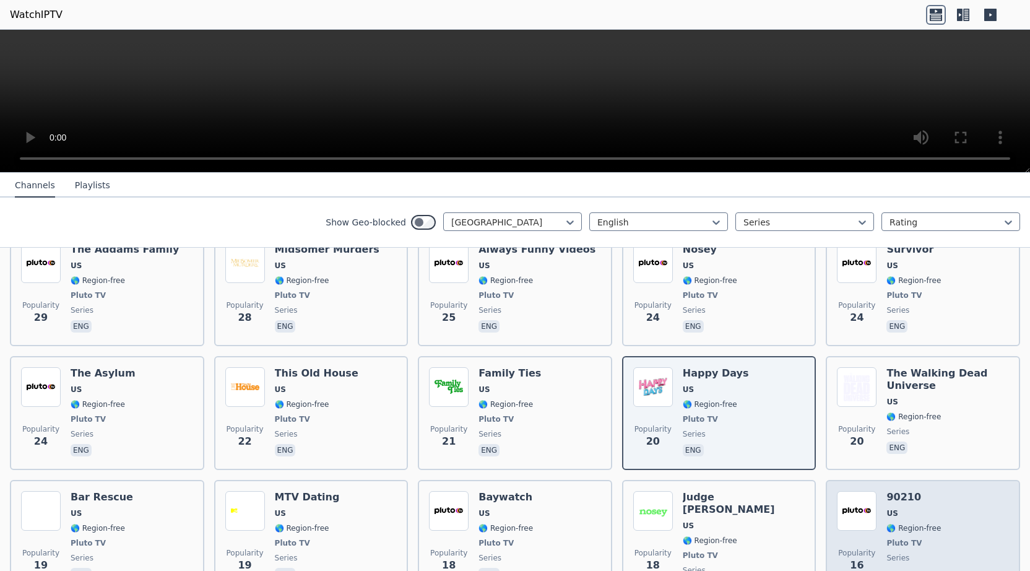
click at [970, 496] on div "Popularity 16 90210 US 🌎 Region-free Pluto TV series eng" at bounding box center [923, 543] width 172 height 104
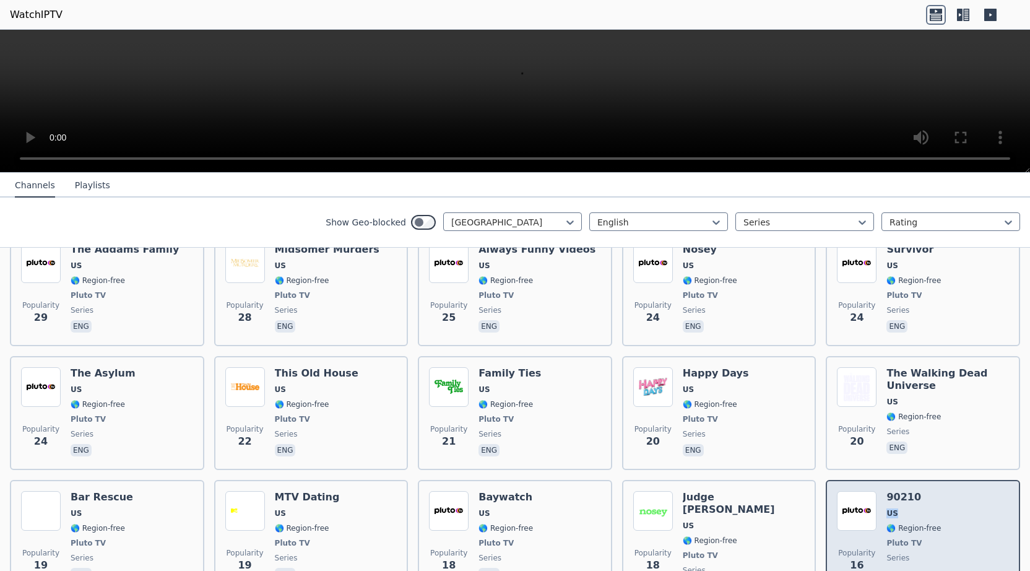
click at [970, 496] on div "Popularity 16 90210 US 🌎 Region-free Pluto TV series eng" at bounding box center [923, 543] width 172 height 104
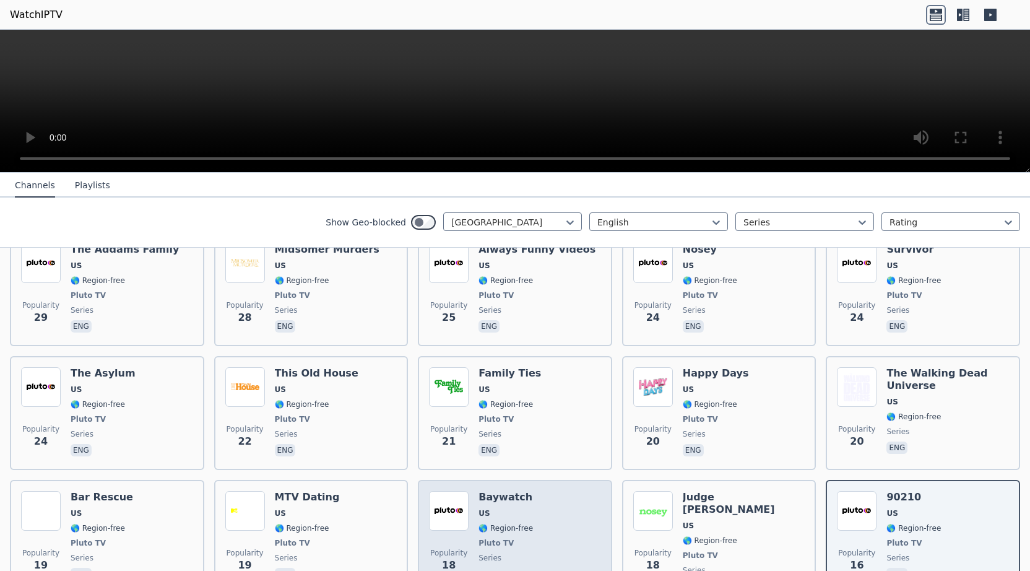
click at [564, 492] on div "Popularity 18 Baywatch US 🌎 Region-free Pluto TV series eng" at bounding box center [515, 543] width 172 height 104
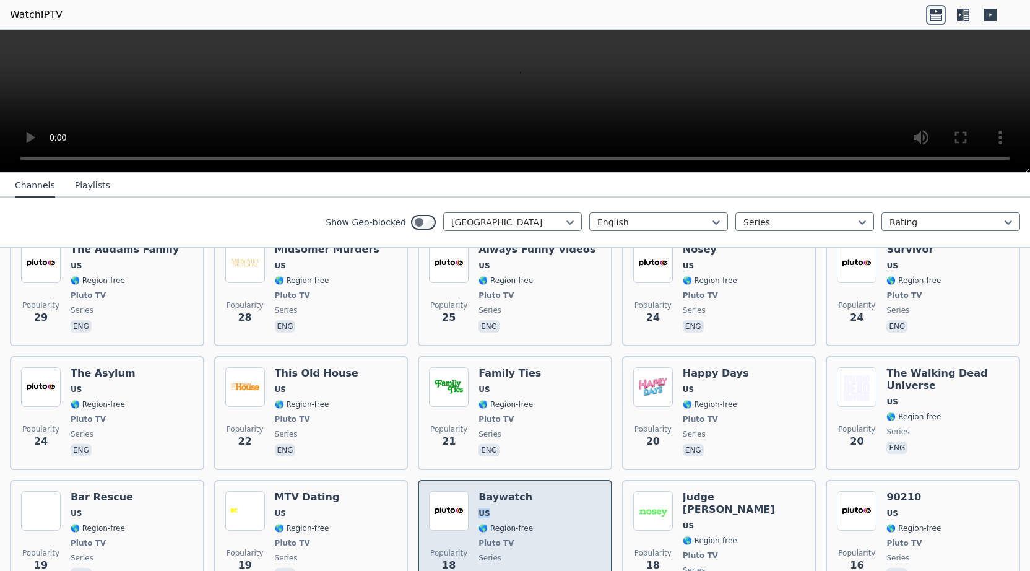
click at [564, 492] on div "Popularity 18 Baywatch US 🌎 Region-free Pluto TV series eng" at bounding box center [515, 543] width 172 height 104
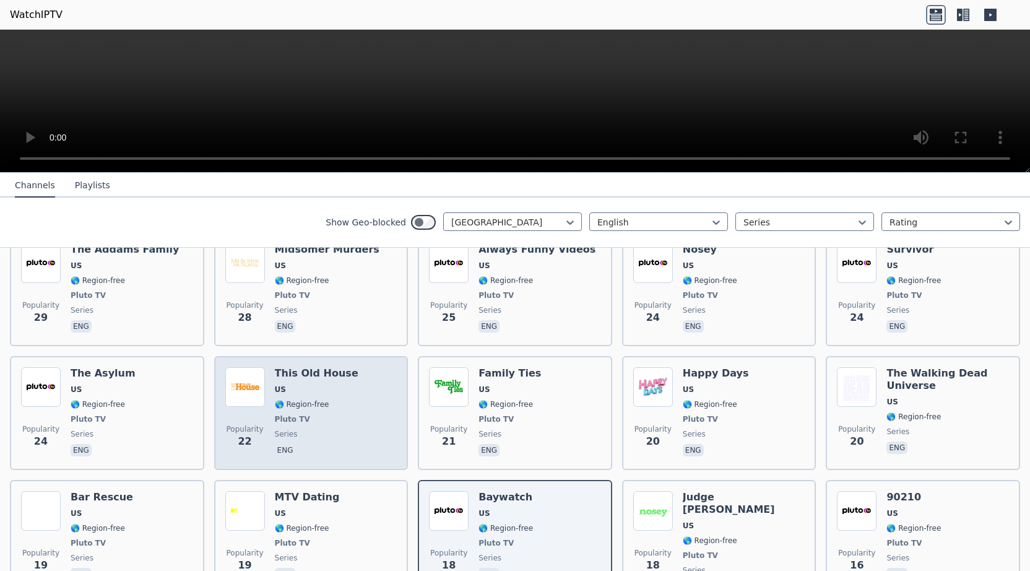
click at [348, 421] on div "Popularity 22 This Old House US 🌎 Region-free Pluto TV series eng" at bounding box center [311, 413] width 172 height 92
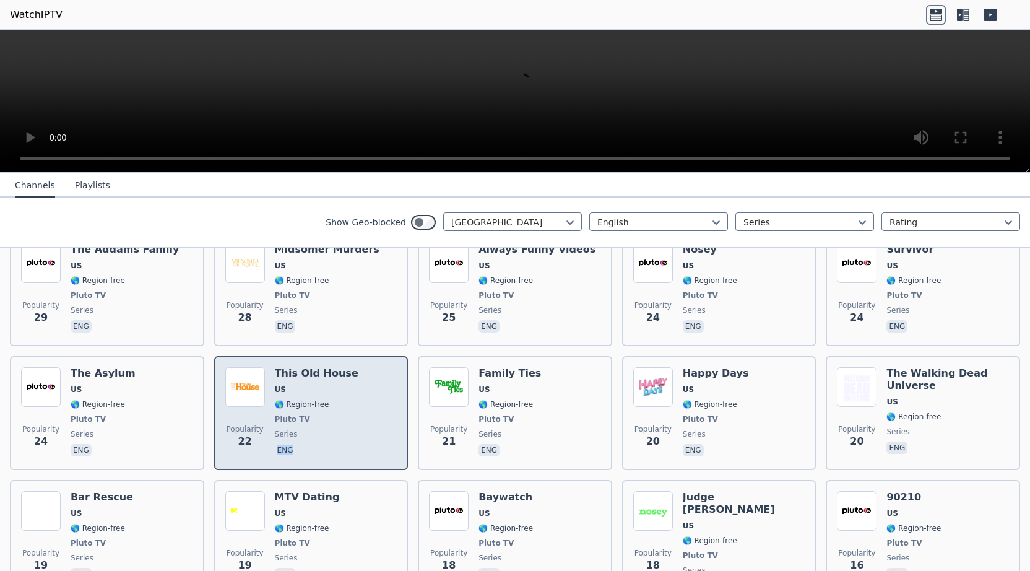
click at [348, 421] on div "Popularity 22 This Old House US 🌎 Region-free Pluto TV series eng" at bounding box center [311, 413] width 172 height 92
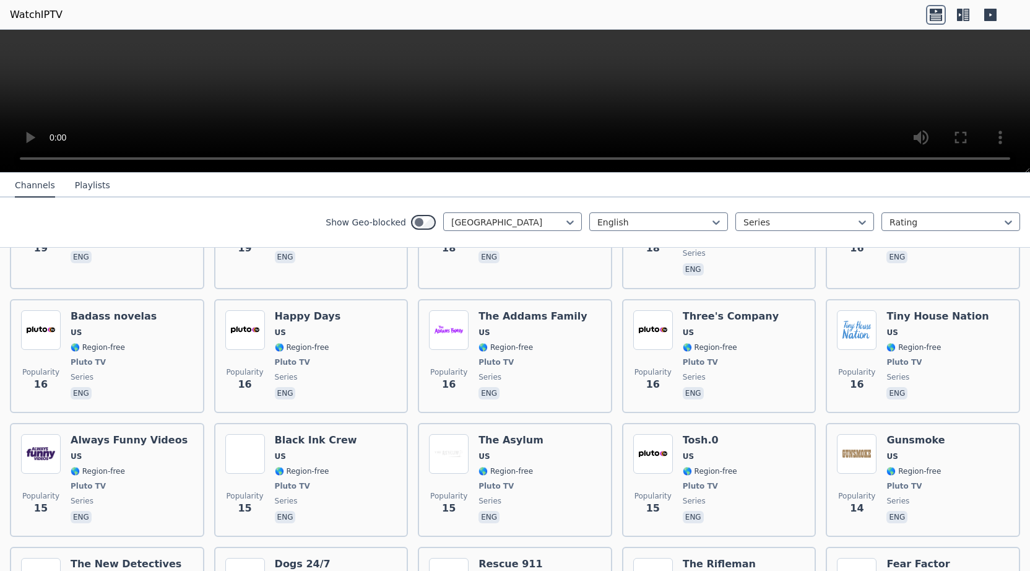
scroll to position [1070, 0]
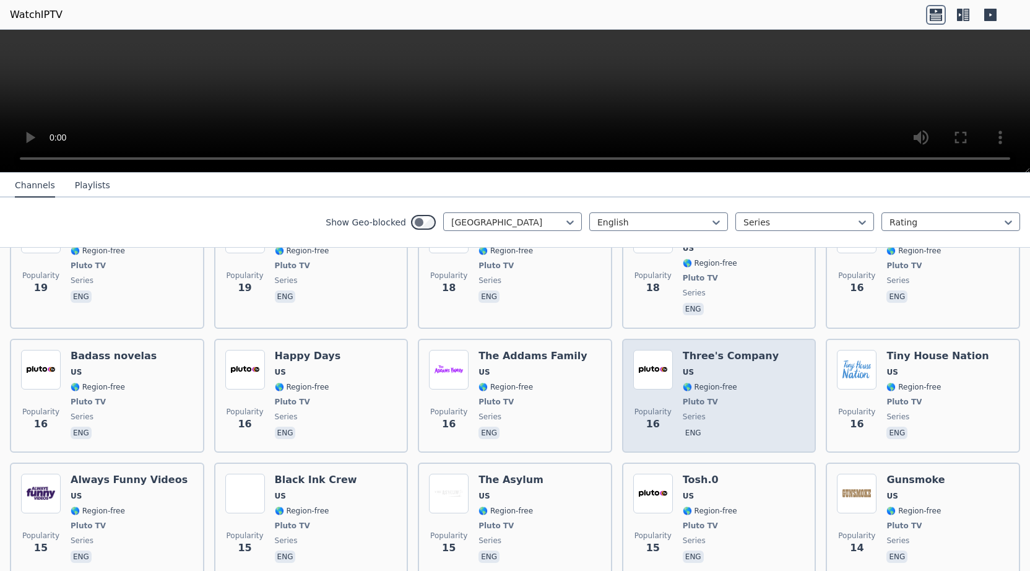
click at [755, 412] on span "series" at bounding box center [731, 417] width 96 height 10
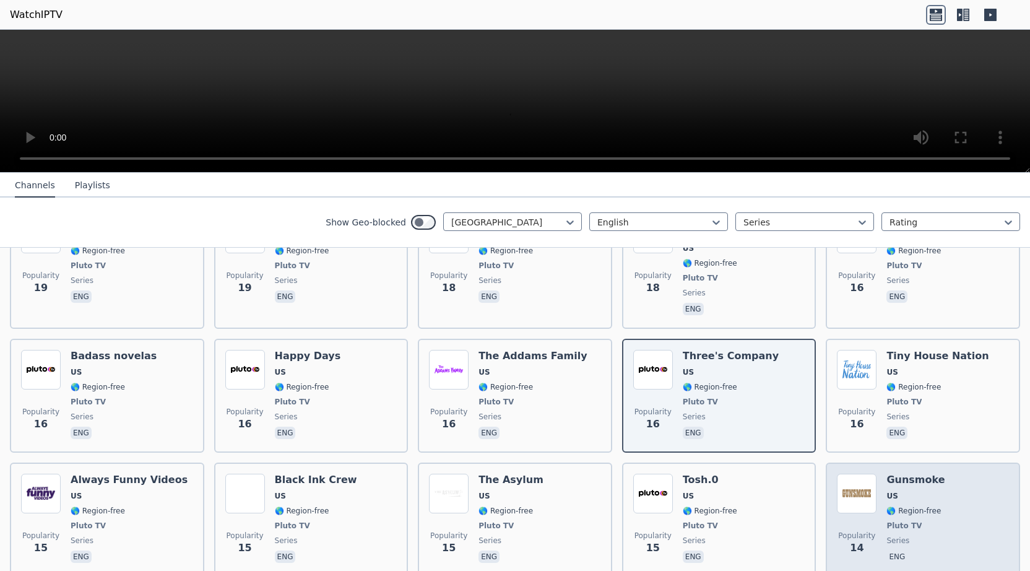
click at [950, 475] on div "Popularity 14 Gunsmoke US 🌎 Region-free Pluto TV series eng" at bounding box center [923, 520] width 172 height 92
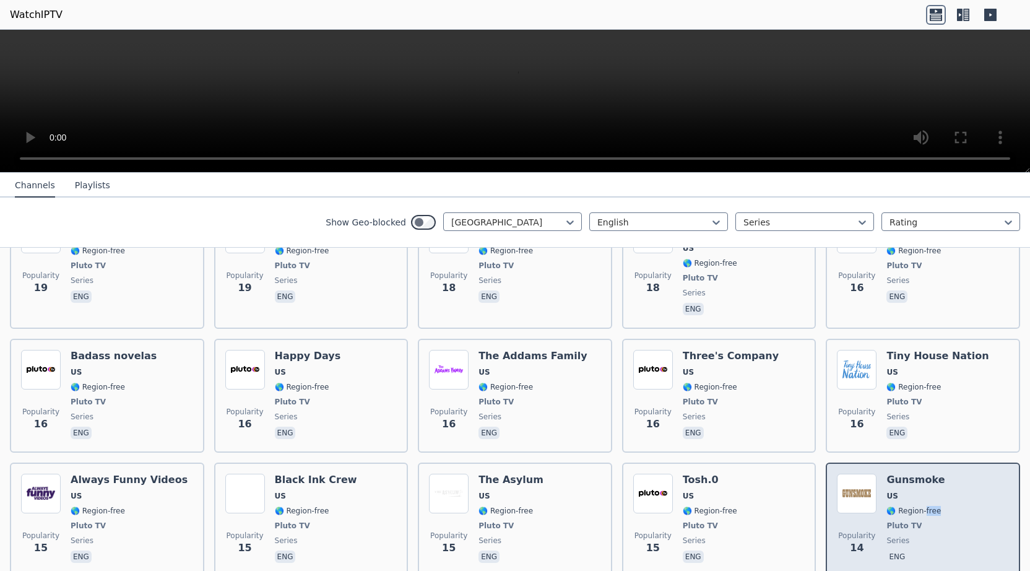
click at [950, 475] on div "Popularity 14 Gunsmoke US 🌎 Region-free Pluto TV series eng" at bounding box center [923, 520] width 172 height 92
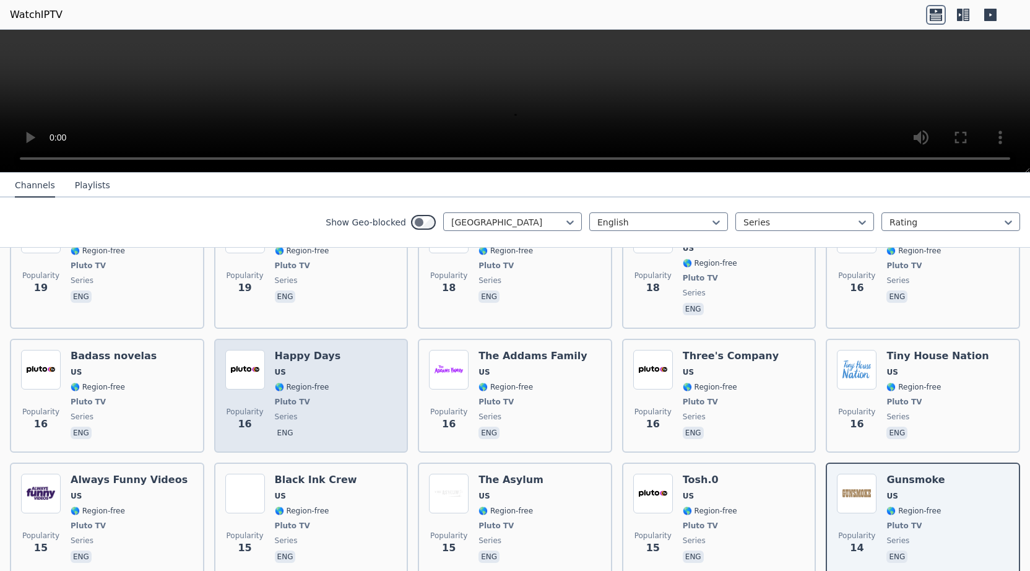
click at [331, 381] on div "Popularity 16 Happy Days US 🌎 Region-free Pluto TV series eng" at bounding box center [311, 396] width 172 height 92
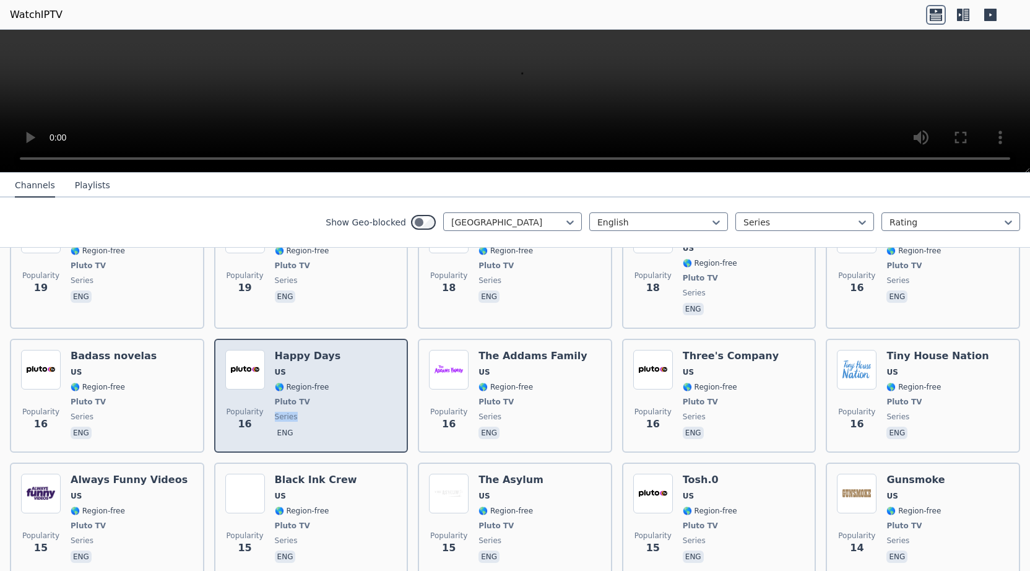
click at [331, 381] on div "Popularity 16 Happy Days US 🌎 Region-free Pluto TV series eng" at bounding box center [311, 396] width 172 height 92
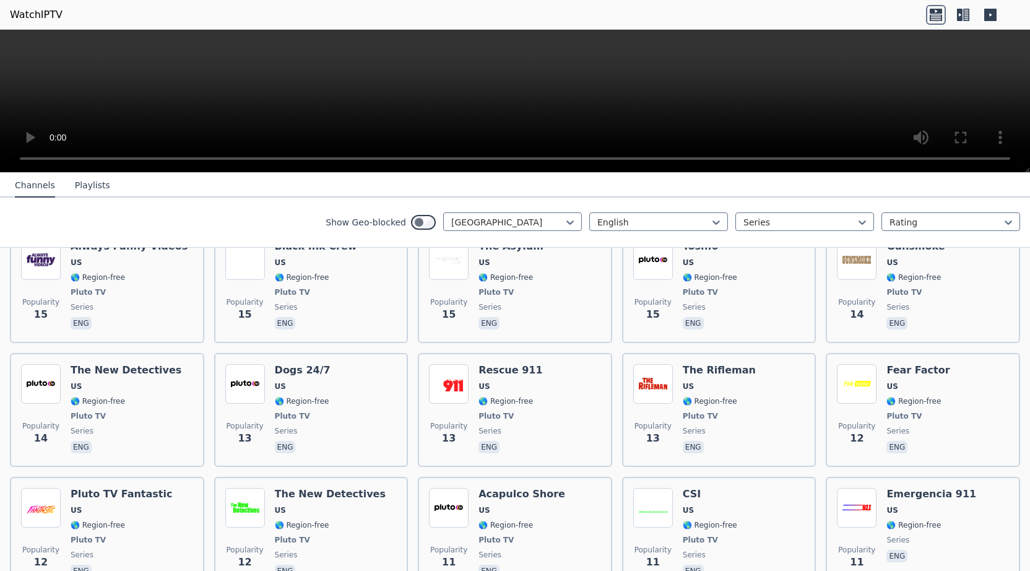
scroll to position [1387, 0]
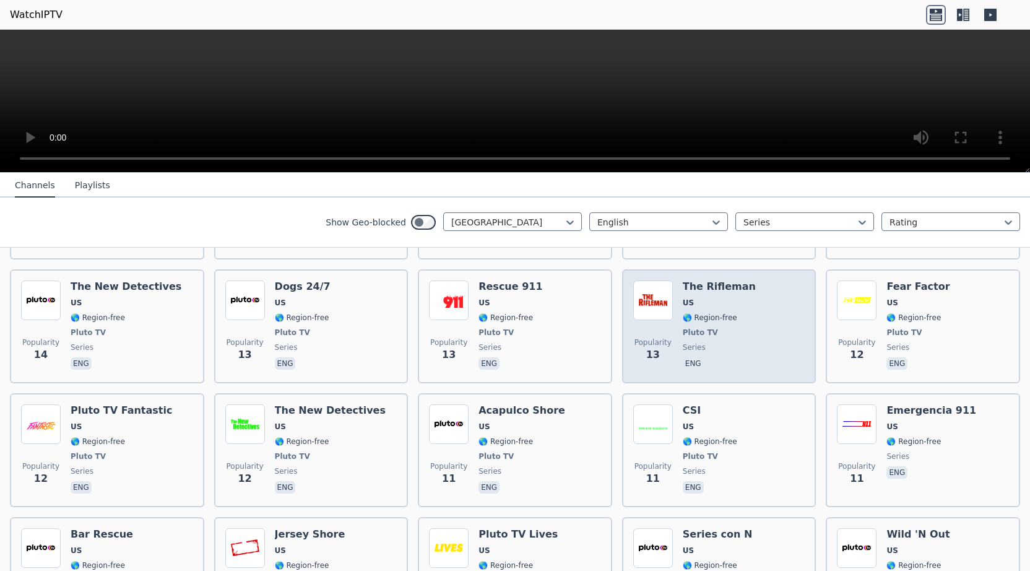
click at [737, 342] on span "series" at bounding box center [719, 347] width 73 height 10
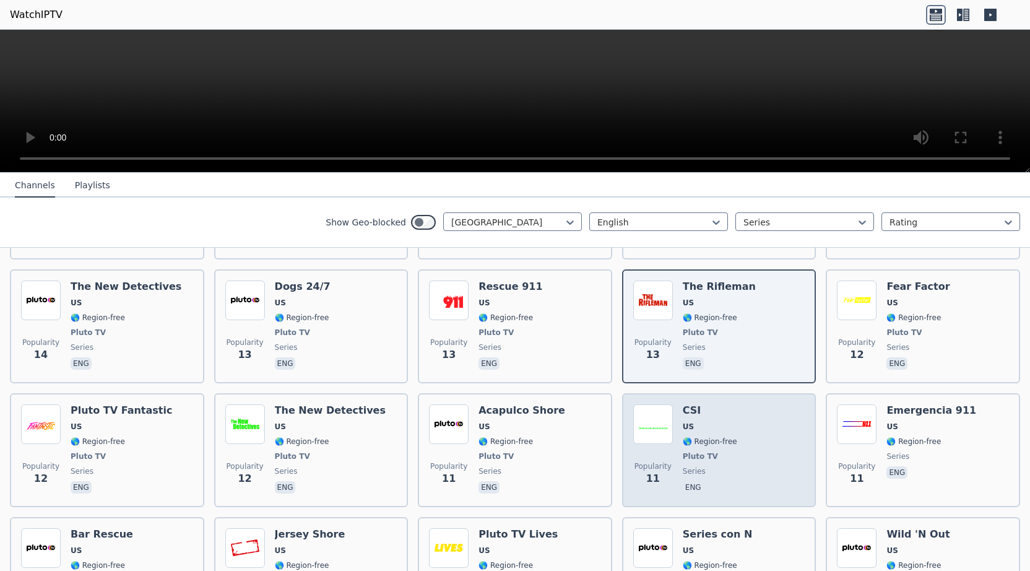
click at [779, 404] on div "Popularity 11 CSI US 🌎 Region-free Pluto TV series eng" at bounding box center [719, 450] width 172 height 92
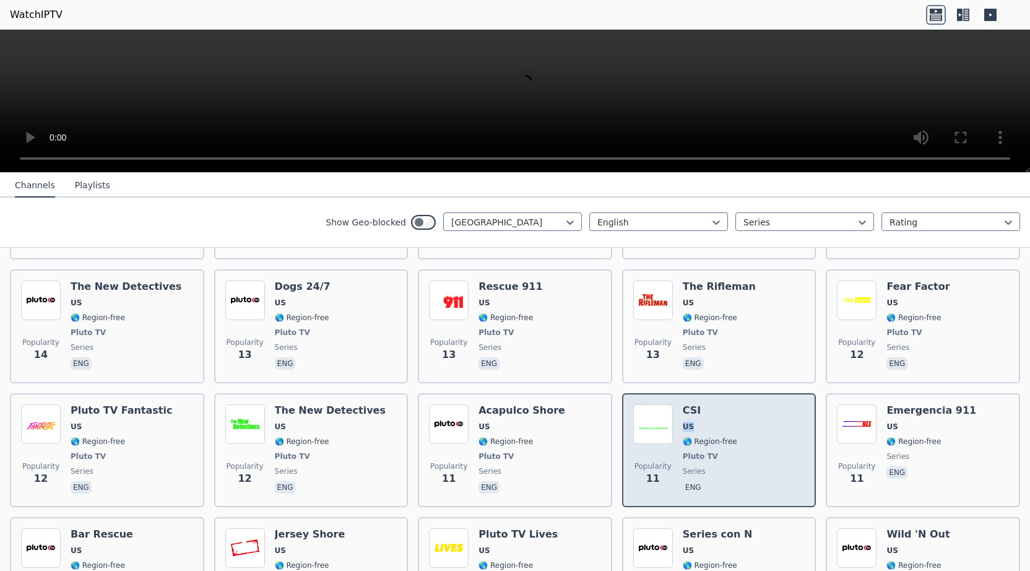
click at [779, 404] on div "Popularity 11 CSI US 🌎 Region-free Pluto TV series eng" at bounding box center [719, 450] width 172 height 92
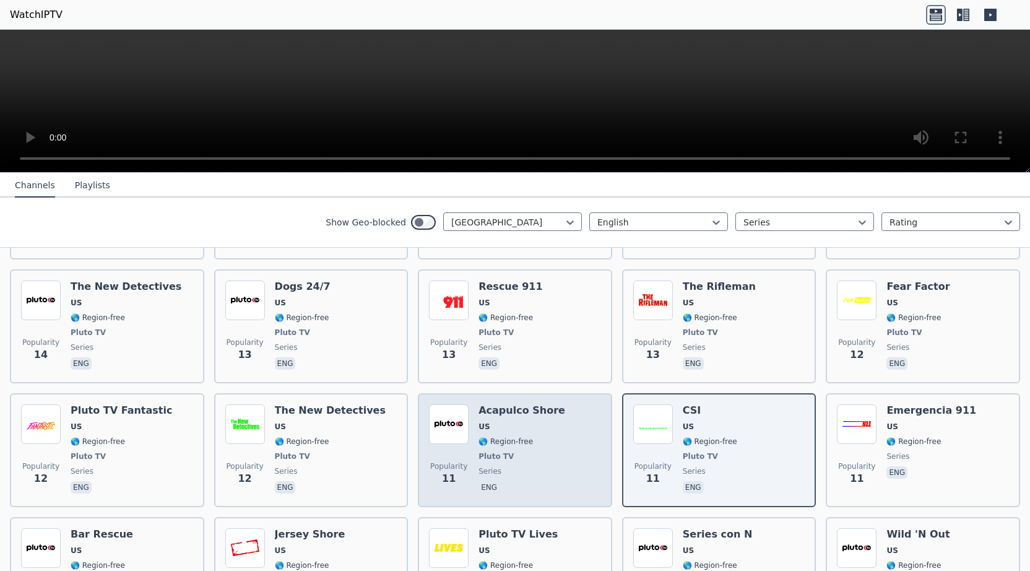
click at [533, 413] on div "Acapulco Shore US 🌎 Region-free Pluto TV series eng" at bounding box center [522, 450] width 87 height 92
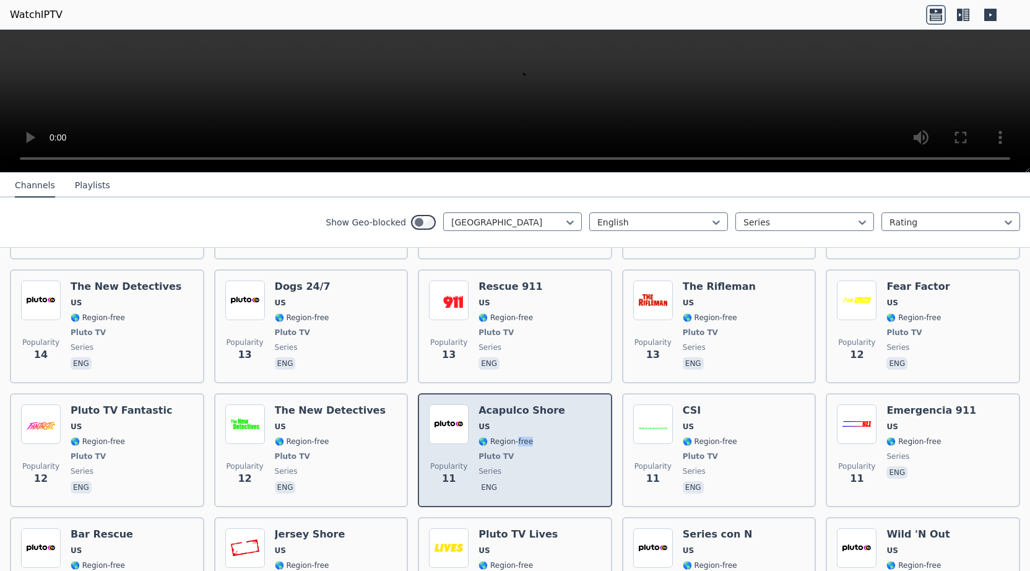
click at [533, 413] on div "Acapulco Shore US 🌎 Region-free Pluto TV series eng" at bounding box center [522, 450] width 87 height 92
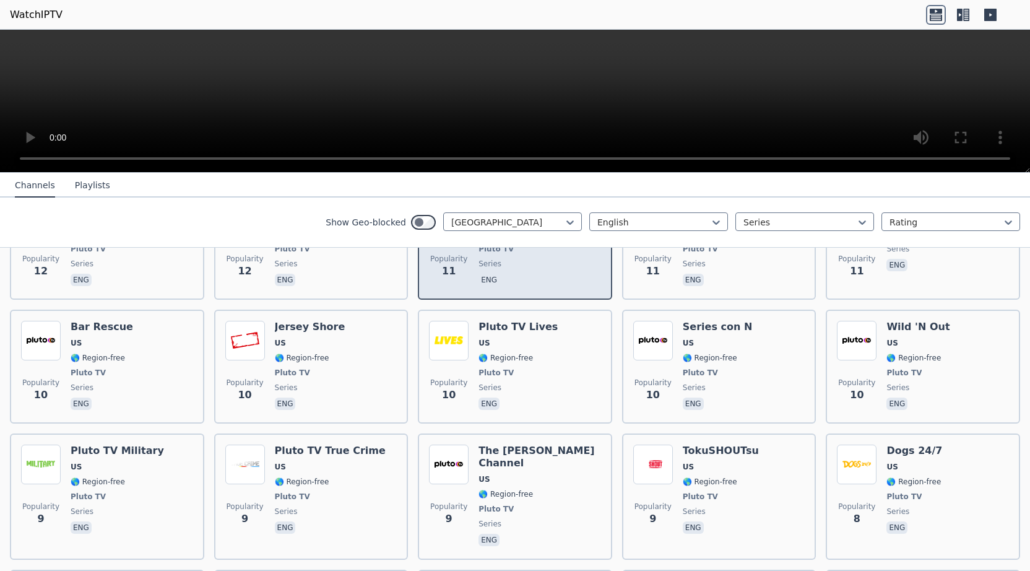
scroll to position [1625, 0]
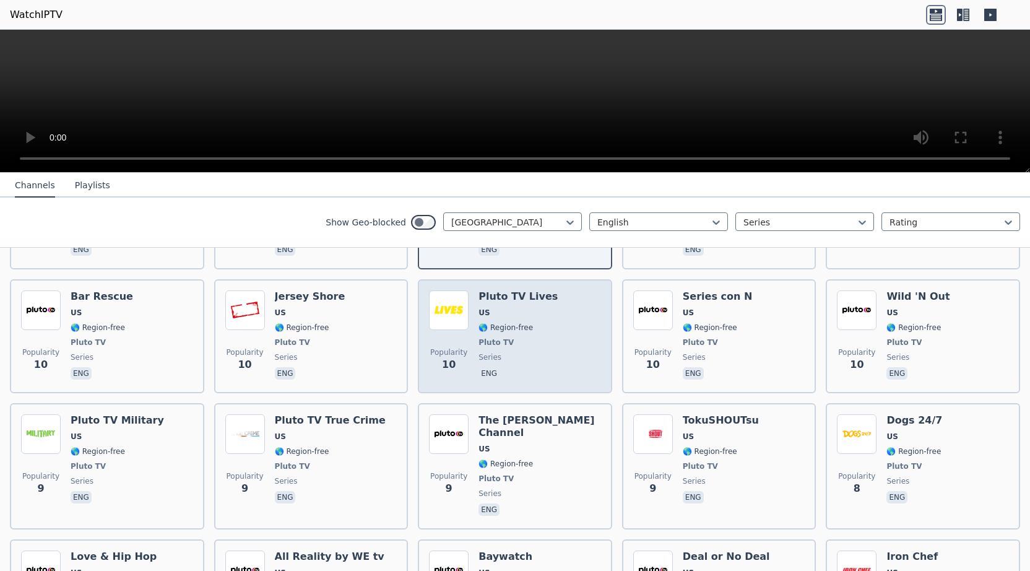
click at [550, 328] on div "Popularity 10 Pluto TV Lives US 🌎 Region-free Pluto TV series eng" at bounding box center [515, 336] width 172 height 92
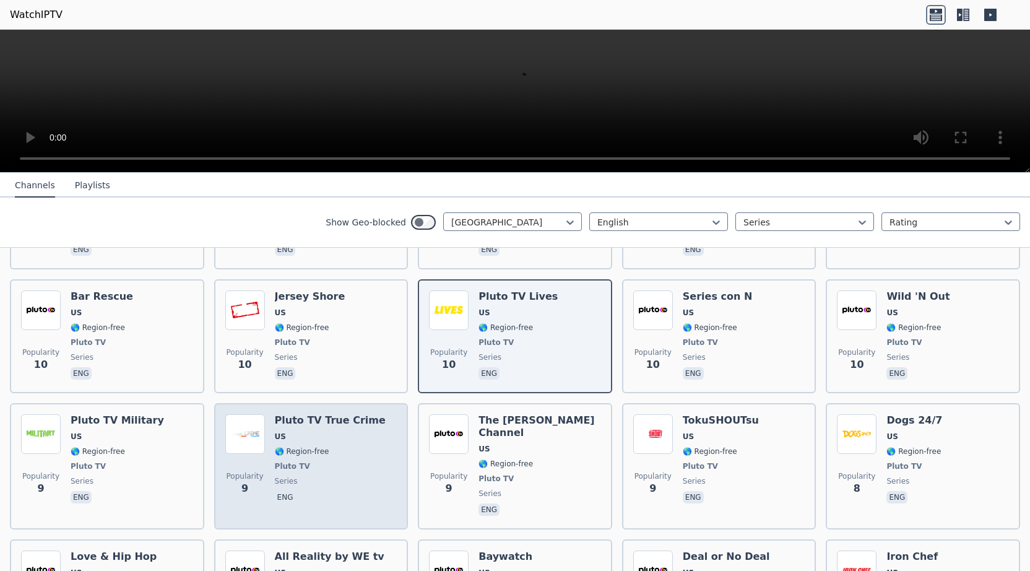
click at [356, 461] on span "Pluto TV" at bounding box center [330, 466] width 111 height 10
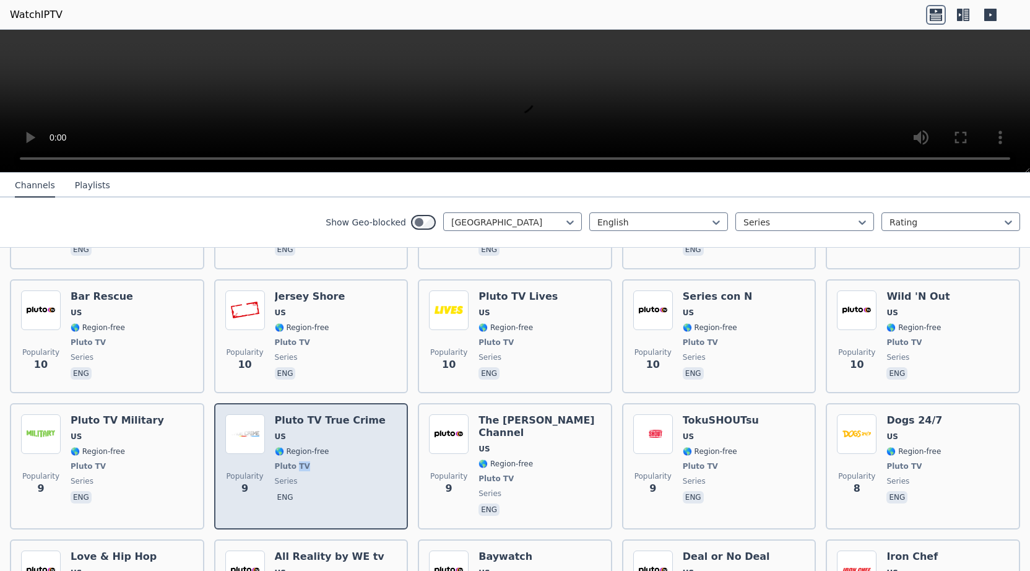
click at [356, 461] on span "Pluto TV" at bounding box center [330, 466] width 111 height 10
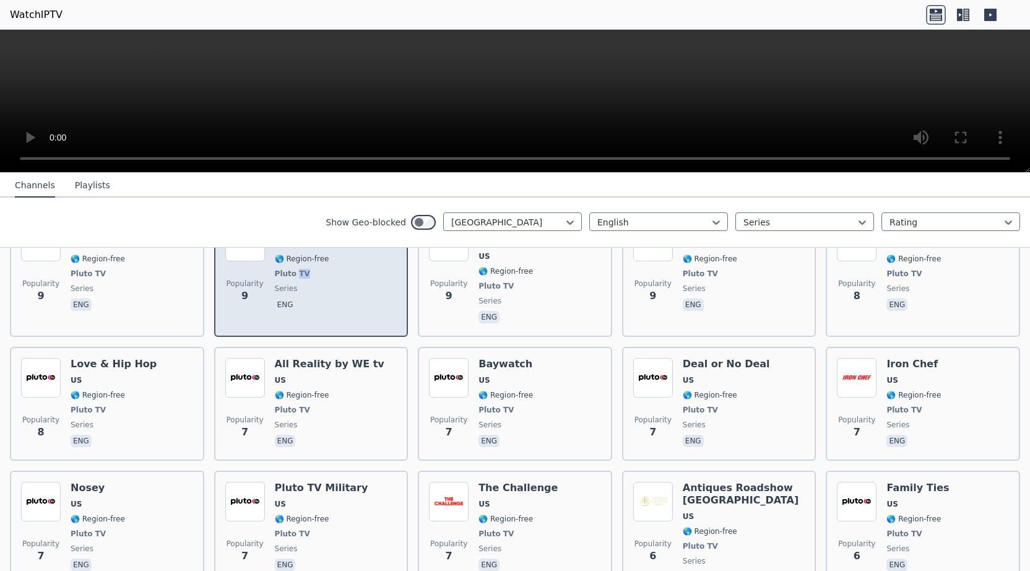
scroll to position [1823, 0]
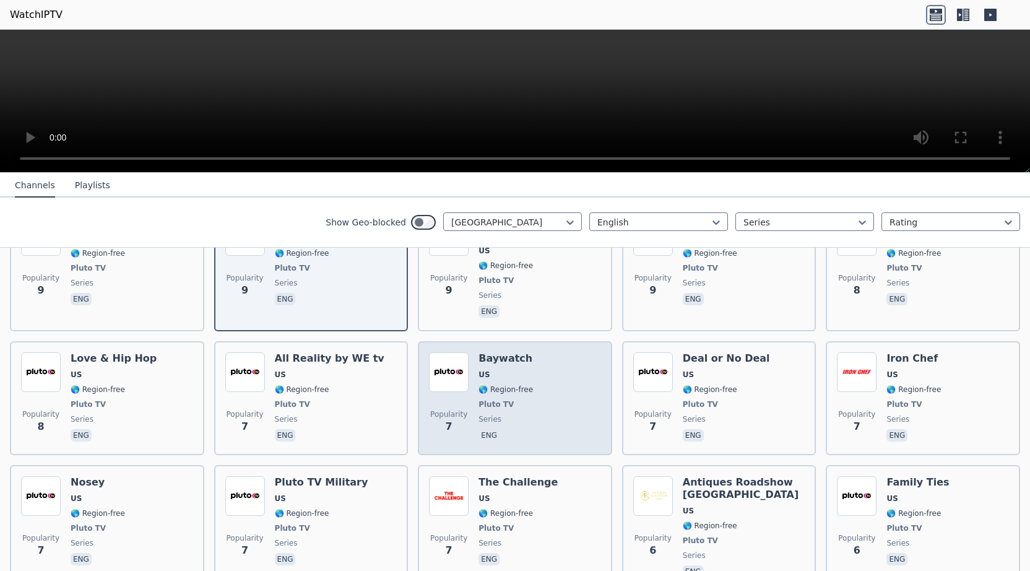
click at [551, 352] on div "Popularity 7 Baywatch US 🌎 Region-free Pluto TV series eng" at bounding box center [515, 398] width 172 height 92
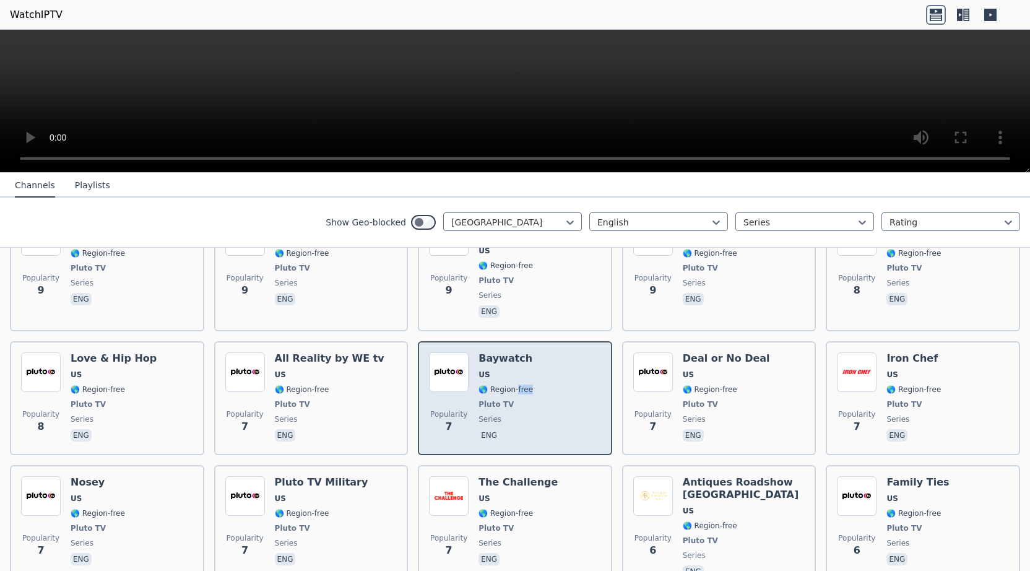
click at [551, 352] on div "Popularity 7 Baywatch US 🌎 Region-free Pluto TV series eng" at bounding box center [515, 398] width 172 height 92
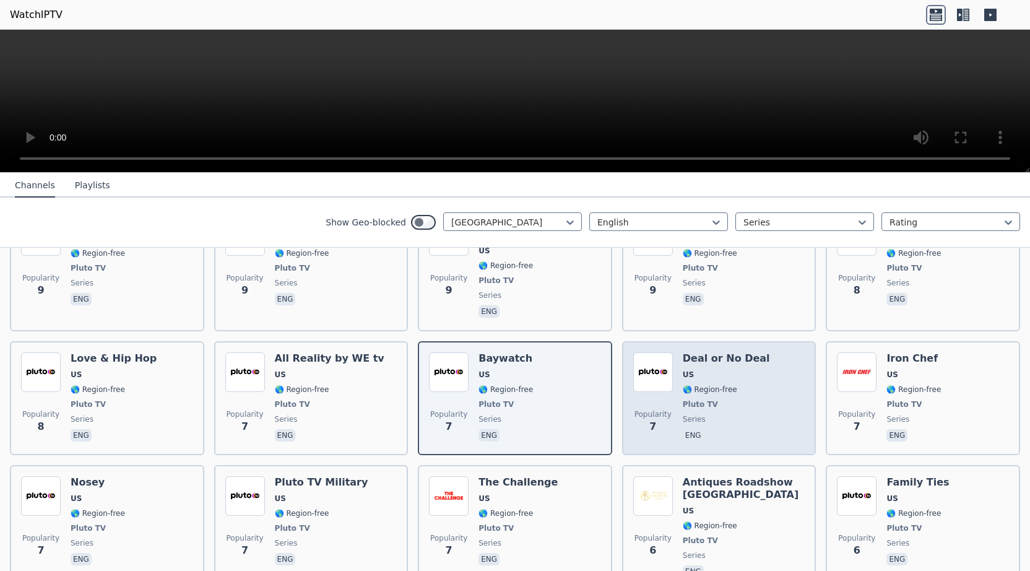
click at [771, 362] on div "Popularity 7 Deal or No Deal US 🌎 Region-free Pluto TV series eng" at bounding box center [719, 398] width 172 height 92
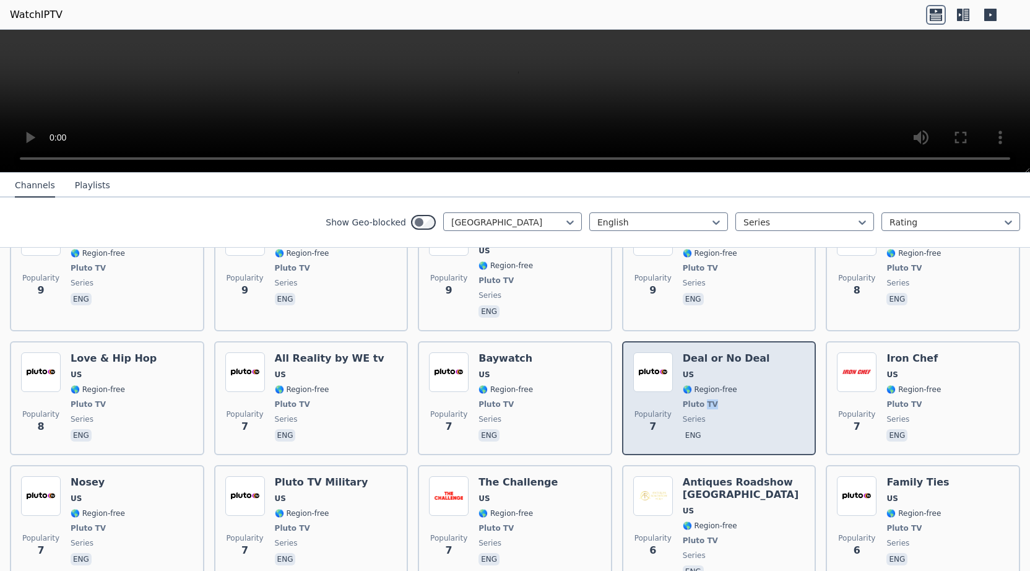
click at [771, 362] on div "Popularity 7 Deal or No Deal US 🌎 Region-free Pluto TV series eng" at bounding box center [719, 398] width 172 height 92
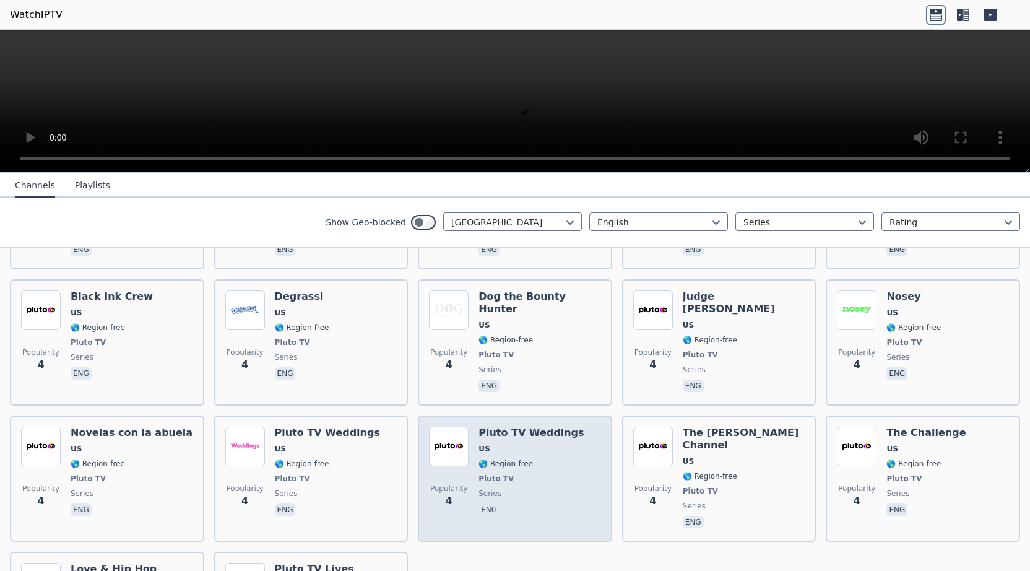
scroll to position [2702, 0]
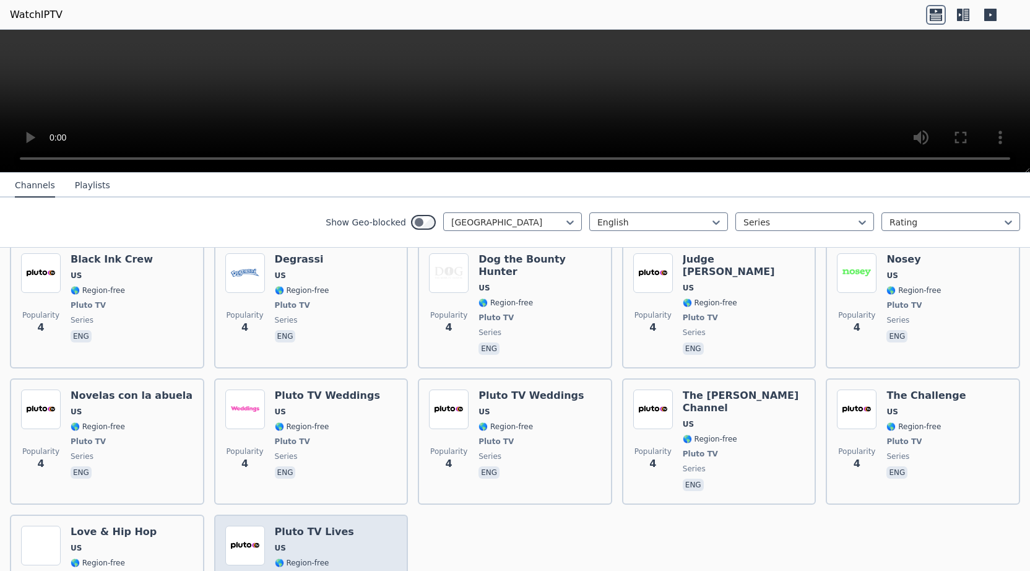
click at [367, 526] on div "Popularity 3 Pluto TV Lives US 🌎 Region-free Pluto TV series eng" at bounding box center [311, 572] width 172 height 92
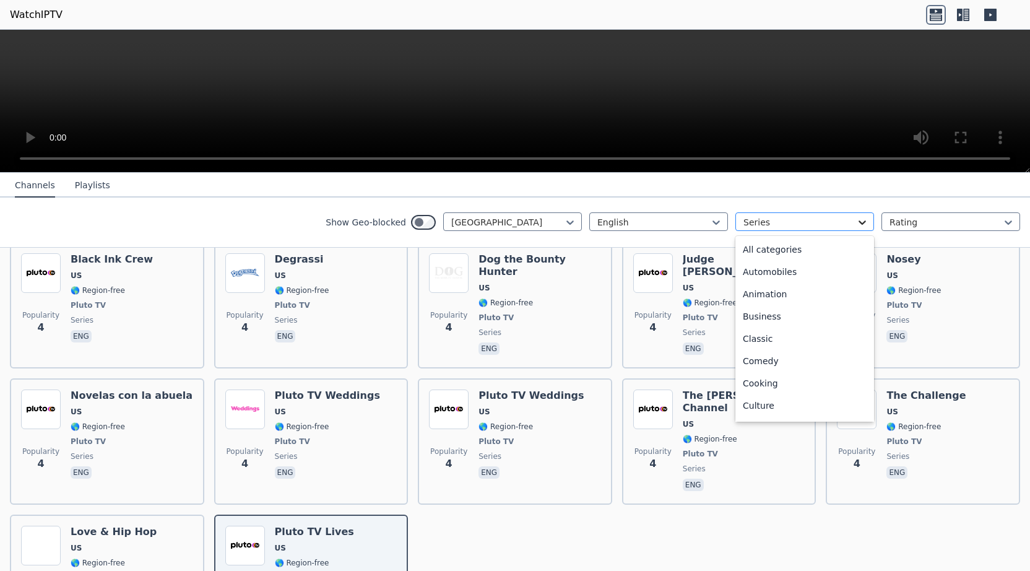
click at [860, 221] on icon at bounding box center [862, 222] width 7 height 4
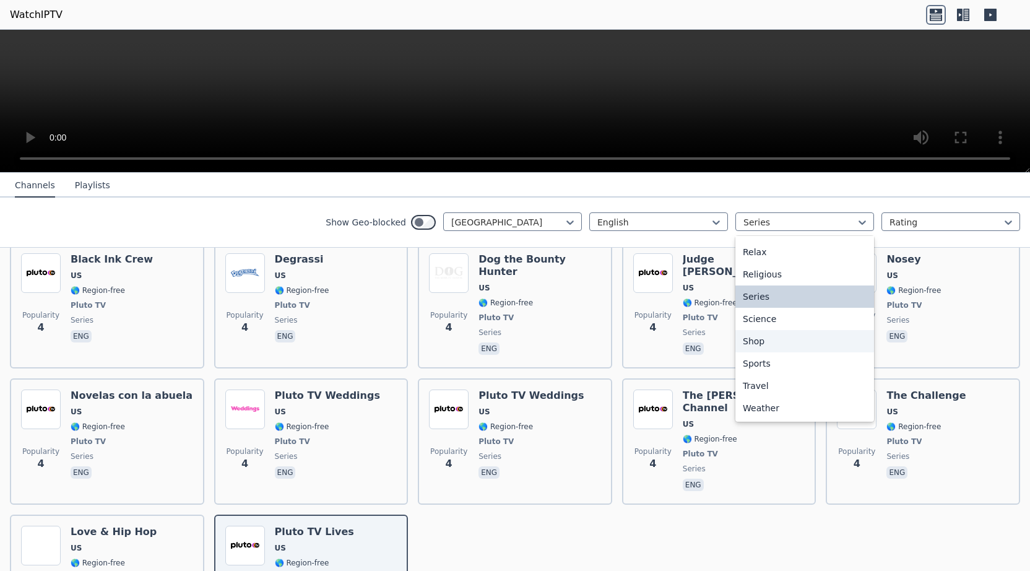
click at [757, 346] on div "Shop" at bounding box center [805, 341] width 139 height 22
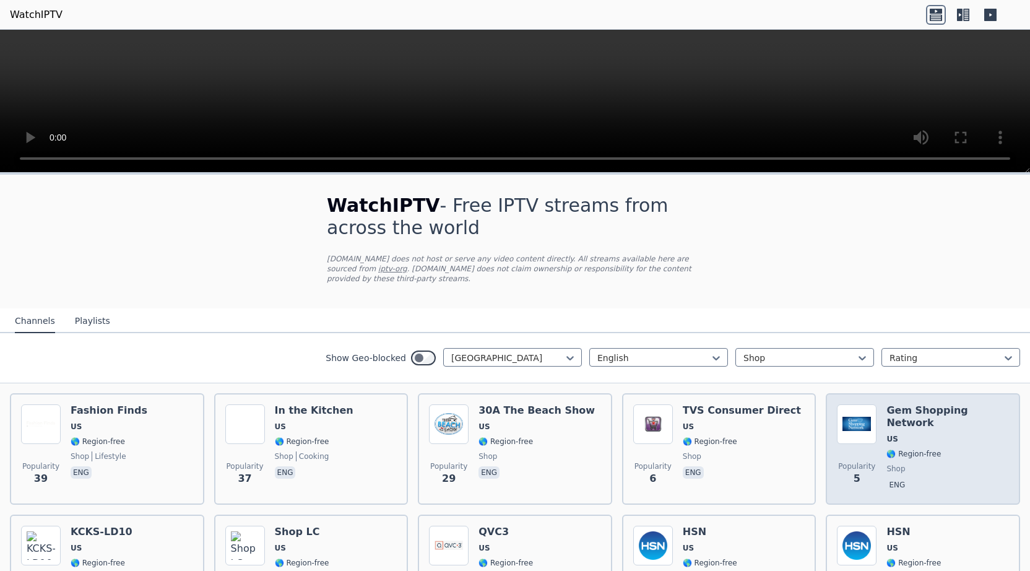
click at [908, 434] on span "US" at bounding box center [948, 439] width 123 height 10
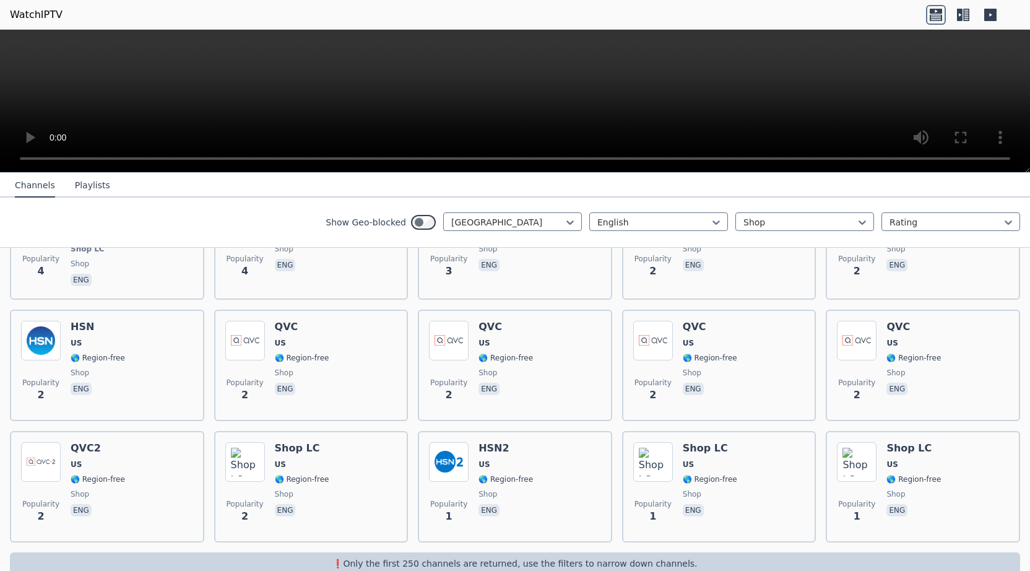
scroll to position [342, 0]
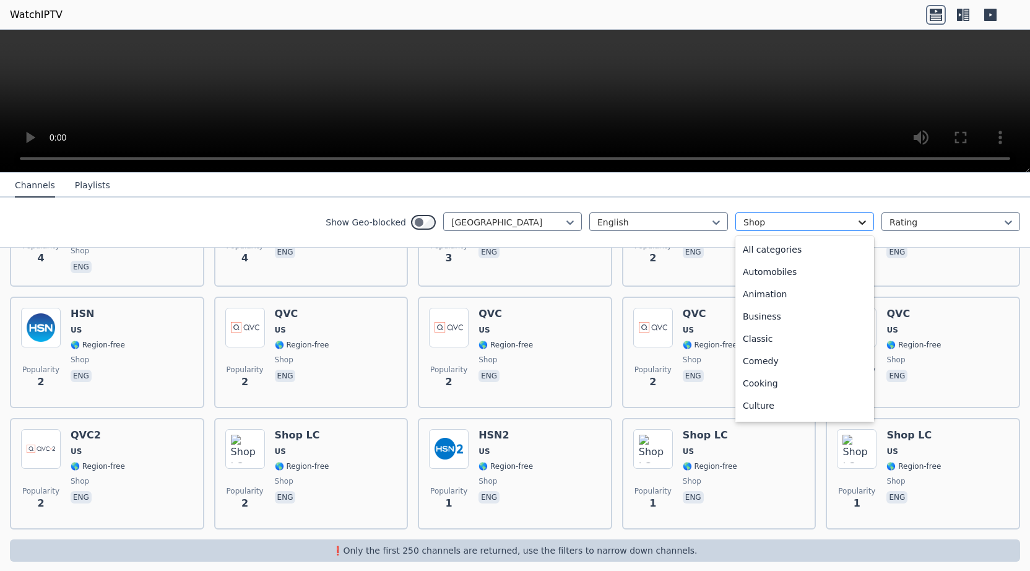
click at [861, 219] on icon at bounding box center [862, 222] width 12 height 12
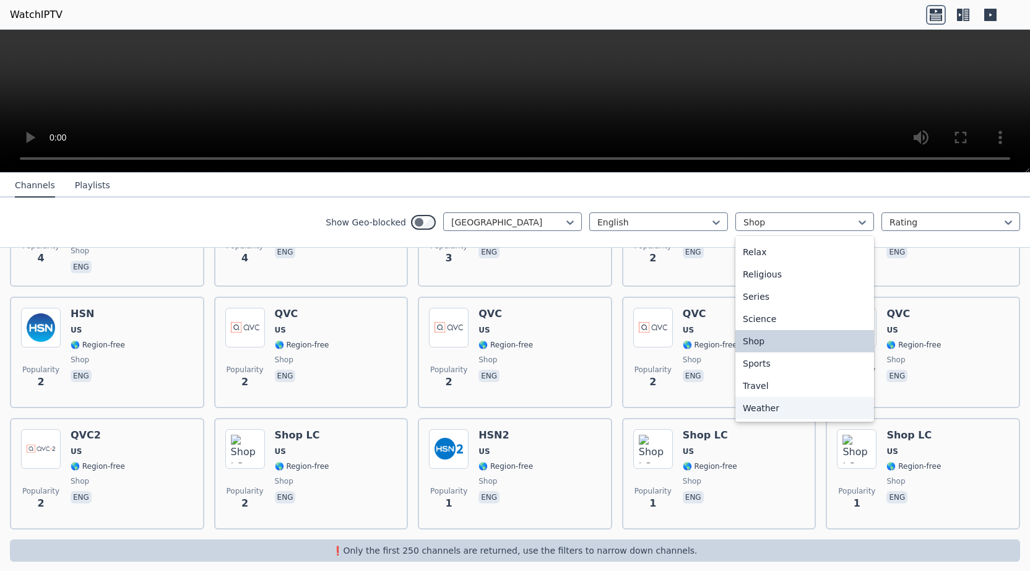
click at [770, 410] on div "Weather" at bounding box center [805, 408] width 139 height 22
